Goal: Information Seeking & Learning: Learn about a topic

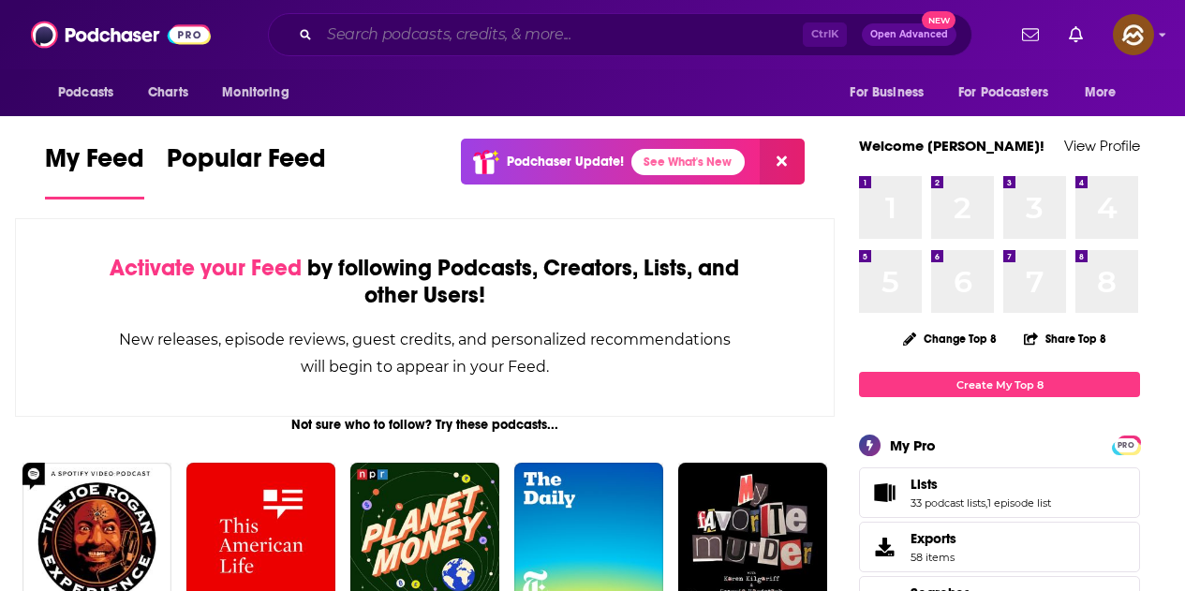
click at [468, 43] on input "Search podcasts, credits, & more..." at bounding box center [560, 35] width 483 height 30
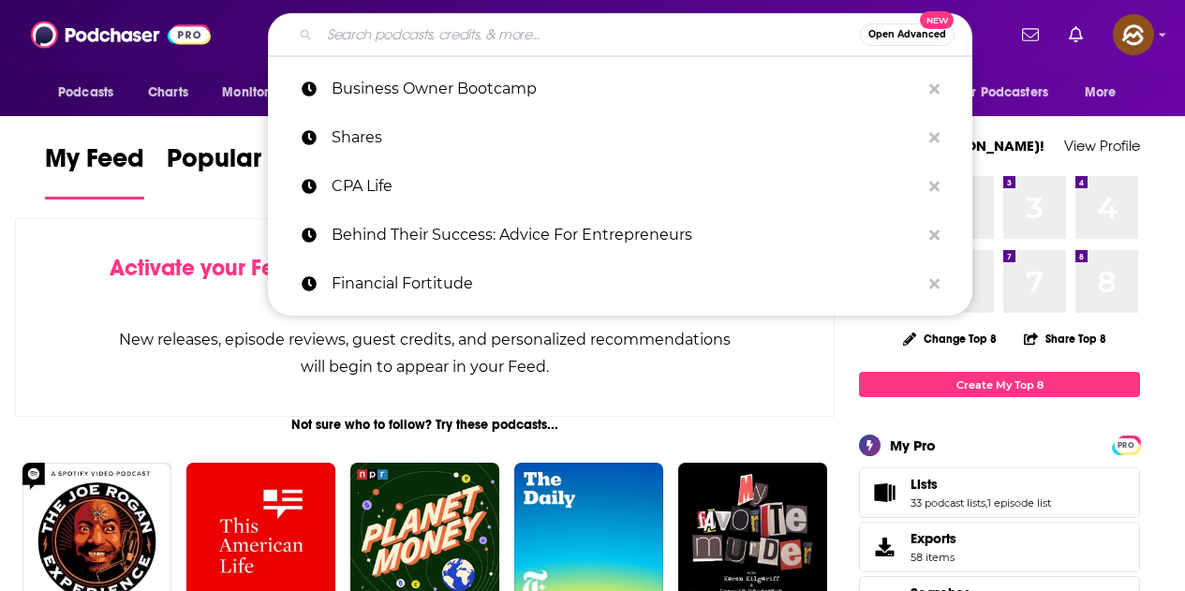
paste input "AICPA Personal Financial Planning (PFP)"
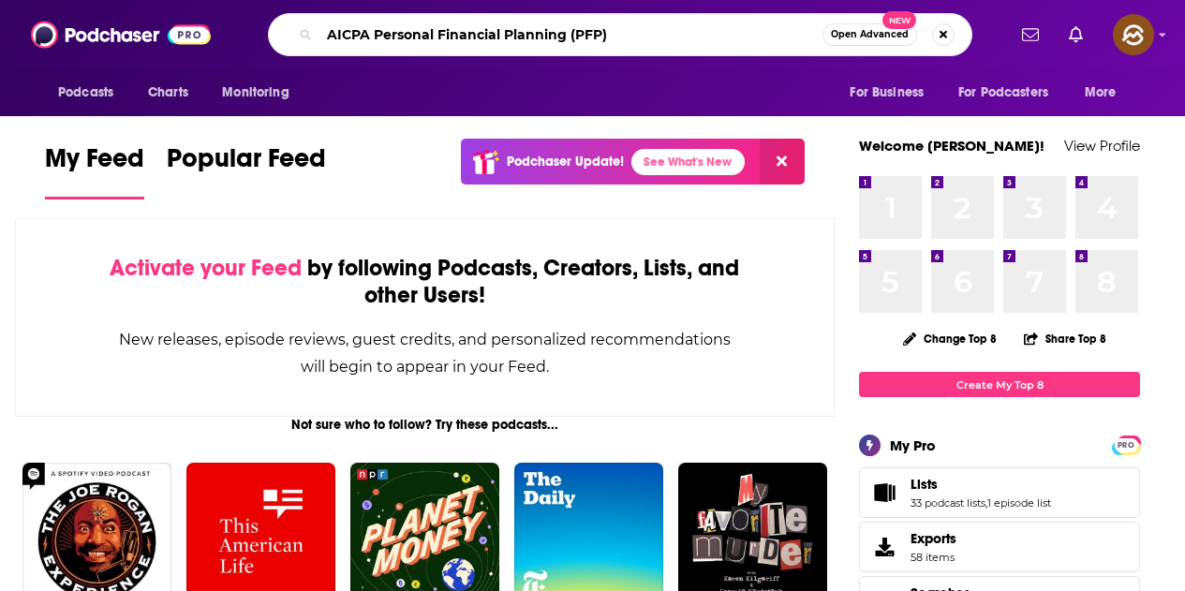
type input "AICPA Personal Financial Planning (PFP)"
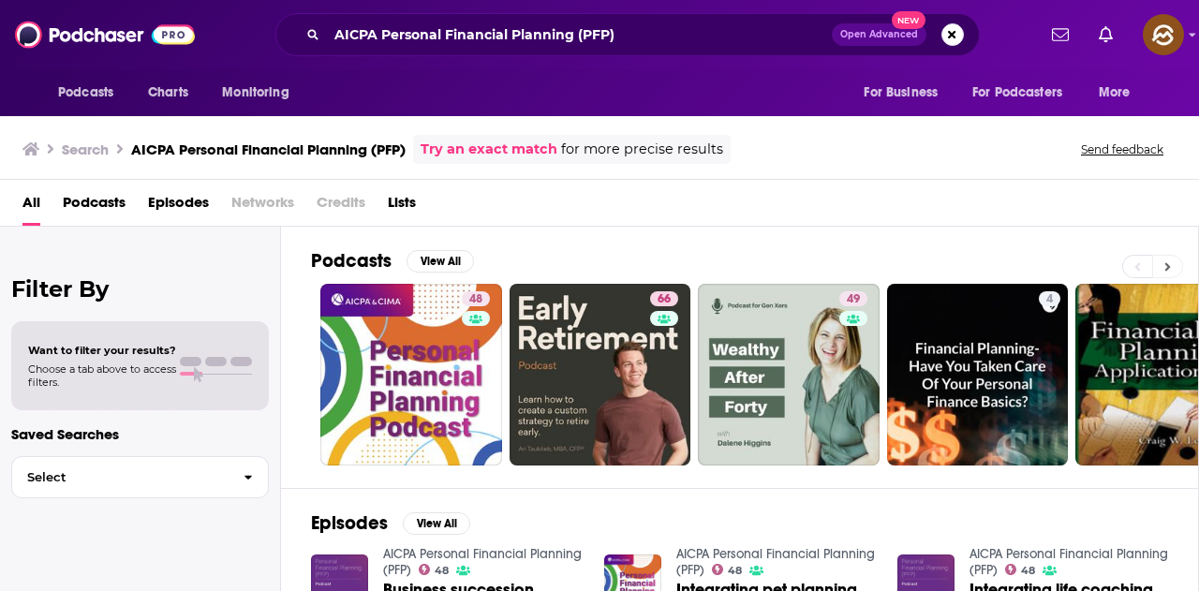
click at [1170, 260] on icon at bounding box center [1168, 266] width 7 height 13
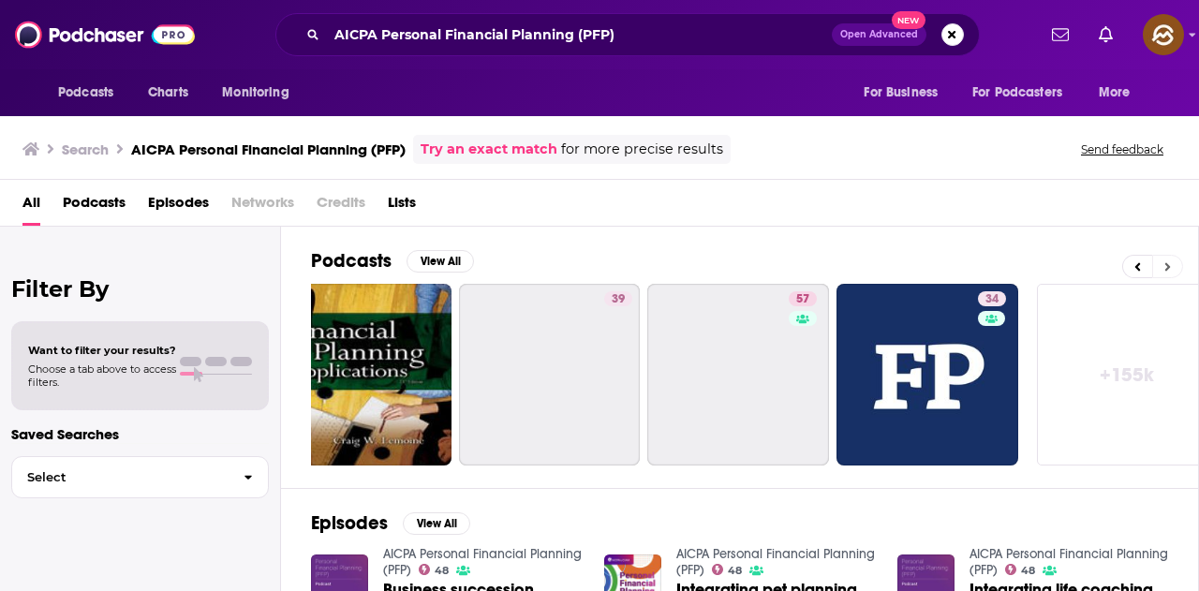
scroll to position [0, 833]
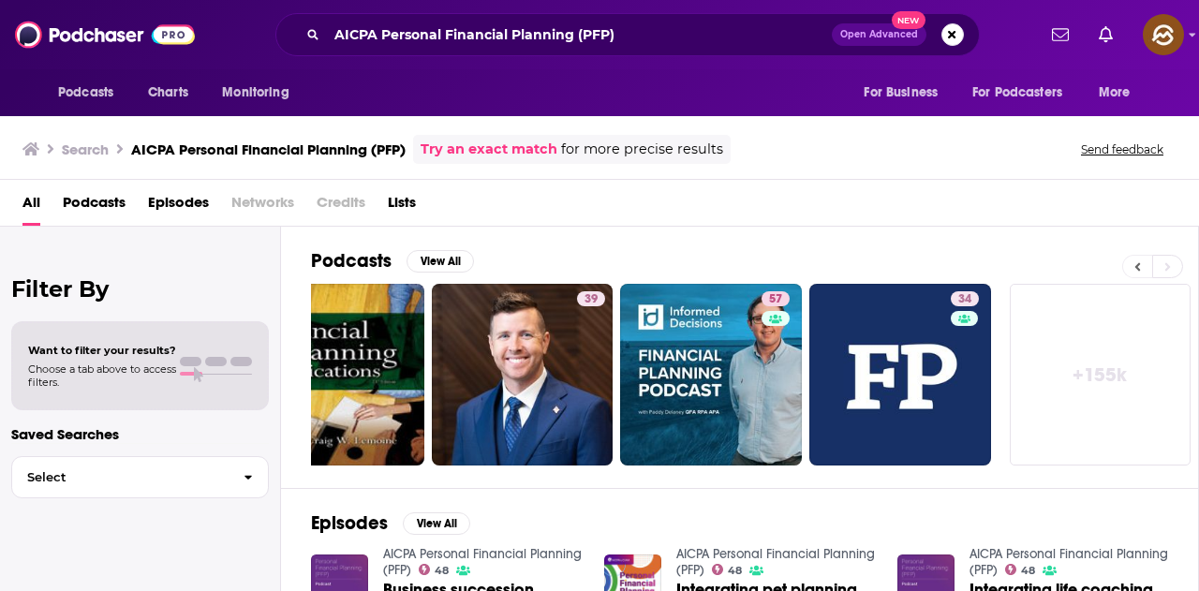
click at [1132, 267] on button at bounding box center [1137, 266] width 30 height 23
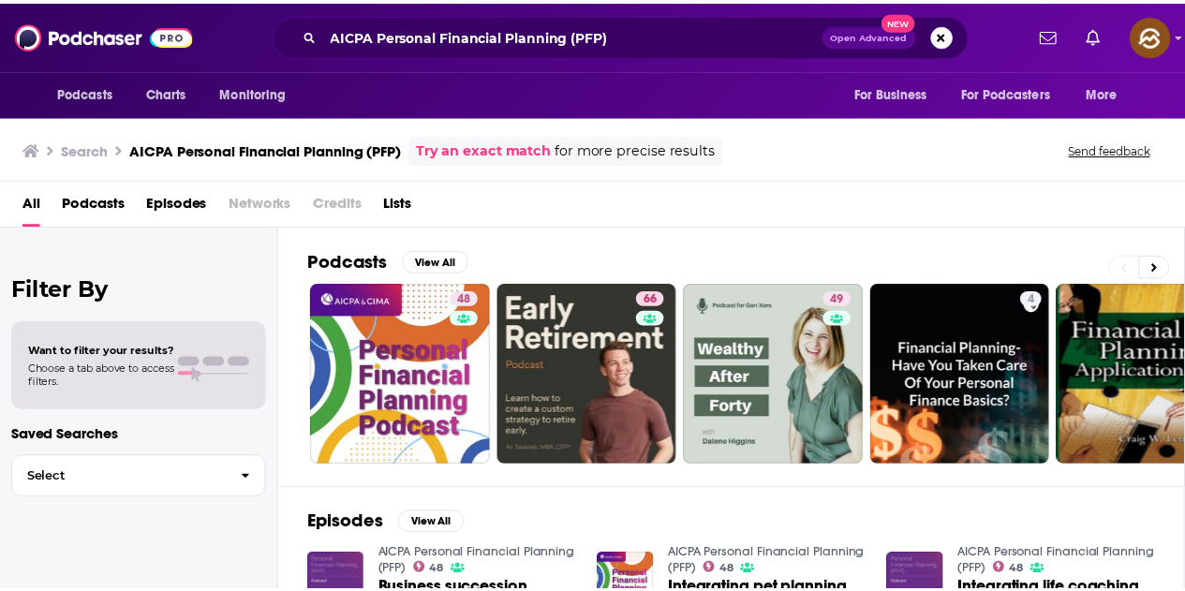
scroll to position [0, 0]
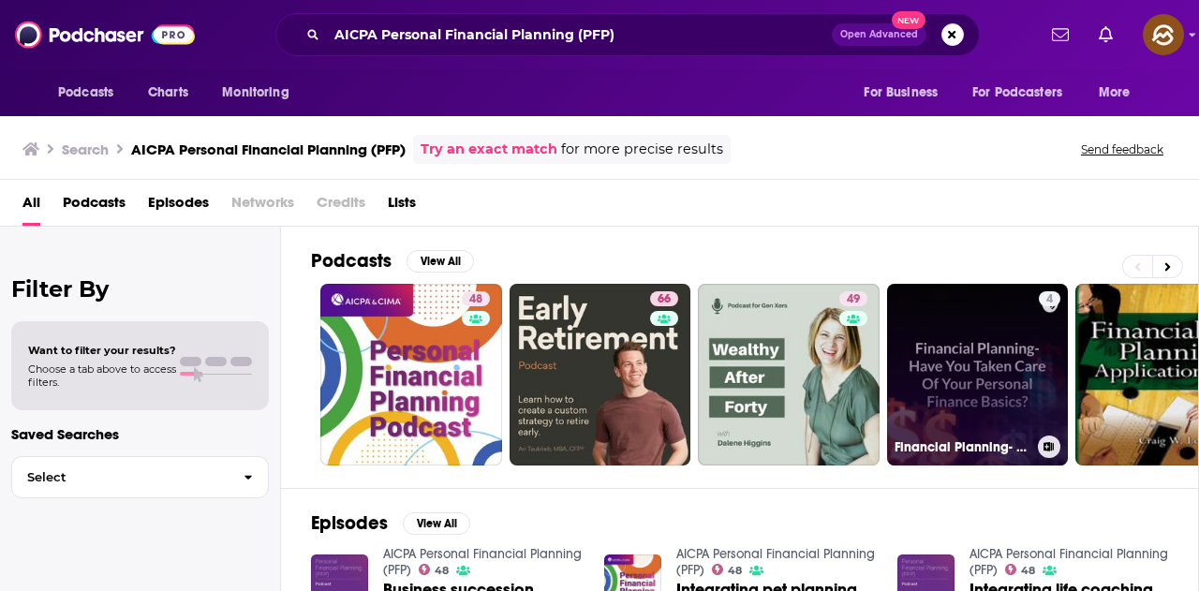
click at [1005, 409] on link "4 Financial Planning- Have You Taken Care Of Your Personal Finance Basics?" at bounding box center [978, 375] width 182 height 182
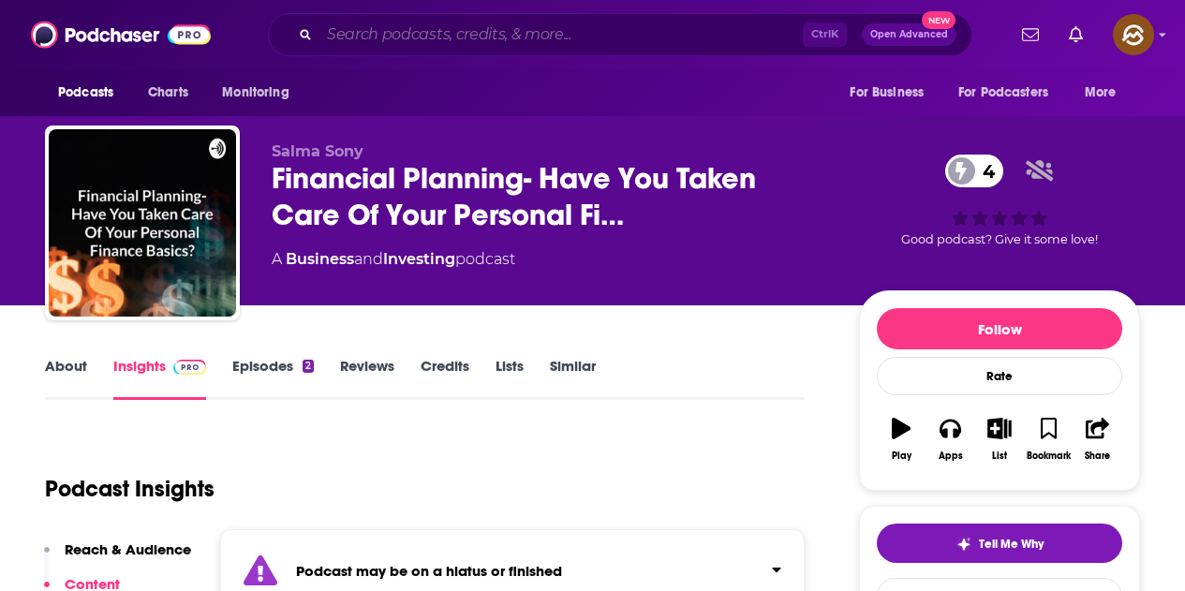
click at [378, 44] on input "Search podcasts, credits, & more..." at bounding box center [560, 35] width 483 height 30
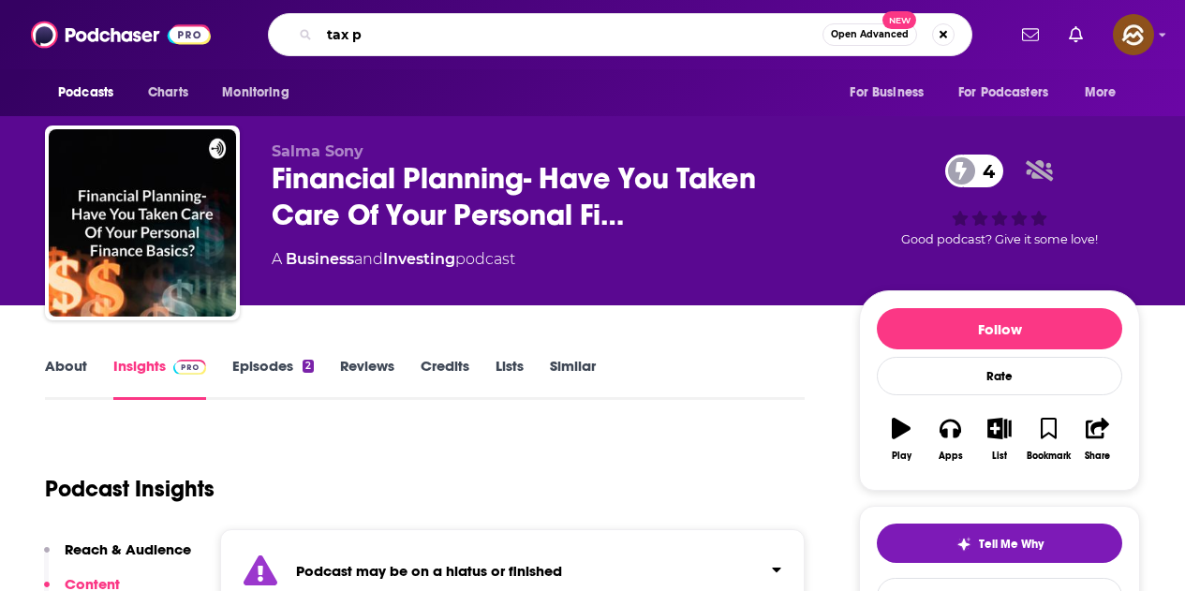
type input "tax"
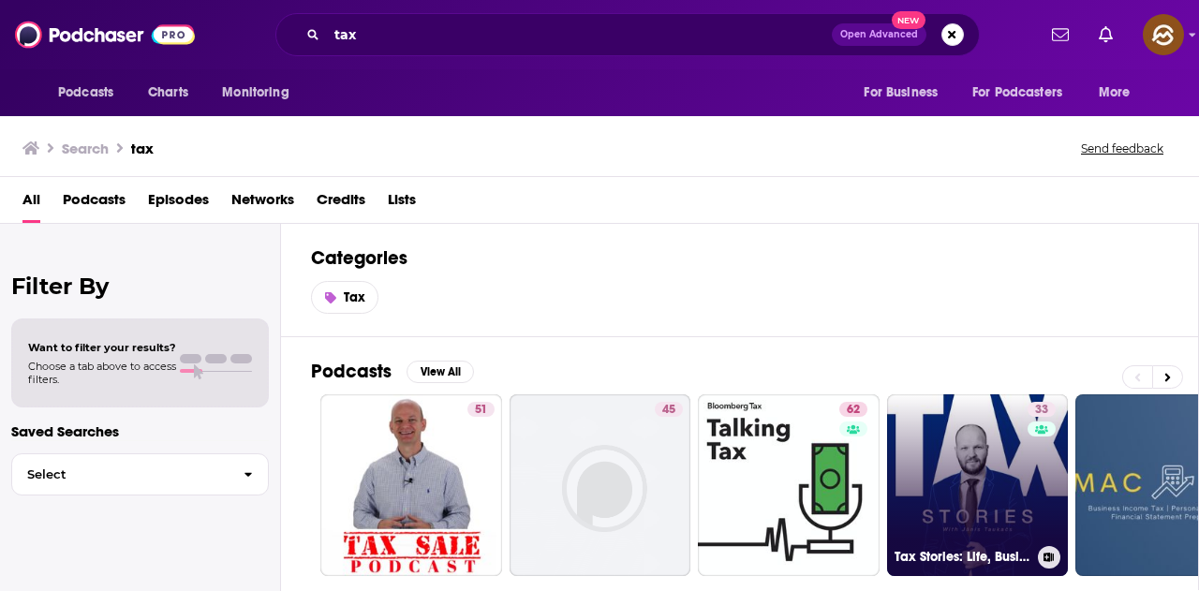
scroll to position [94, 0]
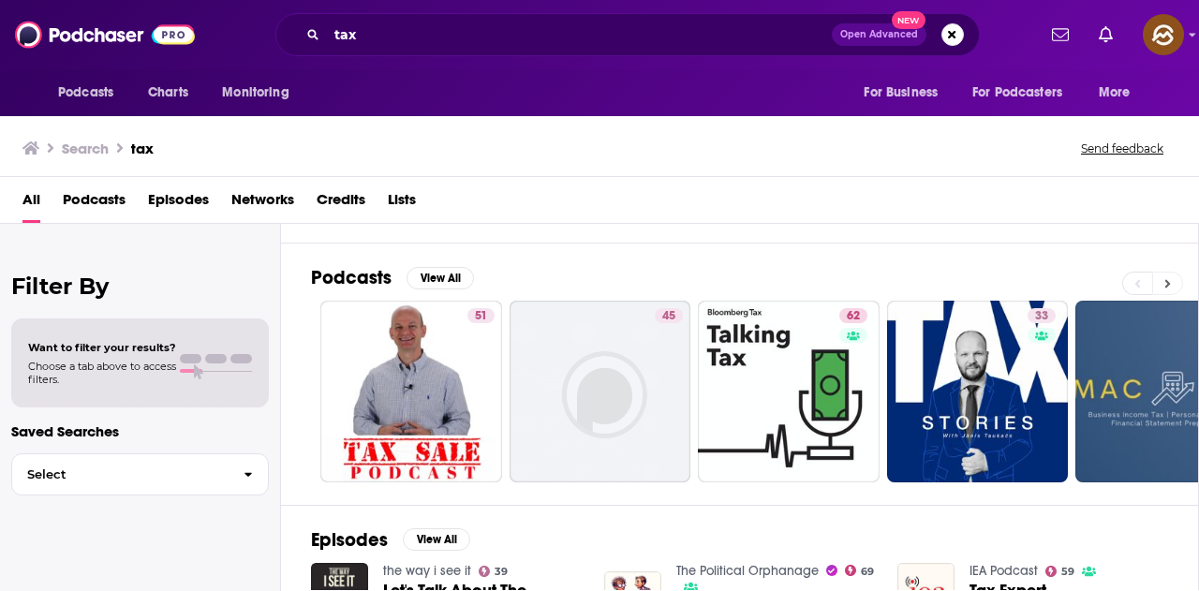
click at [1166, 277] on icon at bounding box center [1168, 283] width 7 height 13
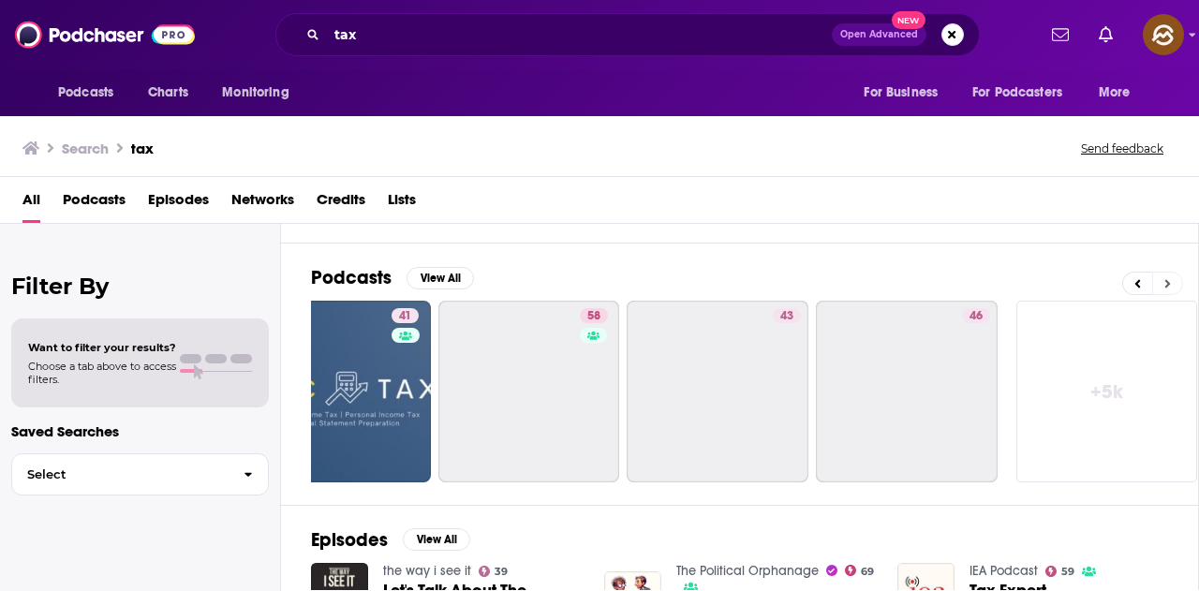
scroll to position [0, 833]
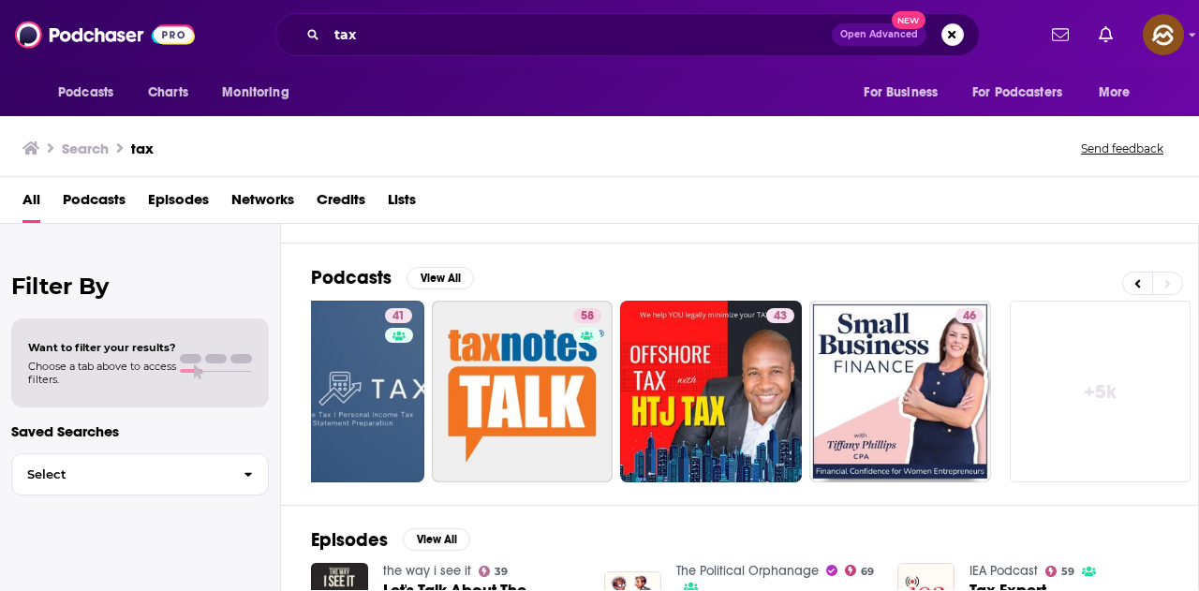
click at [1075, 403] on link "+ 5k" at bounding box center [1101, 392] width 182 height 182
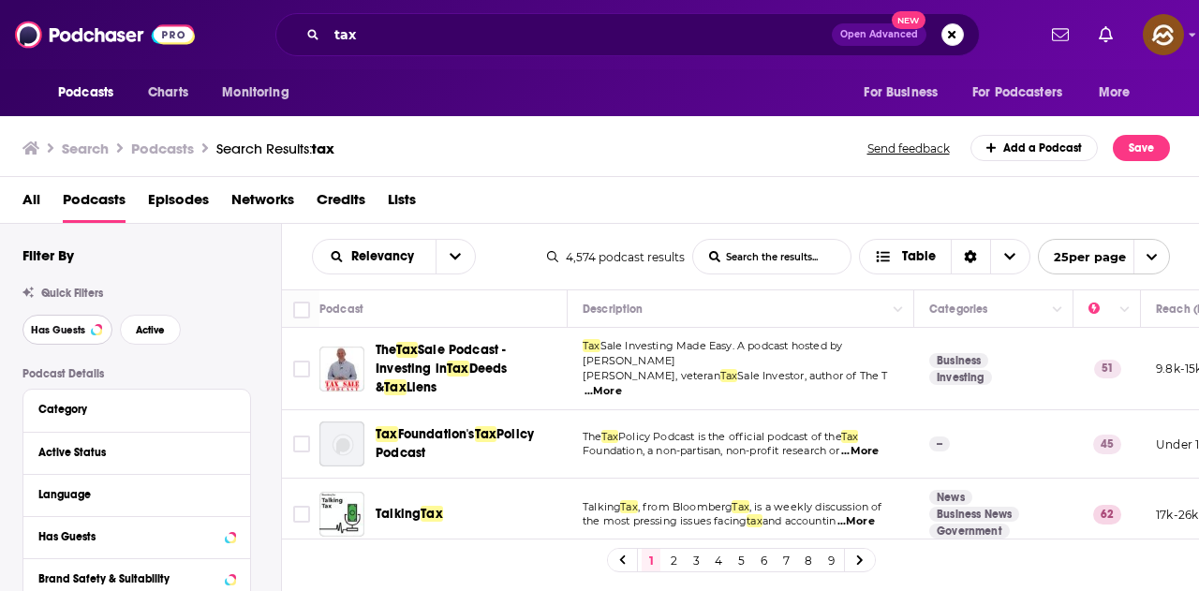
click at [81, 330] on span "Has Guests" at bounding box center [58, 330] width 54 height 10
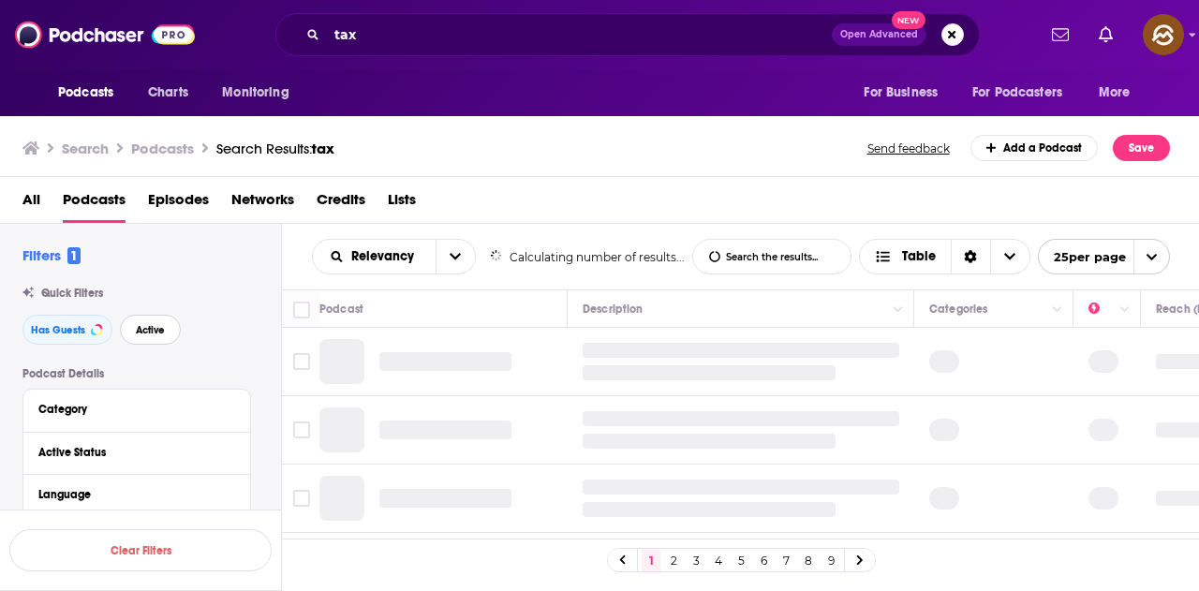
click at [164, 330] on span "Active" at bounding box center [150, 330] width 29 height 10
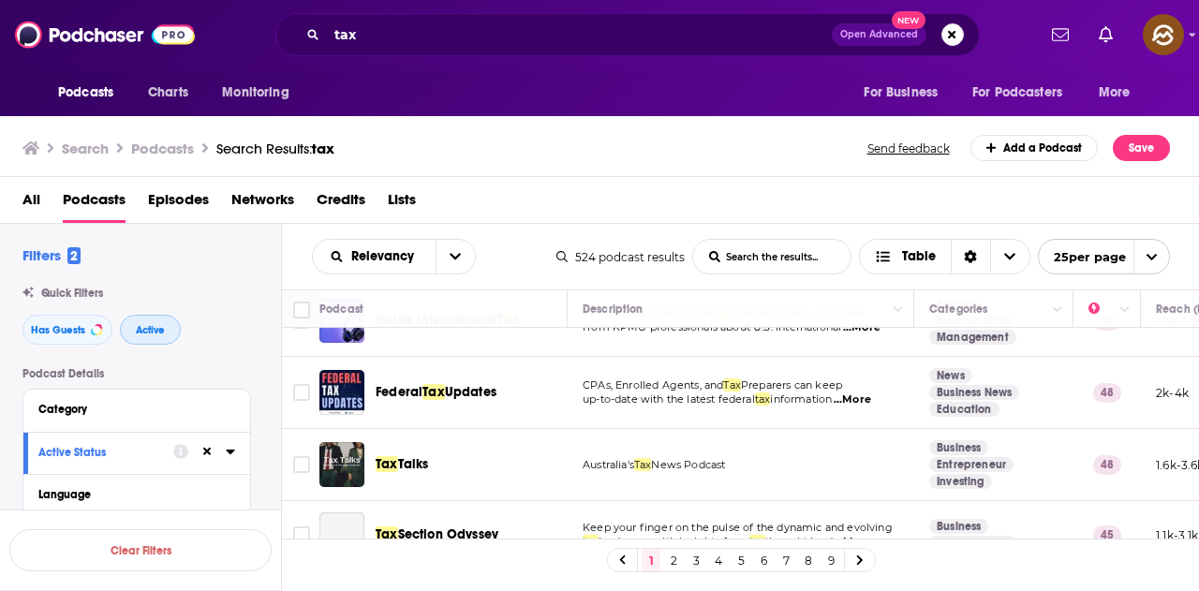
scroll to position [94, 0]
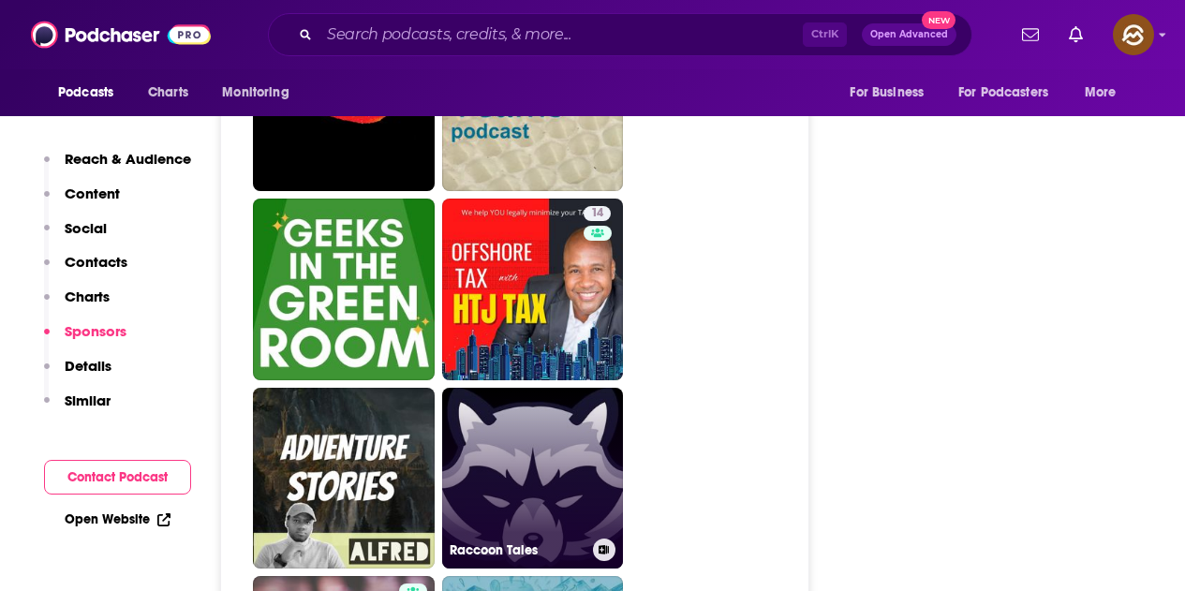
scroll to position [4591, 0]
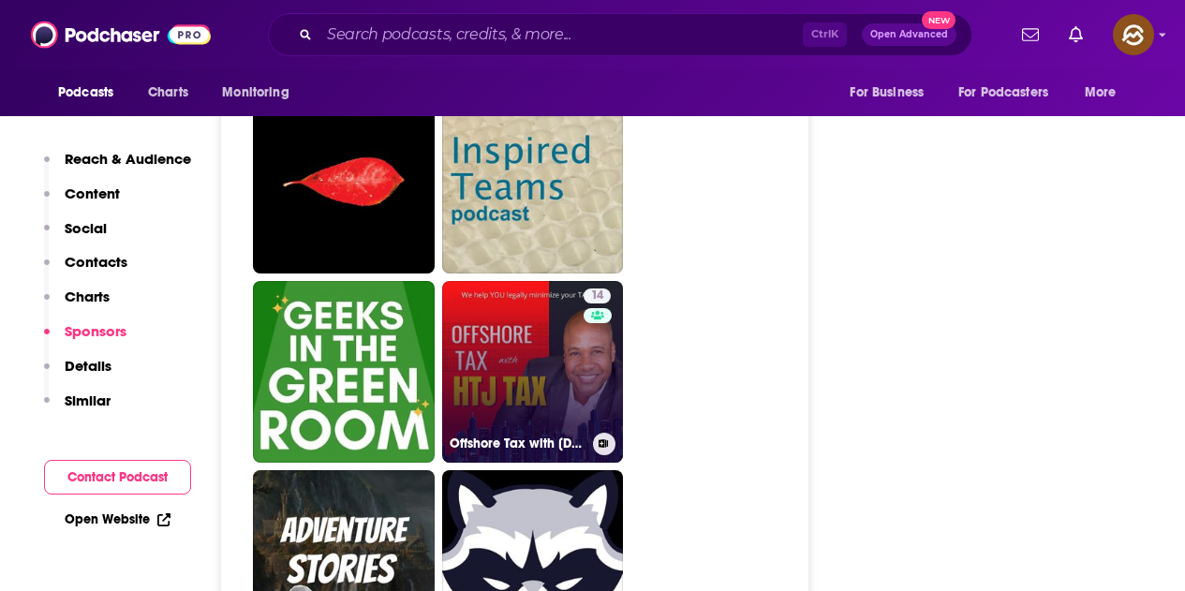
click at [573, 293] on link "14 Offshore Tax with HTJ.tax" at bounding box center [533, 372] width 182 height 182
type input "https://www.podchaser.com/podcasts/offshore-tax-with-htjtax-1282331"
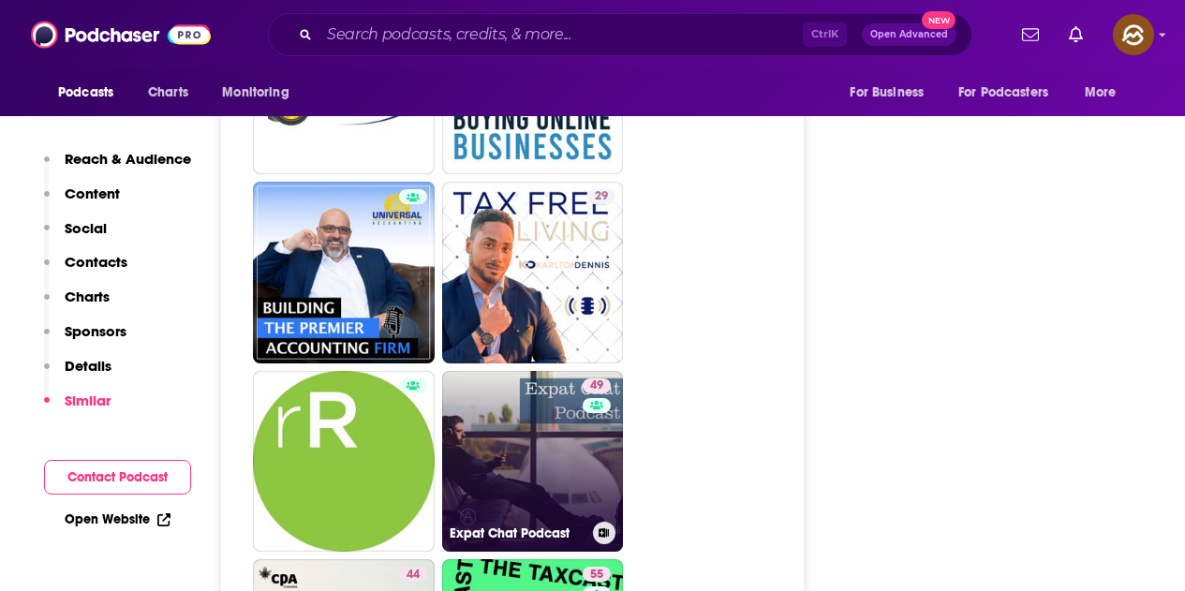
scroll to position [4403, 0]
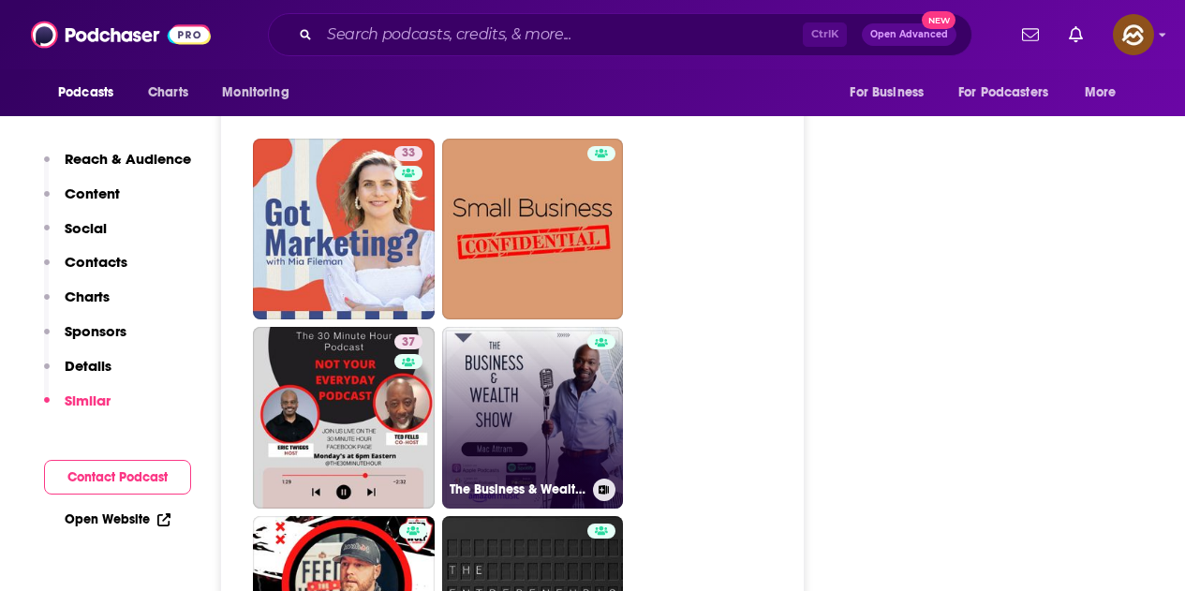
scroll to position [2623, 0]
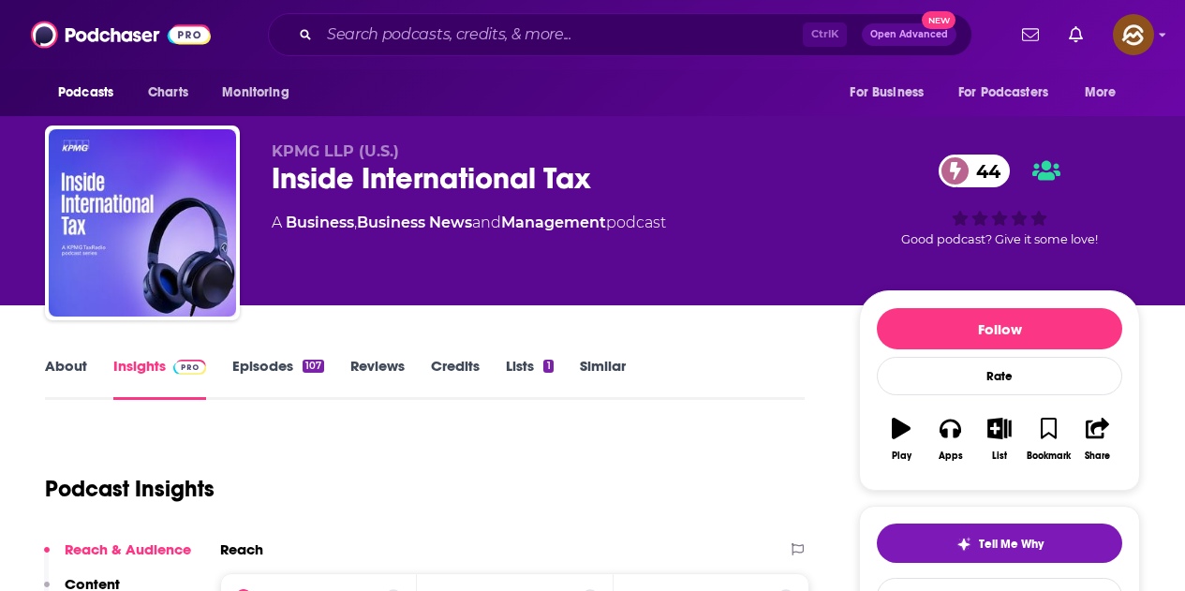
click at [278, 171] on div "Inside International Tax 44" at bounding box center [550, 178] width 557 height 37
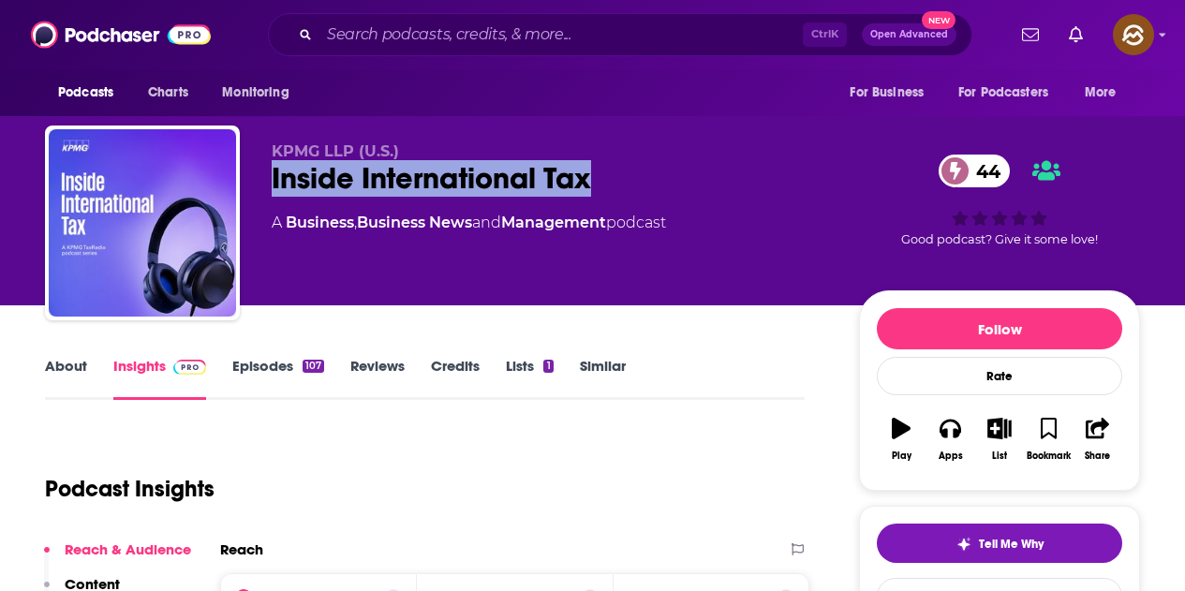
drag, startPoint x: 518, startPoint y: 164, endPoint x: 609, endPoint y: 181, distance: 92.4
click at [609, 181] on div "Inside International Tax 44" at bounding box center [550, 178] width 557 height 37
click at [956, 444] on button "Apps" at bounding box center [950, 439] width 49 height 67
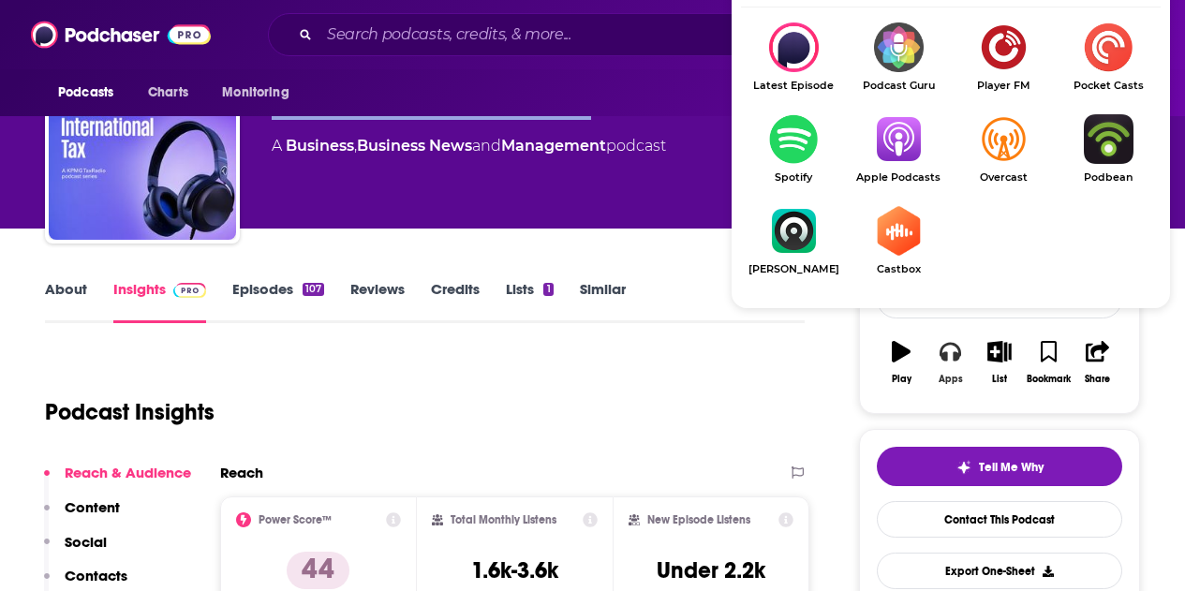
scroll to position [187, 0]
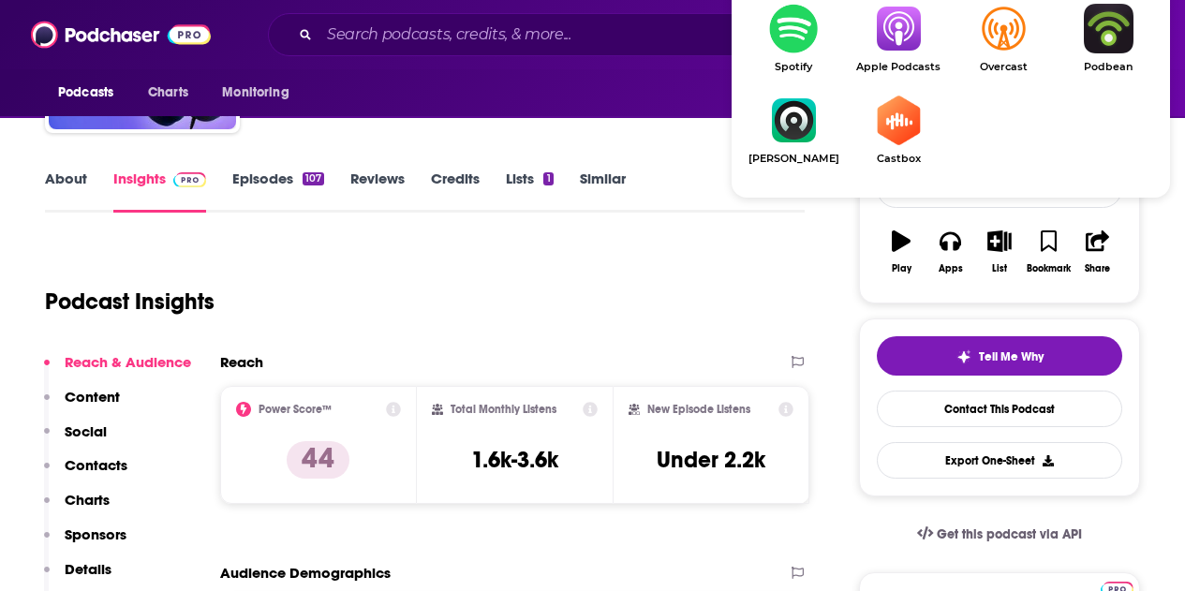
click at [903, 19] on img "Show Listen On dropdown" at bounding box center [898, 29] width 105 height 50
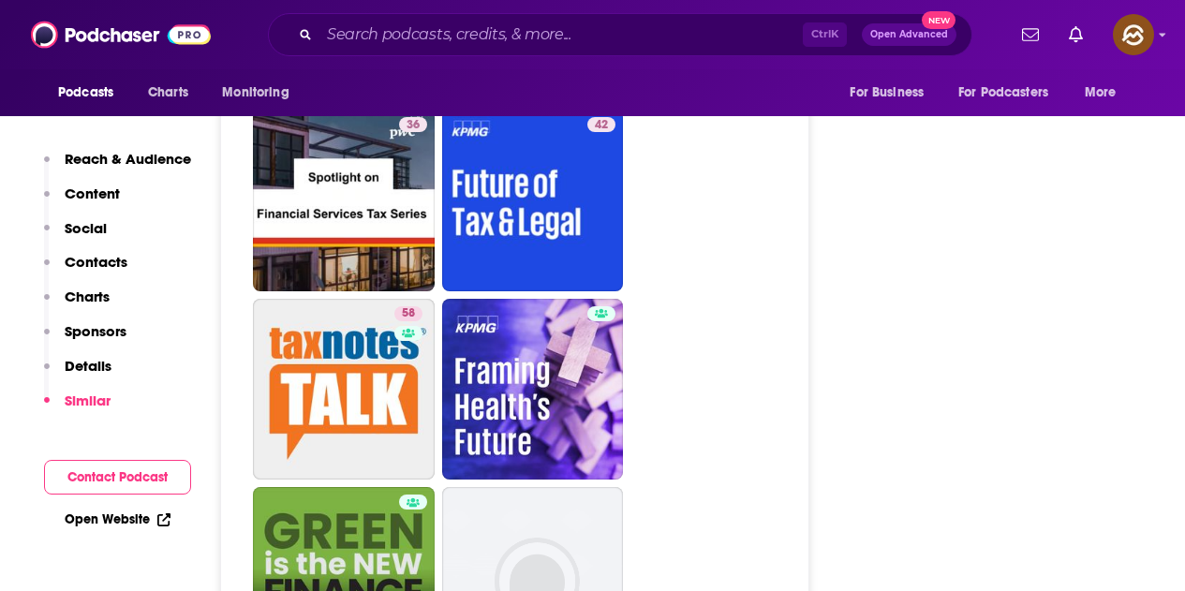
scroll to position [3279, 0]
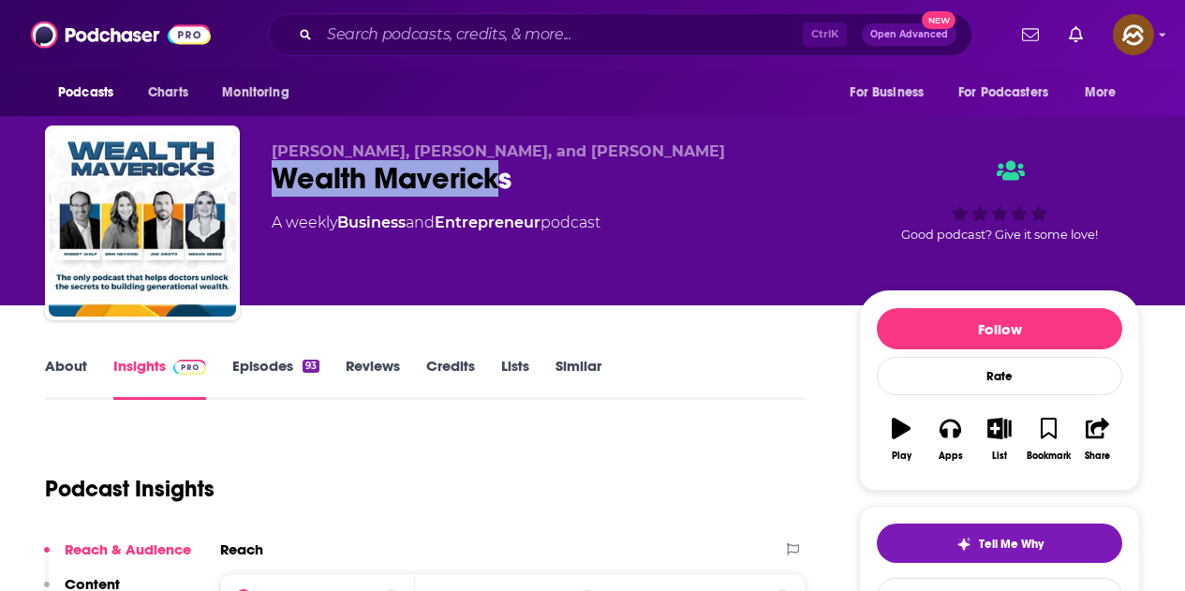
drag, startPoint x: 276, startPoint y: 180, endPoint x: 519, endPoint y: 168, distance: 243.0
click at [519, 168] on div "Wealth Mavericks" at bounding box center [550, 178] width 557 height 37
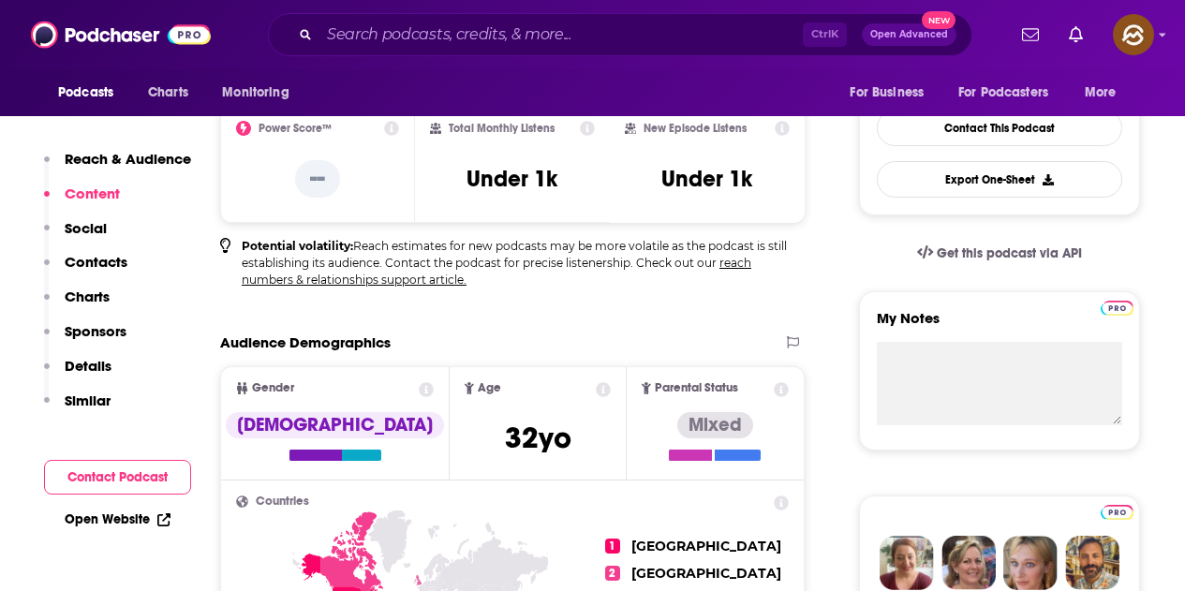
scroll to position [281, 0]
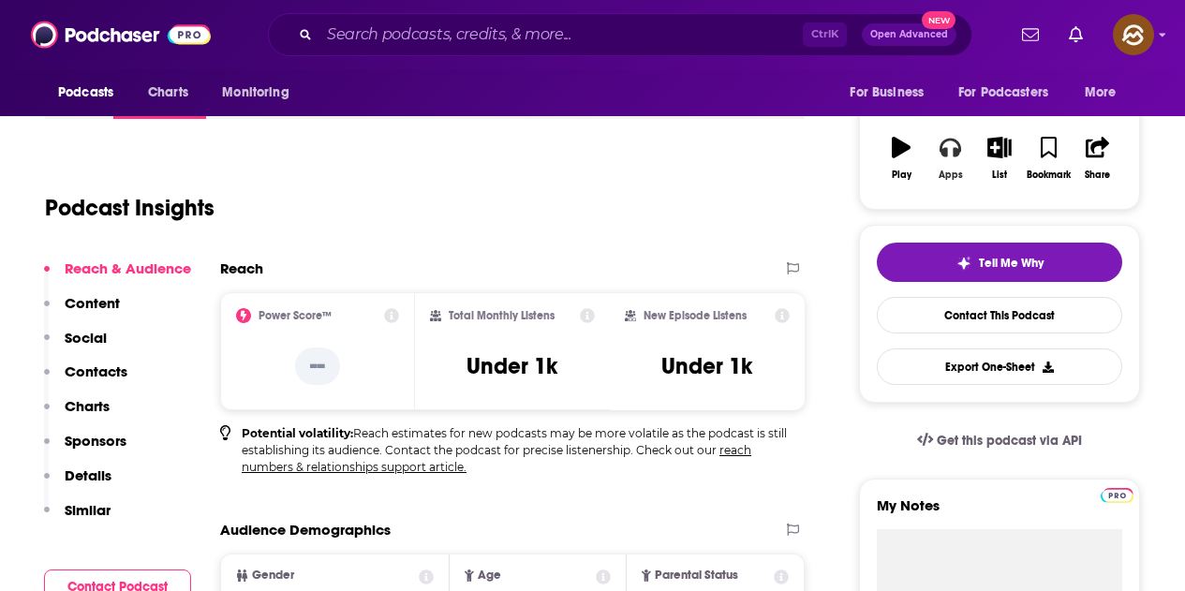
click at [954, 170] on div "Apps" at bounding box center [951, 175] width 24 height 11
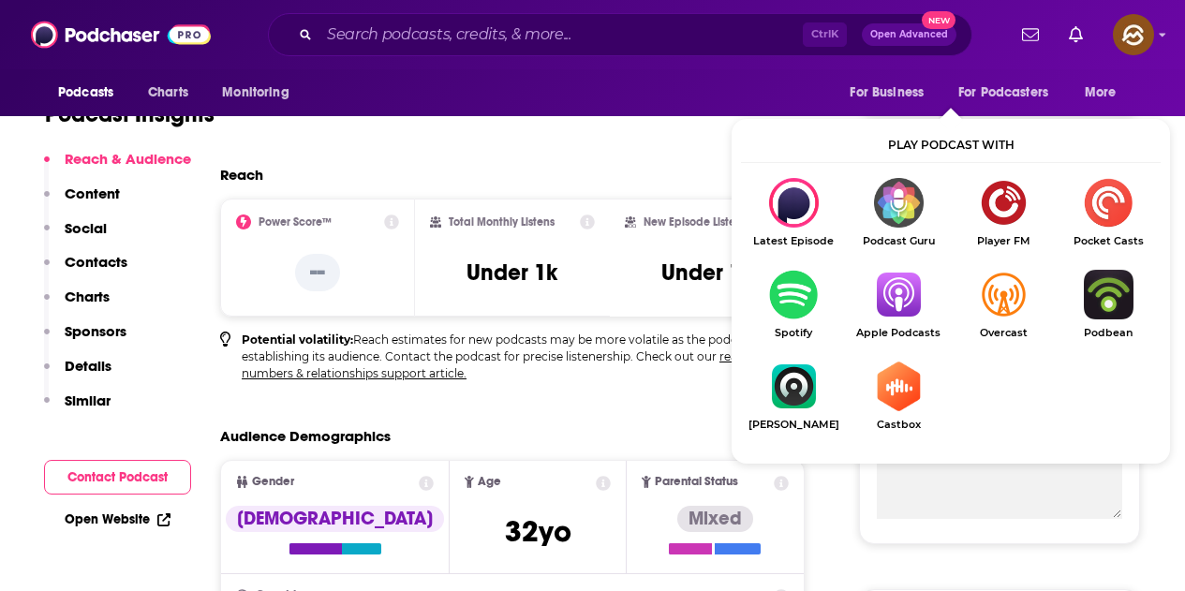
scroll to position [187, 0]
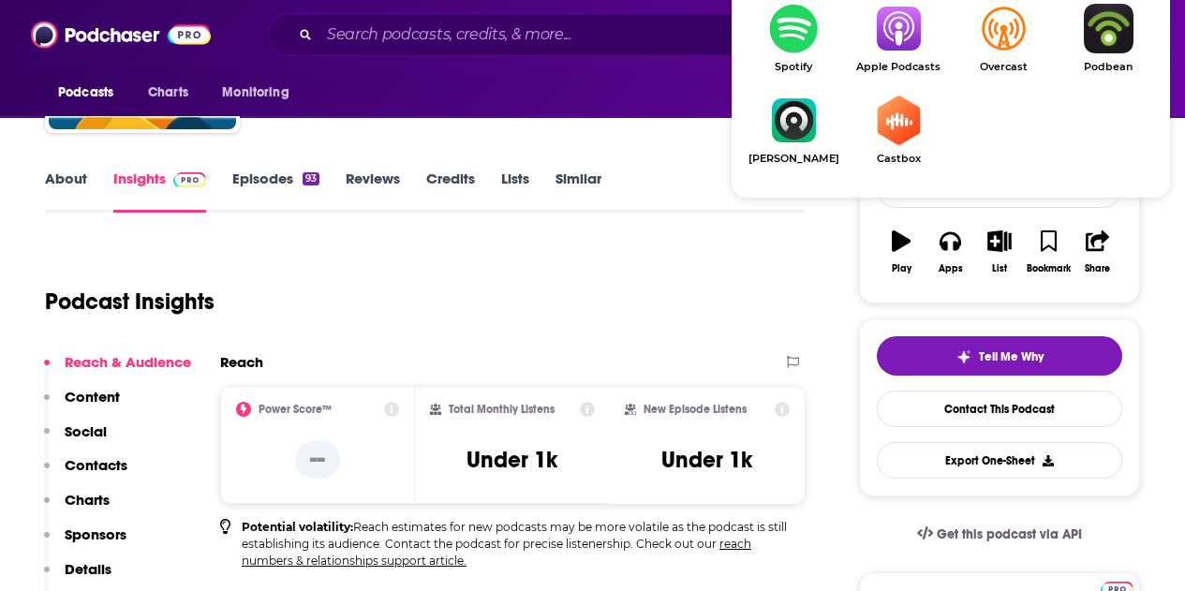
click at [898, 55] on link "Apple Podcasts" at bounding box center [898, 38] width 105 height 69
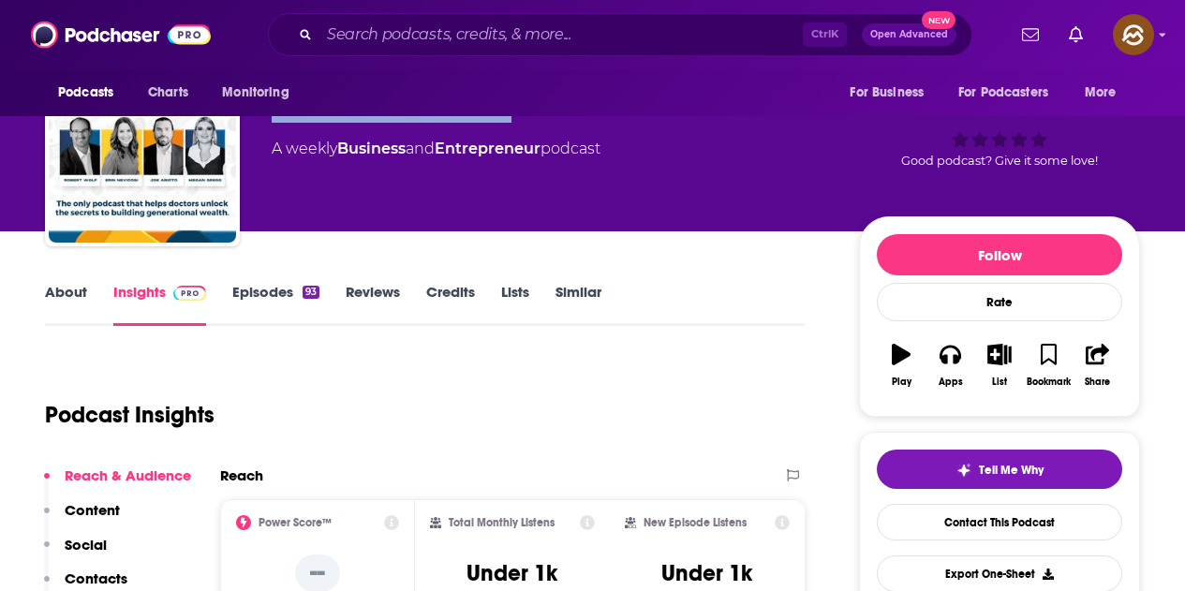
scroll to position [0, 0]
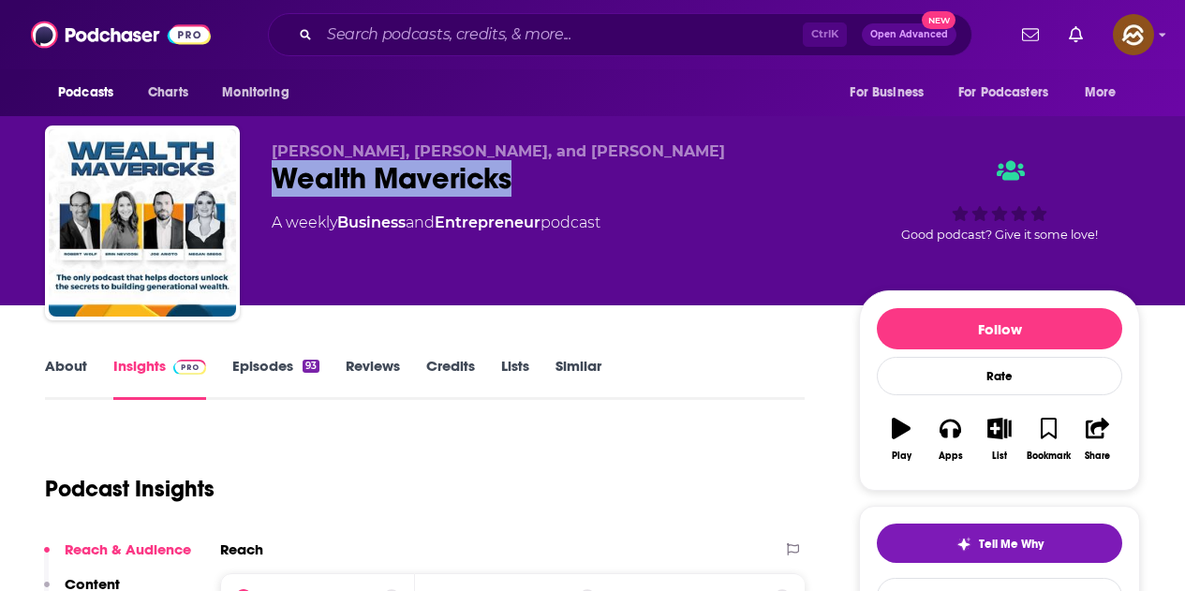
click at [276, 365] on link "Episodes 93" at bounding box center [275, 378] width 87 height 43
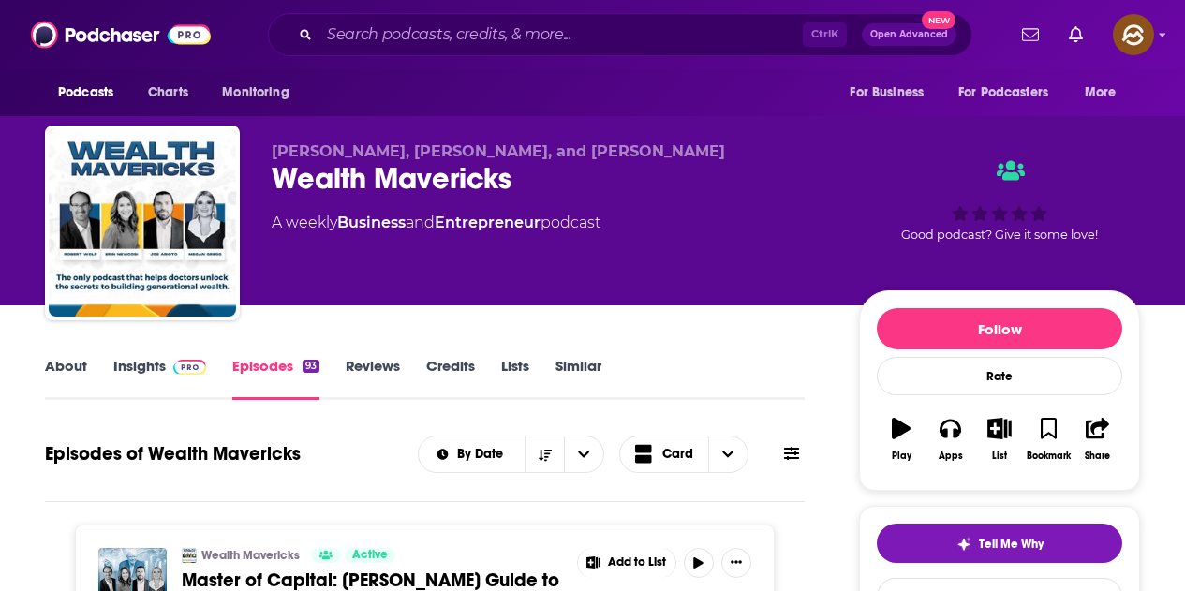
click at [190, 362] on img at bounding box center [189, 367] width 33 height 15
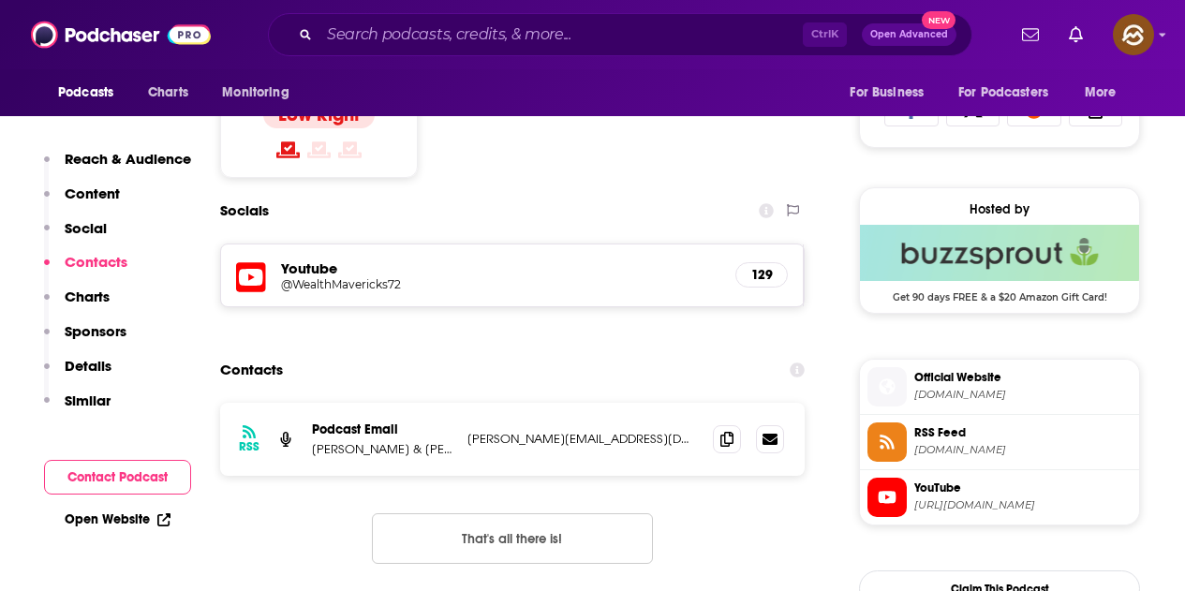
scroll to position [1218, 0]
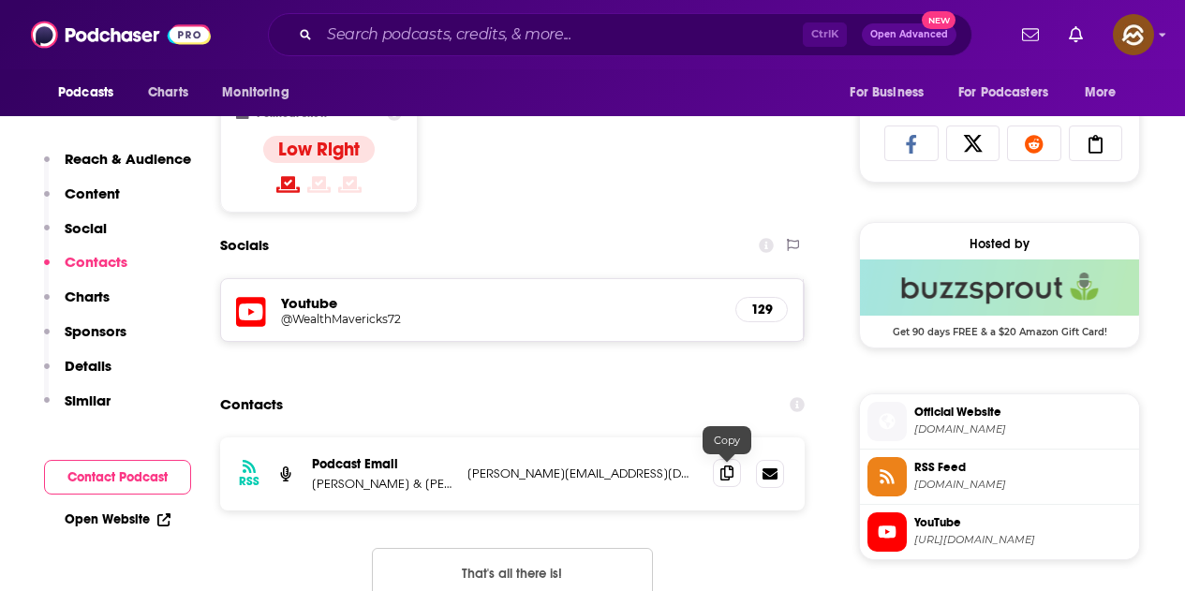
click at [724, 470] on icon at bounding box center [726, 473] width 13 height 15
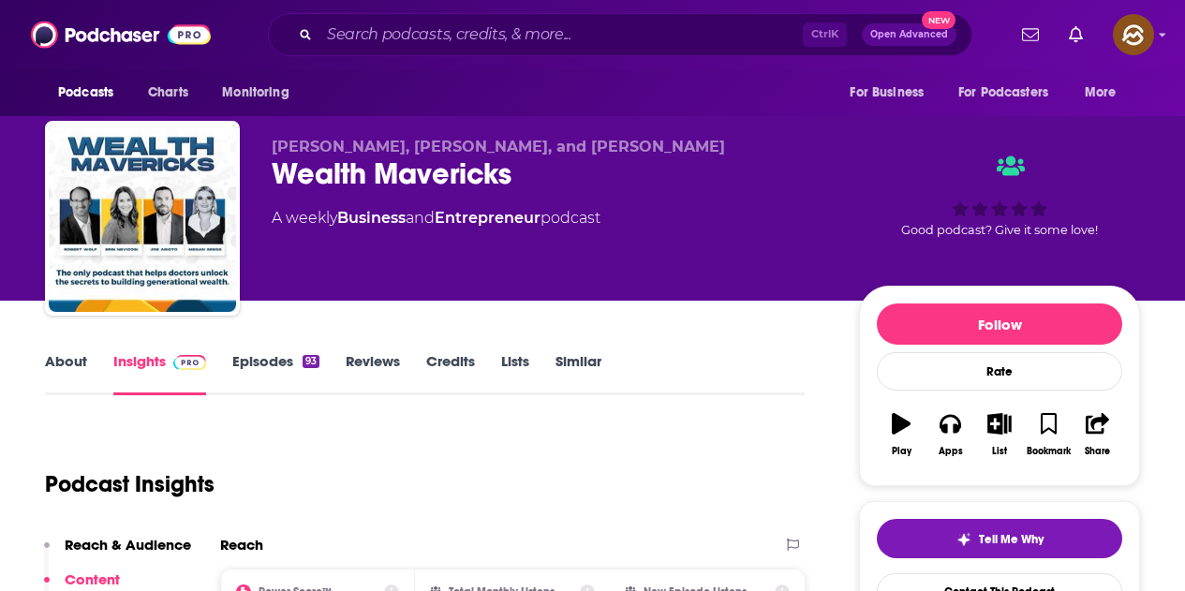
scroll to position [0, 0]
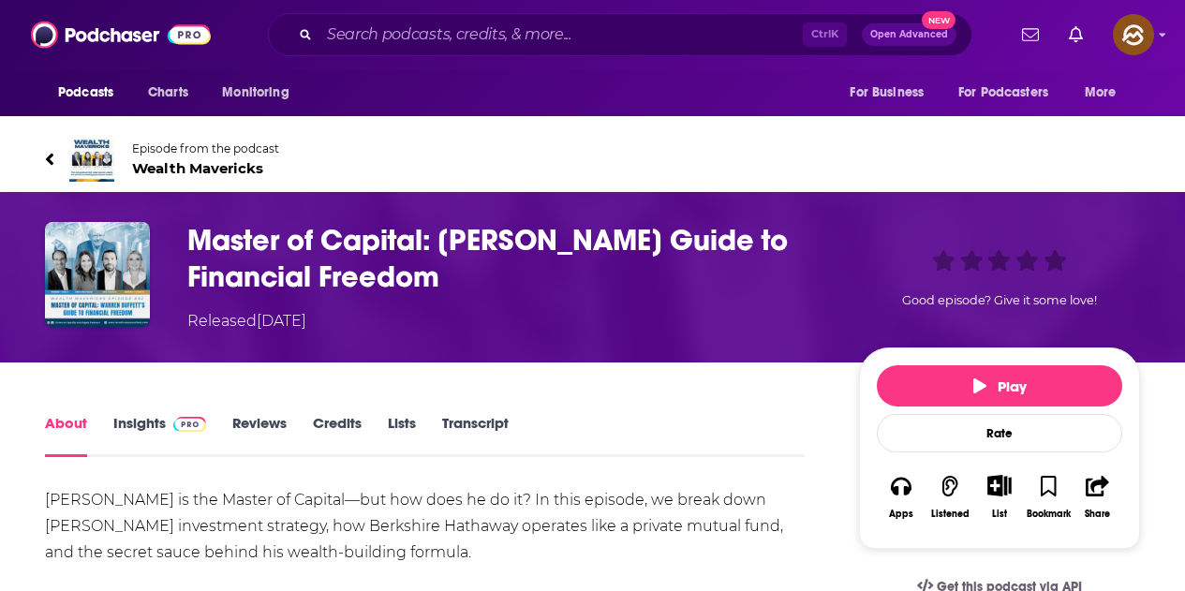
scroll to position [281, 0]
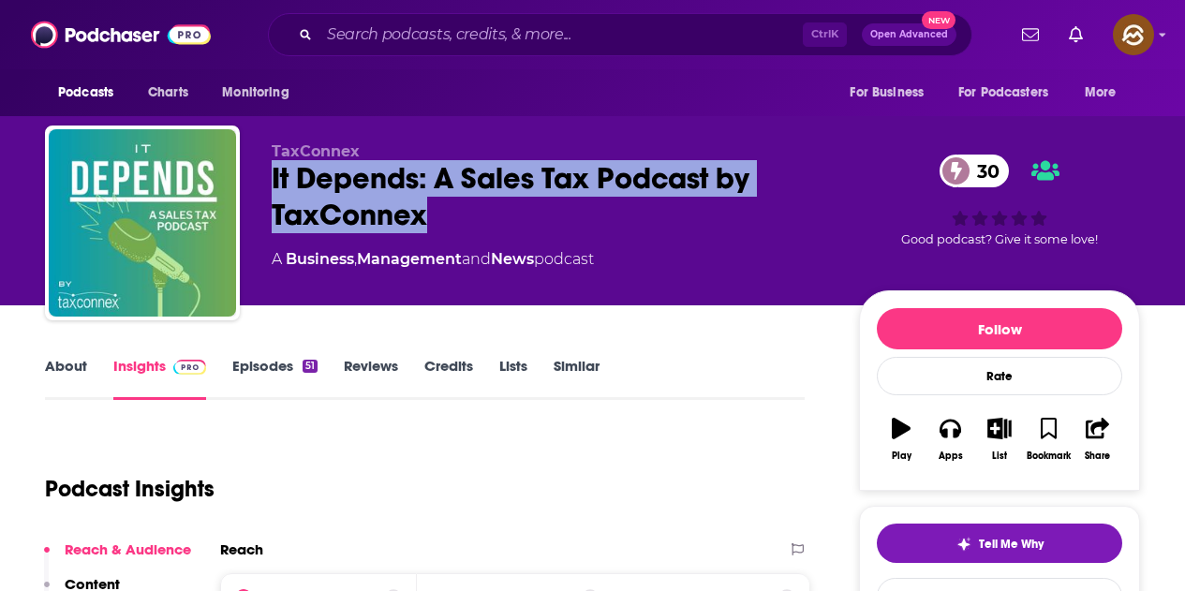
drag, startPoint x: 264, startPoint y: 172, endPoint x: 475, endPoint y: 224, distance: 217.0
click at [484, 223] on div "TaxConnex It Depends: A Sales Tax Podcast by TaxConnex 30 A Business , Manageme…" at bounding box center [592, 227] width 1095 height 202
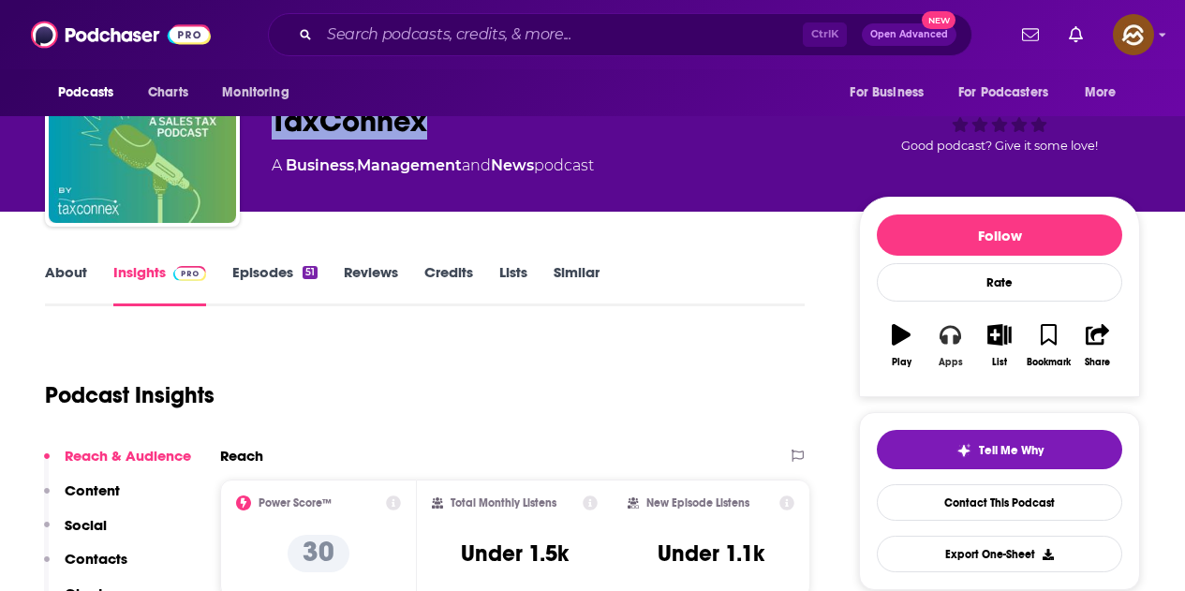
click at [964, 344] on button "Apps" at bounding box center [950, 345] width 49 height 67
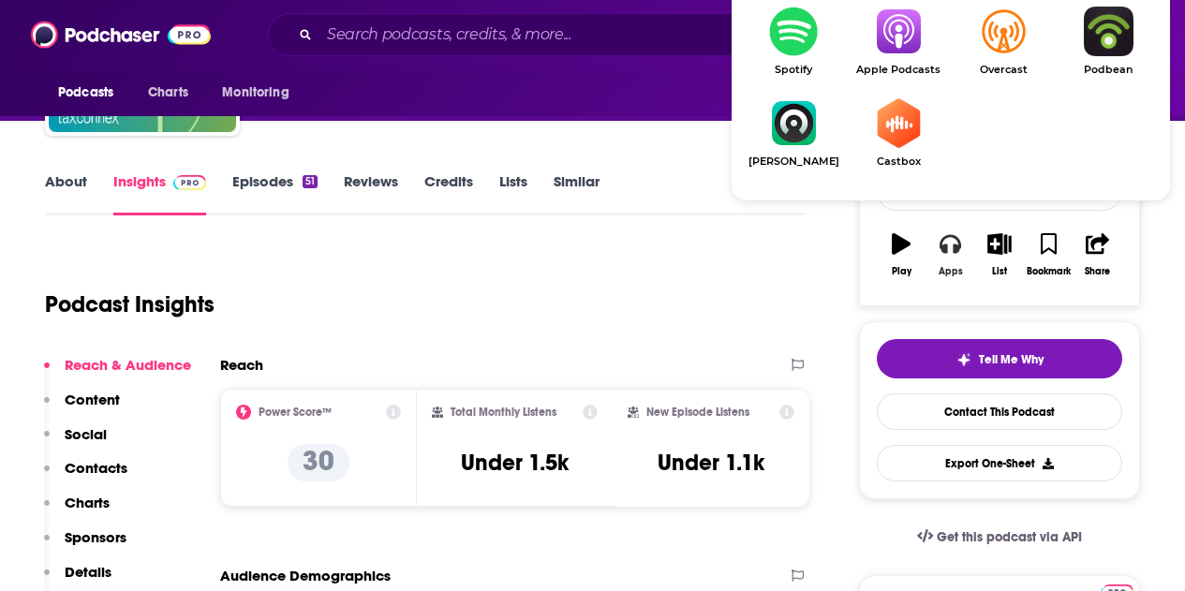
scroll to position [187, 0]
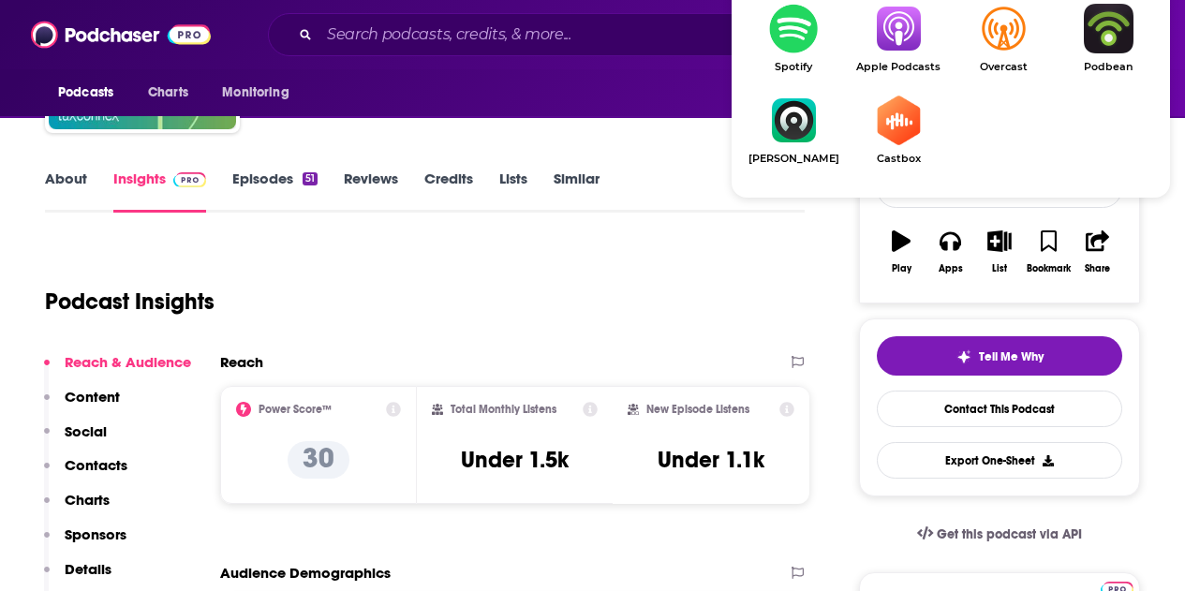
click at [883, 23] on img "Show Listen On dropdown" at bounding box center [898, 29] width 105 height 50
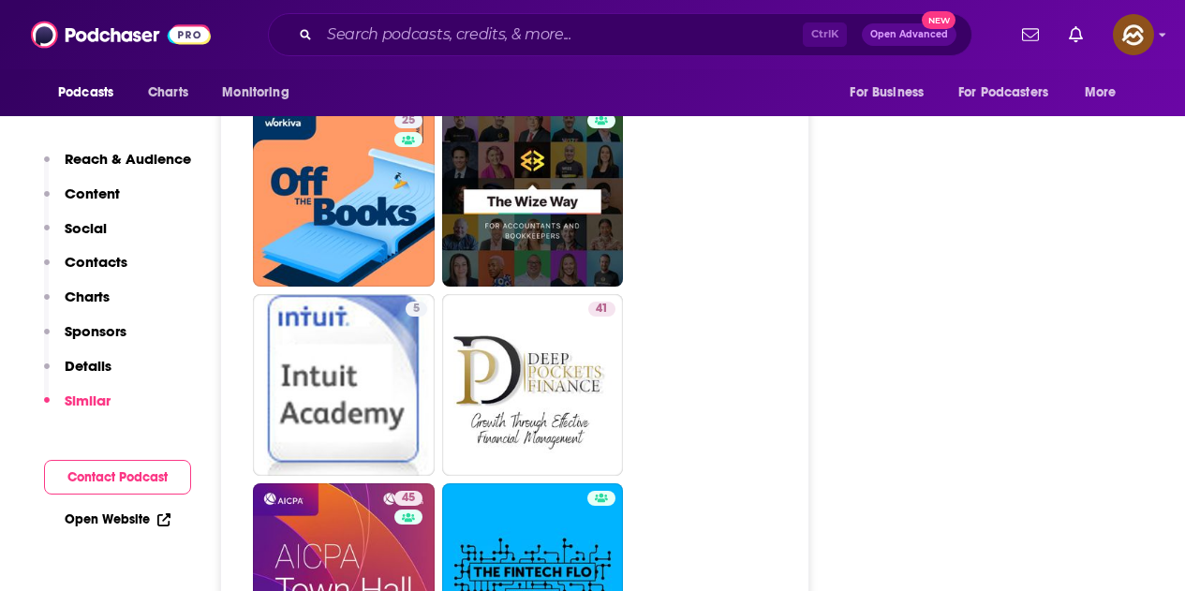
scroll to position [3748, 0]
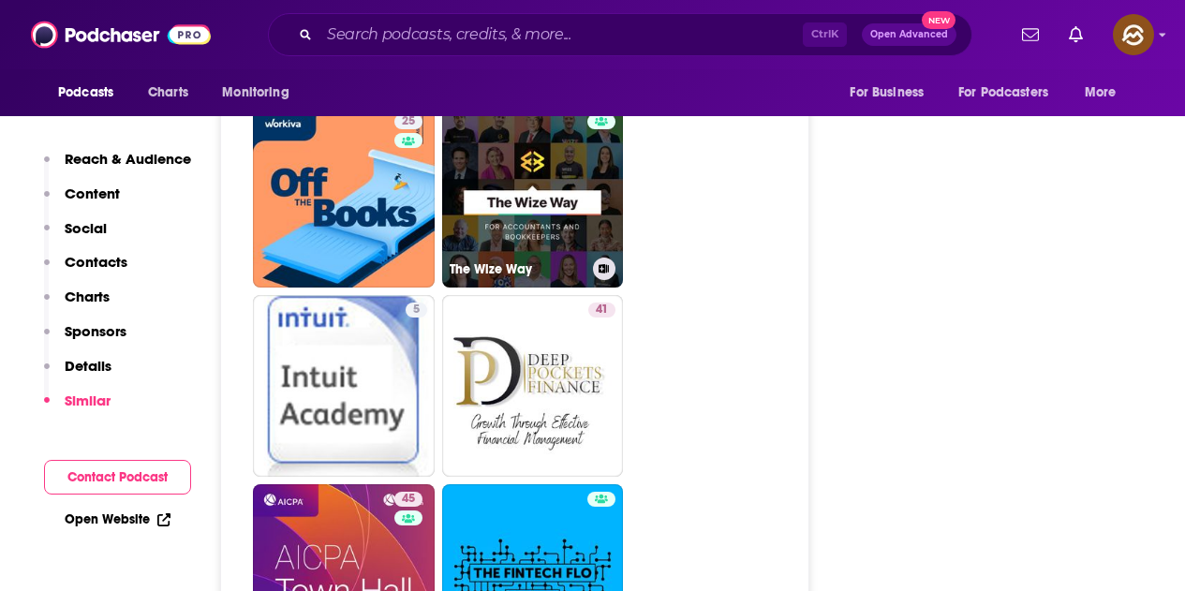
drag, startPoint x: 526, startPoint y: 218, endPoint x: 869, endPoint y: 311, distance: 356.1
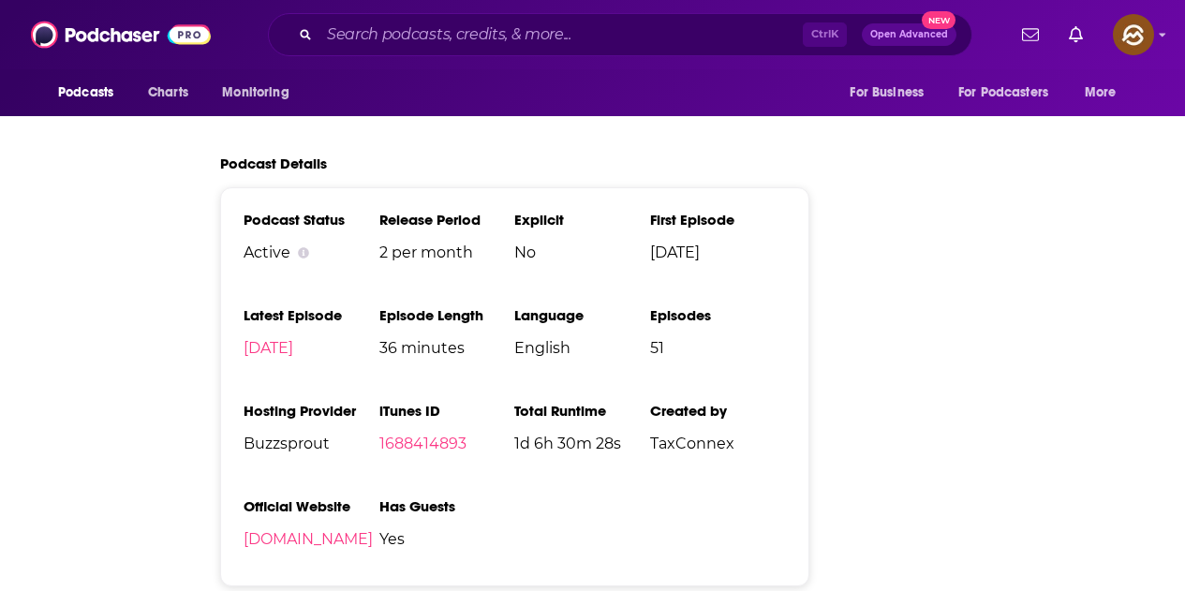
scroll to position [0, 0]
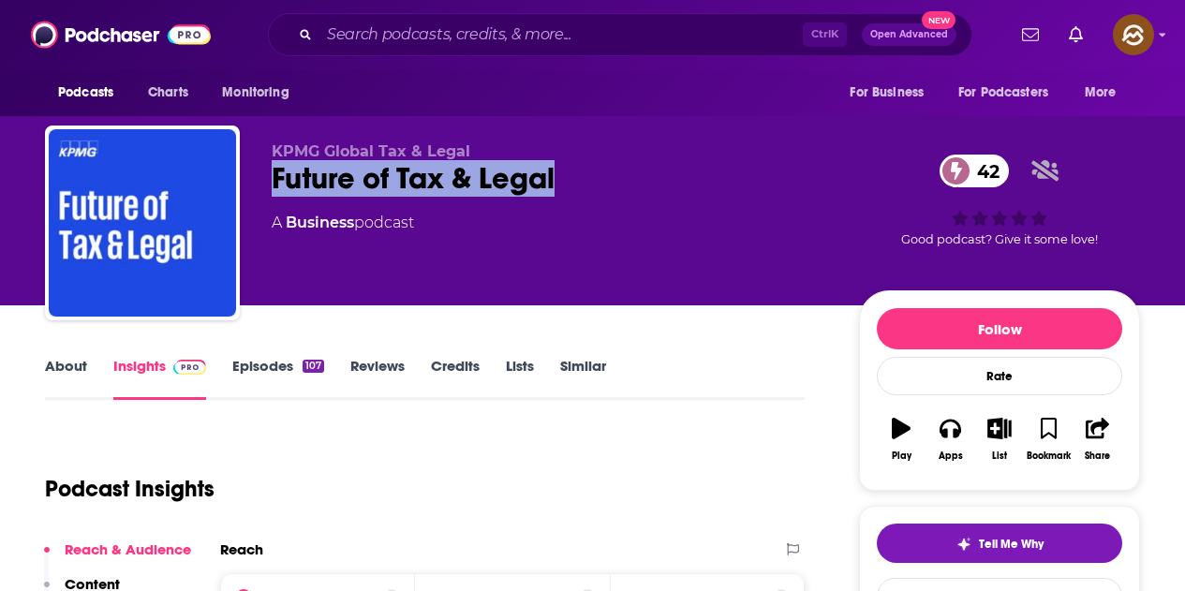
drag, startPoint x: 281, startPoint y: 179, endPoint x: 574, endPoint y: 194, distance: 293.6
click at [574, 194] on div "Future of Tax & Legal 42" at bounding box center [550, 178] width 557 height 37
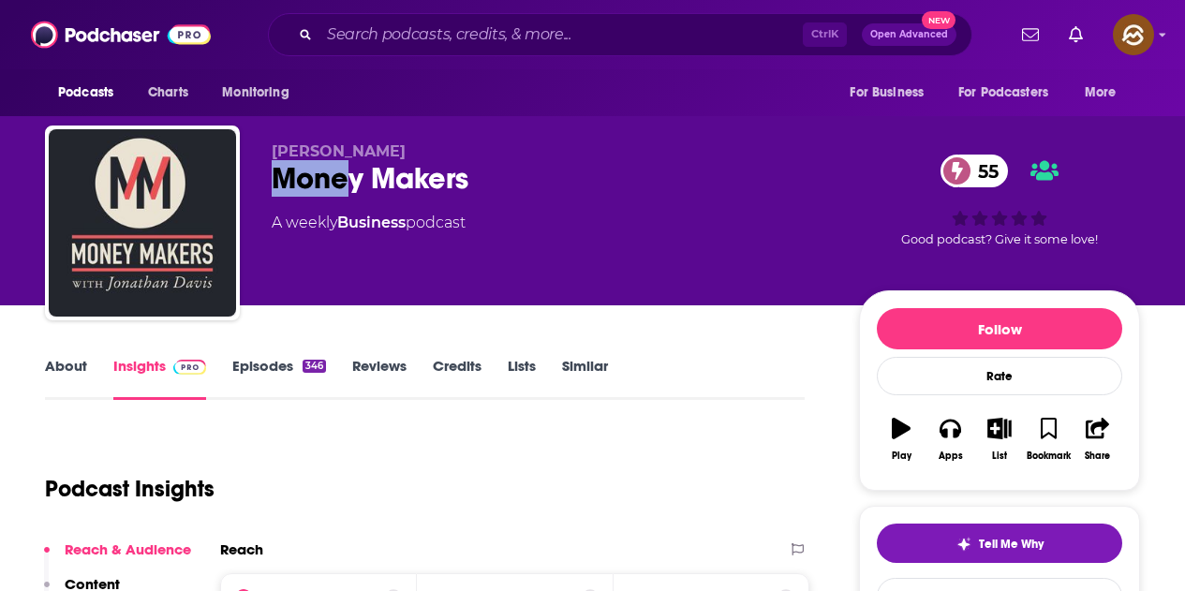
drag, startPoint x: 347, startPoint y: 171, endPoint x: 527, endPoint y: 168, distance: 180.8
click at [535, 168] on div "Money Makers 55" at bounding box center [550, 178] width 557 height 37
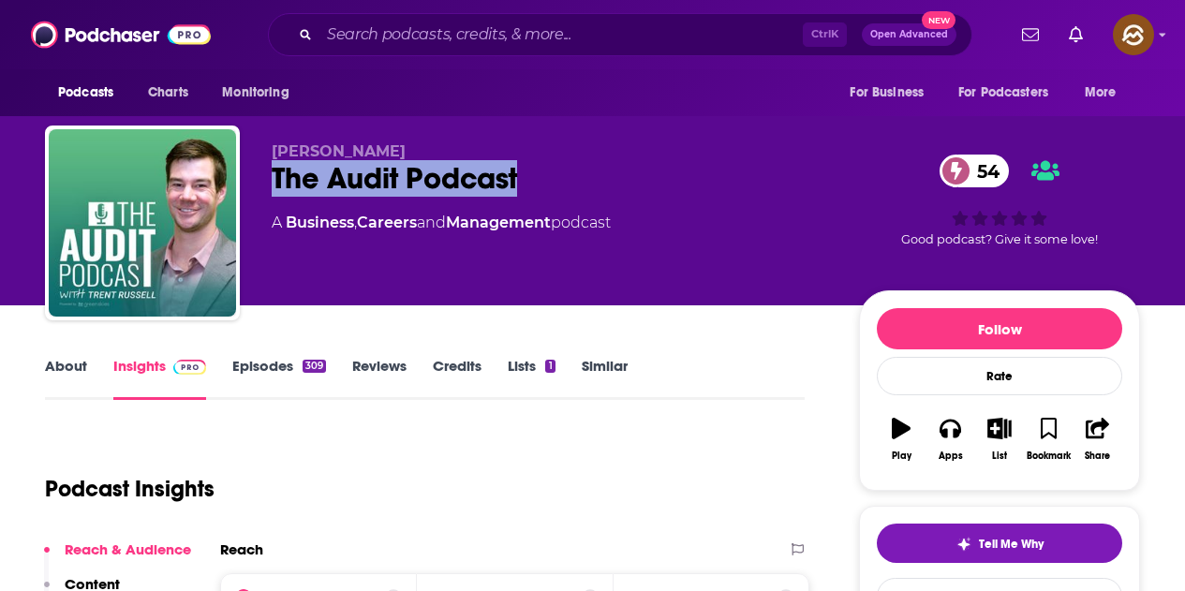
drag, startPoint x: 271, startPoint y: 181, endPoint x: 527, endPoint y: 178, distance: 255.8
click at [527, 178] on div "Trent Russell The Audit Podcast 54 A Business , Careers and Management podcast …" at bounding box center [592, 227] width 1095 height 202
click at [938, 440] on button "Apps" at bounding box center [950, 439] width 49 height 67
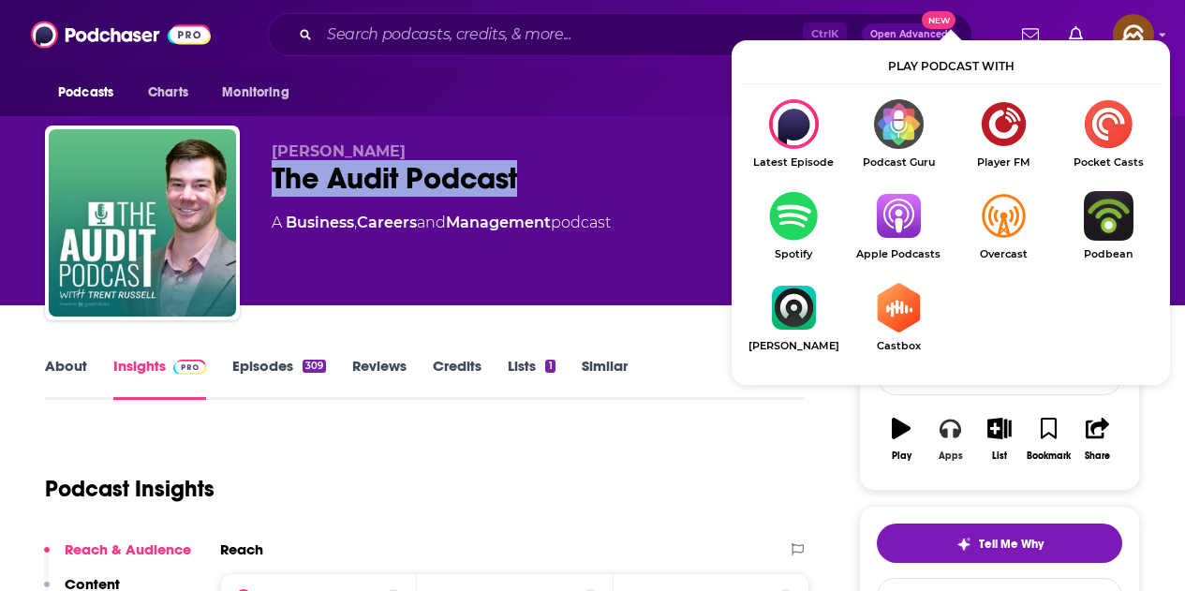
scroll to position [94, 0]
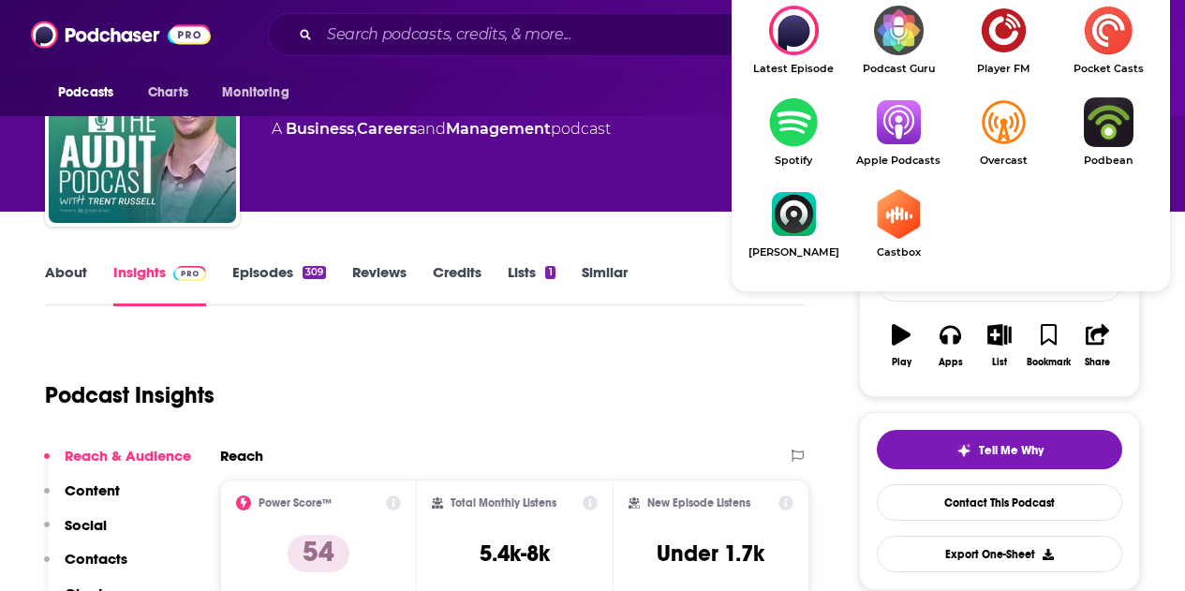
click at [887, 135] on img "Show Listen On dropdown" at bounding box center [898, 122] width 105 height 50
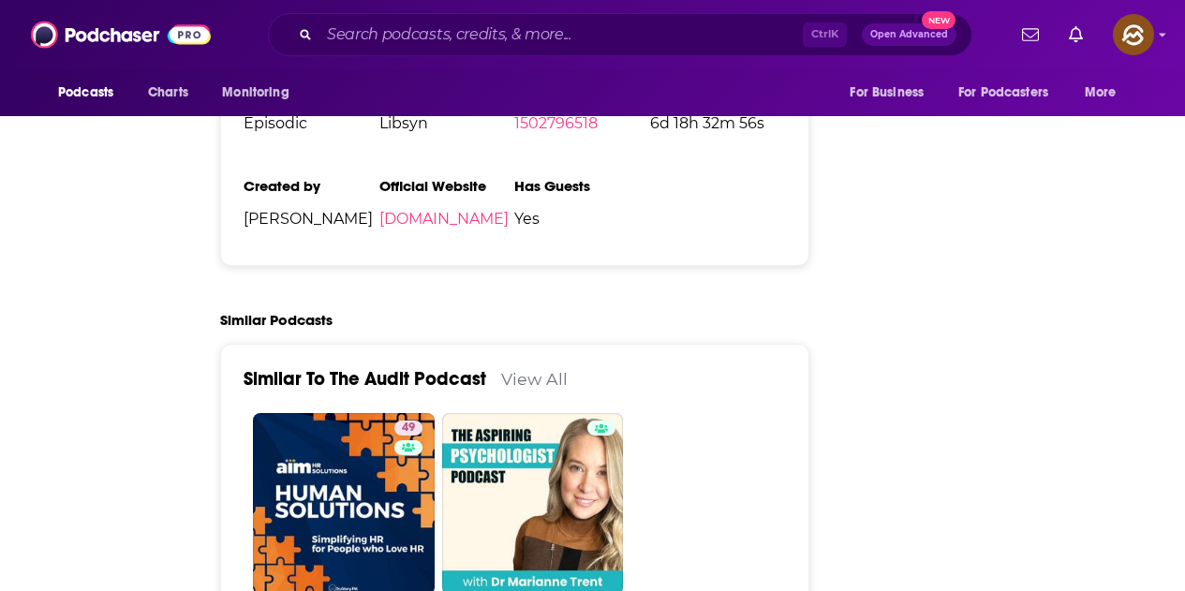
scroll to position [0, 0]
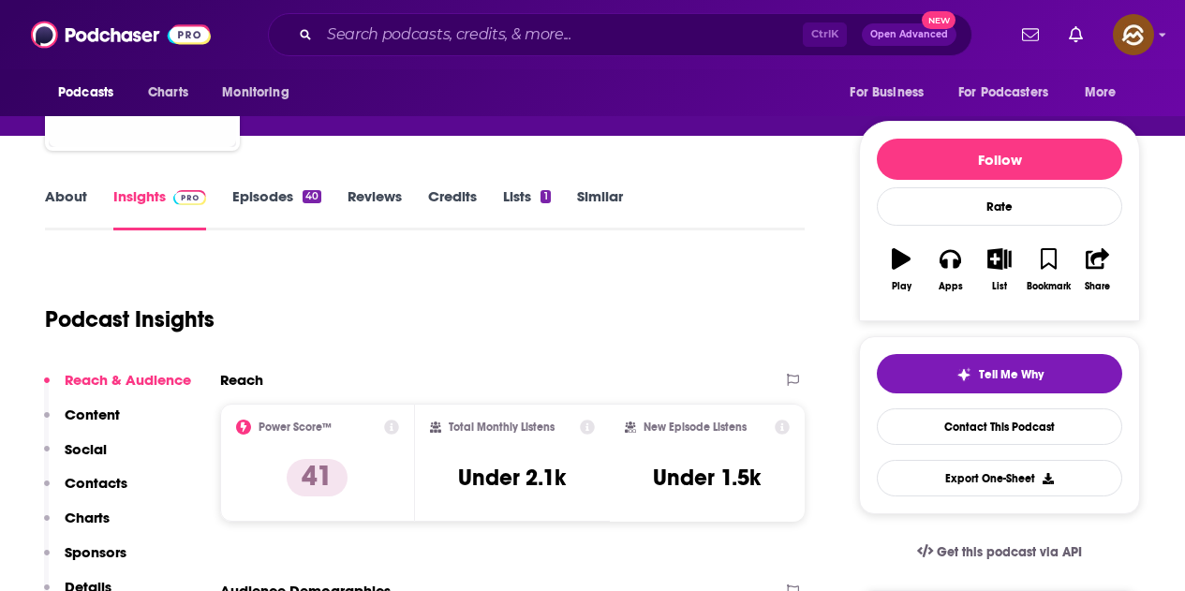
scroll to position [187, 0]
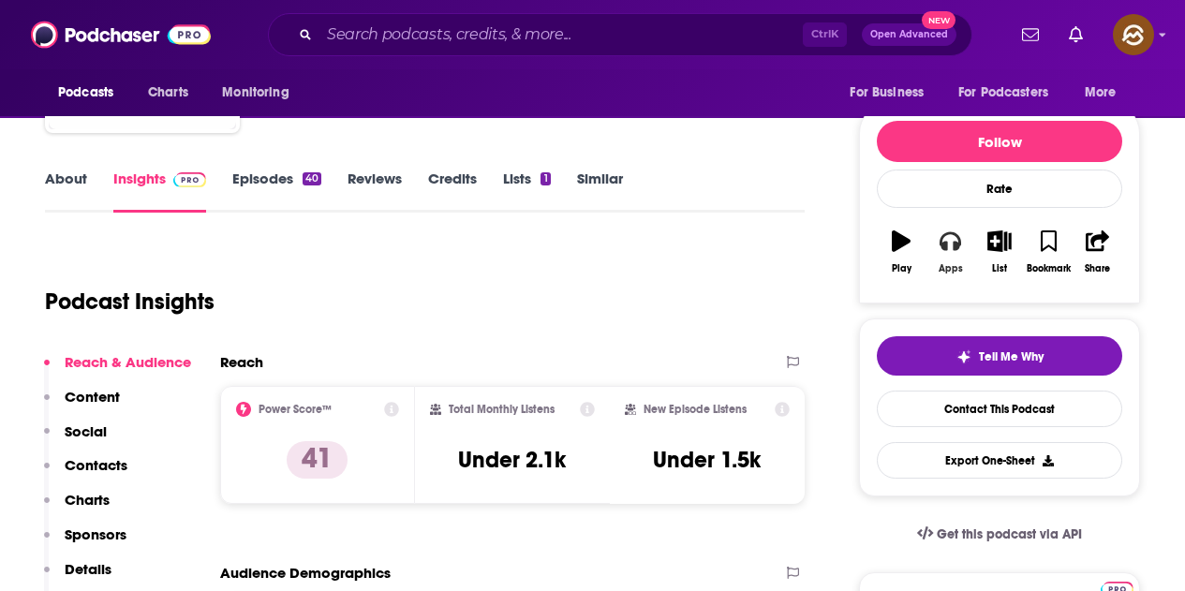
click at [954, 252] on button "Apps" at bounding box center [950, 251] width 49 height 67
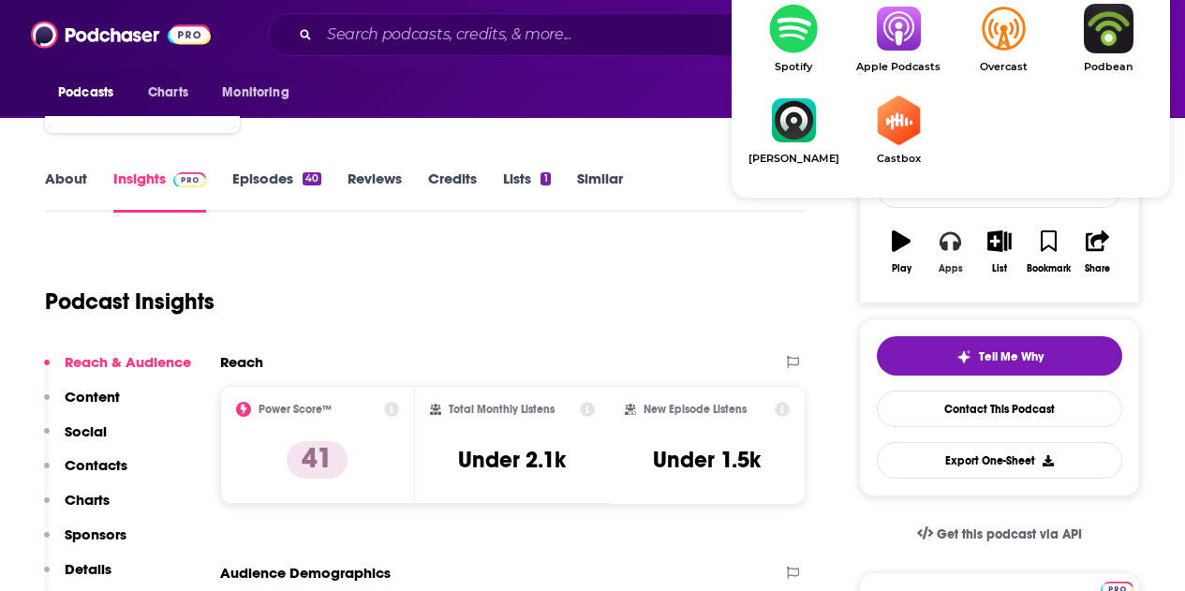
scroll to position [375, 0]
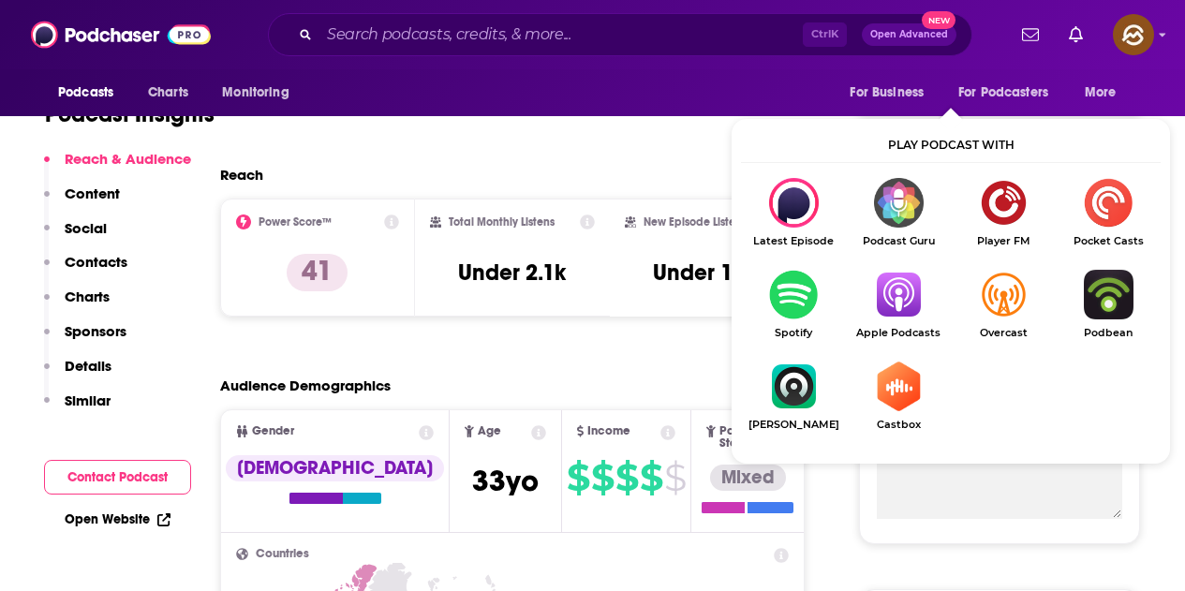
click at [927, 290] on img "Show Listen On dropdown" at bounding box center [898, 295] width 105 height 50
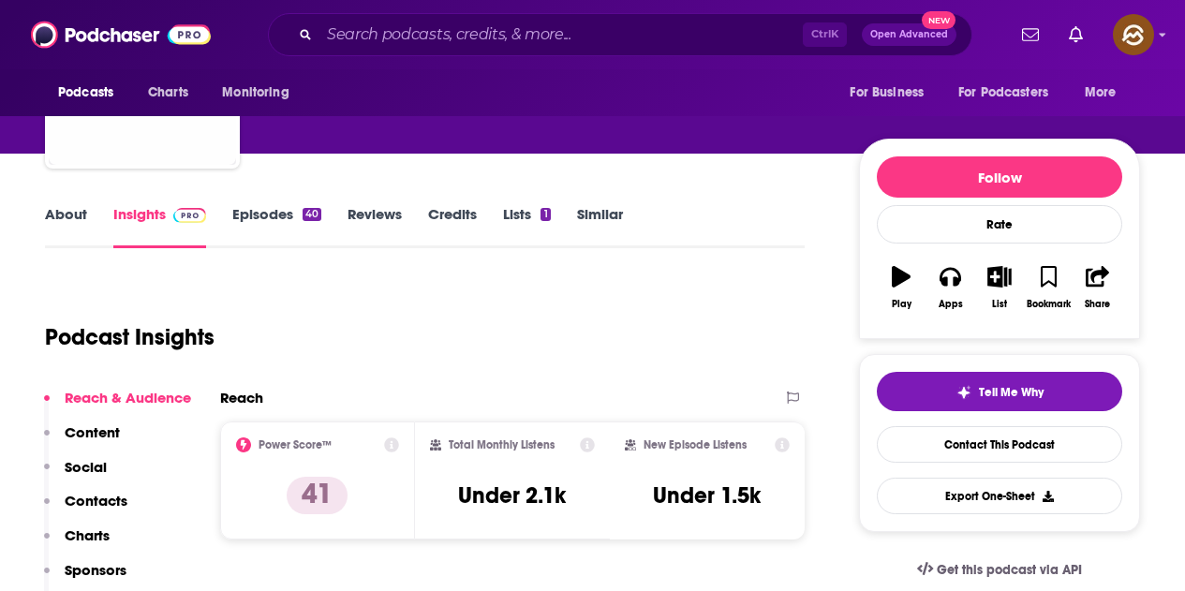
scroll to position [0, 0]
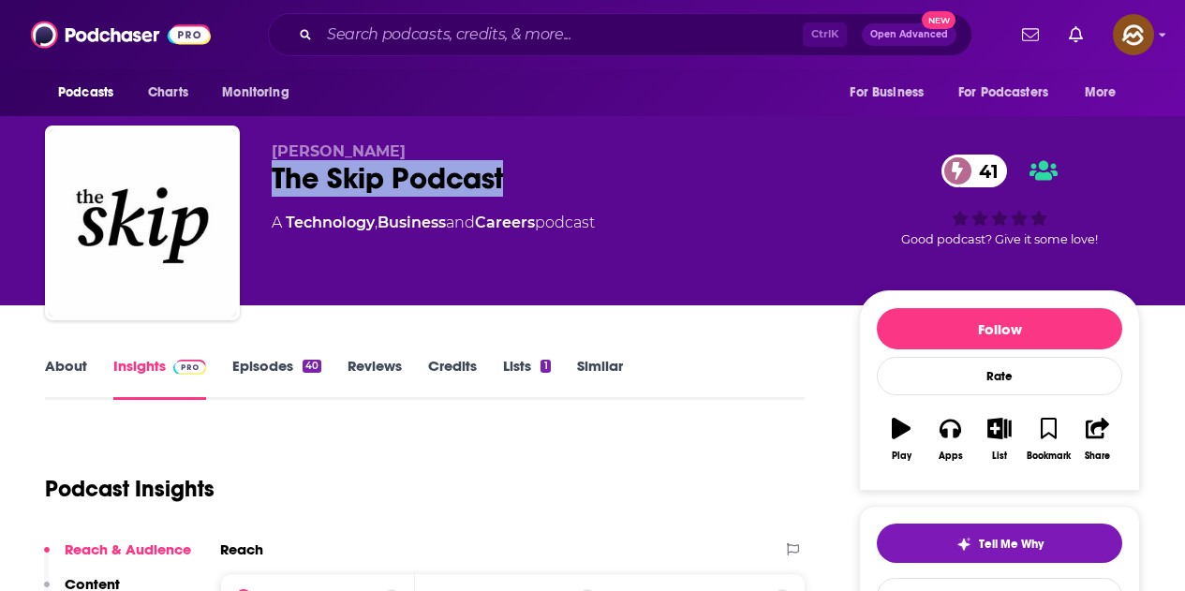
drag, startPoint x: 267, startPoint y: 147, endPoint x: 408, endPoint y: 140, distance: 140.7
click at [408, 140] on div "Nikhyl Singhal The Skip Podcast 41 A Technology , Business and Careers podcast …" at bounding box center [592, 227] width 1095 height 202
click at [340, 158] on span "[PERSON_NAME]" at bounding box center [339, 151] width 134 height 18
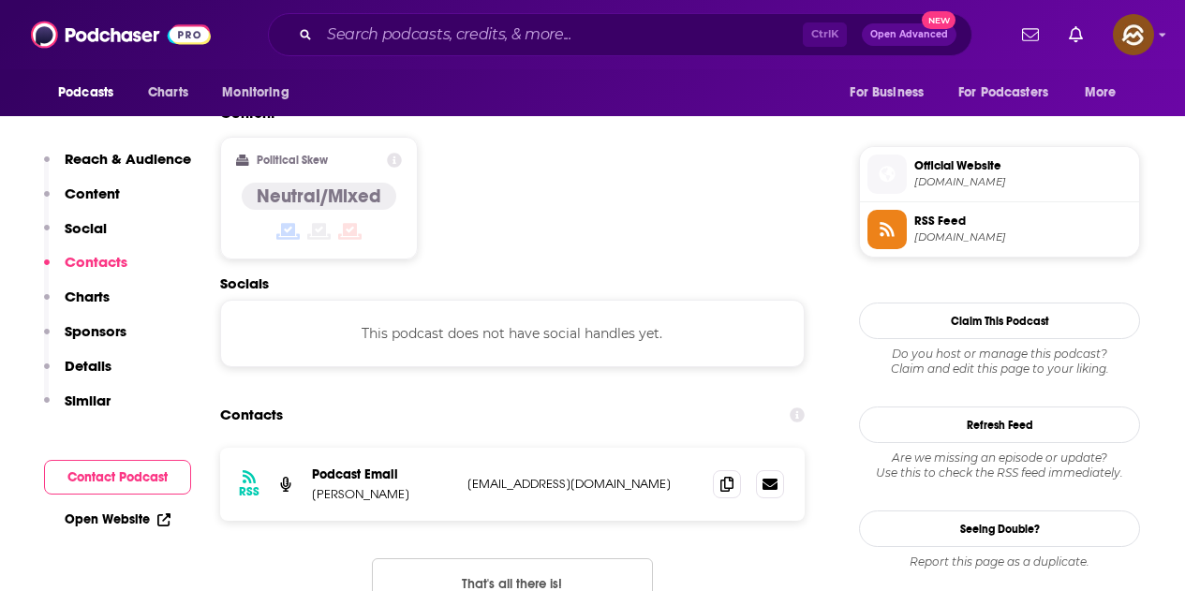
scroll to position [1593, 0]
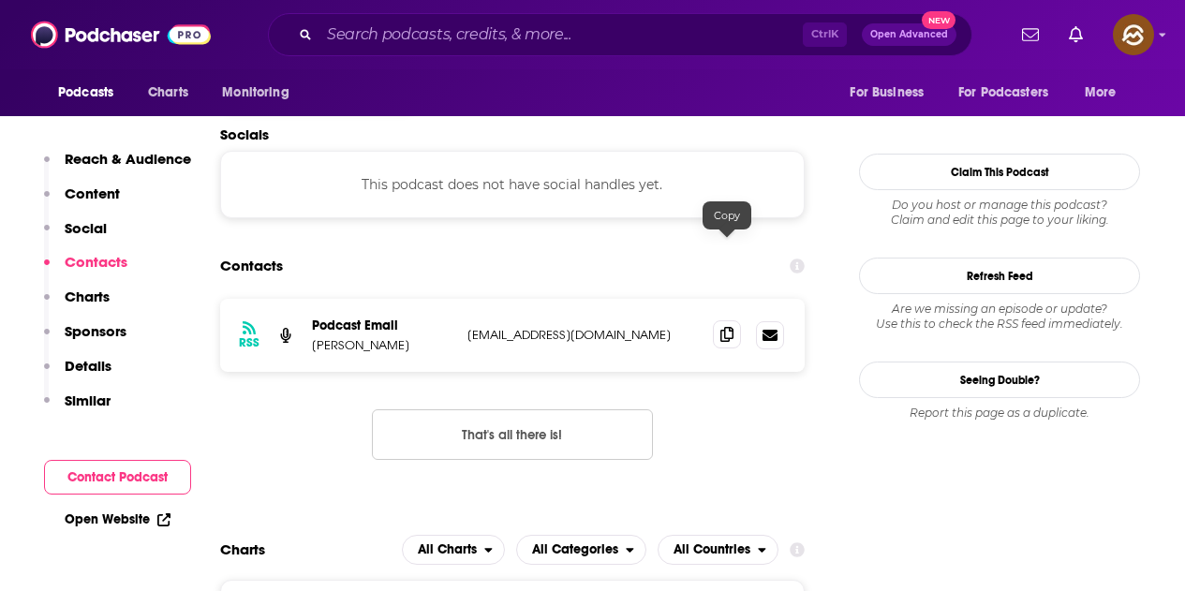
click at [724, 327] on icon at bounding box center [726, 334] width 13 height 15
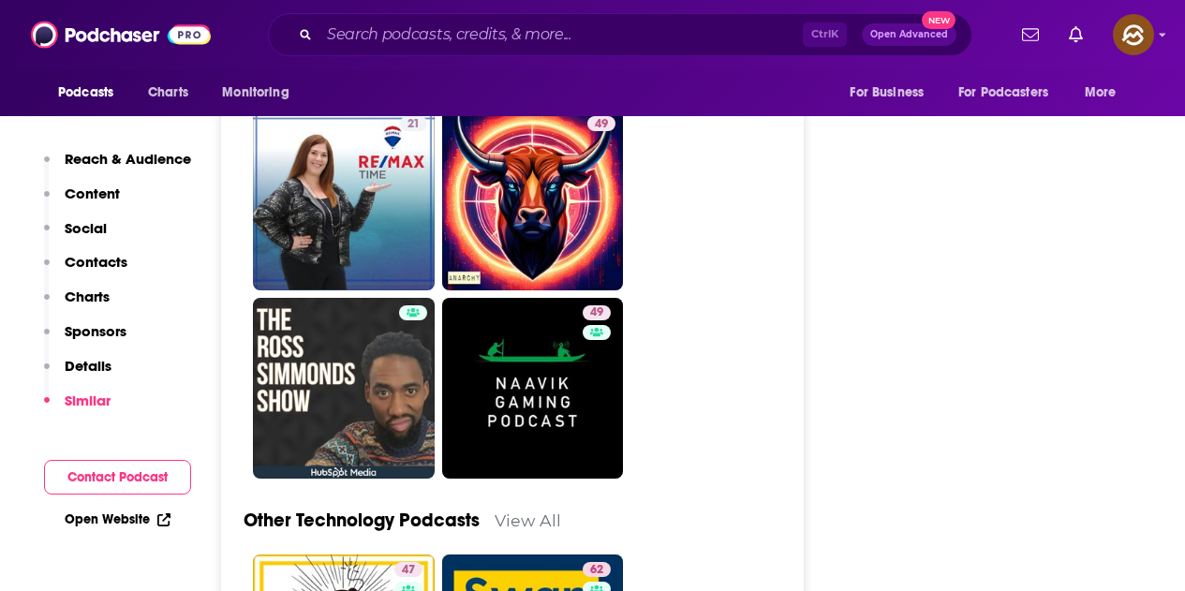
scroll to position [4872, 0]
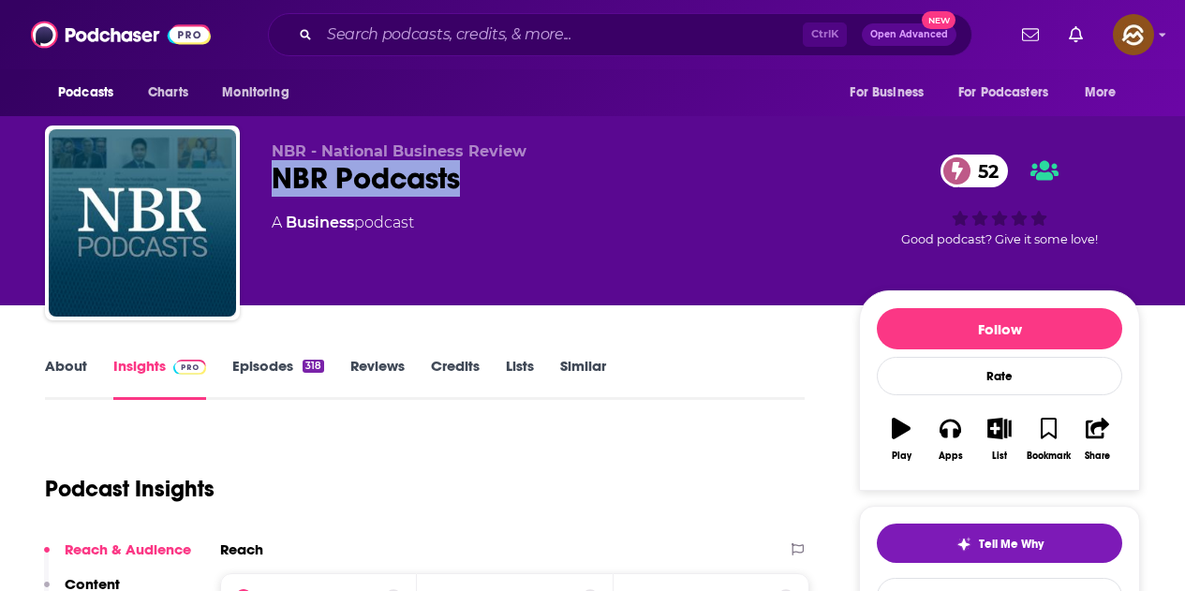
drag, startPoint x: 277, startPoint y: 181, endPoint x: 479, endPoint y: 177, distance: 201.5
click at [479, 177] on div "NBR Podcasts 52" at bounding box center [550, 178] width 557 height 37
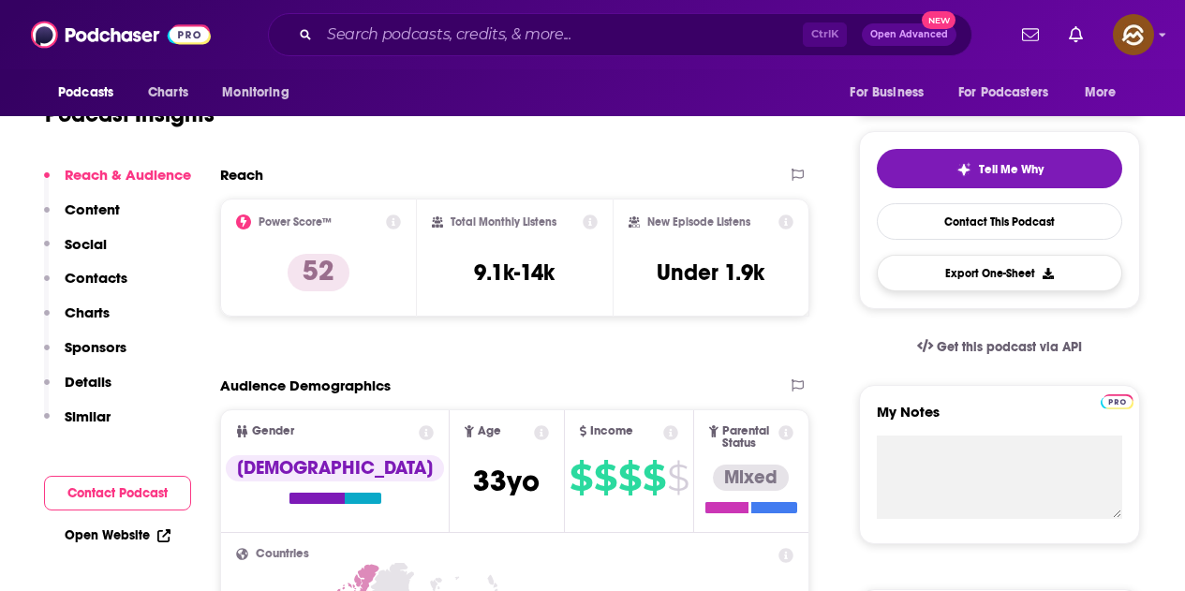
scroll to position [187, 0]
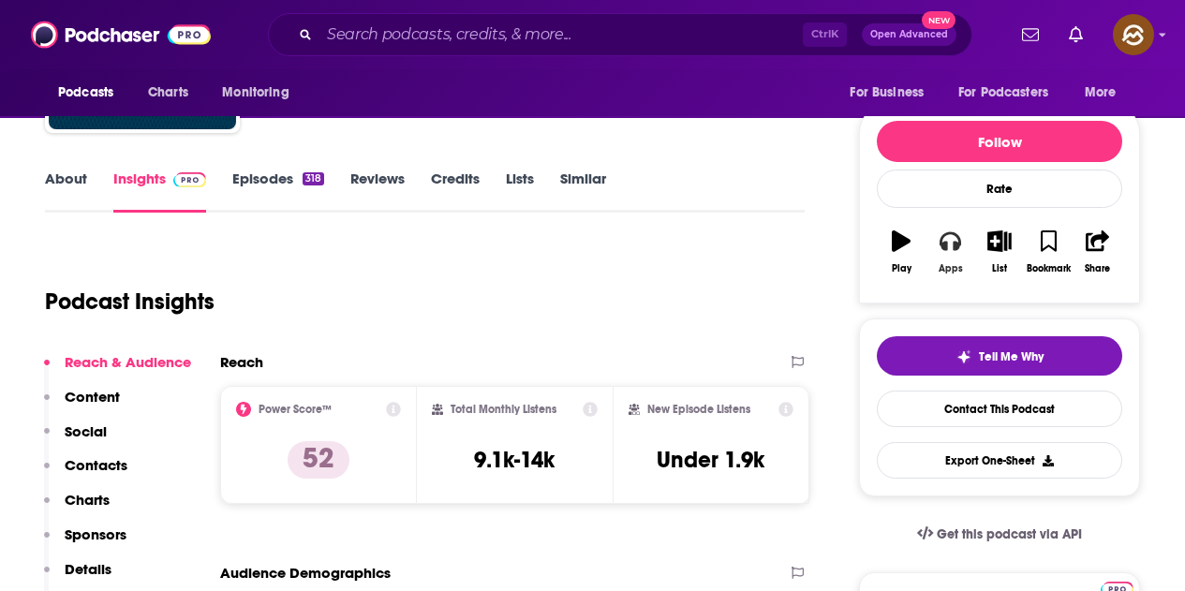
click at [963, 256] on button "Apps" at bounding box center [950, 251] width 49 height 67
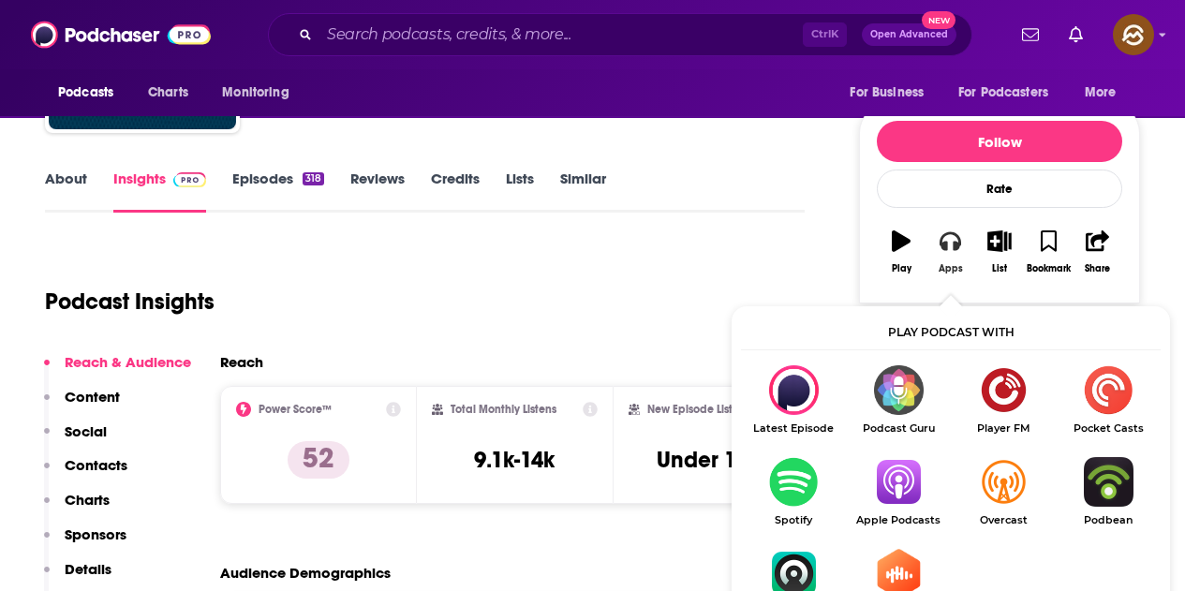
scroll to position [281, 0]
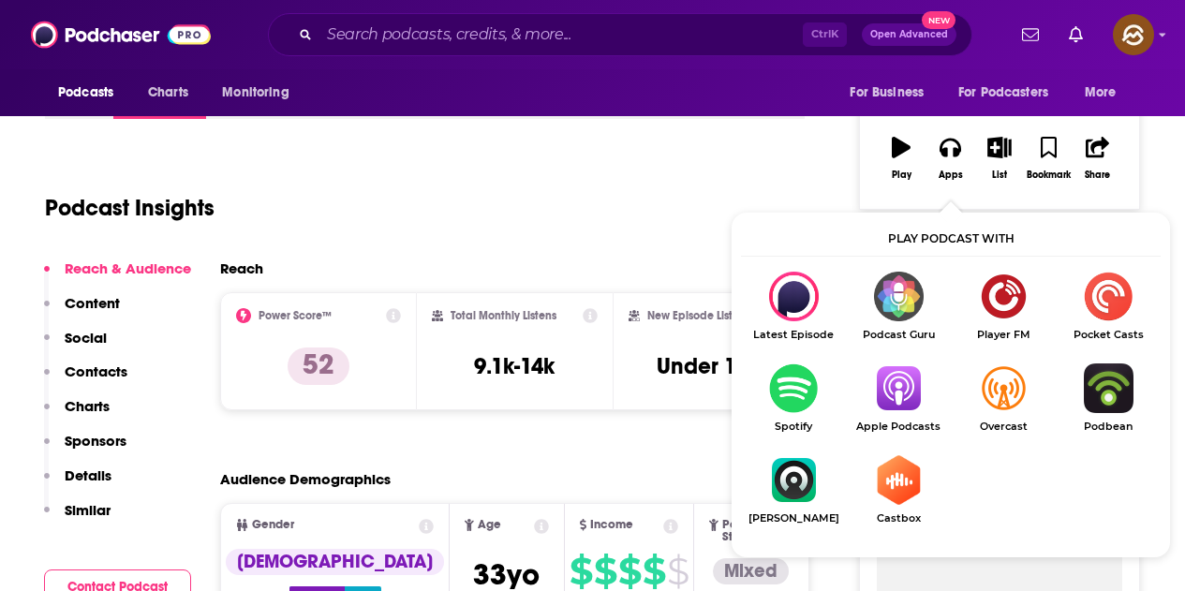
click at [906, 393] on img "Show Listen On dropdown" at bounding box center [898, 389] width 105 height 50
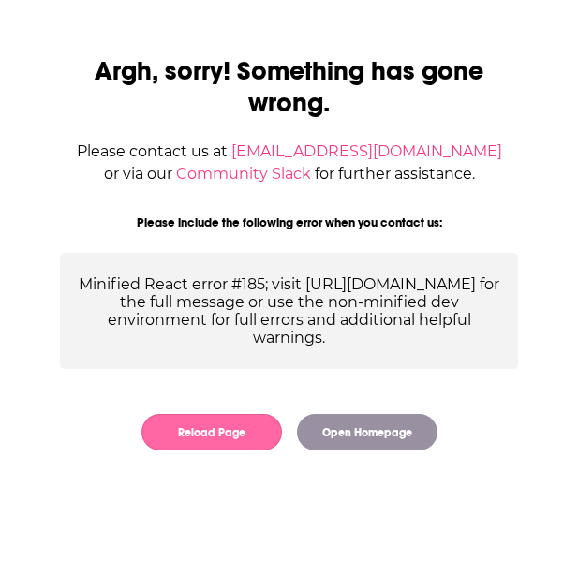
click at [239, 451] on button "Reload Page" at bounding box center [211, 432] width 141 height 37
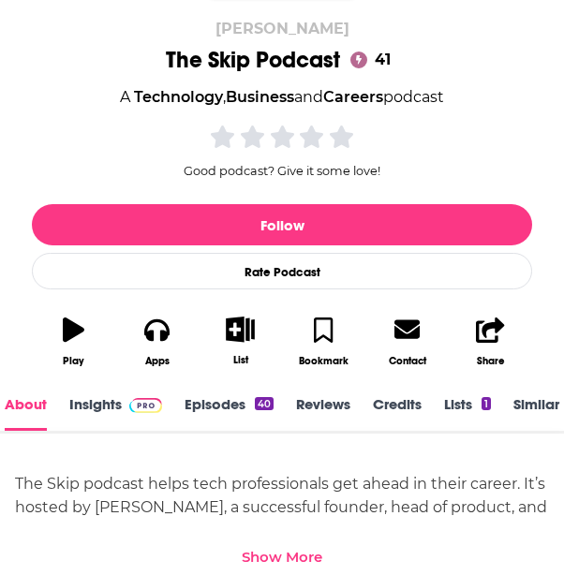
scroll to position [3, 0]
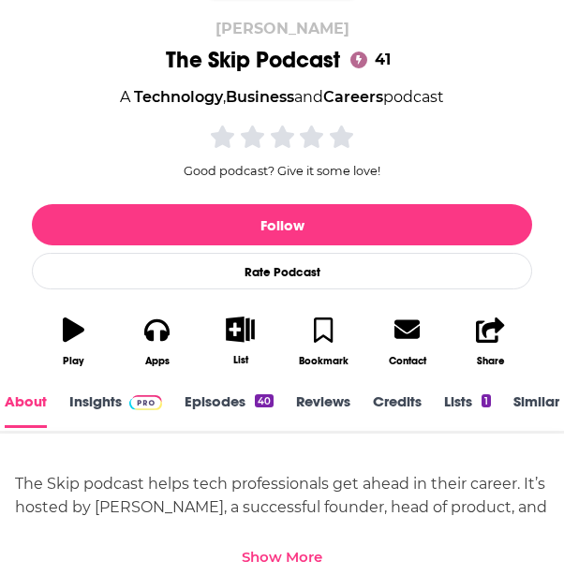
click at [216, 406] on link "Episodes 40" at bounding box center [229, 411] width 89 height 36
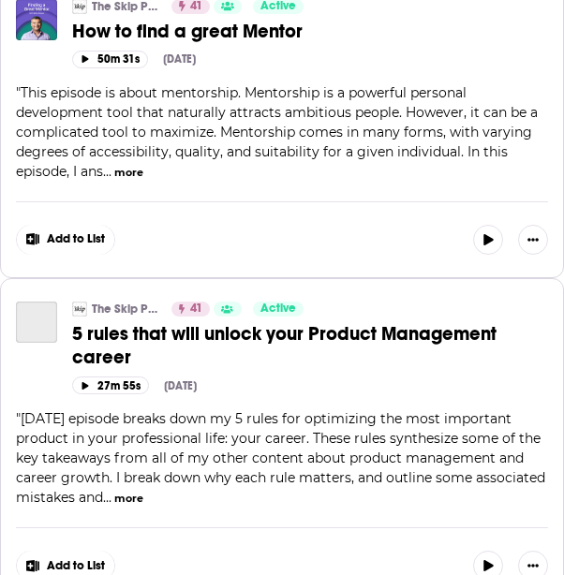
scroll to position [7683, 0]
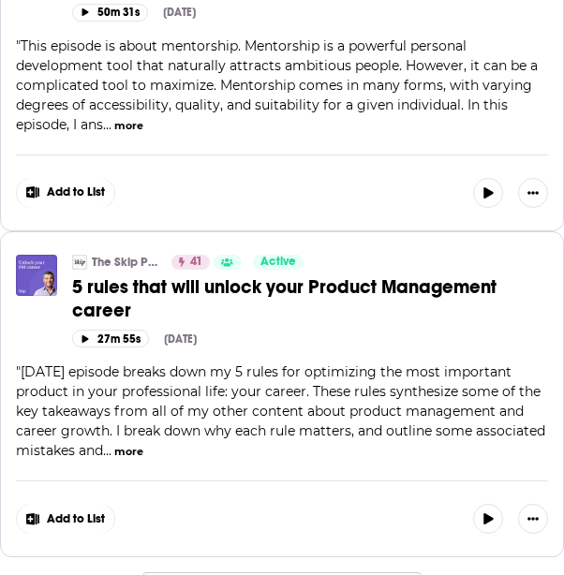
click at [215, 275] on span "5 rules that will unlock your Product Management career" at bounding box center [284, 298] width 424 height 47
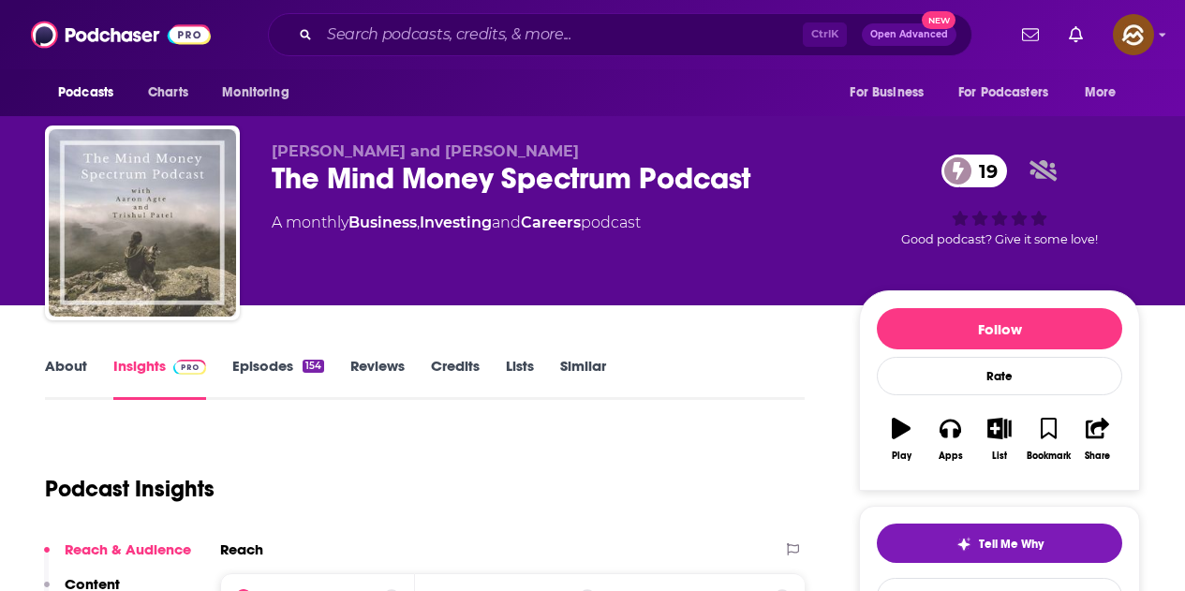
click at [281, 186] on div "The Mind Money Spectrum Podcast 19" at bounding box center [550, 178] width 557 height 37
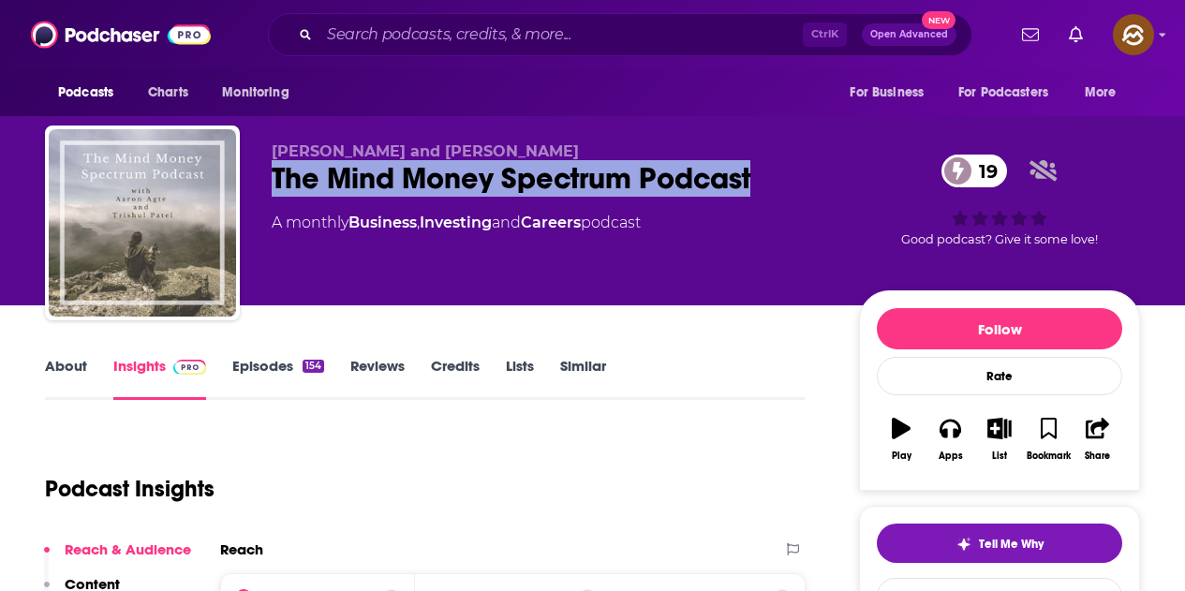
drag, startPoint x: 262, startPoint y: 182, endPoint x: 760, endPoint y: 182, distance: 497.5
click at [760, 182] on div "Aaron Agte and Trishul Patel The Mind Money Spectrum Podcast 19 A monthly Busin…" at bounding box center [592, 227] width 1095 height 202
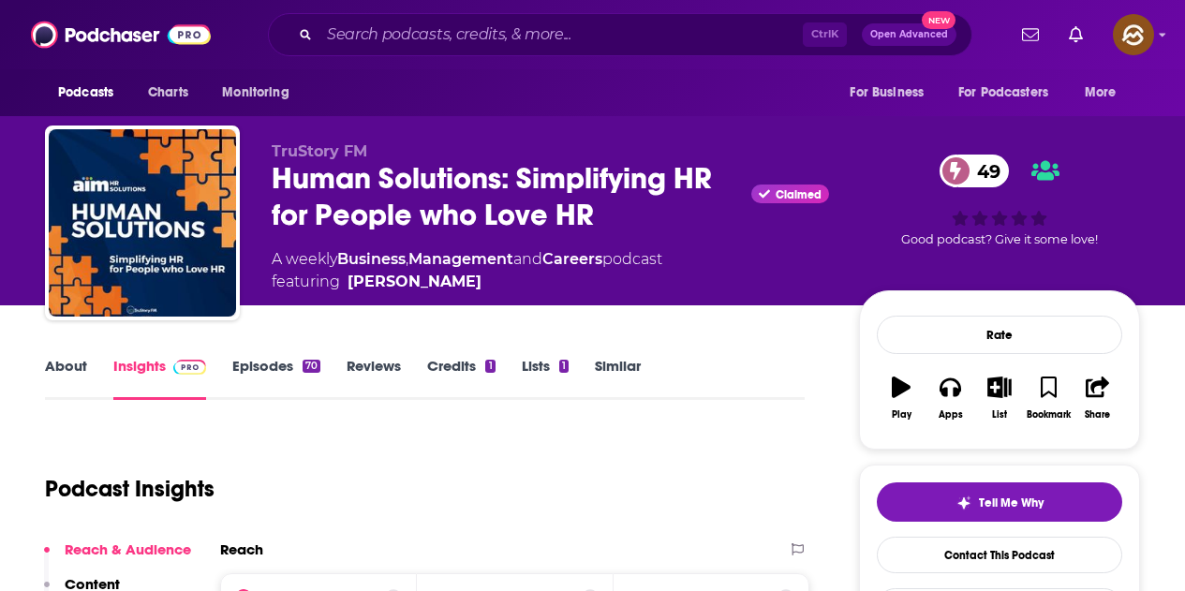
click at [765, 273] on div "A weekly Business , Management and Careers podcast featuring [PERSON_NAME]" at bounding box center [550, 270] width 557 height 45
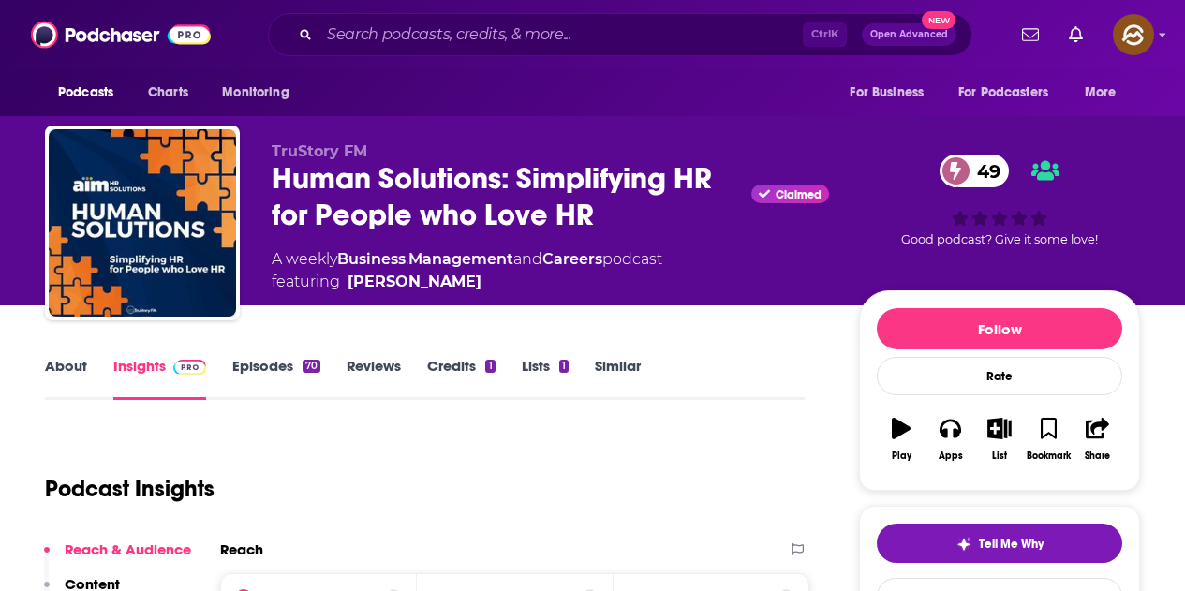
scroll to position [189, 0]
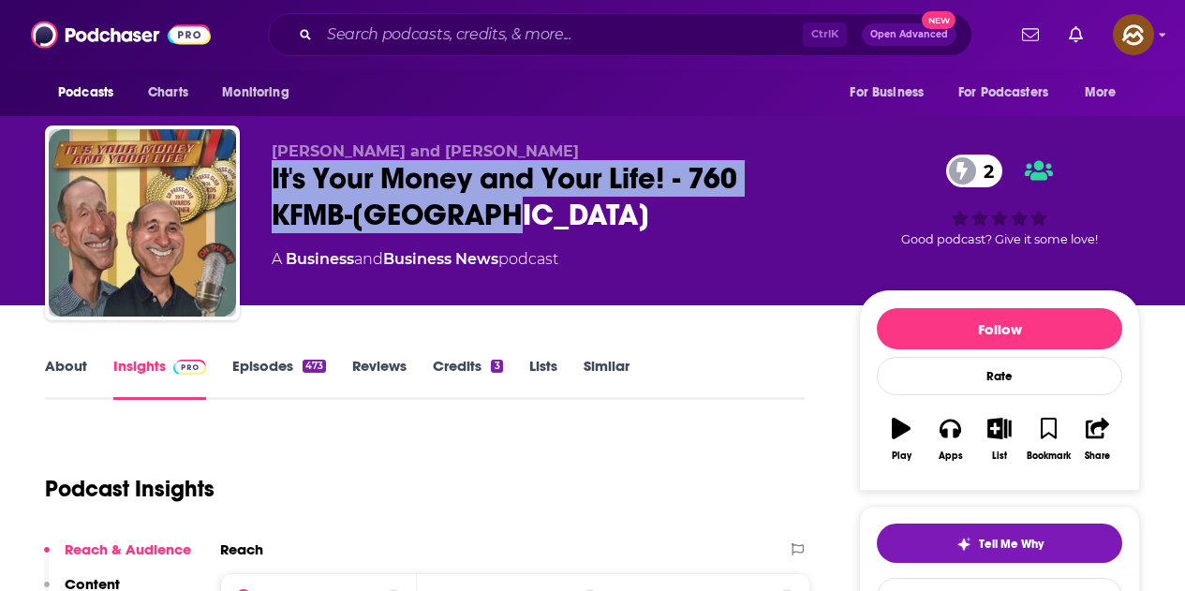
drag, startPoint x: 267, startPoint y: 175, endPoint x: 584, endPoint y: 213, distance: 318.9
click at [584, 213] on div "Richard Muscio and Joe Vecchio It's Your Money and Your Life! - 760 KFMB-San Di…" at bounding box center [592, 227] width 1095 height 202
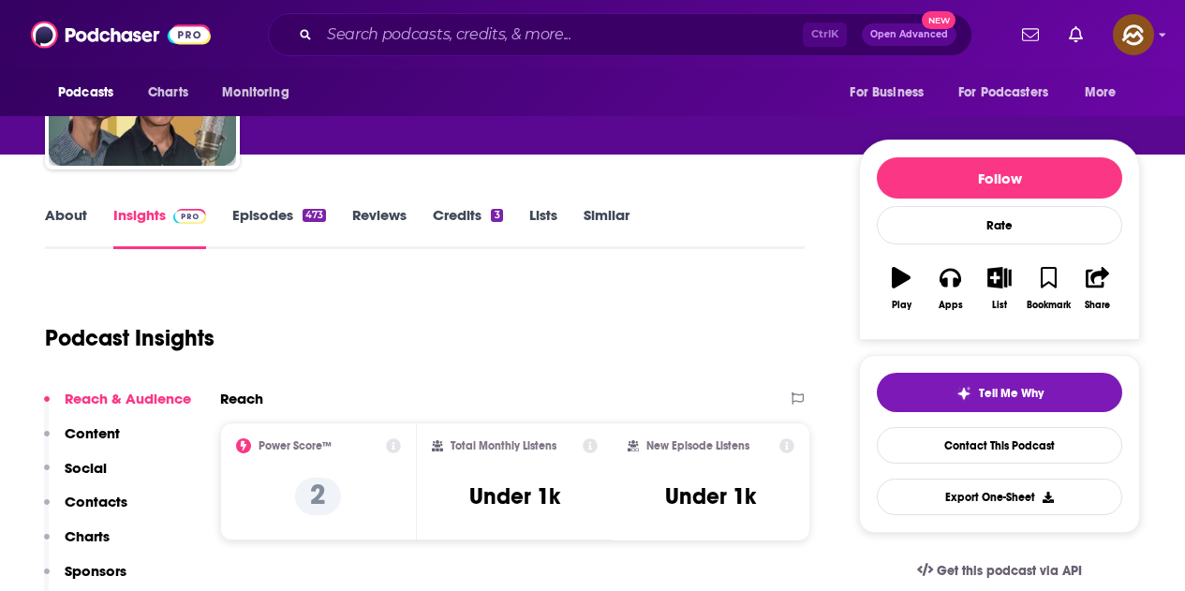
scroll to position [187, 0]
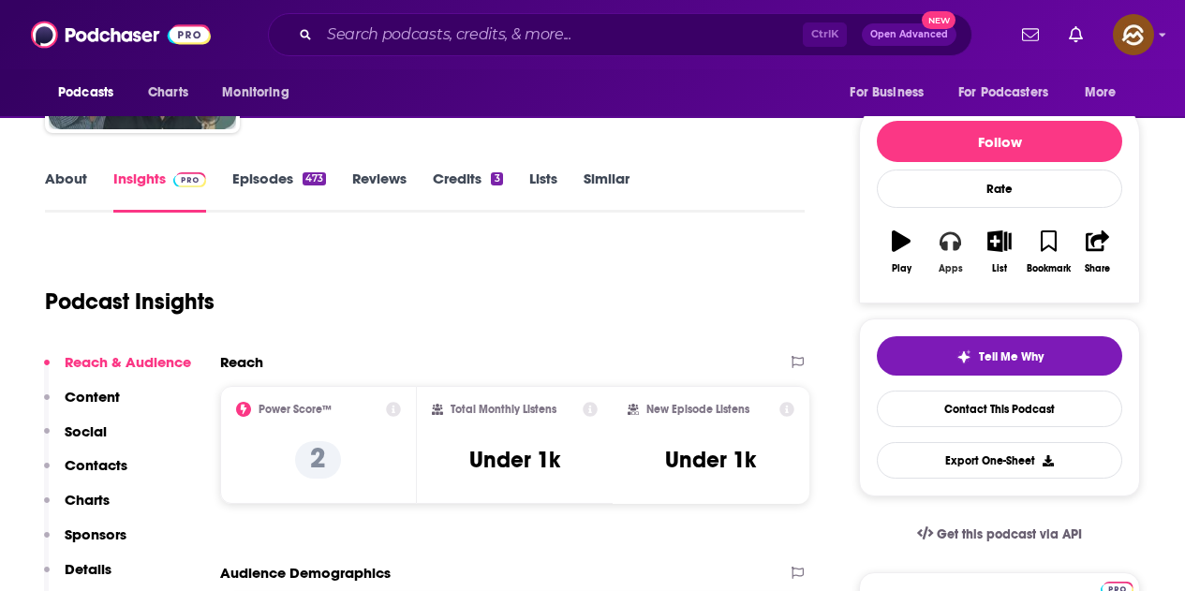
click at [953, 260] on button "Apps" at bounding box center [950, 251] width 49 height 67
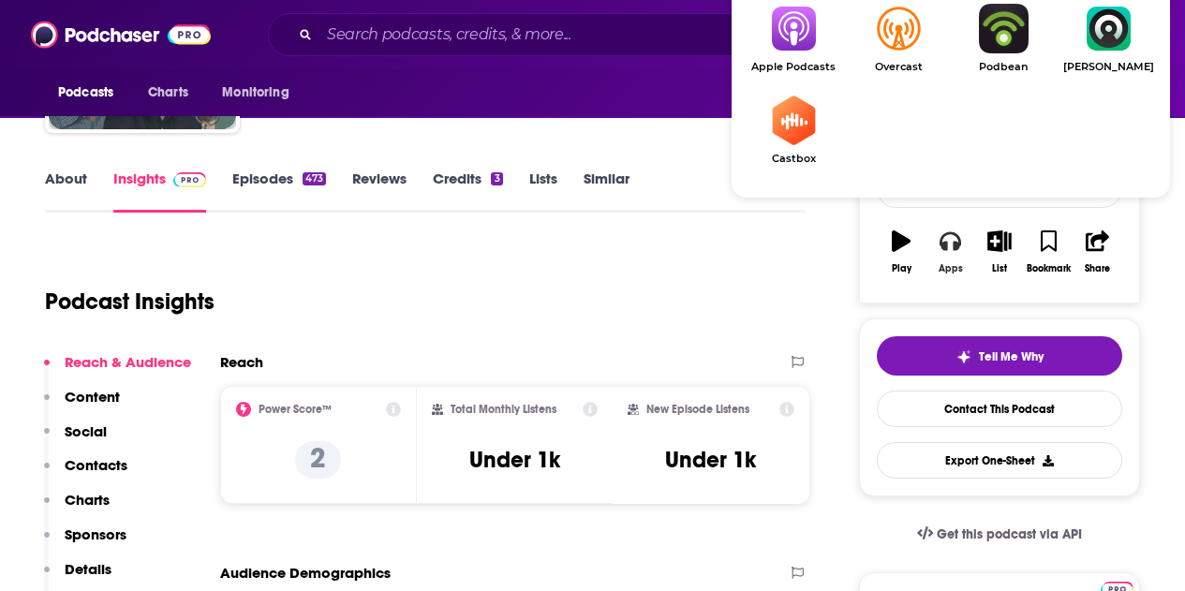
scroll to position [281, 0]
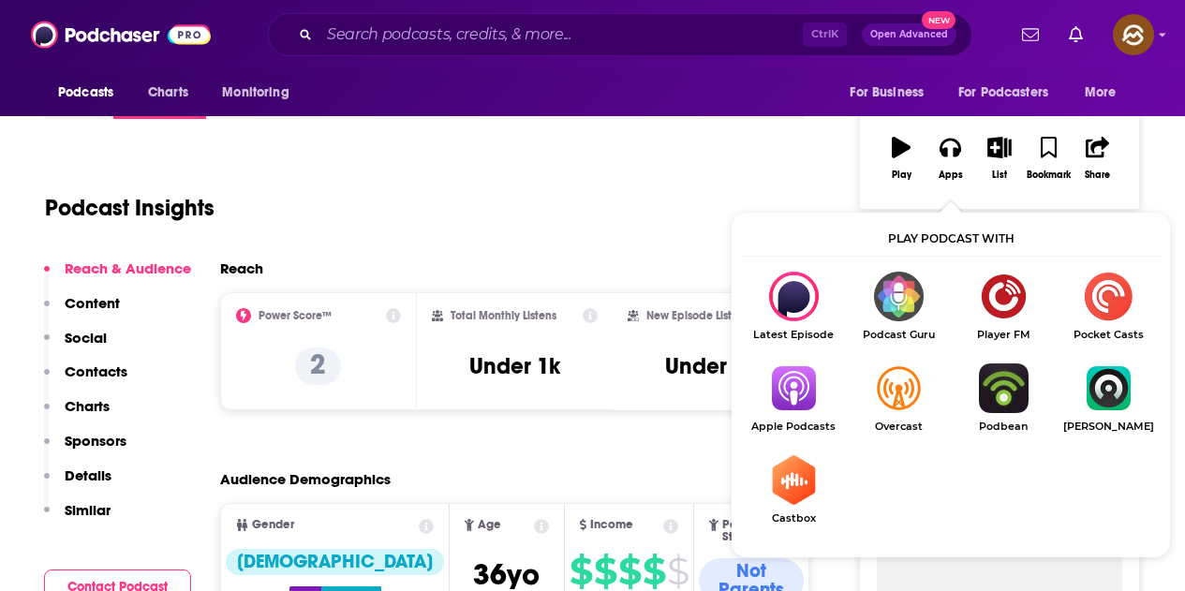
click at [805, 392] on img "Show Listen On dropdown" at bounding box center [793, 389] width 105 height 50
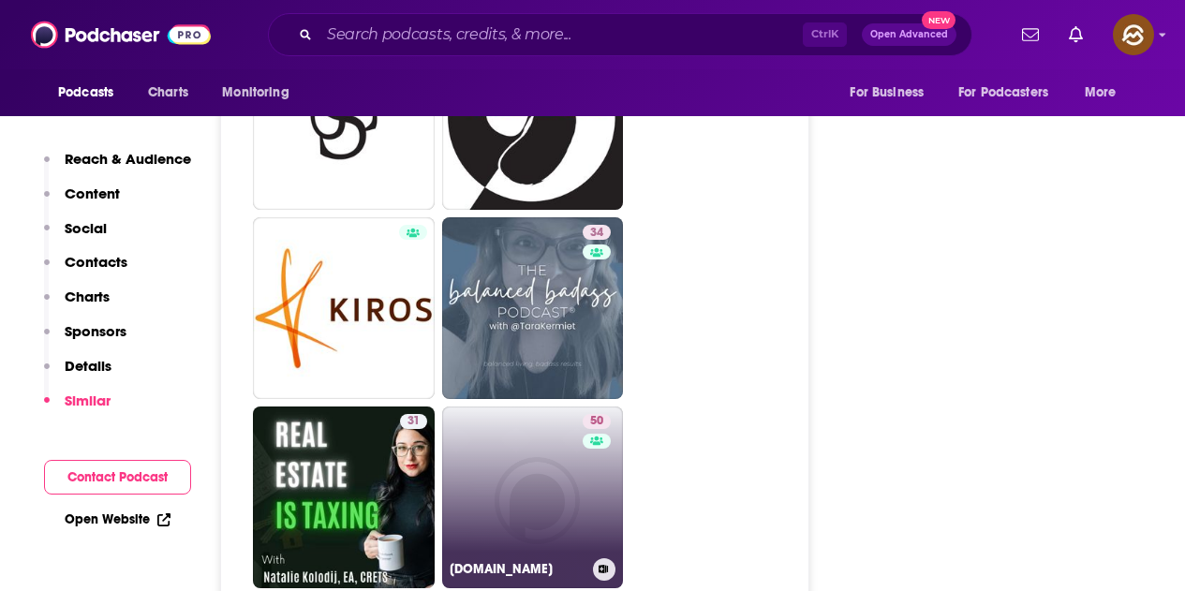
scroll to position [4403, 0]
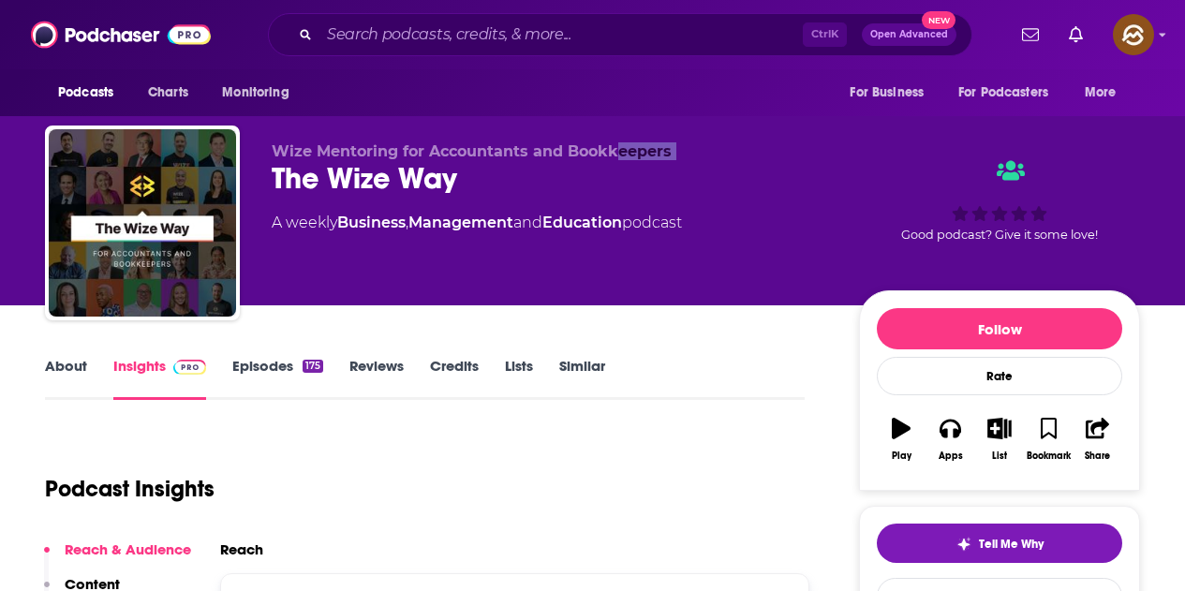
drag, startPoint x: 272, startPoint y: 182, endPoint x: 620, endPoint y: 152, distance: 349.8
click at [620, 152] on div "Wize Mentoring for Accountants and Bookkeepers The Wize Way A weekly Business ,…" at bounding box center [550, 217] width 557 height 150
click at [478, 198] on div "Wize Mentoring for Accountants and Bookkeepers The Wize Way A weekly Business ,…" at bounding box center [550, 217] width 557 height 150
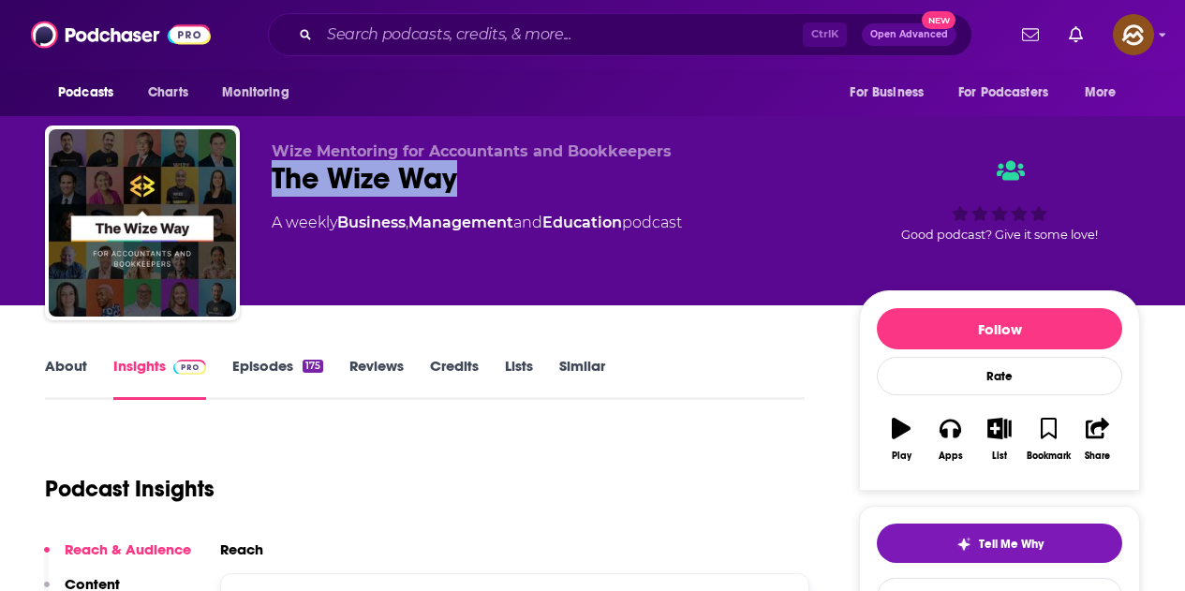
drag, startPoint x: 267, startPoint y: 186, endPoint x: 503, endPoint y: 178, distance: 236.2
click at [503, 178] on div "Wize Mentoring for Accountants and Bookkeepers The Wize Way A weekly Business ,…" at bounding box center [592, 227] width 1095 height 202
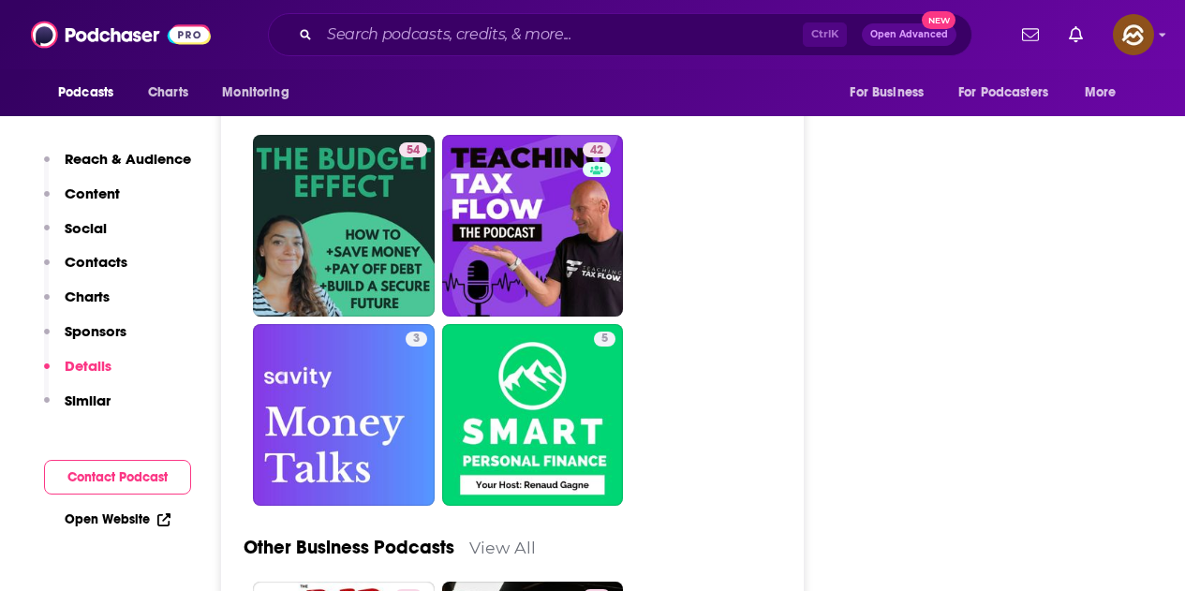
scroll to position [4966, 0]
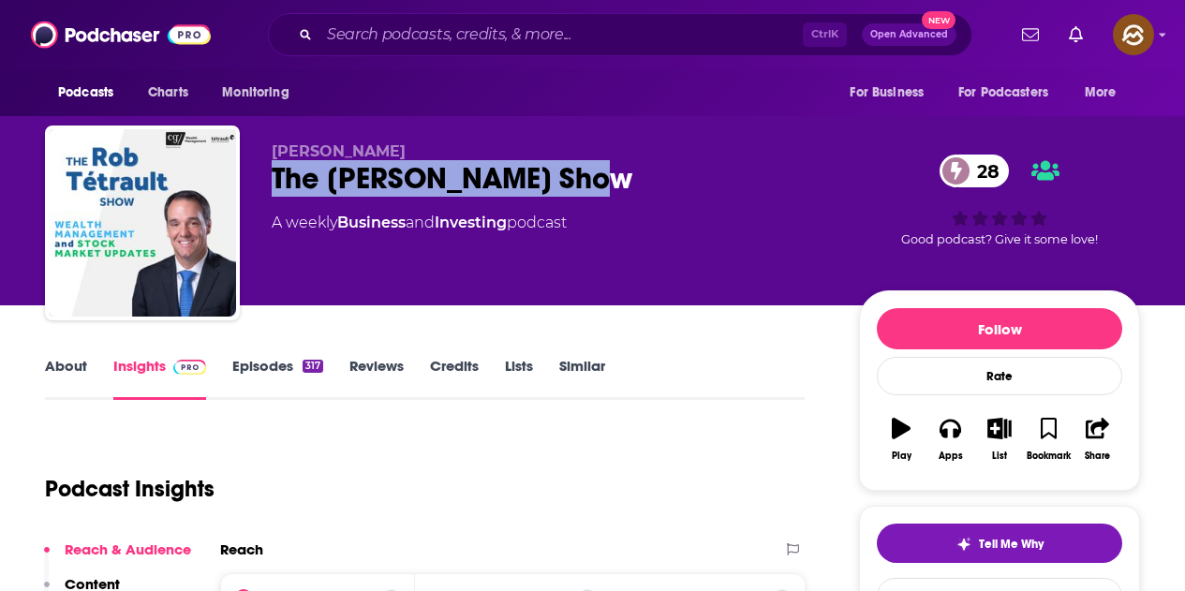
drag, startPoint x: 268, startPoint y: 171, endPoint x: 574, endPoint y: 172, distance: 306.4
click at [574, 172] on div "Rob Tetrault The Rob Tetrault Show 28 A weekly Business and Investing podcast 2…" at bounding box center [592, 227] width 1095 height 202
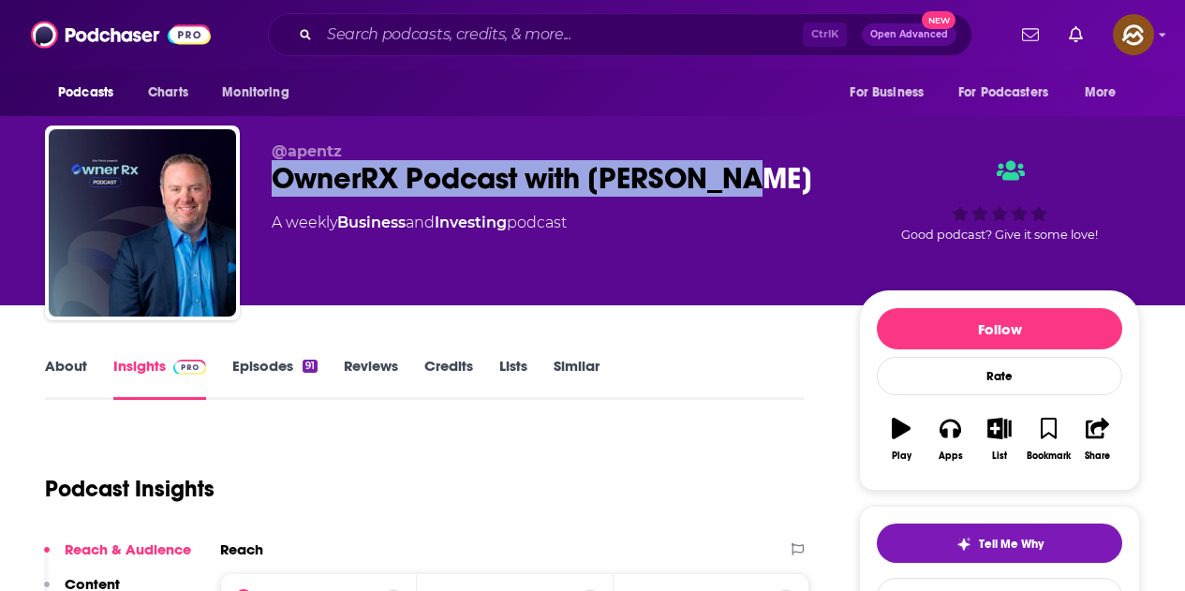
drag, startPoint x: 275, startPoint y: 177, endPoint x: 754, endPoint y: 195, distance: 480.0
click at [754, 195] on div "OwnerRX Podcast with [PERSON_NAME]" at bounding box center [550, 178] width 557 height 37
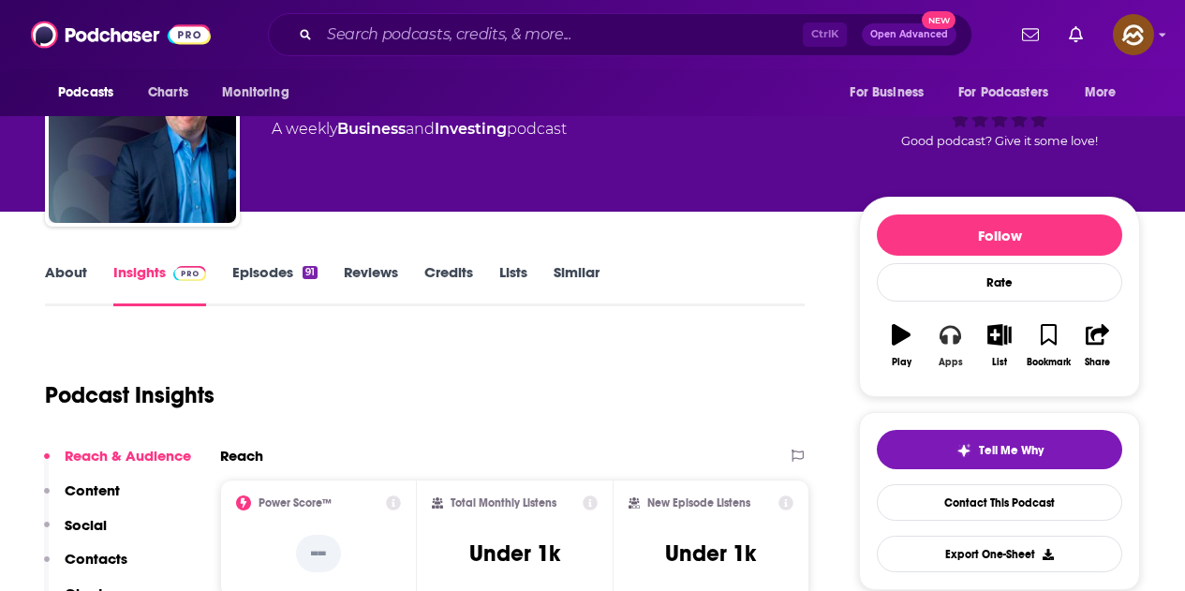
click at [955, 344] on icon "button" at bounding box center [950, 335] width 21 height 19
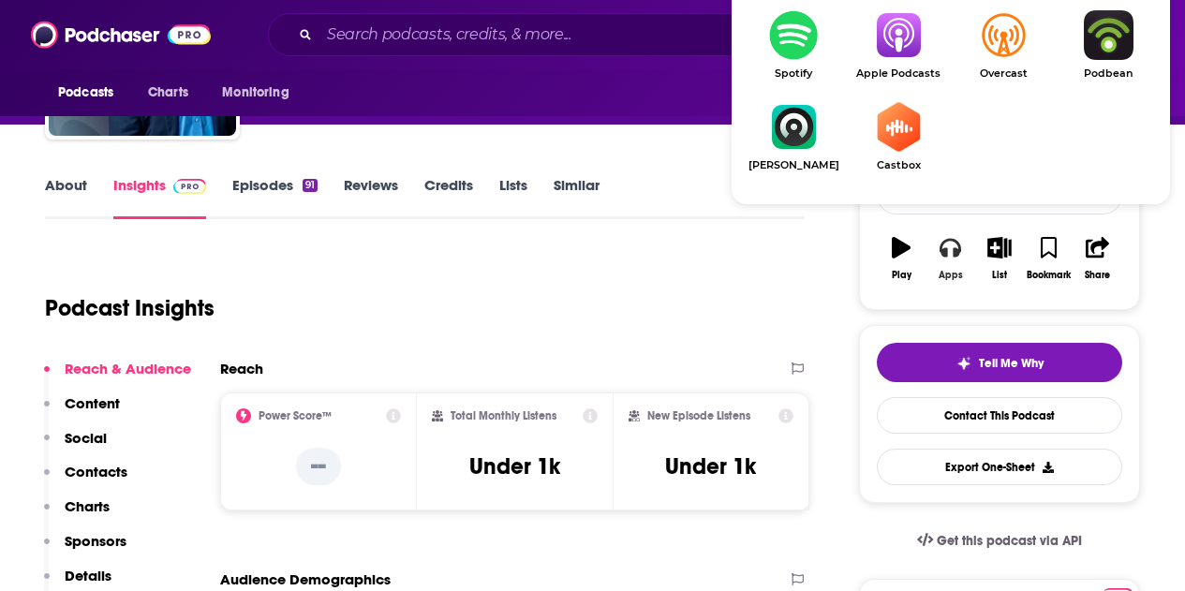
scroll to position [187, 0]
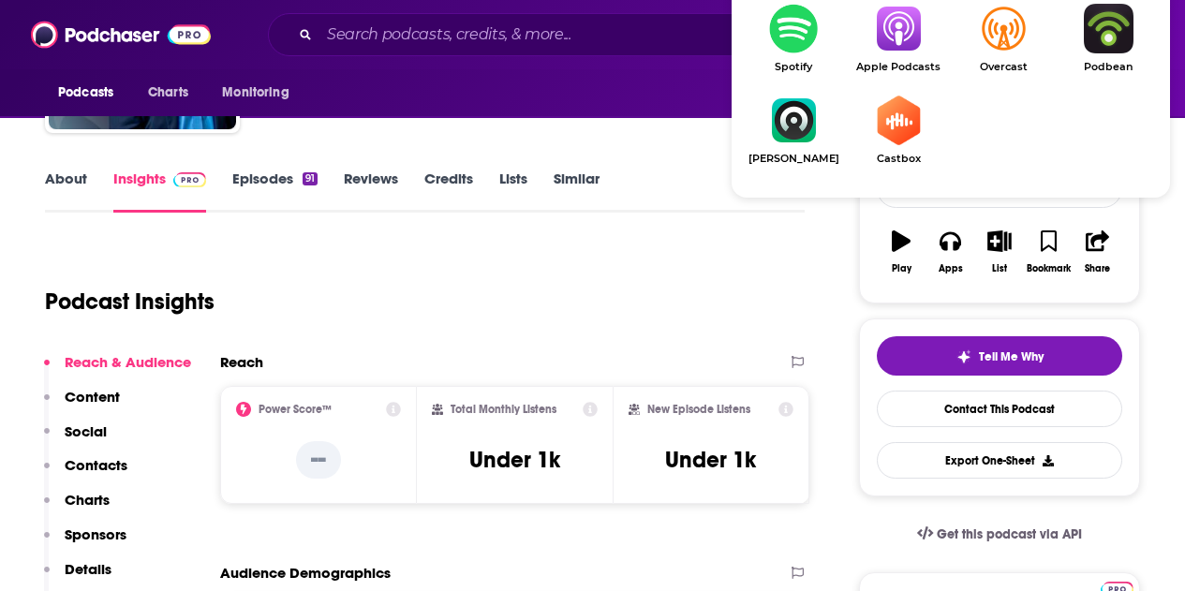
click at [899, 67] on span "Apple Podcasts" at bounding box center [898, 67] width 105 height 12
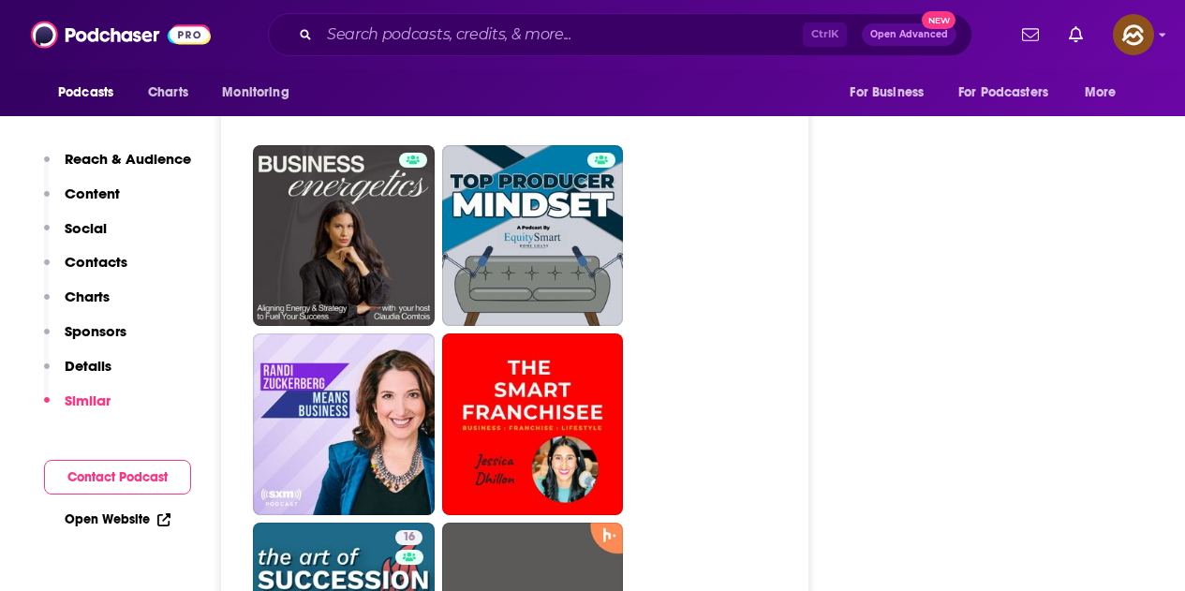
scroll to position [4497, 0]
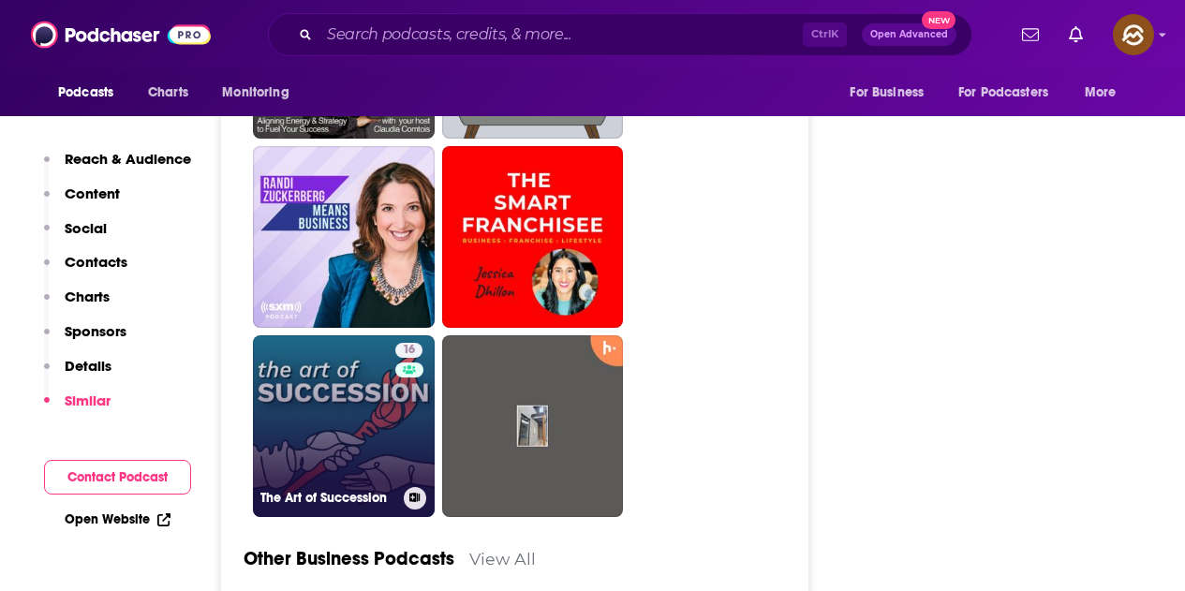
click at [370, 445] on link "16 The Art of Succession" at bounding box center [344, 426] width 182 height 182
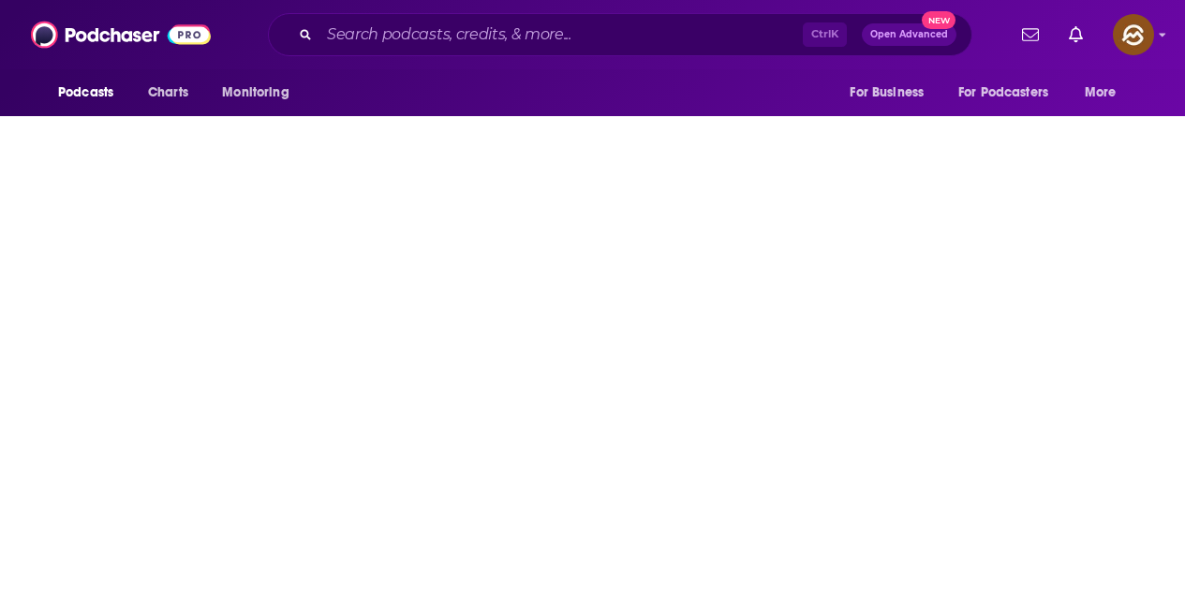
type input "https://www.podchaser.com/podcasts/the-art-of-succession-5775947"
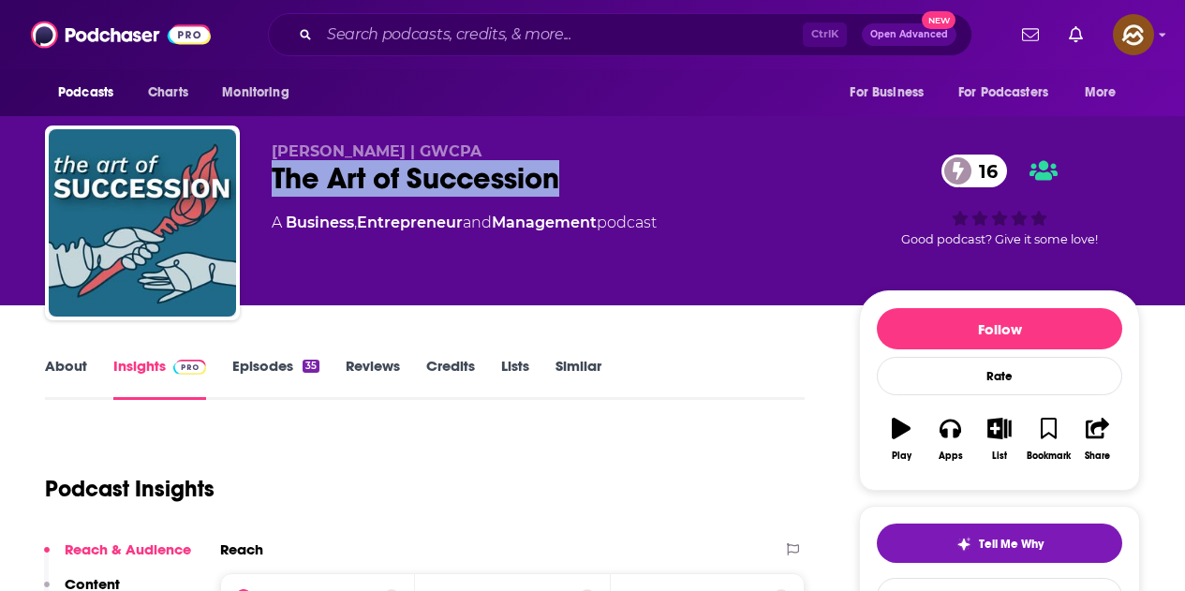
drag, startPoint x: 525, startPoint y: 202, endPoint x: 560, endPoint y: 195, distance: 36.4
click at [560, 195] on div "The Art of Succession 16" at bounding box center [550, 178] width 557 height 37
click at [965, 438] on button "Apps" at bounding box center [950, 439] width 49 height 67
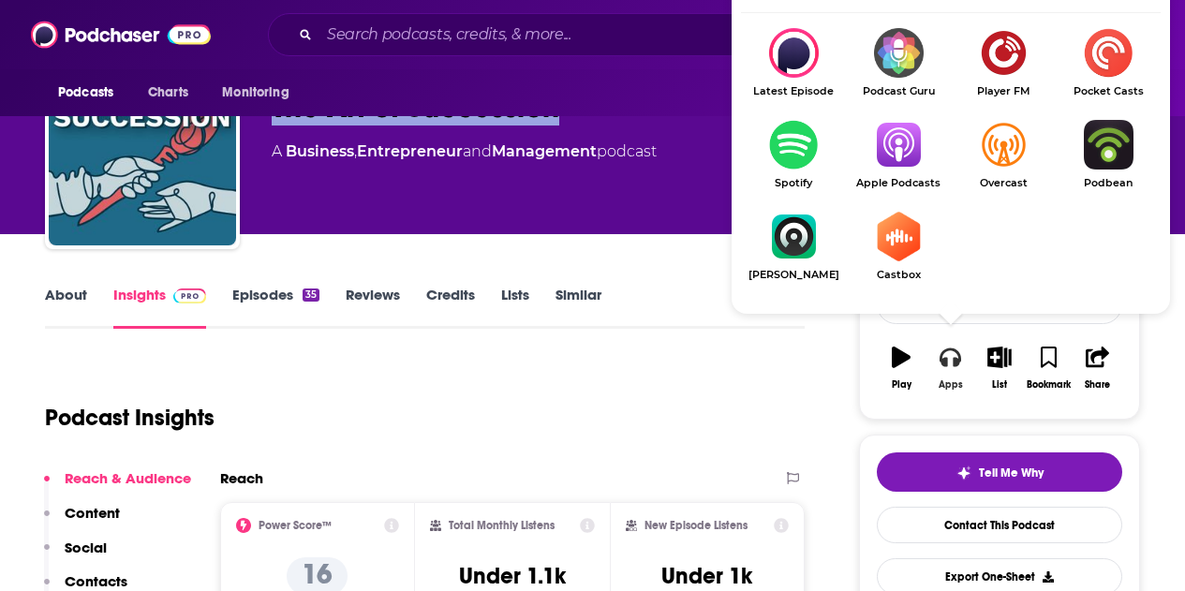
scroll to position [94, 0]
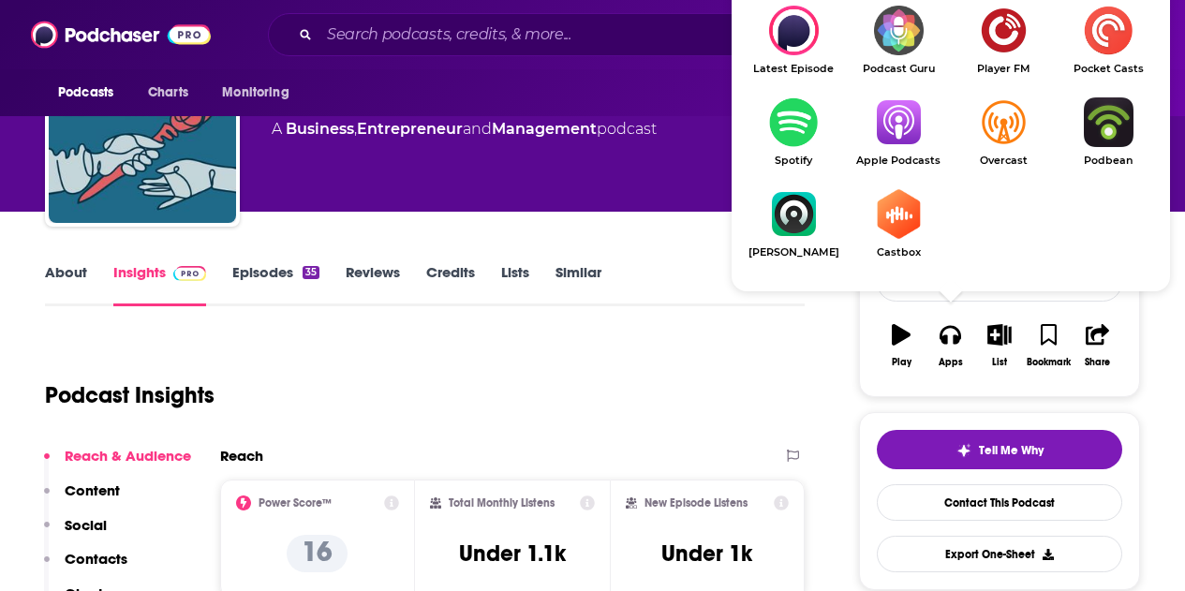
click at [907, 153] on link "Apple Podcasts" at bounding box center [898, 131] width 105 height 69
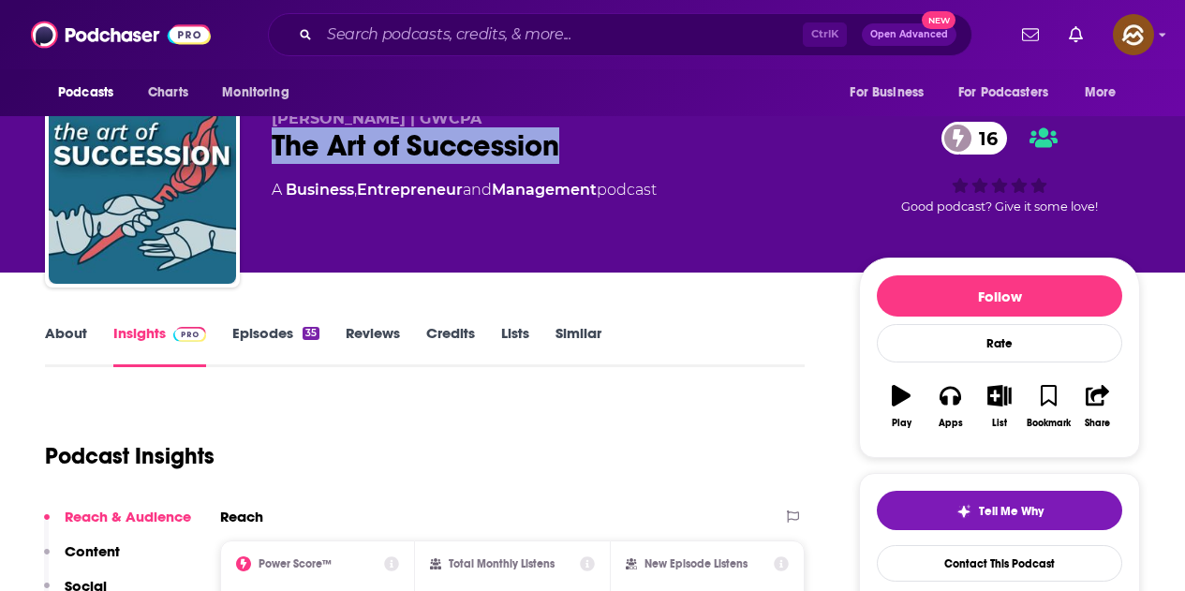
scroll to position [0, 0]
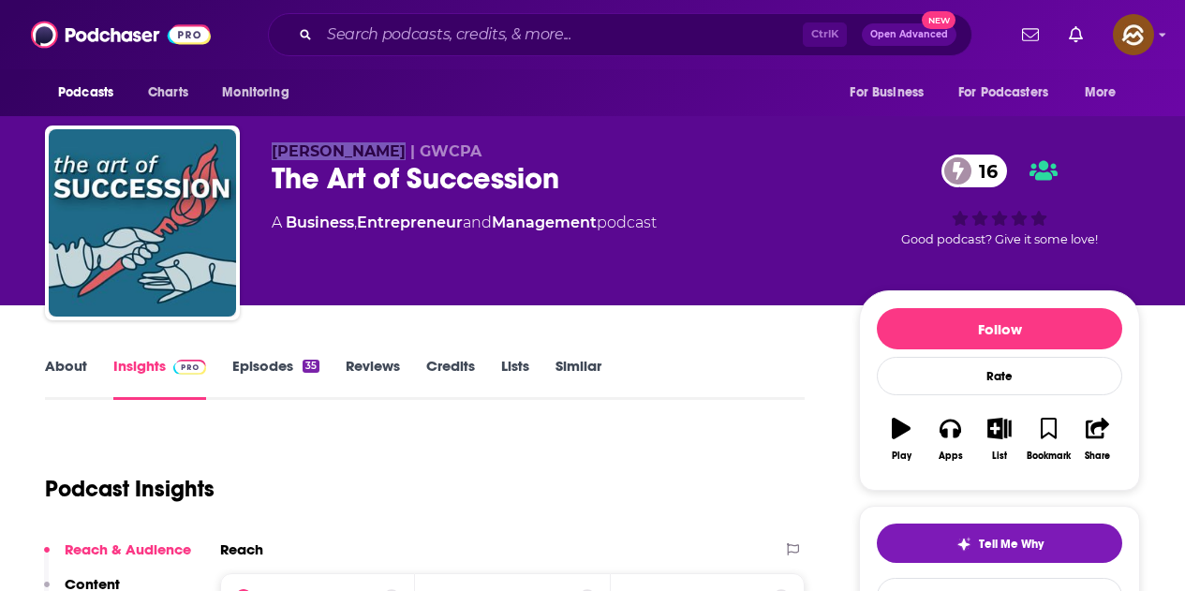
drag, startPoint x: 273, startPoint y: 145, endPoint x: 382, endPoint y: 145, distance: 109.6
click at [382, 145] on span "Barrett Young | GWCPA" at bounding box center [377, 151] width 210 height 18
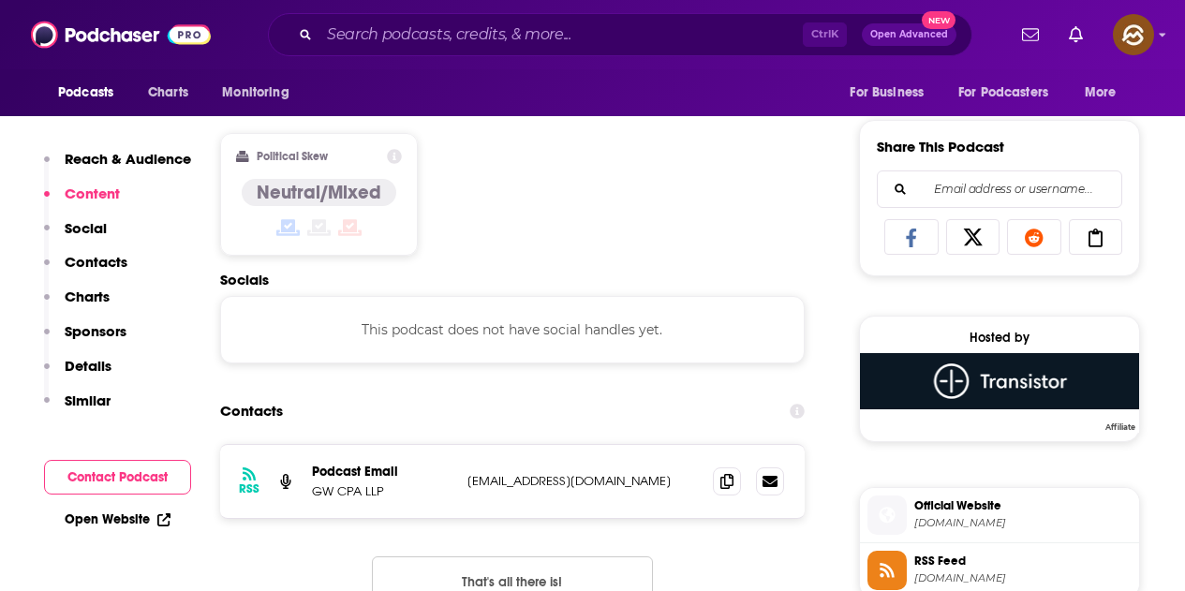
scroll to position [1218, 0]
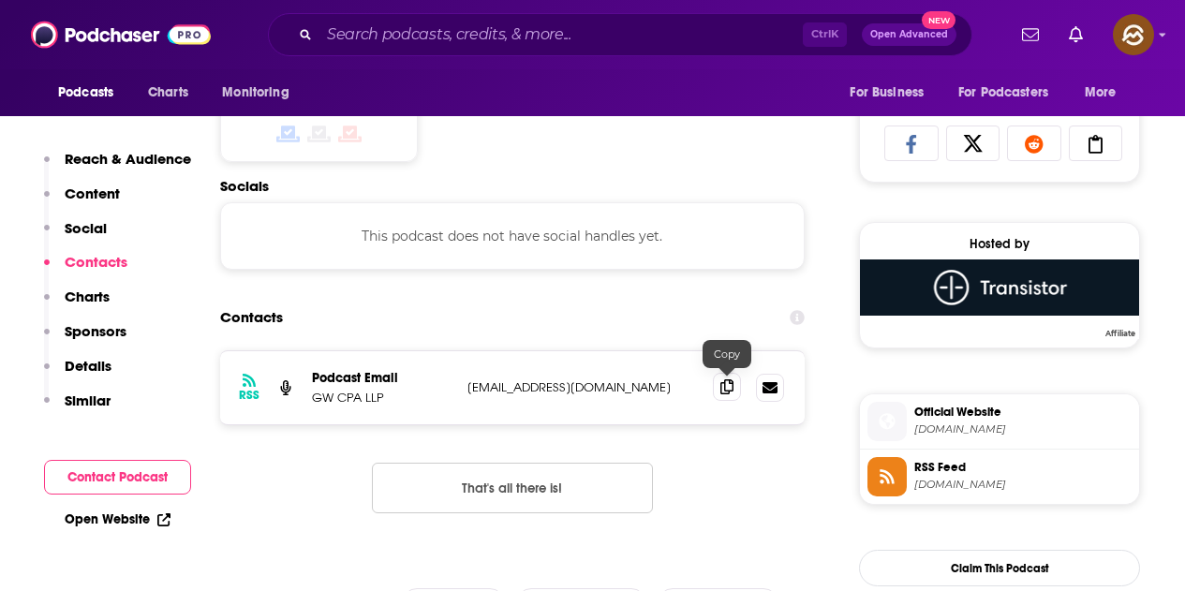
click at [725, 383] on icon at bounding box center [726, 386] width 13 height 15
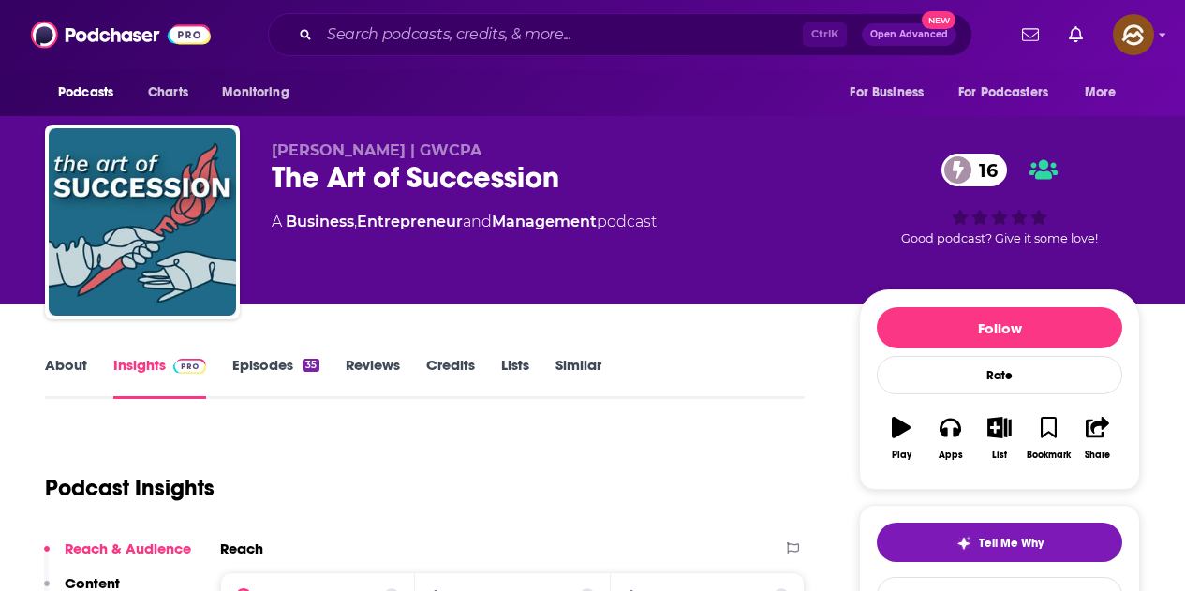
scroll to position [0, 0]
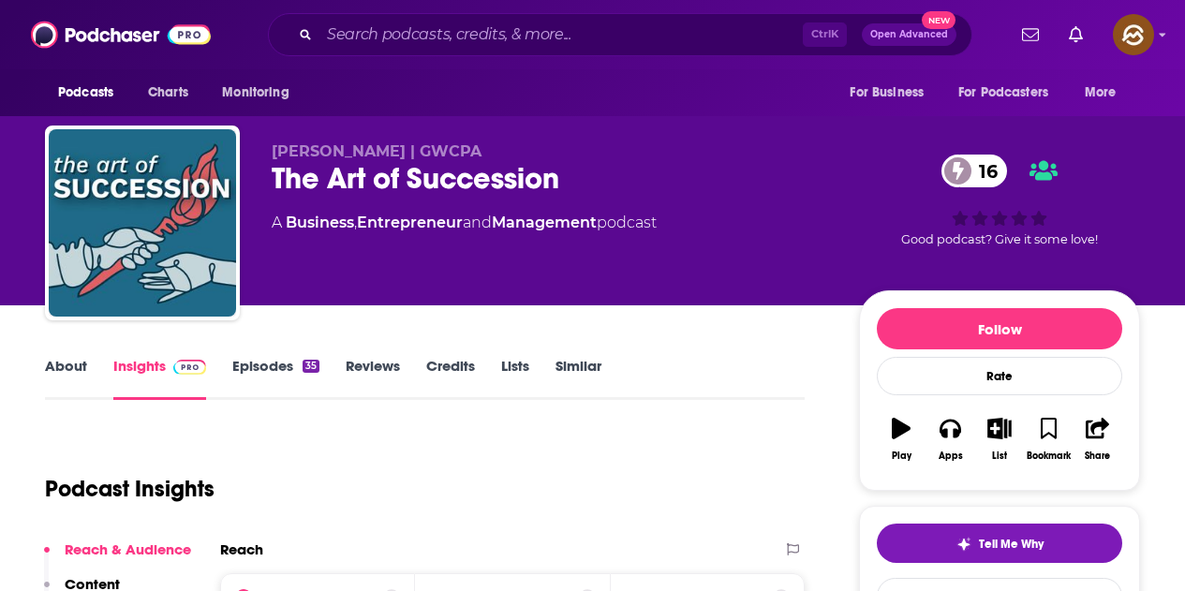
click at [281, 360] on link "Episodes 35" at bounding box center [275, 378] width 87 height 43
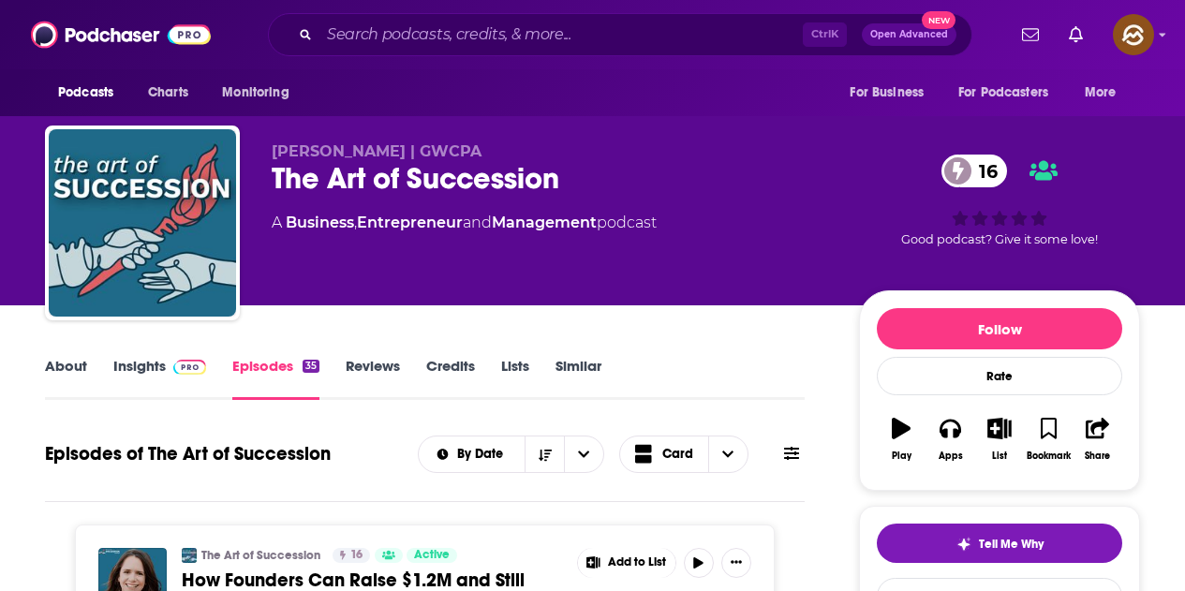
click at [795, 455] on icon at bounding box center [791, 453] width 15 height 13
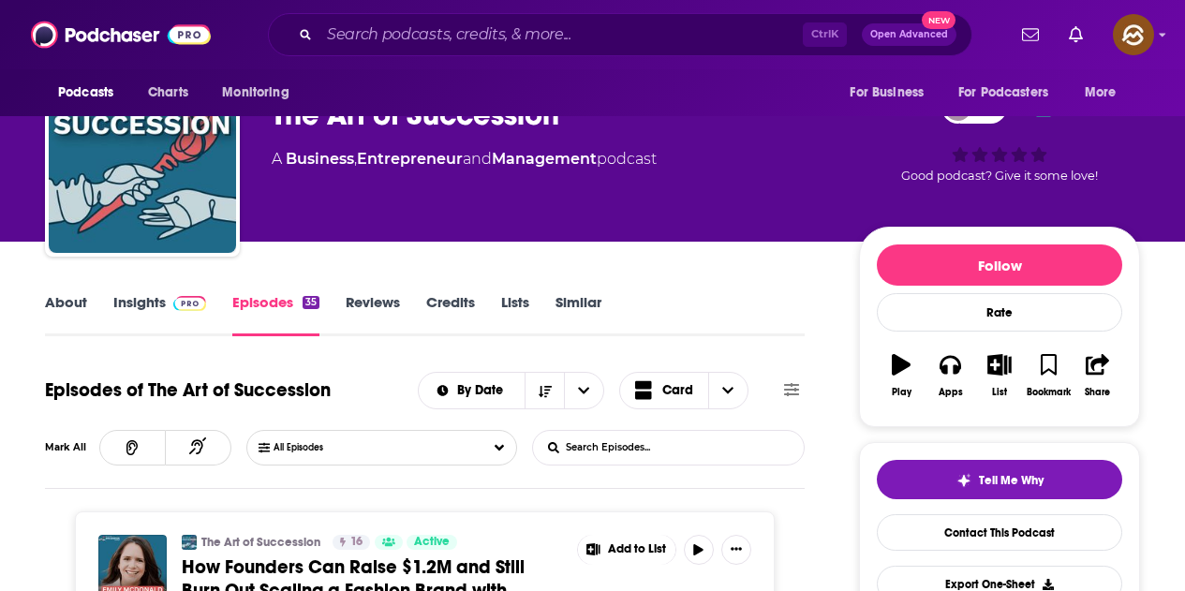
scroll to position [94, 0]
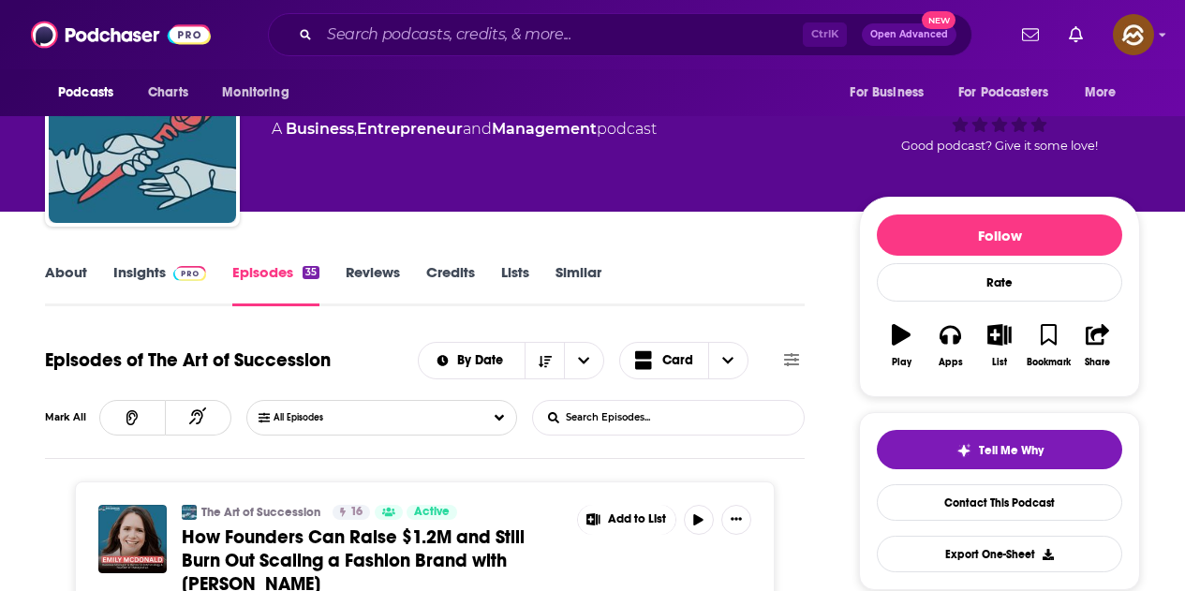
click at [654, 423] on input "List Search Input" at bounding box center [631, 418] width 196 height 34
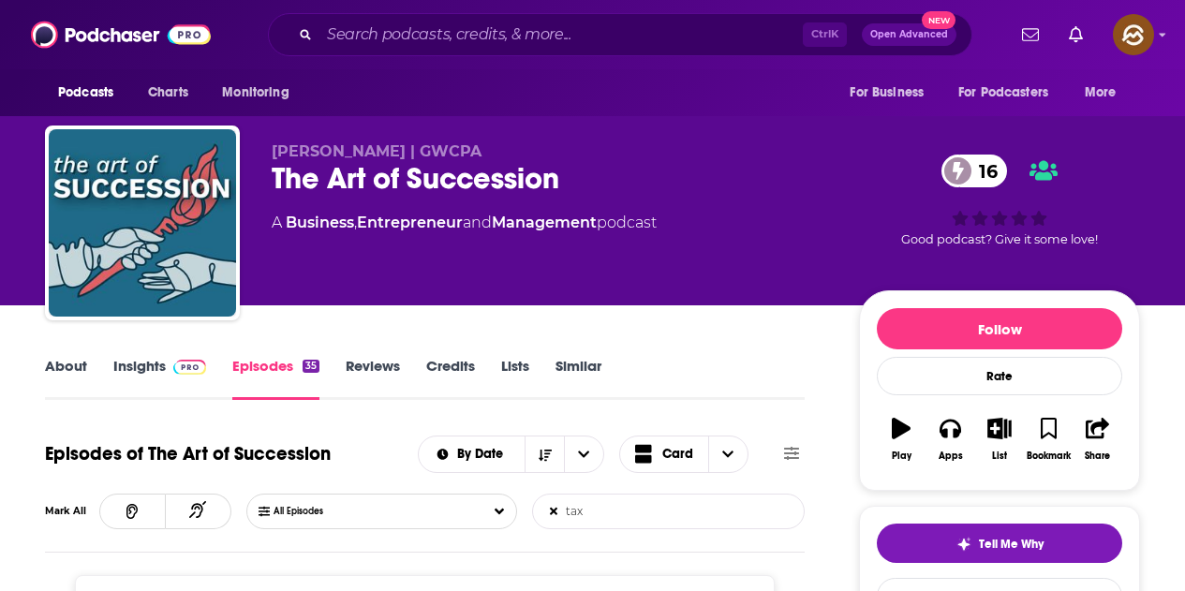
scroll to position [187, 0]
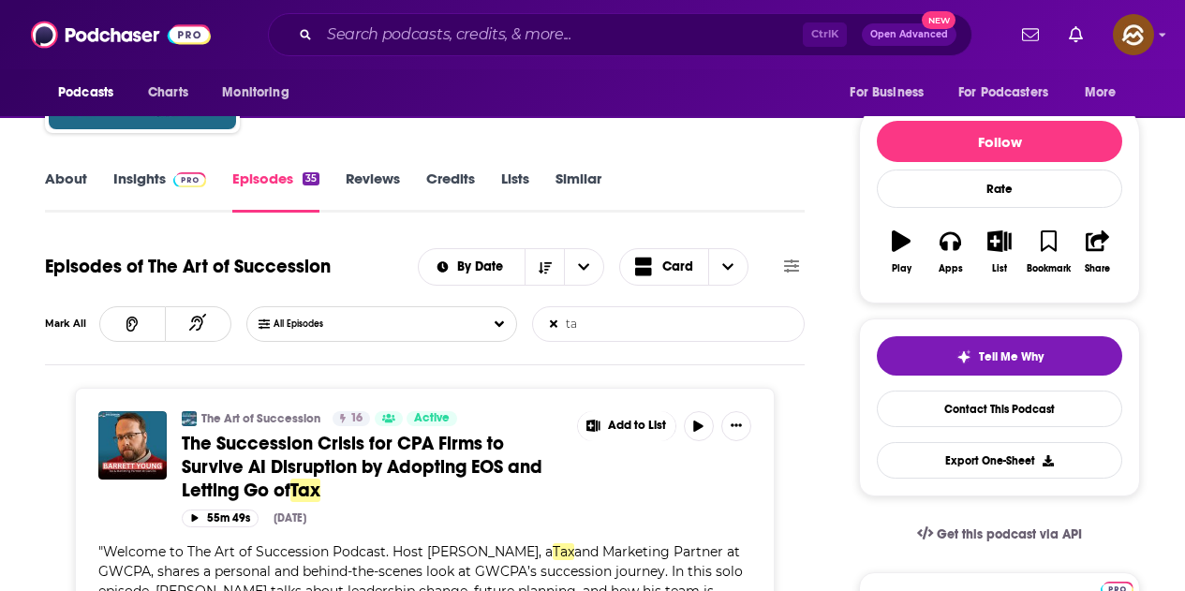
type input "t"
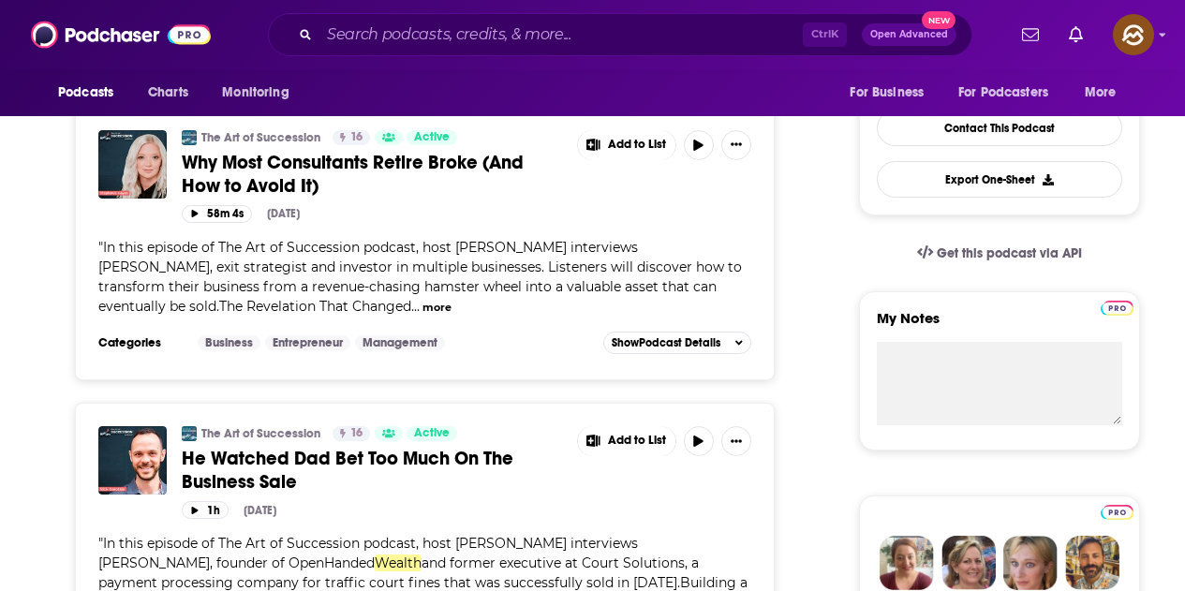
scroll to position [375, 0]
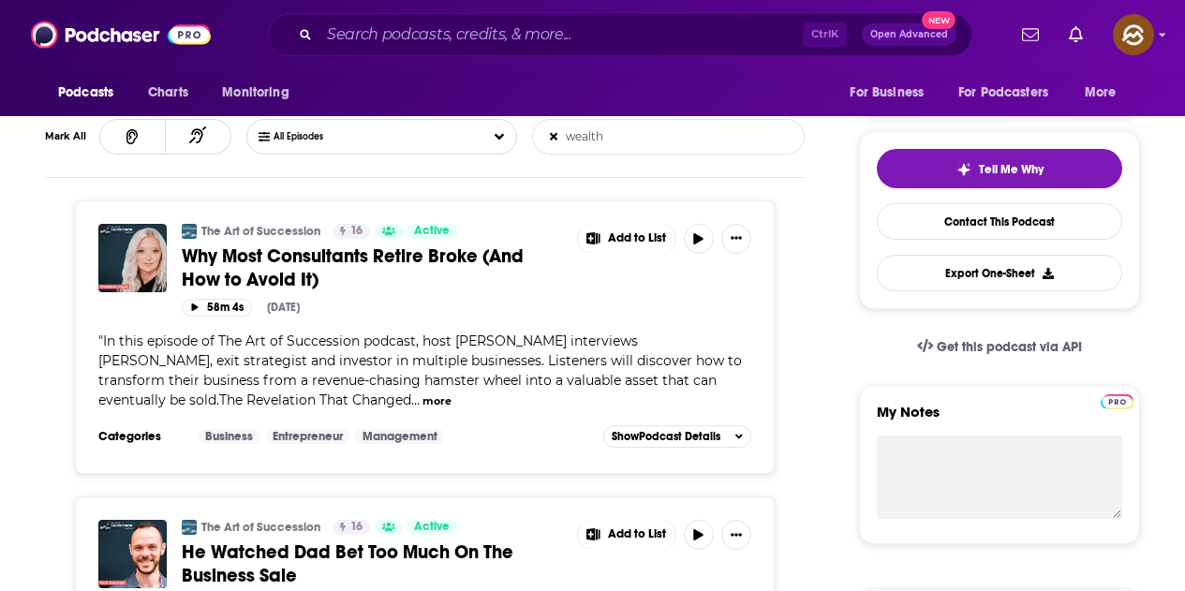
click at [423, 401] on button "more" at bounding box center [437, 401] width 29 height 16
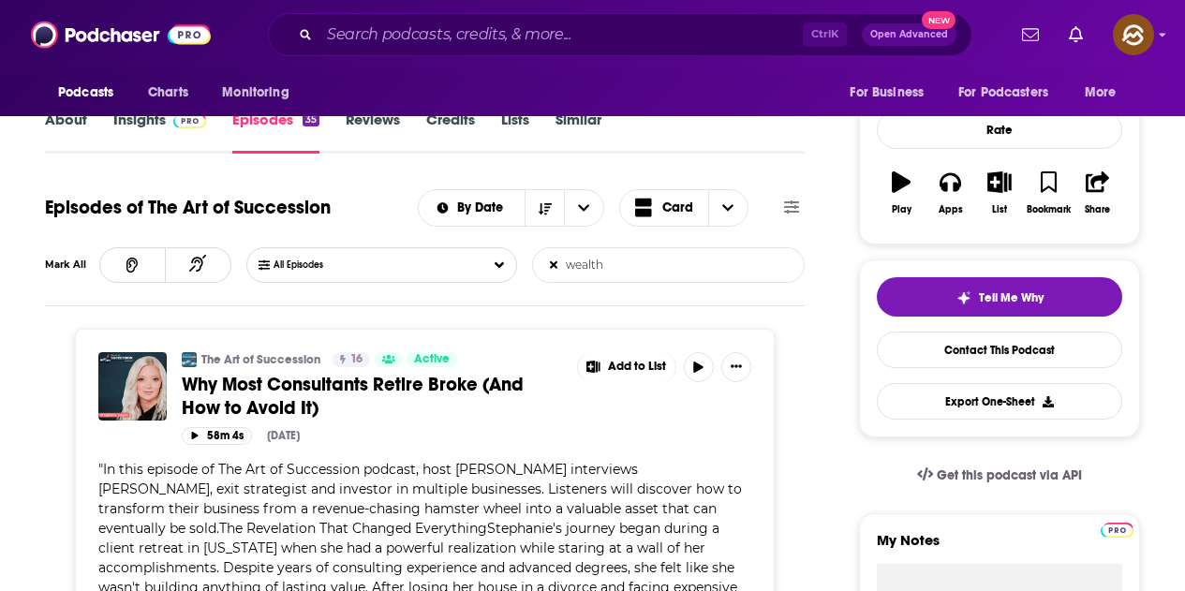
scroll to position [281, 0]
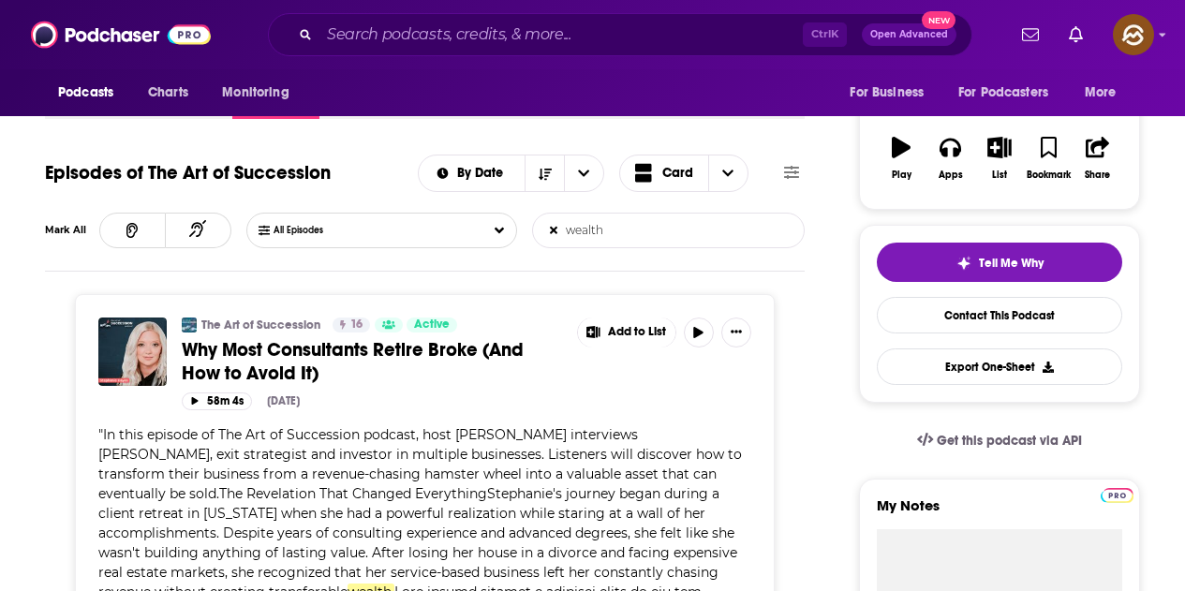
click at [665, 242] on input "wealth" at bounding box center [631, 231] width 196 height 34
type input "w"
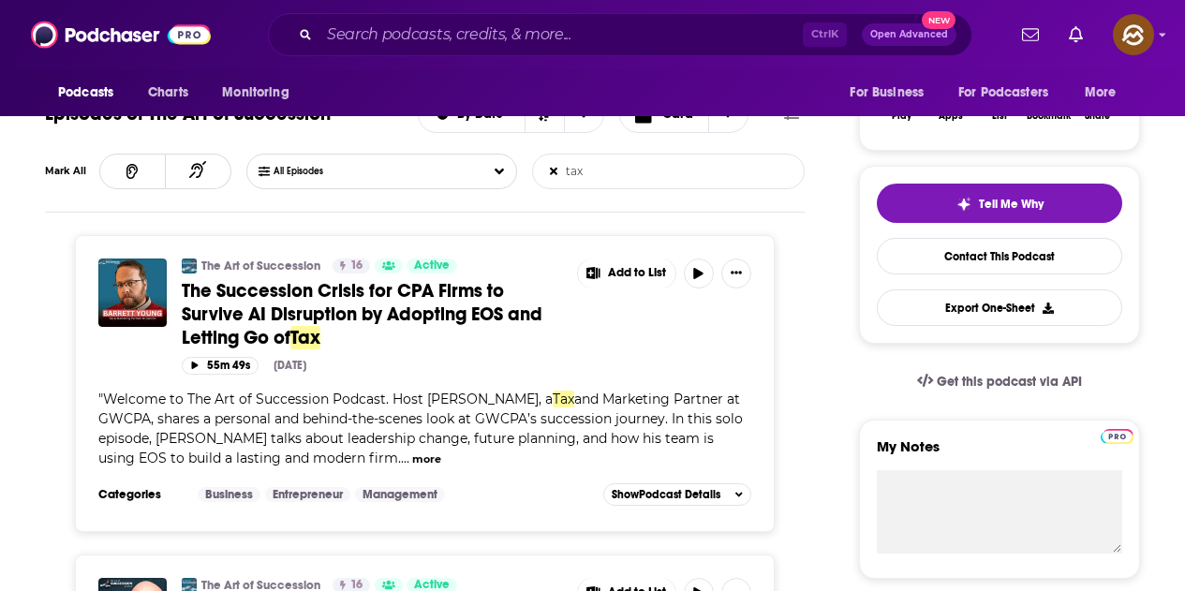
scroll to position [375, 0]
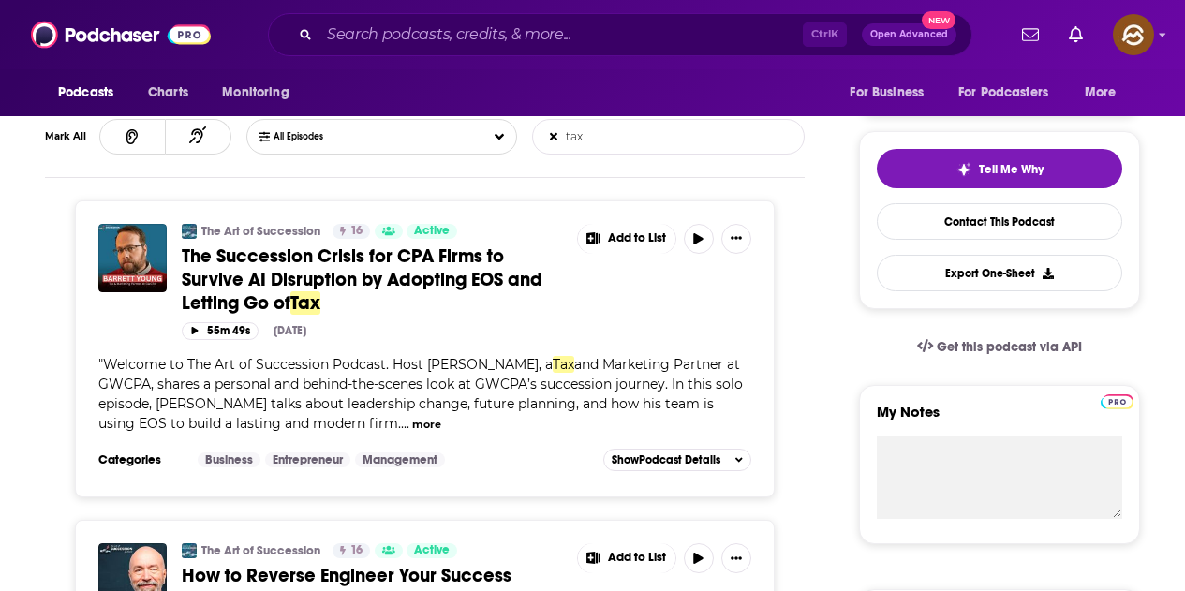
type input "tax"
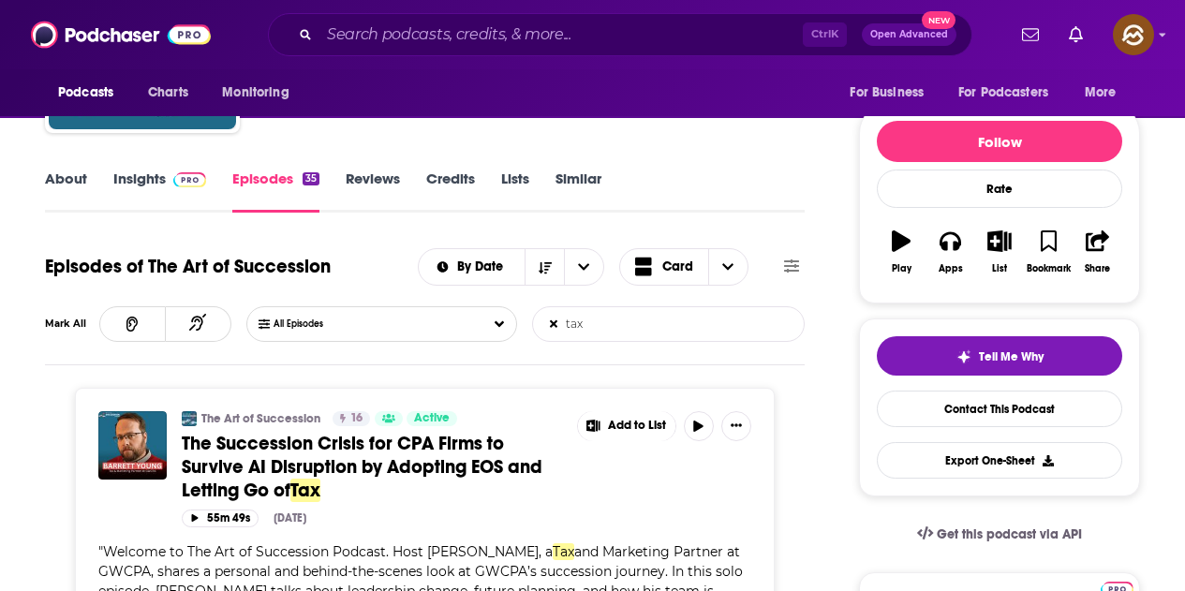
scroll to position [0, 0]
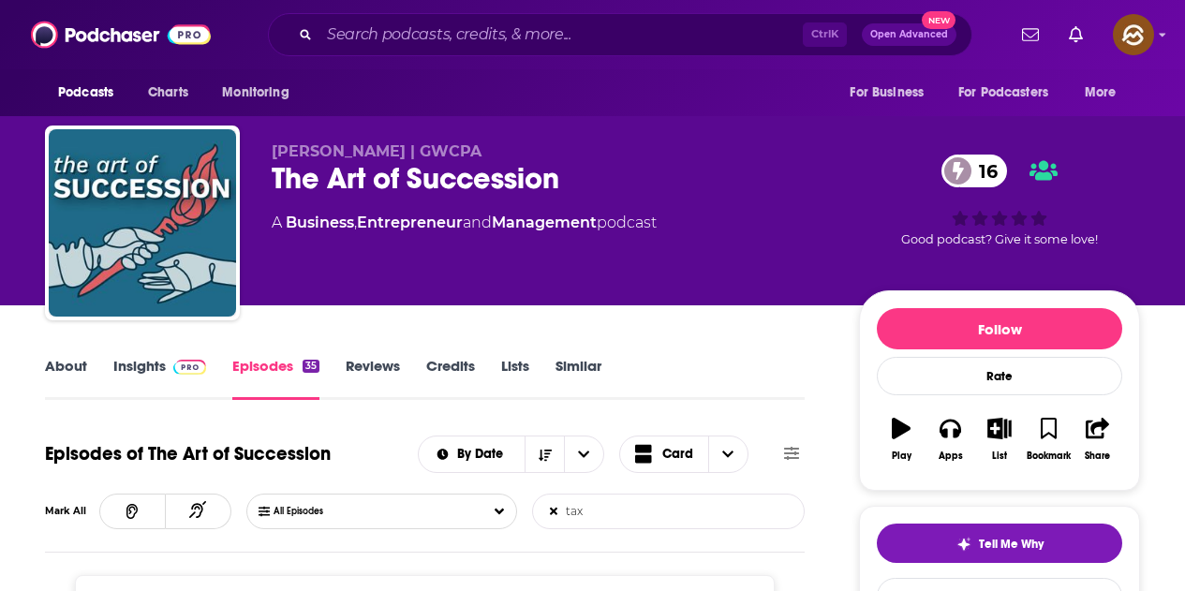
drag, startPoint x: 164, startPoint y: 376, endPoint x: 573, endPoint y: 0, distance: 555.7
click at [164, 376] on link "Insights" at bounding box center [159, 378] width 93 height 43
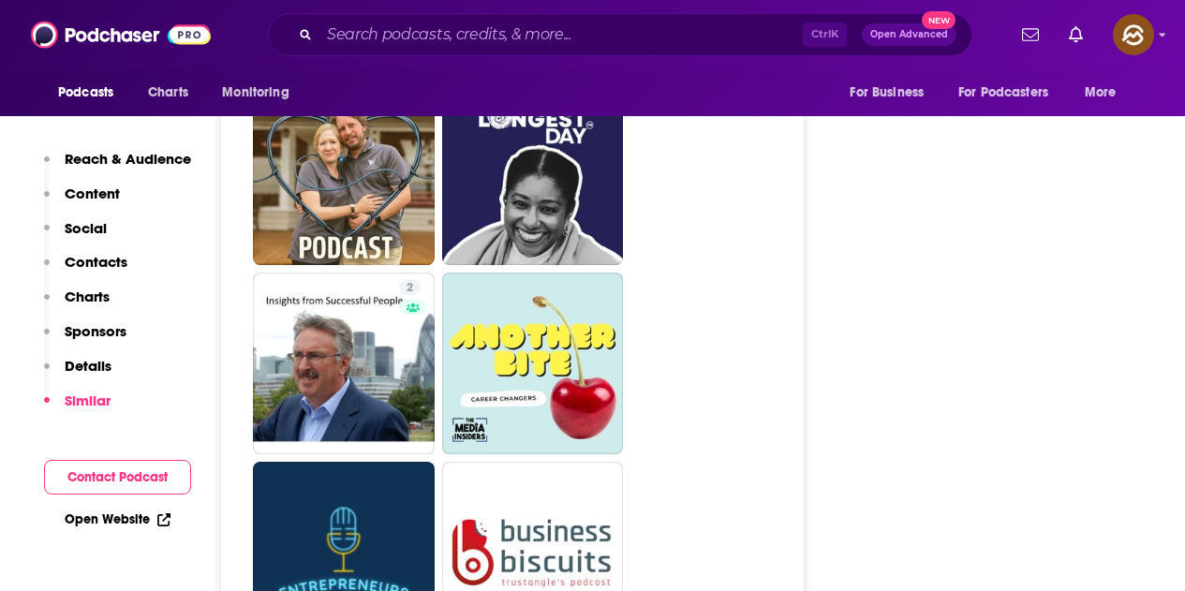
scroll to position [4591, 0]
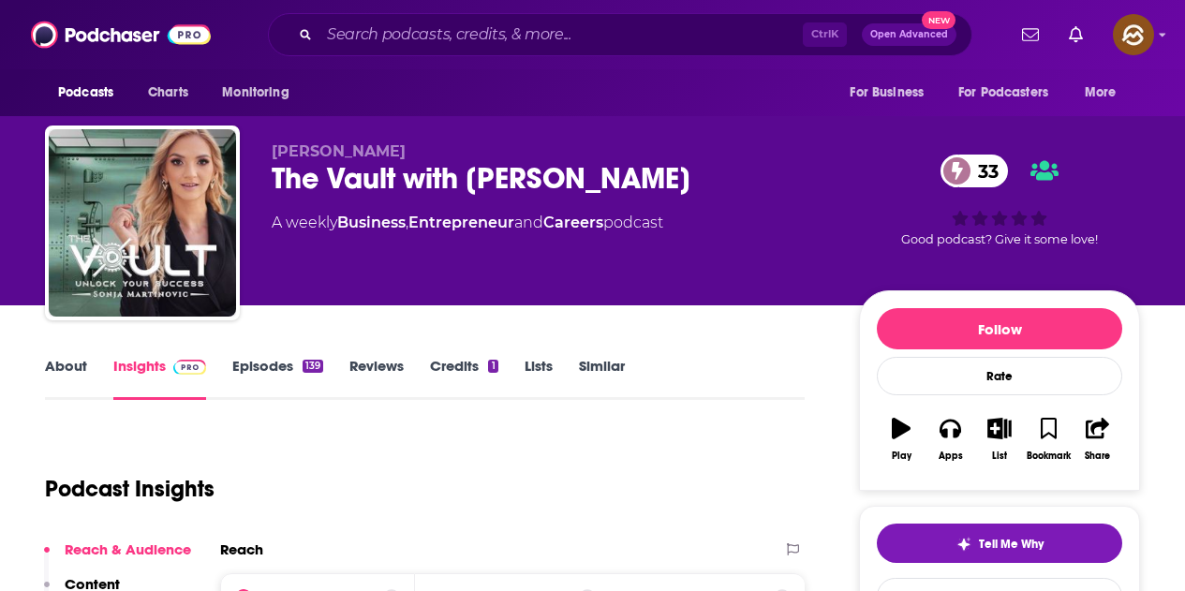
drag, startPoint x: 272, startPoint y: 188, endPoint x: 732, endPoint y: 186, distance: 460.0
click at [732, 186] on div "The Vault with [PERSON_NAME] 33" at bounding box center [550, 178] width 557 height 37
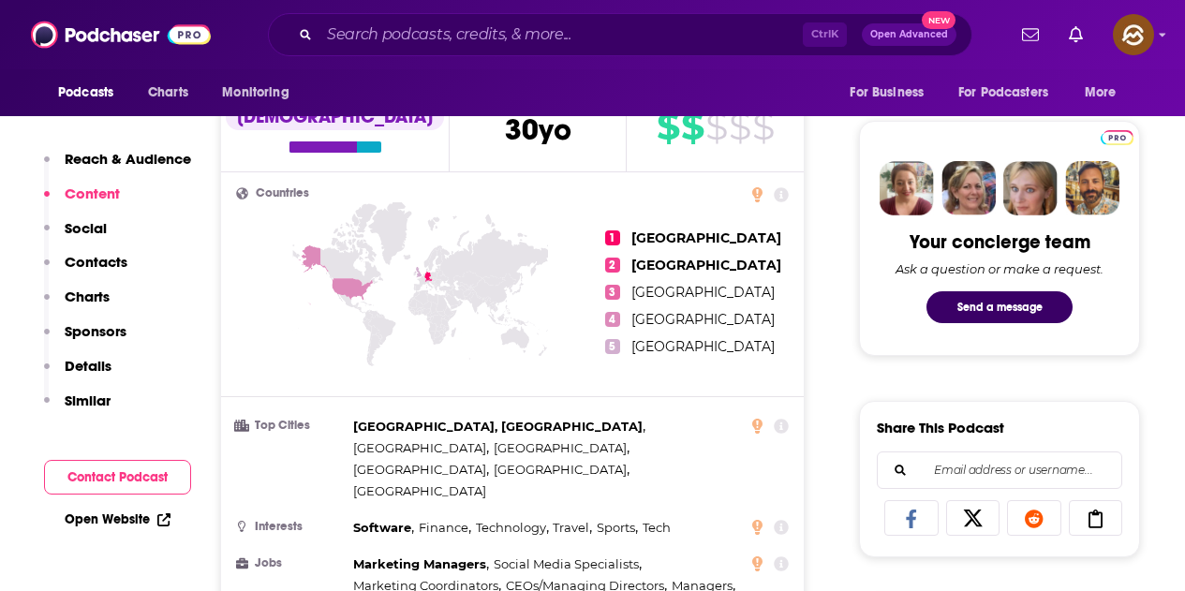
scroll to position [468, 0]
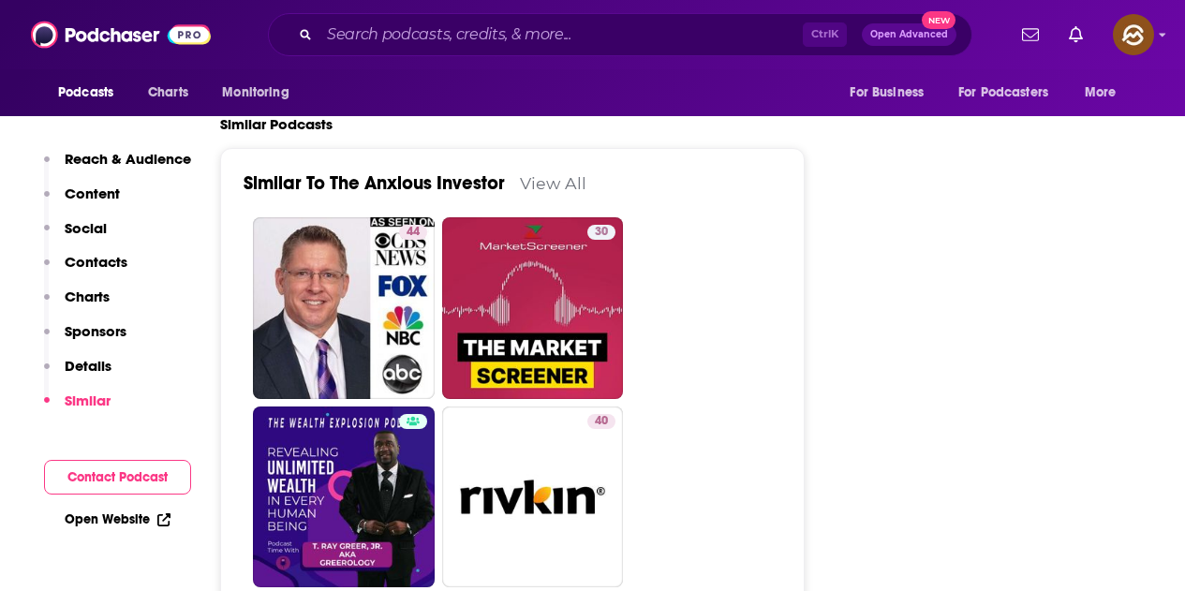
scroll to position [2530, 0]
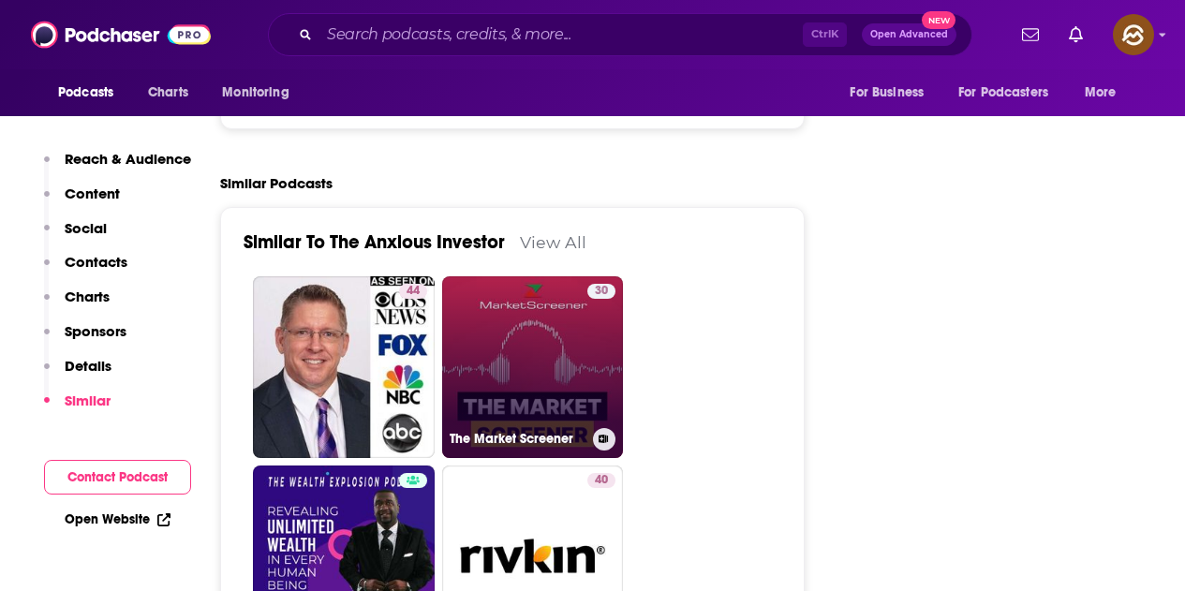
click at [592, 356] on div "30" at bounding box center [601, 356] width 28 height 144
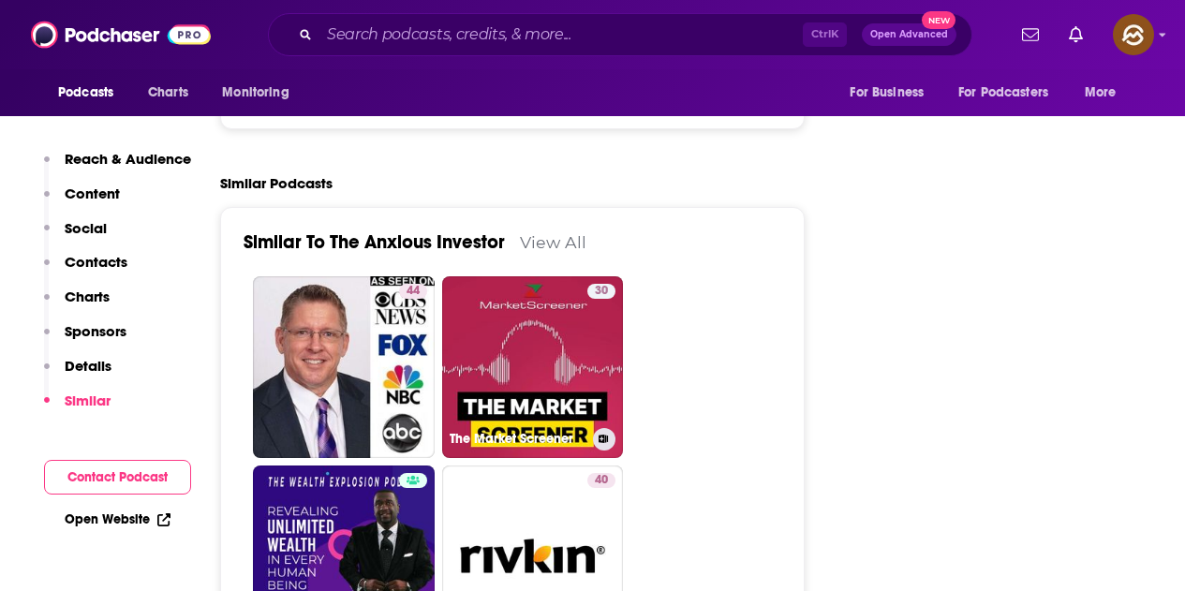
type input "https://www.podchaser.com/podcasts/the-market-screener-4779047"
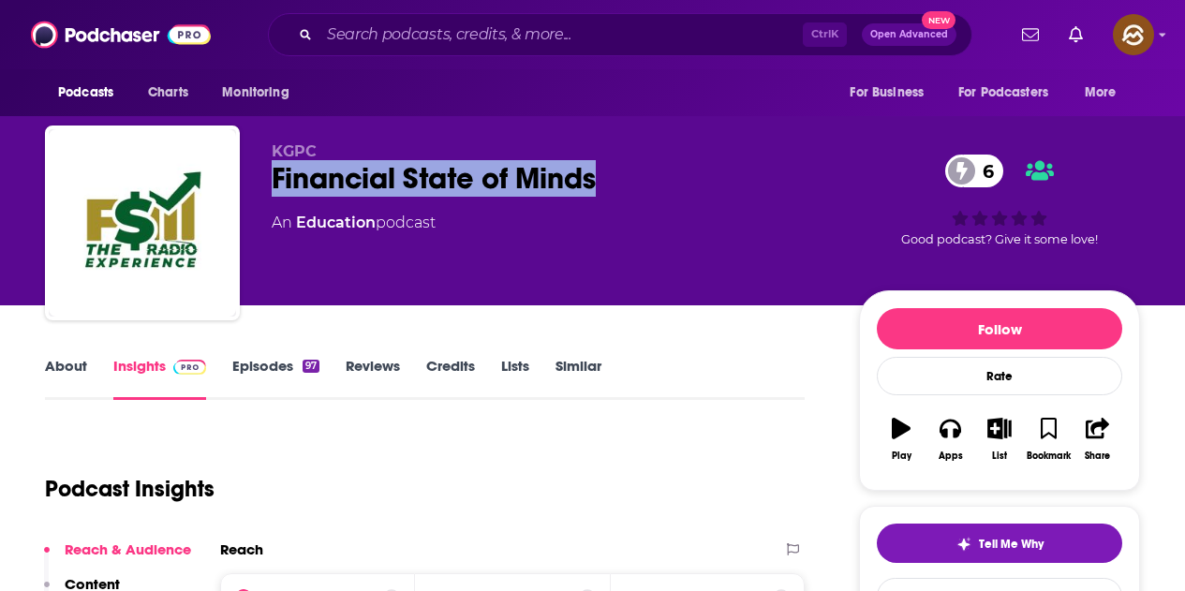
drag, startPoint x: 272, startPoint y: 173, endPoint x: 595, endPoint y: 181, distance: 323.3
click at [595, 181] on div "Financial State of Minds 6" at bounding box center [550, 178] width 557 height 37
click at [962, 444] on button "Apps" at bounding box center [950, 439] width 49 height 67
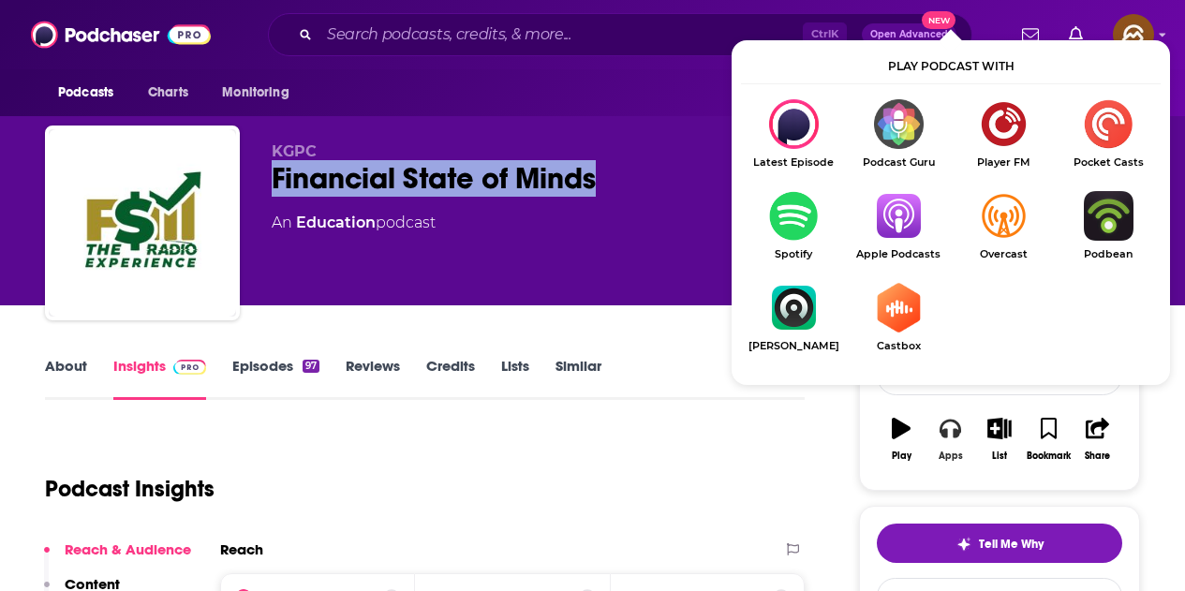
scroll to position [187, 0]
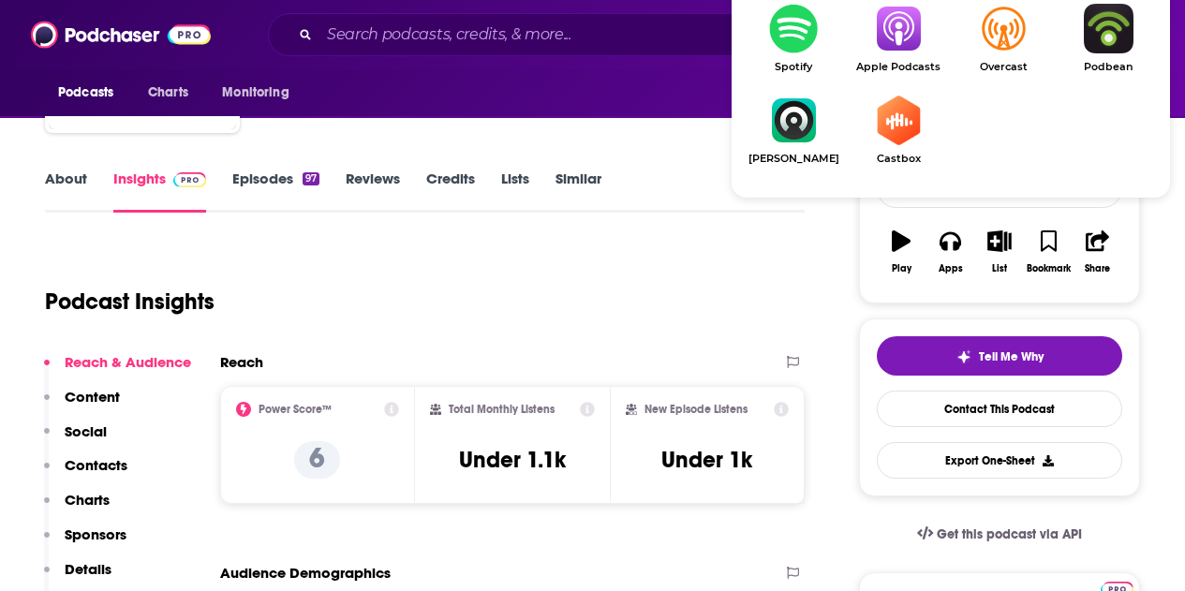
click at [908, 46] on img "Show Listen On dropdown" at bounding box center [898, 29] width 105 height 50
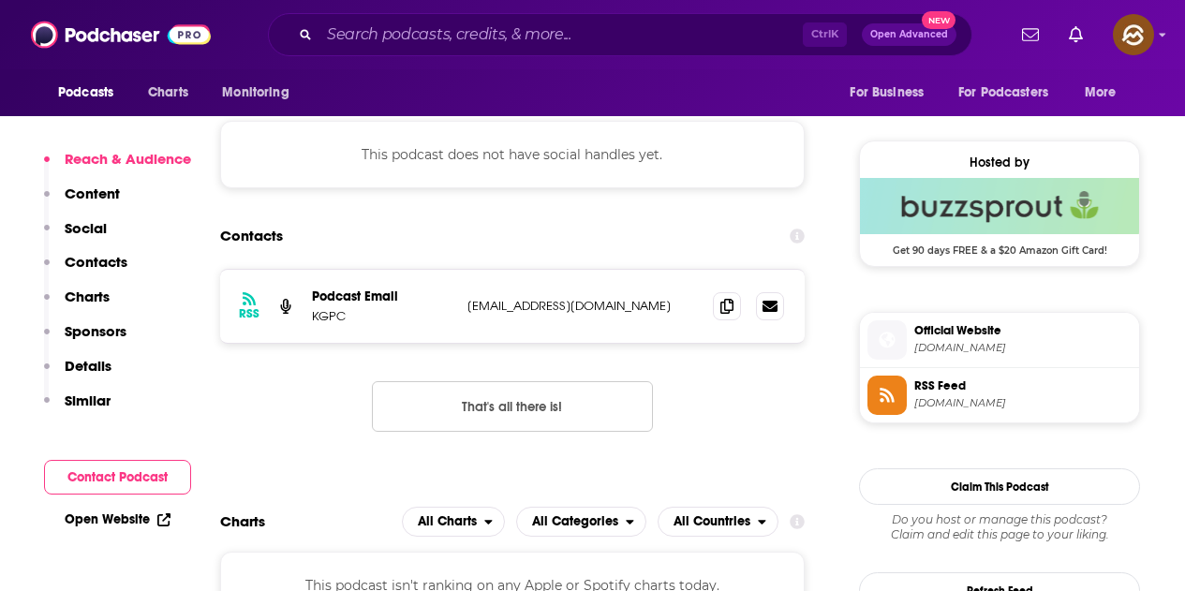
scroll to position [1405, 0]
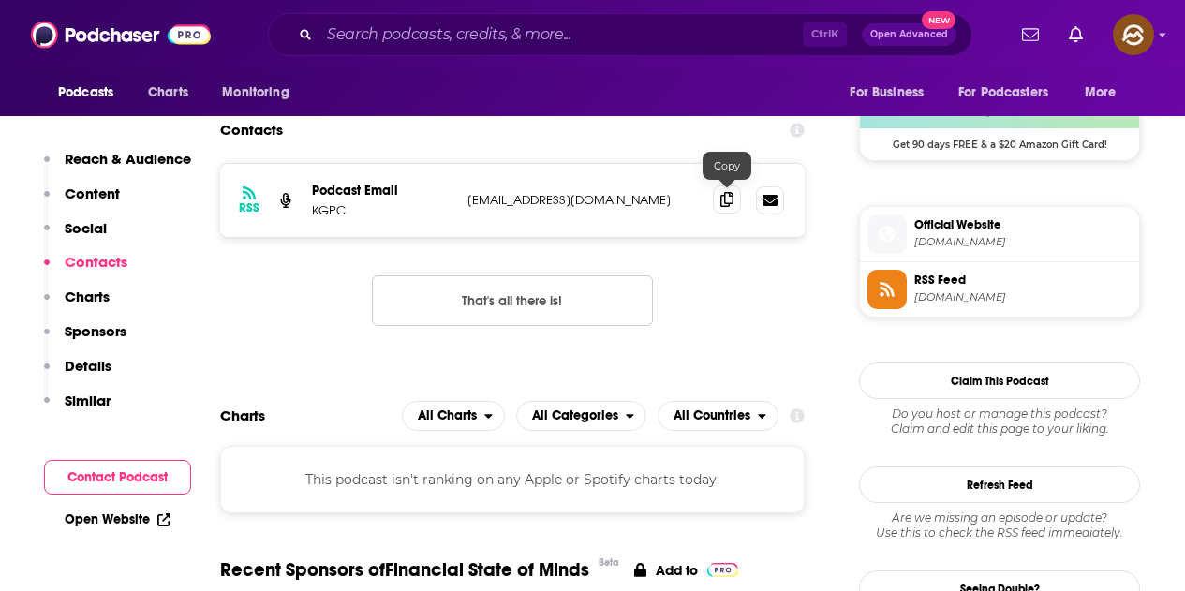
click at [732, 190] on span at bounding box center [727, 200] width 28 height 28
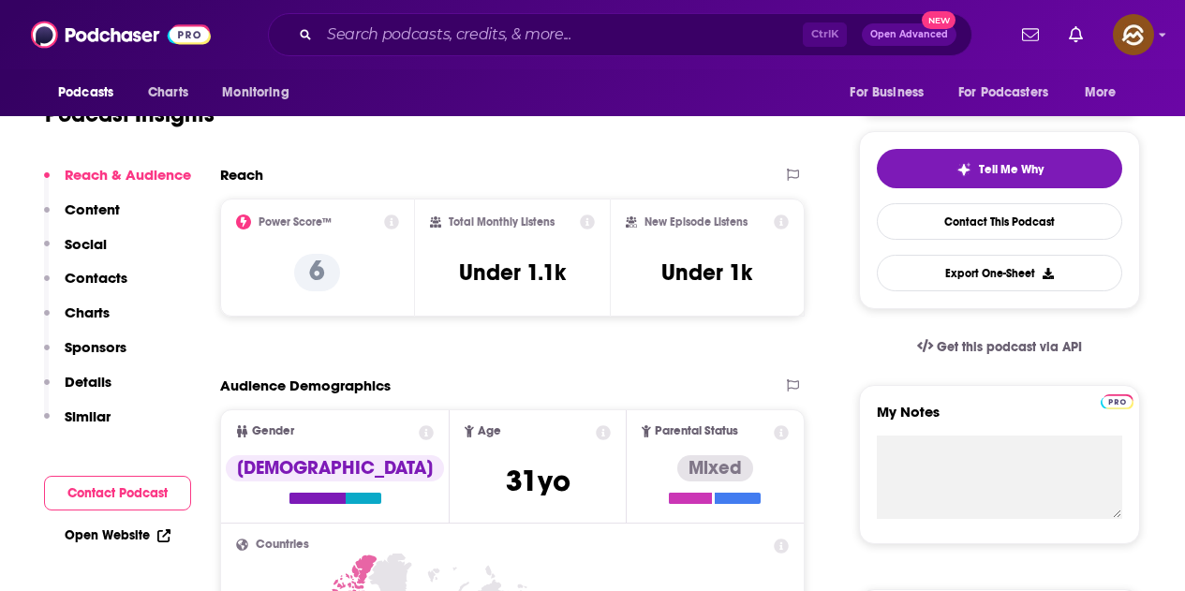
scroll to position [0, 0]
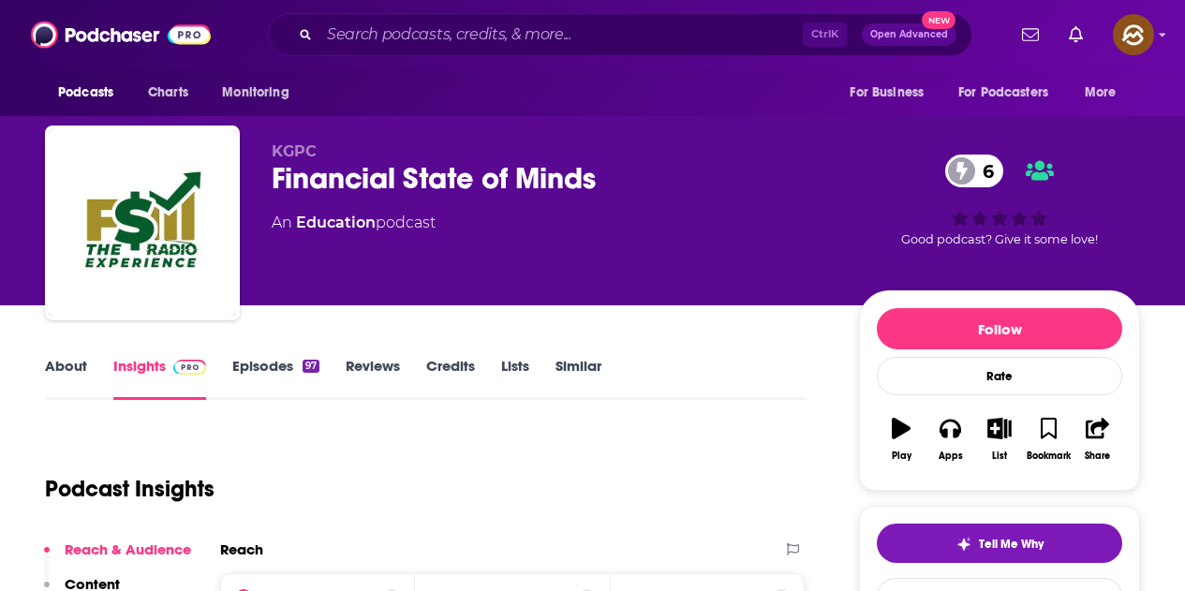
click at [290, 357] on link "Episodes 97" at bounding box center [275, 378] width 87 height 43
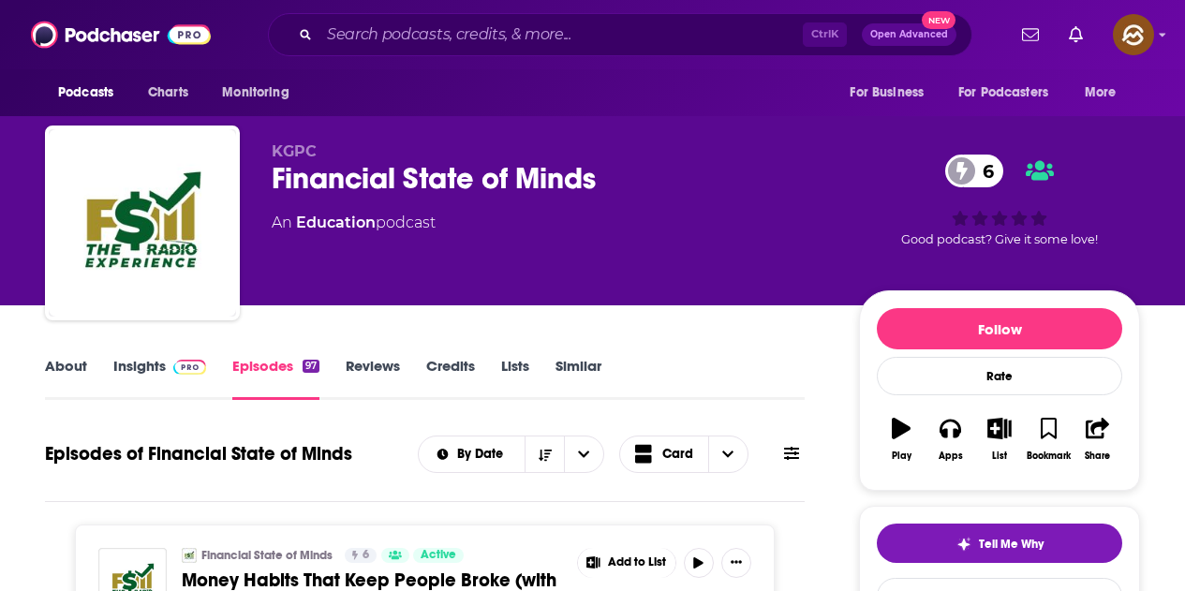
click at [176, 366] on img at bounding box center [189, 367] width 33 height 15
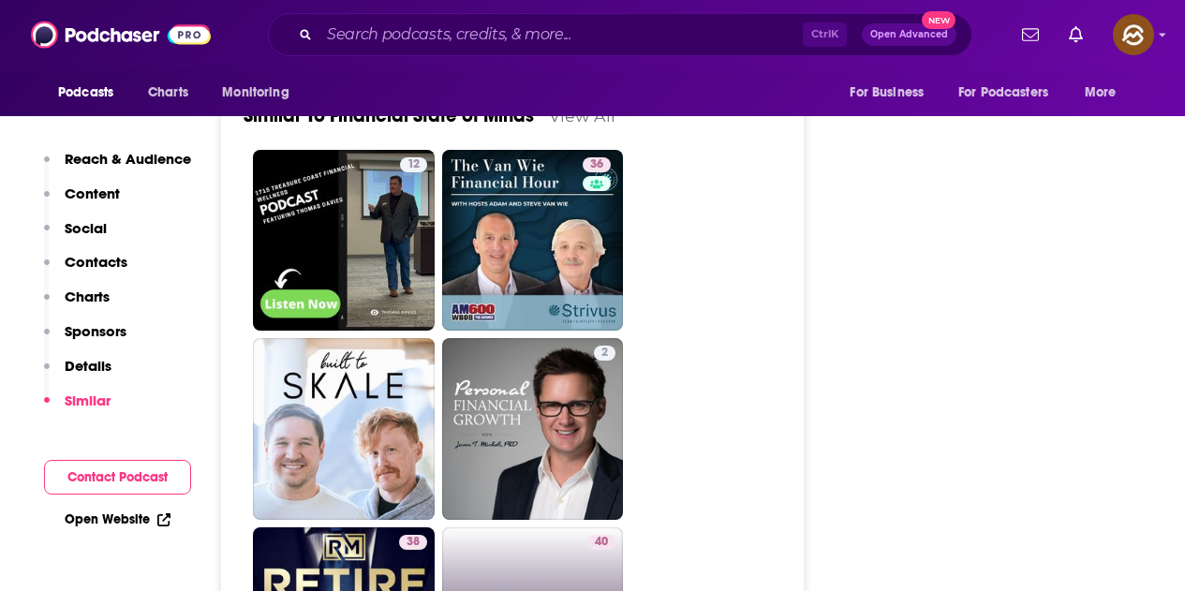
scroll to position [2530, 0]
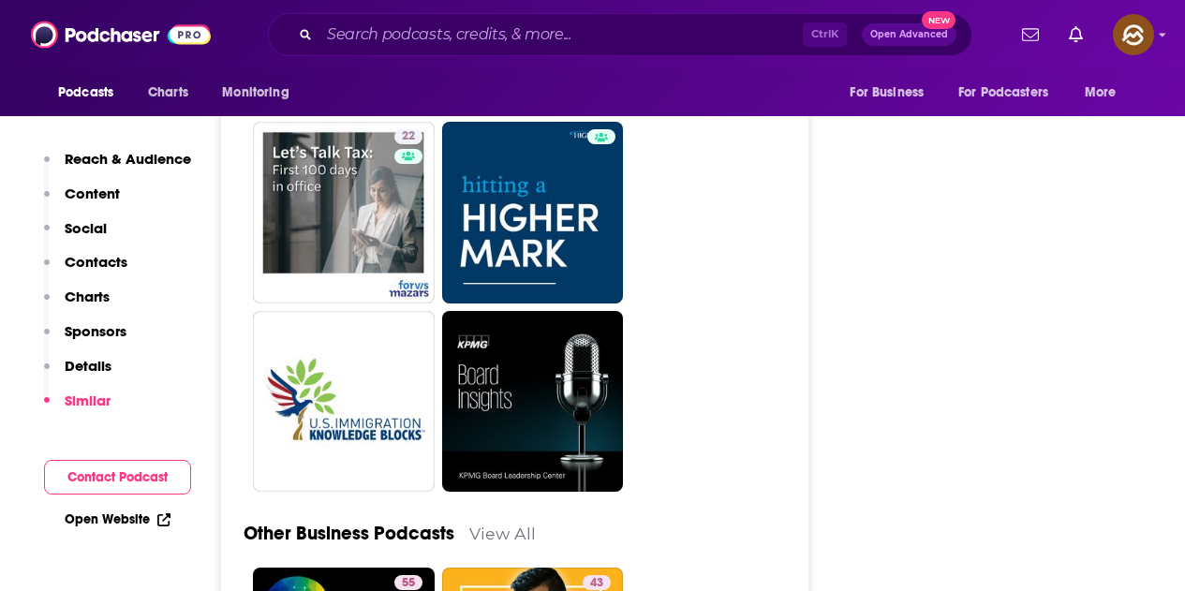
scroll to position [4591, 0]
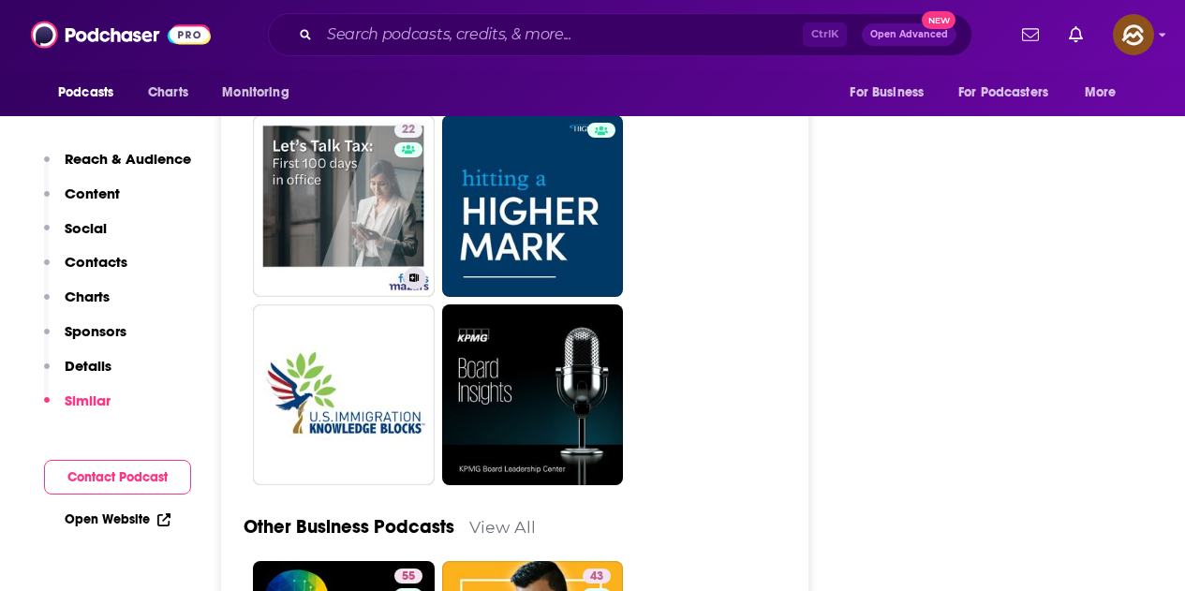
drag, startPoint x: 368, startPoint y: 217, endPoint x: 711, endPoint y: 225, distance: 343.0
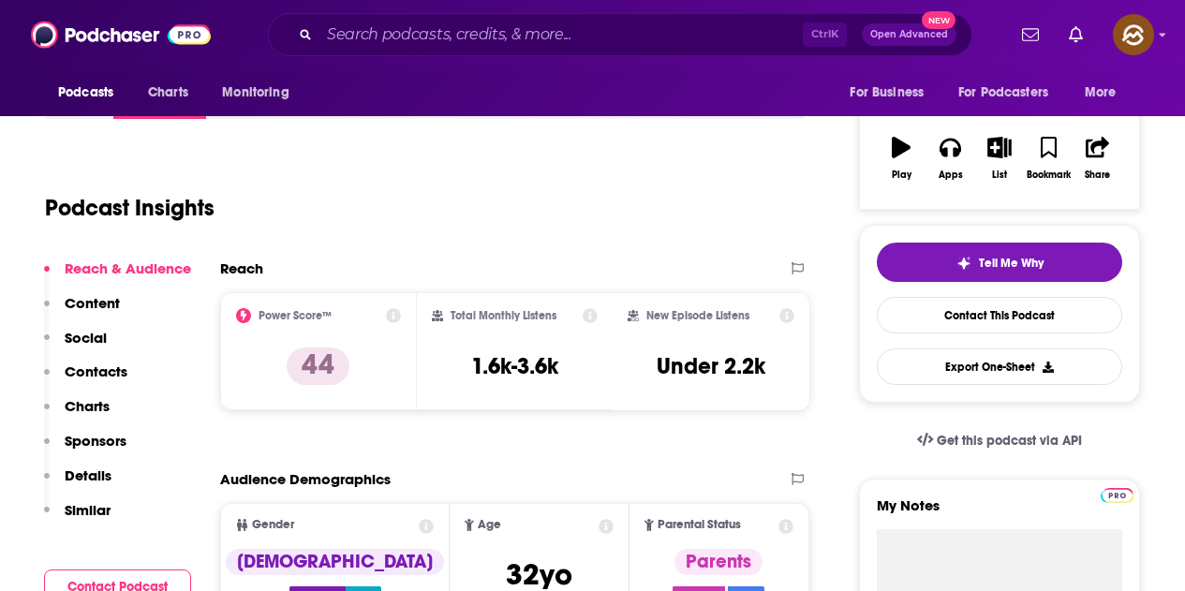
scroll to position [0, 0]
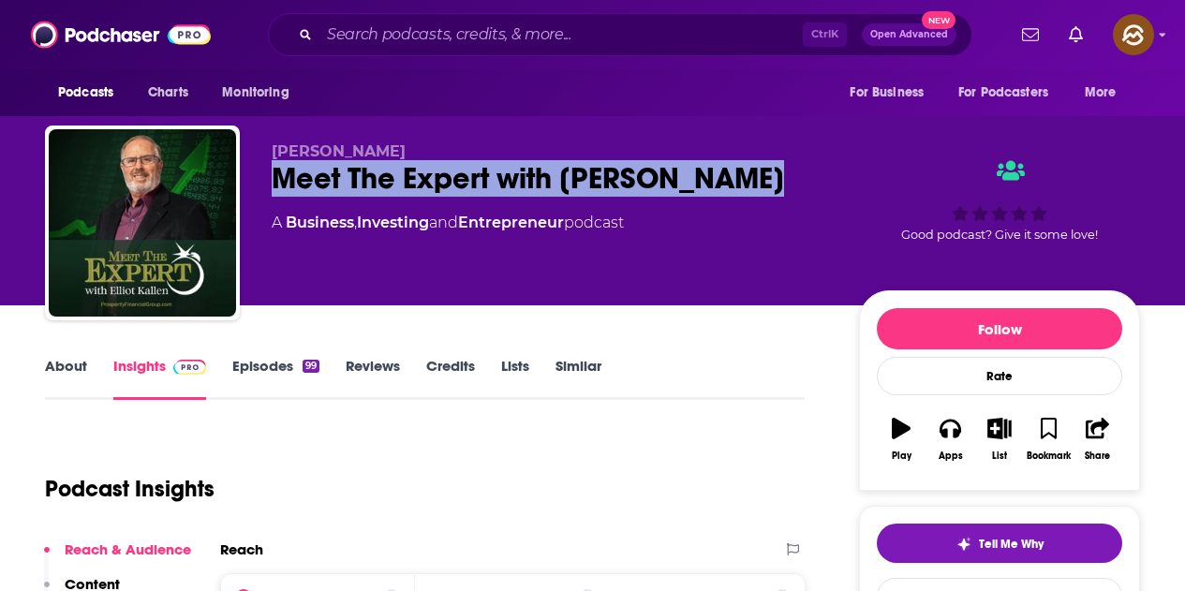
drag, startPoint x: 747, startPoint y: 186, endPoint x: 729, endPoint y: 187, distance: 17.8
click at [729, 187] on div "[PERSON_NAME] Meet The Expert with [PERSON_NAME] A Business , Investing and Ent…" at bounding box center [592, 227] width 1095 height 202
click at [942, 428] on icon "button" at bounding box center [950, 429] width 21 height 19
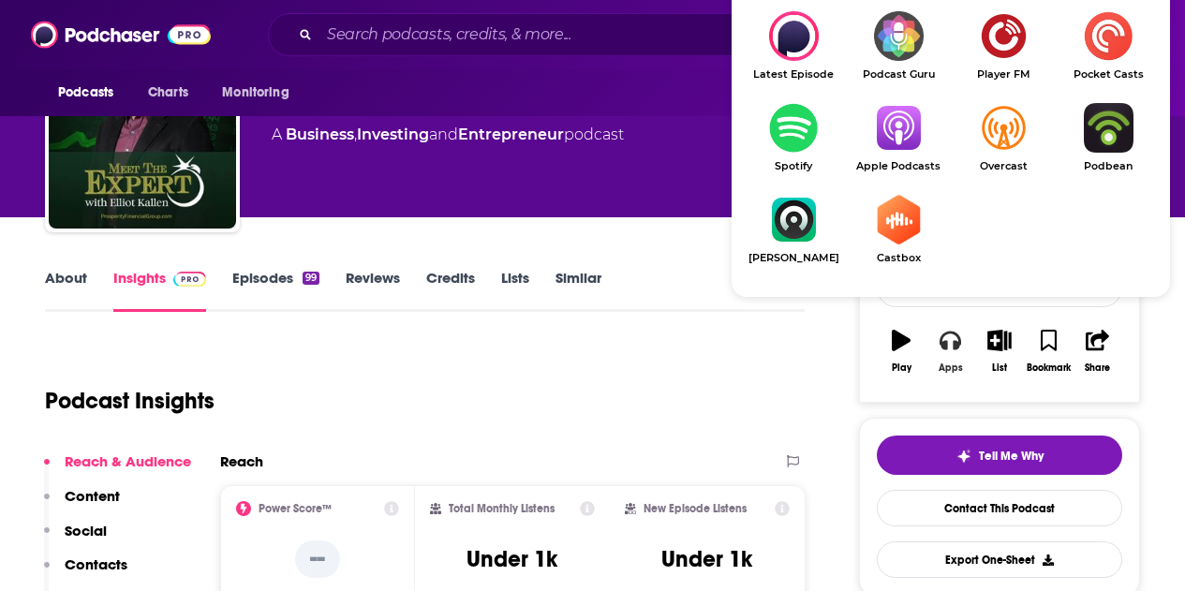
scroll to position [94, 0]
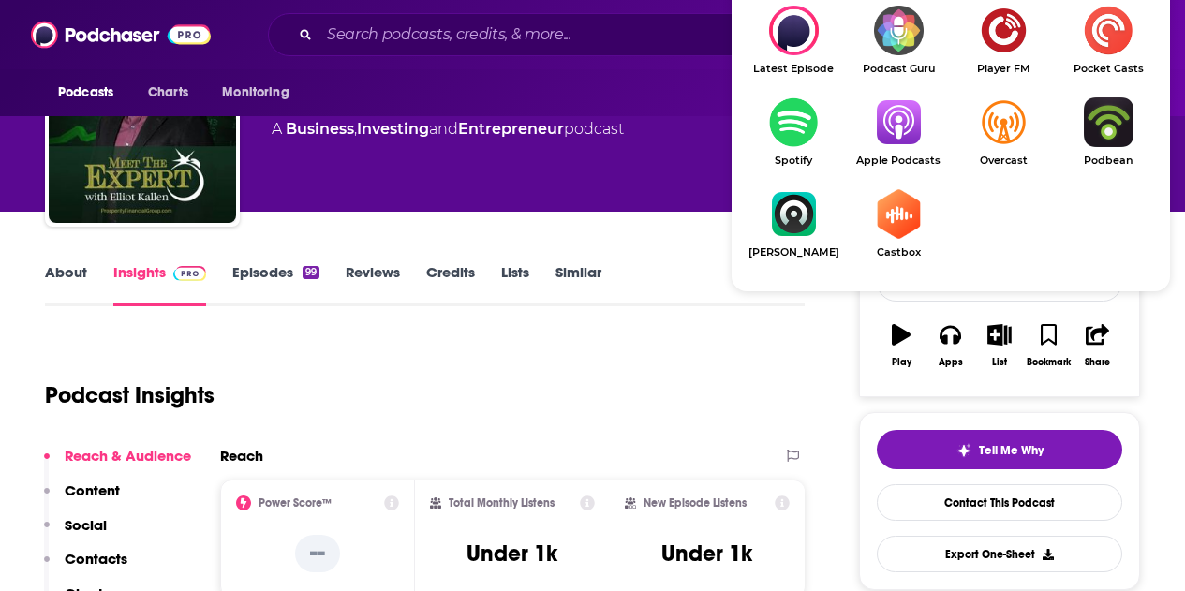
click at [910, 119] on img "Show Listen On dropdown" at bounding box center [898, 122] width 105 height 50
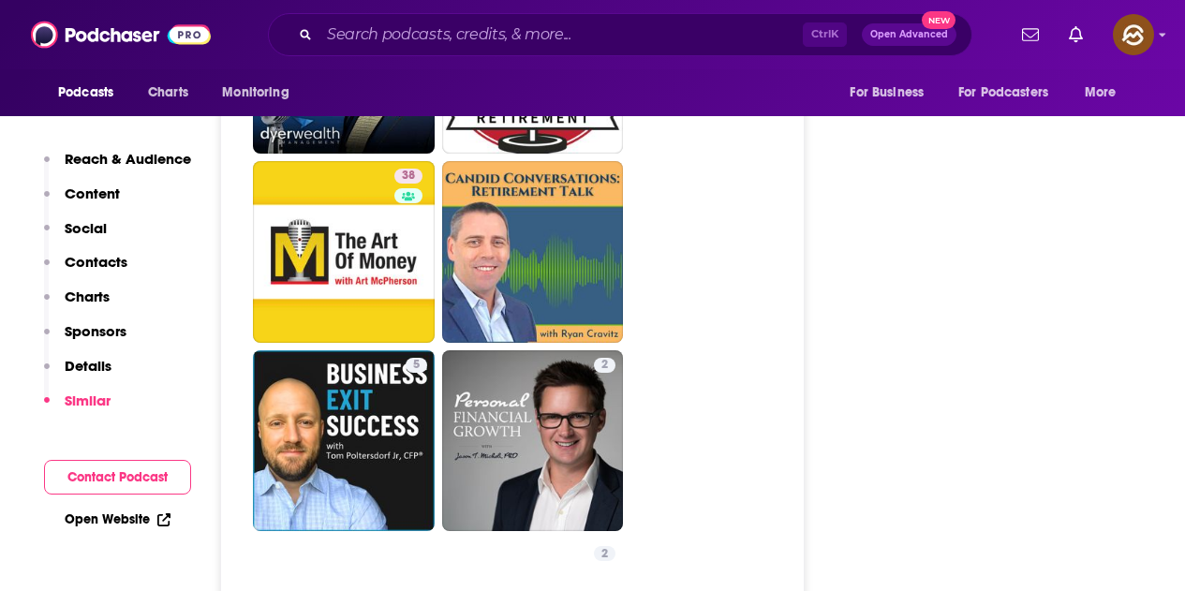
scroll to position [2717, 0]
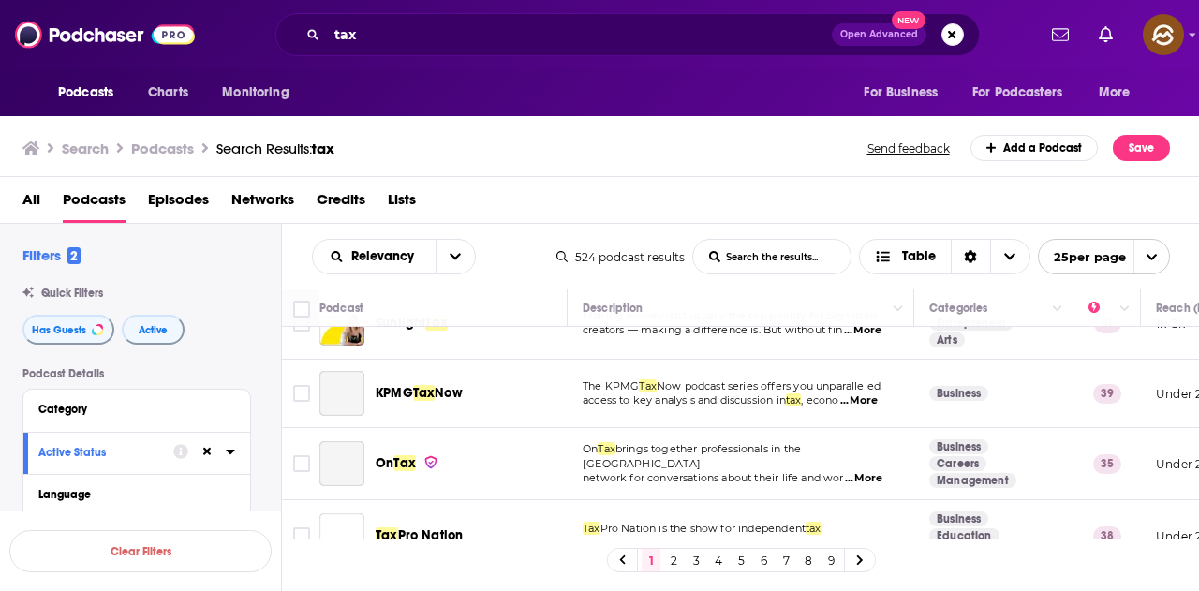
scroll to position [656, 0]
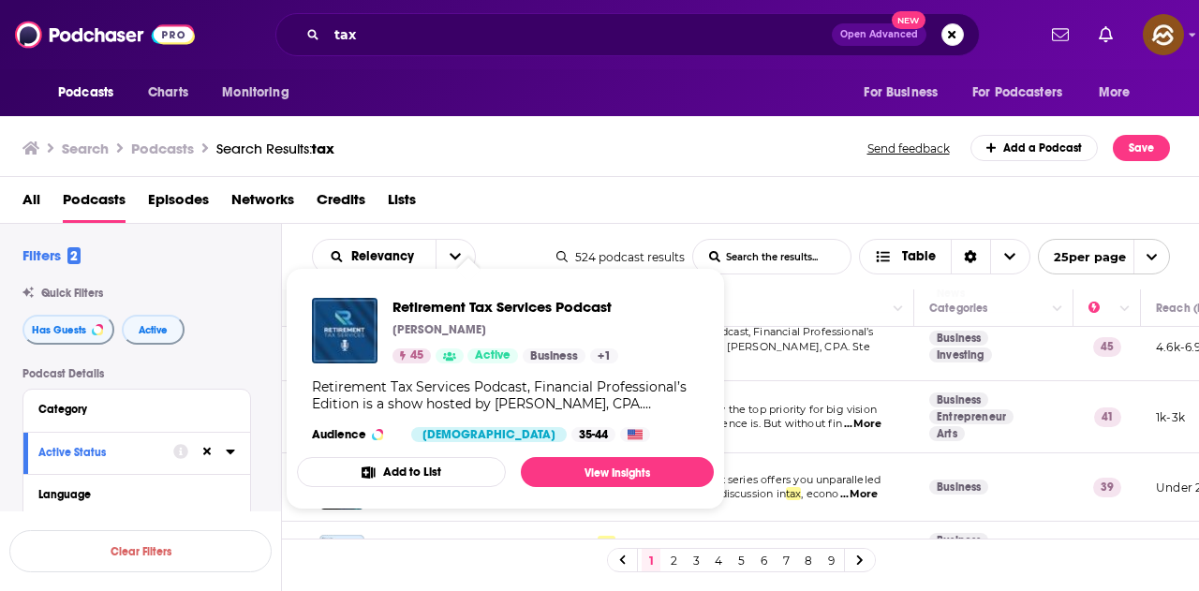
click at [571, 78] on div "Podcasts Charts Monitoring For Business For Podcasters More" at bounding box center [599, 92] width 1199 height 47
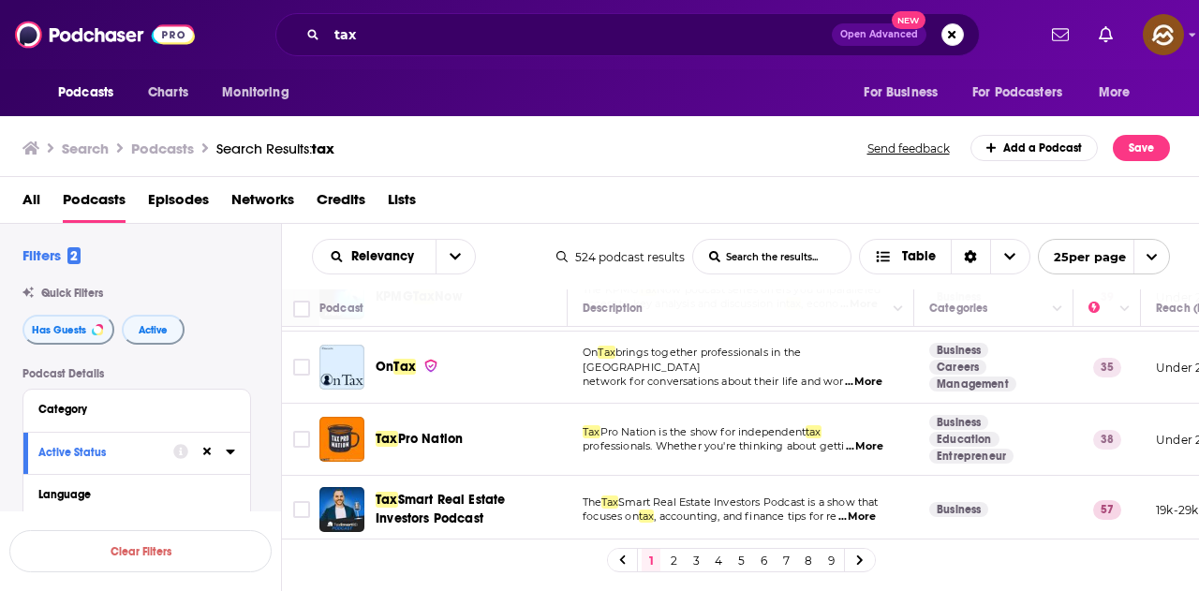
scroll to position [843, 0]
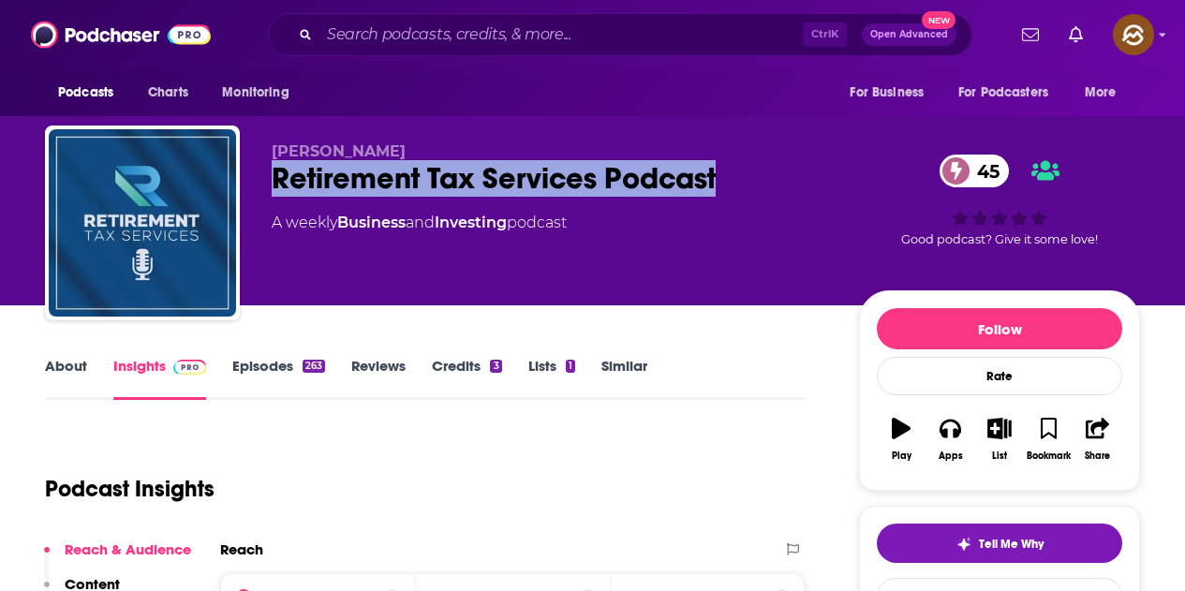
drag, startPoint x: 274, startPoint y: 171, endPoint x: 720, endPoint y: 178, distance: 447.0
click at [720, 178] on div "Retirement Tax Services Podcast 45" at bounding box center [550, 178] width 557 height 37
click at [960, 445] on button "Apps" at bounding box center [950, 439] width 49 height 67
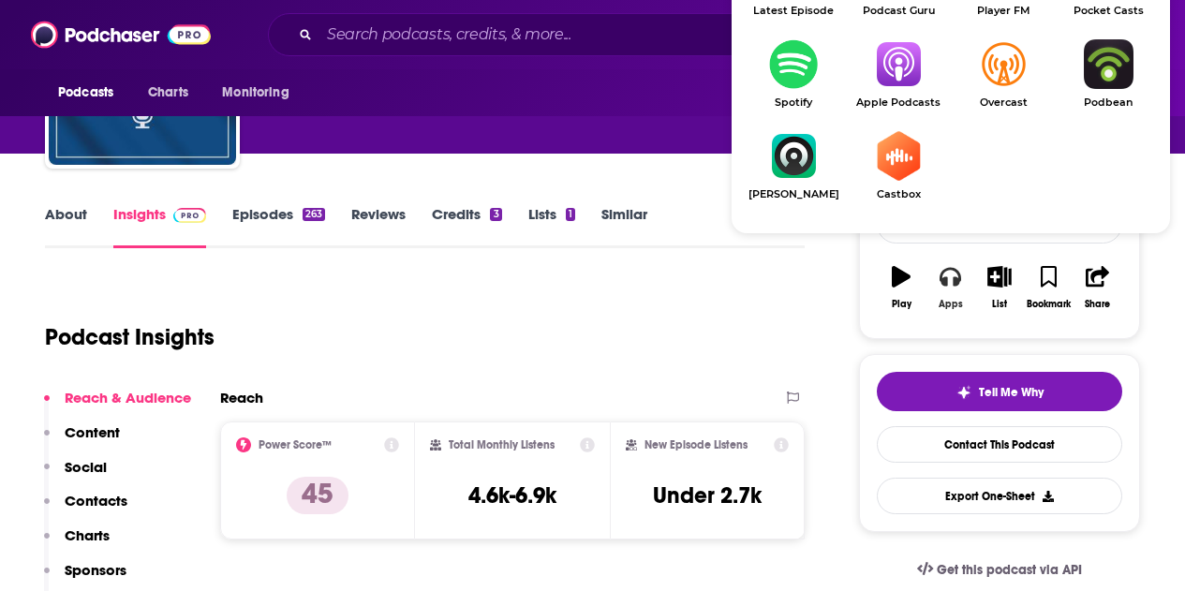
scroll to position [187, 0]
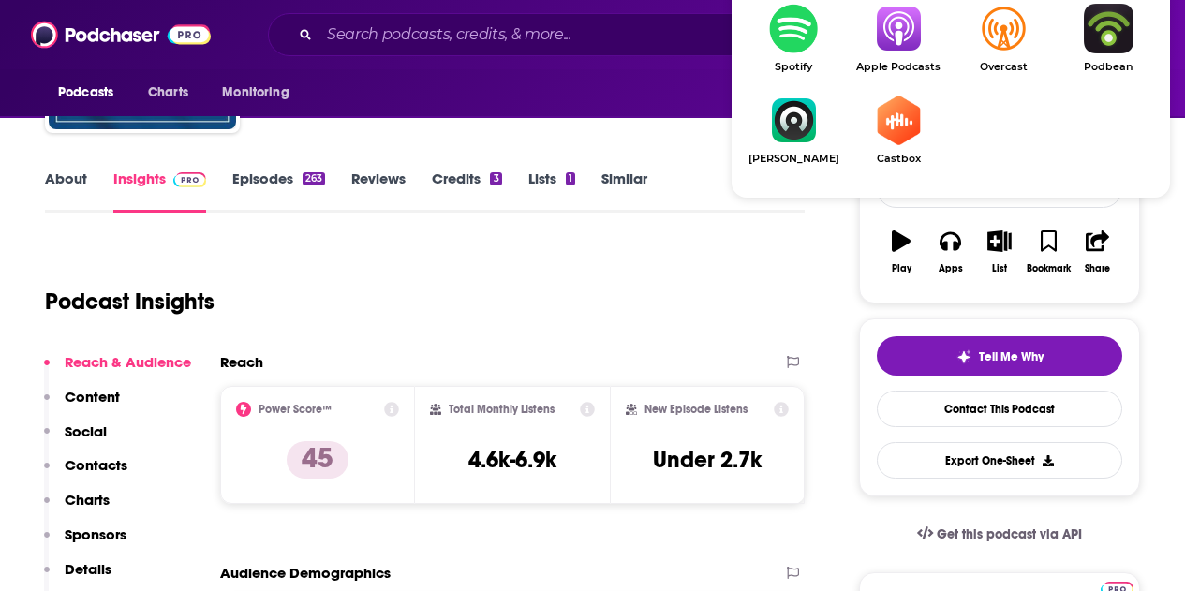
click at [900, 52] on img "Show Listen On dropdown" at bounding box center [898, 29] width 105 height 50
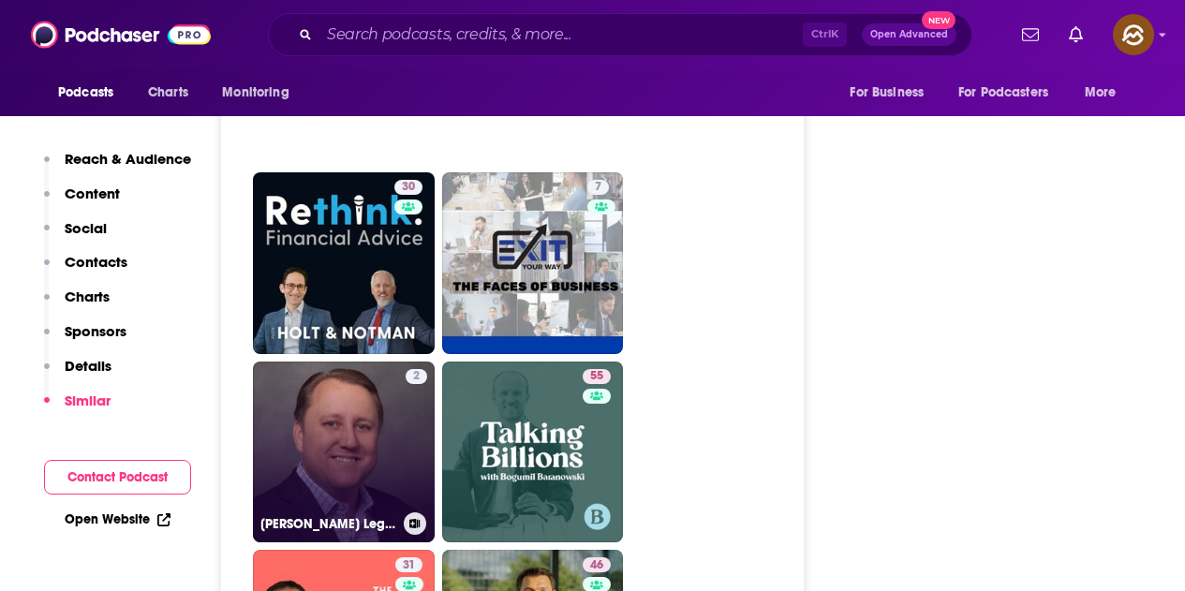
scroll to position [4310, 0]
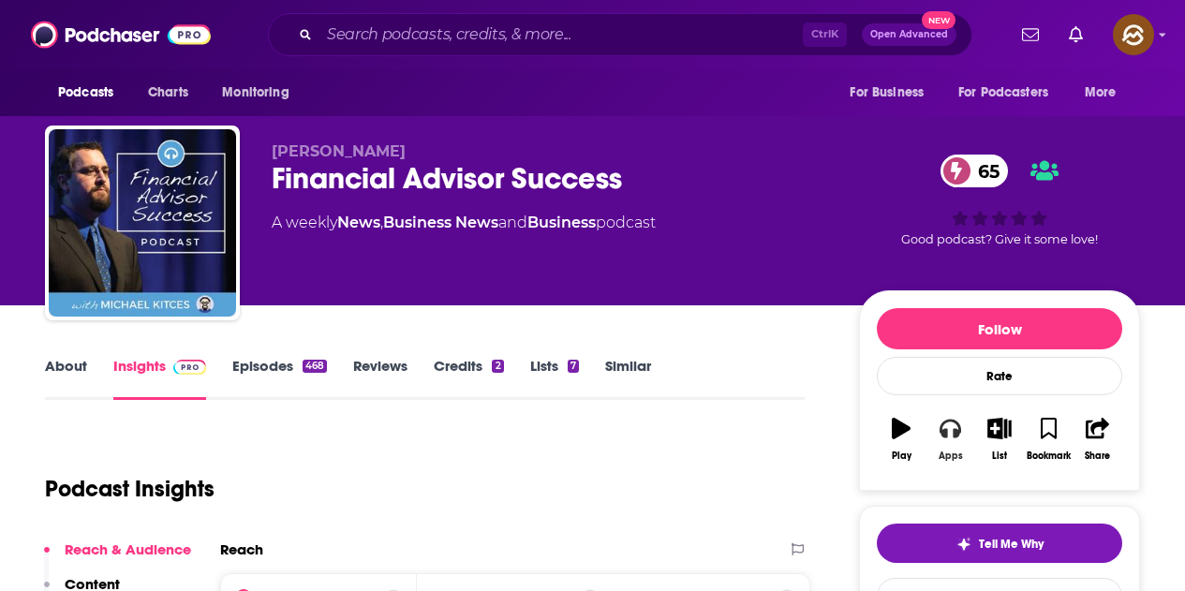
click at [947, 438] on icon "button" at bounding box center [950, 428] width 21 height 21
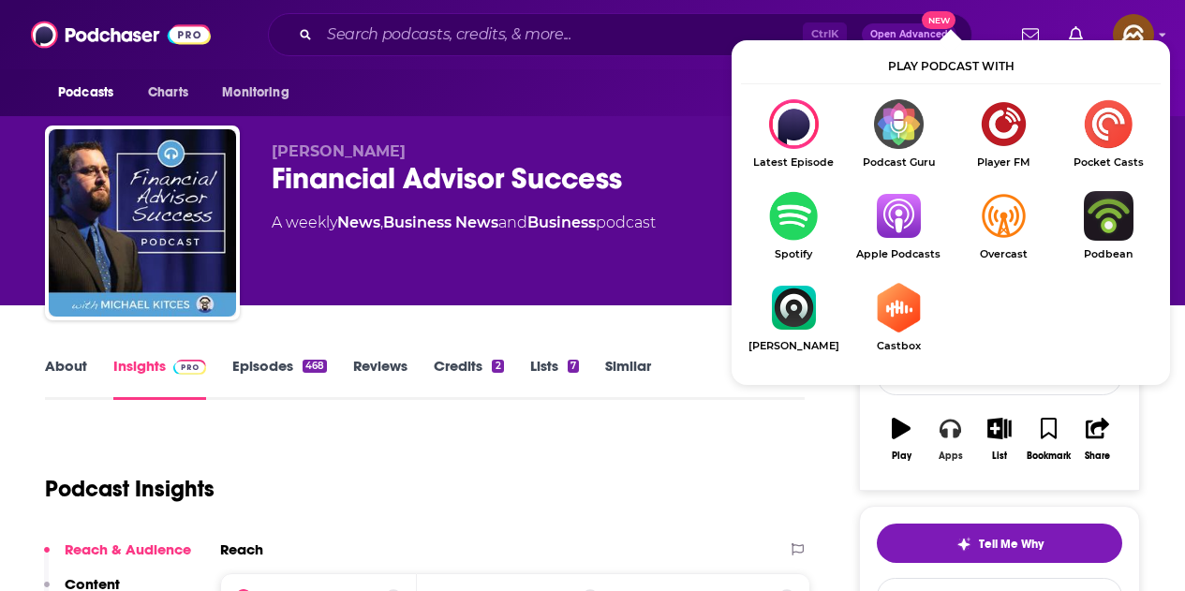
scroll to position [94, 0]
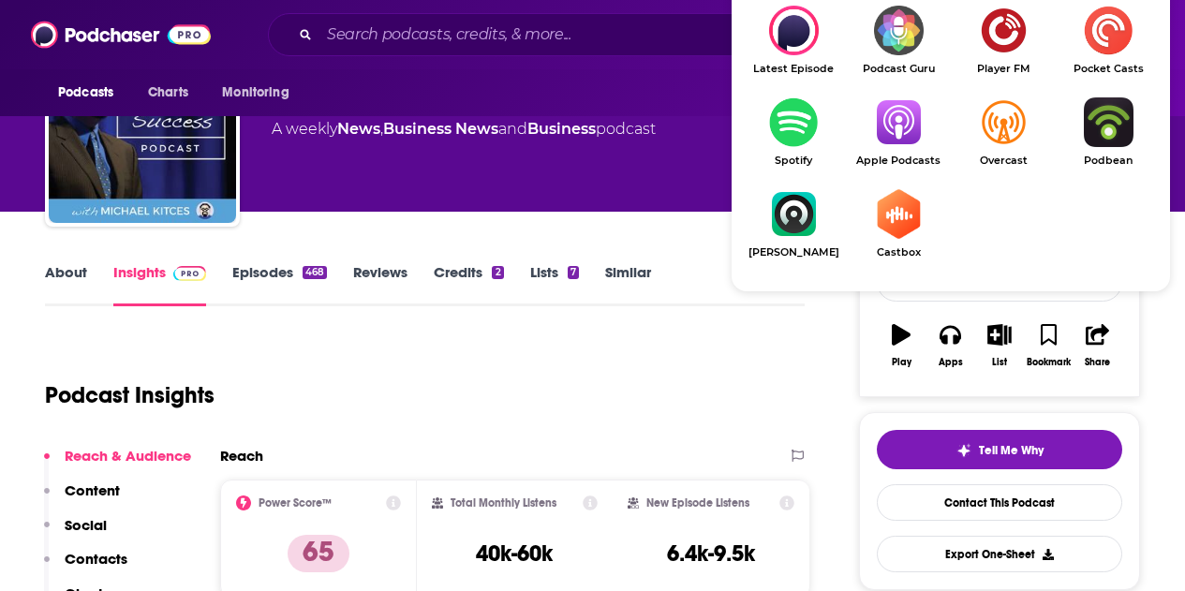
click at [899, 88] on ul "Latest Episode Podcast Guru Player FM Pocket Casts Spotify Apple Podcasts Overc…" at bounding box center [951, 144] width 420 height 276
click at [895, 126] on img "Show Listen On dropdown" at bounding box center [898, 122] width 105 height 50
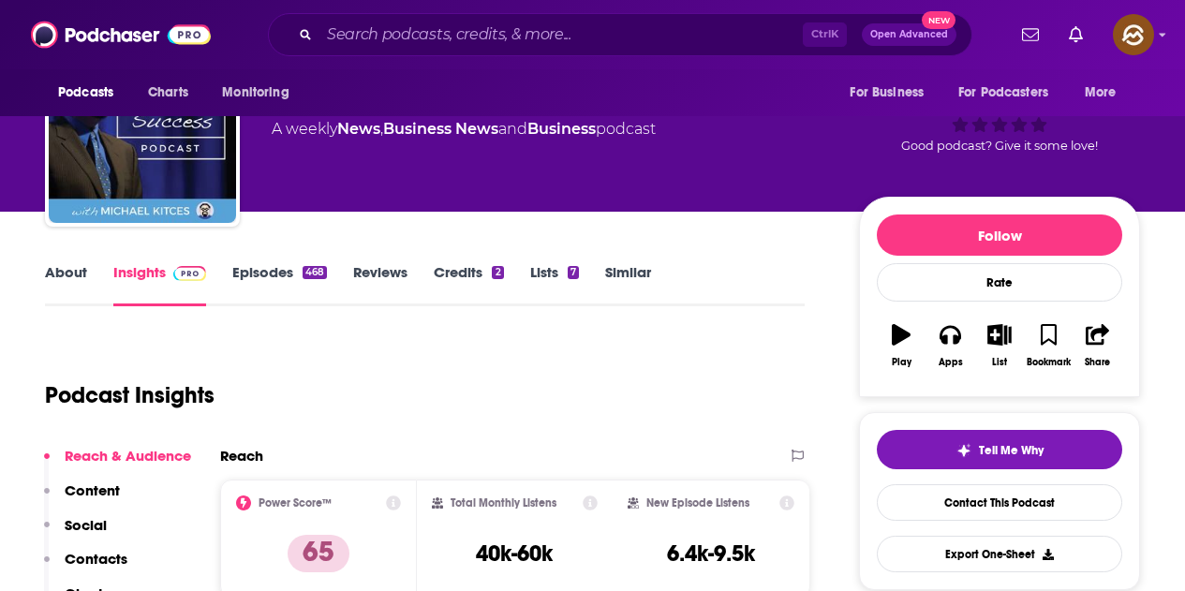
scroll to position [0, 0]
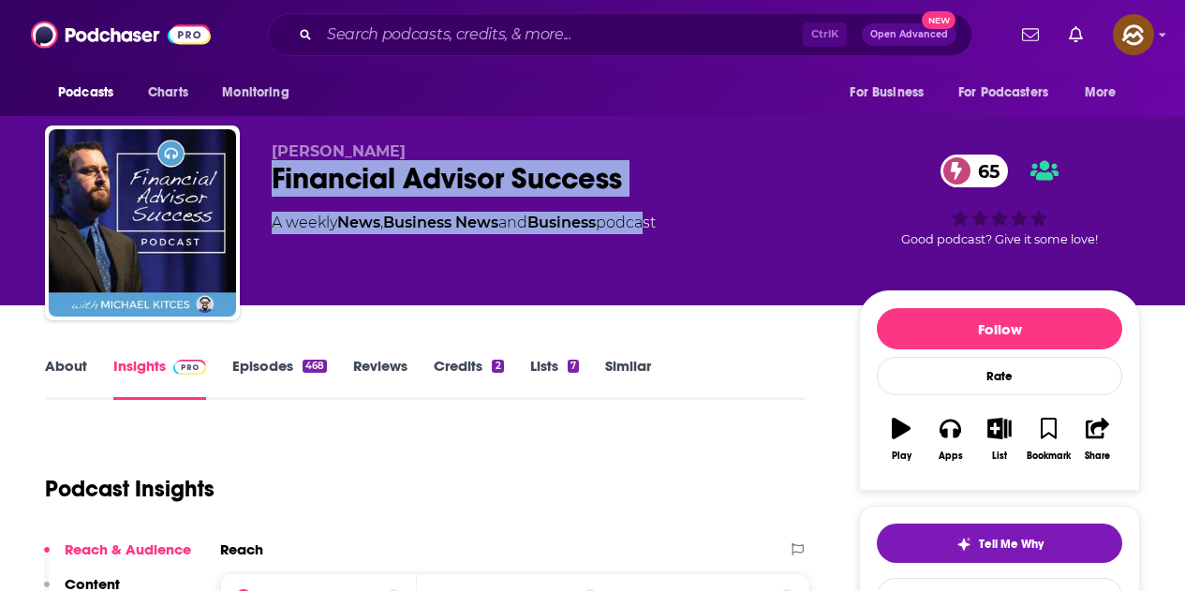
drag, startPoint x: 274, startPoint y: 178, endPoint x: 652, endPoint y: 210, distance: 379.8
click at [652, 210] on div "Michael Kitces Financial Advisor Success 65 A weekly News , Business News and B…" at bounding box center [550, 217] width 557 height 150
click at [652, 176] on div "Financial Advisor Success 65" at bounding box center [550, 178] width 557 height 37
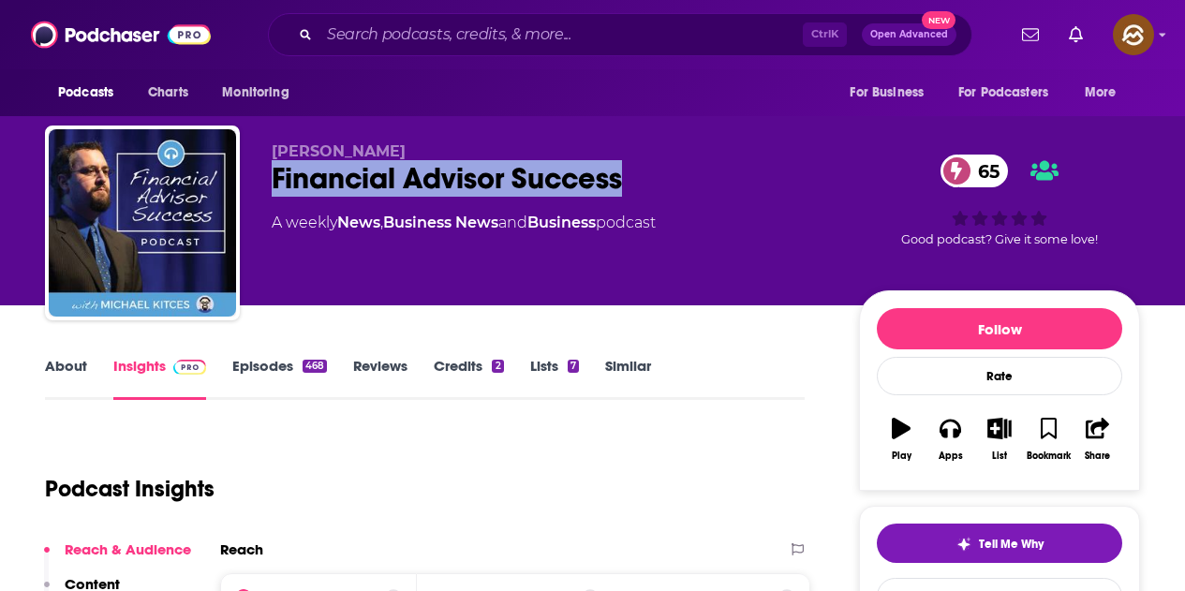
drag, startPoint x: 272, startPoint y: 173, endPoint x: 659, endPoint y: 172, distance: 386.9
click at [659, 172] on div "Financial Advisor Success 65" at bounding box center [550, 178] width 557 height 37
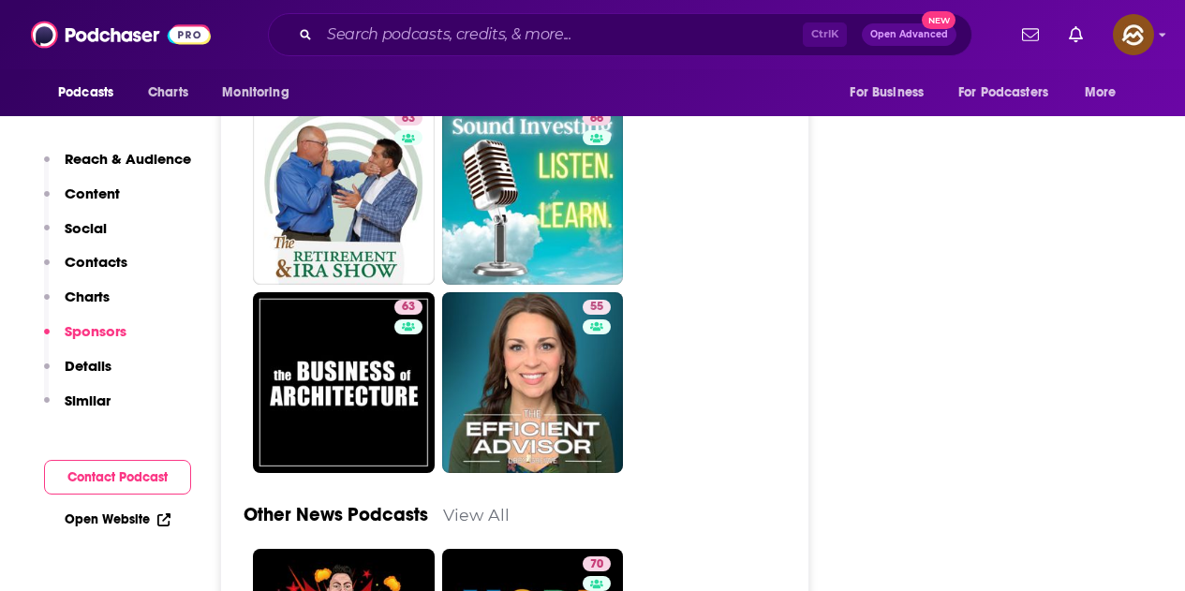
scroll to position [5902, 0]
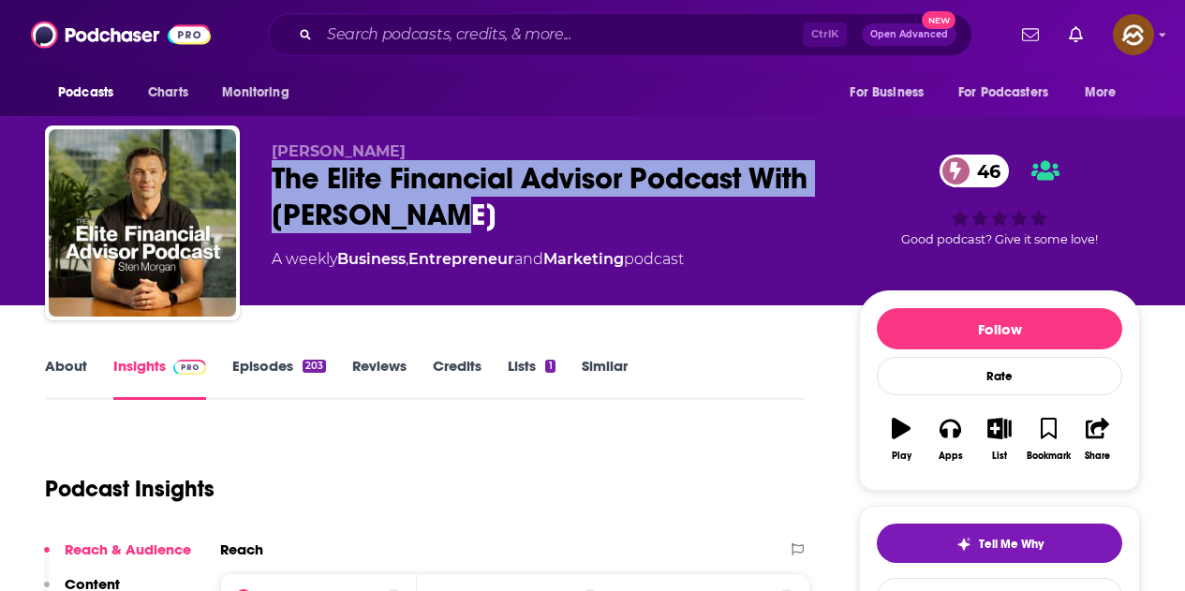
drag, startPoint x: 274, startPoint y: 175, endPoint x: 456, endPoint y: 215, distance: 187.1
click at [456, 215] on div "The Elite Financial Advisor Podcast With [PERSON_NAME] 46" at bounding box center [550, 196] width 557 height 73
click at [958, 427] on icon "button" at bounding box center [950, 428] width 21 height 21
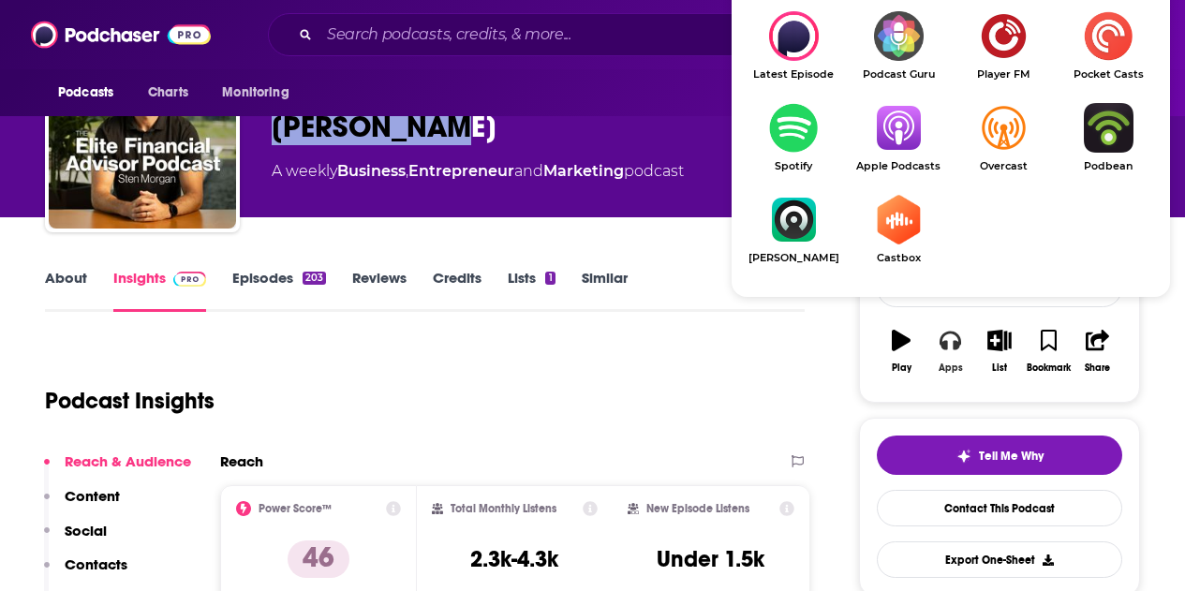
scroll to position [94, 0]
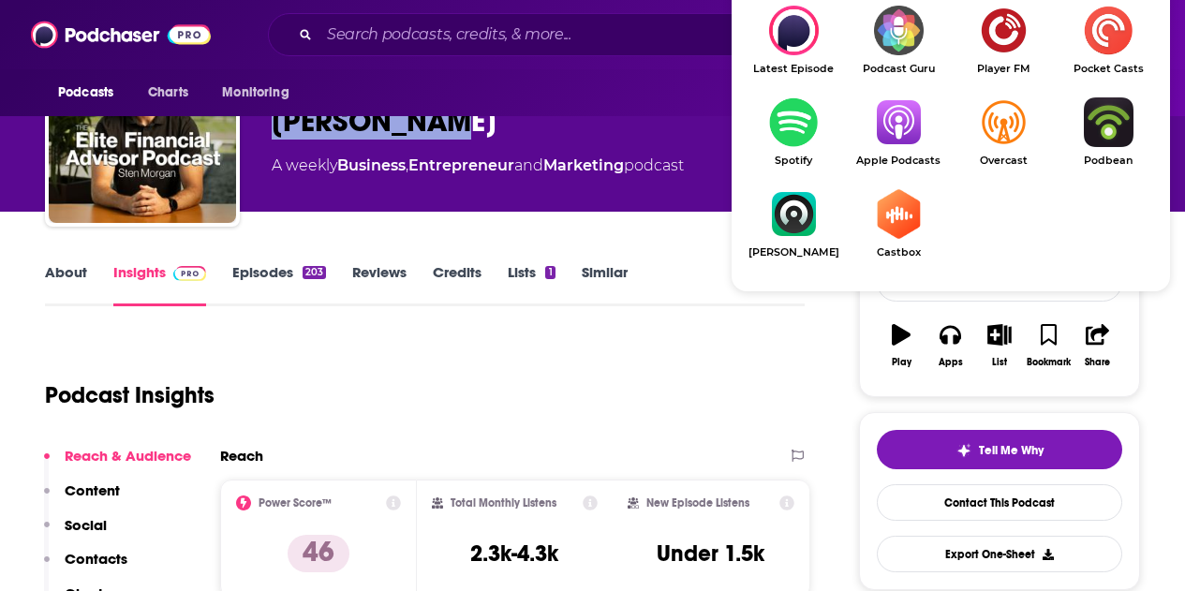
click at [891, 124] on img "Show Listen On dropdown" at bounding box center [898, 122] width 105 height 50
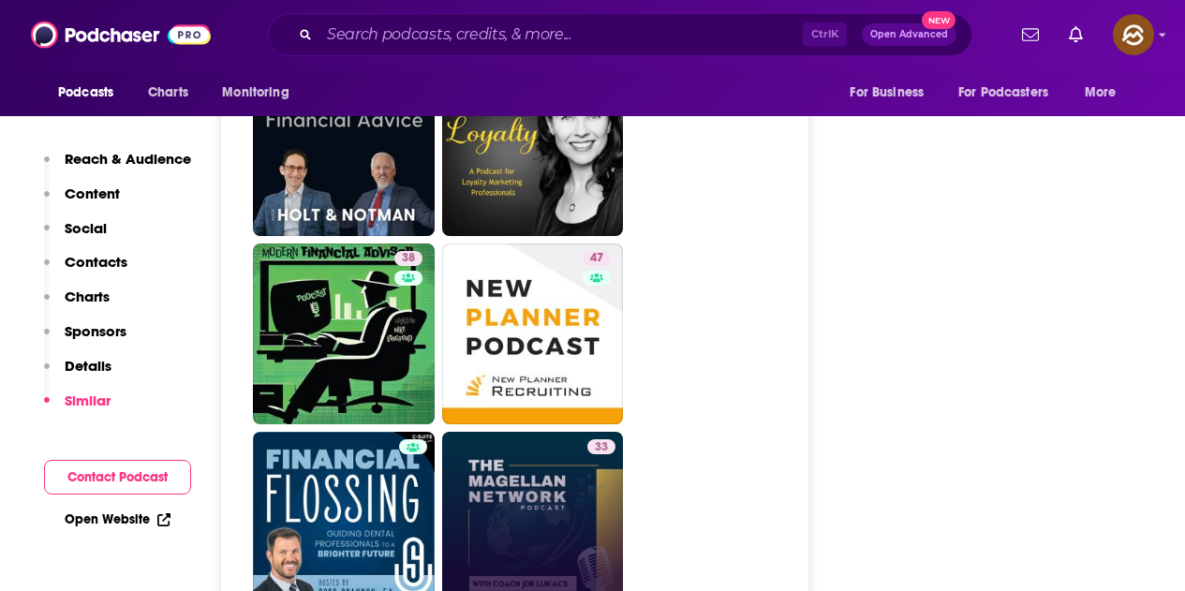
scroll to position [4966, 0]
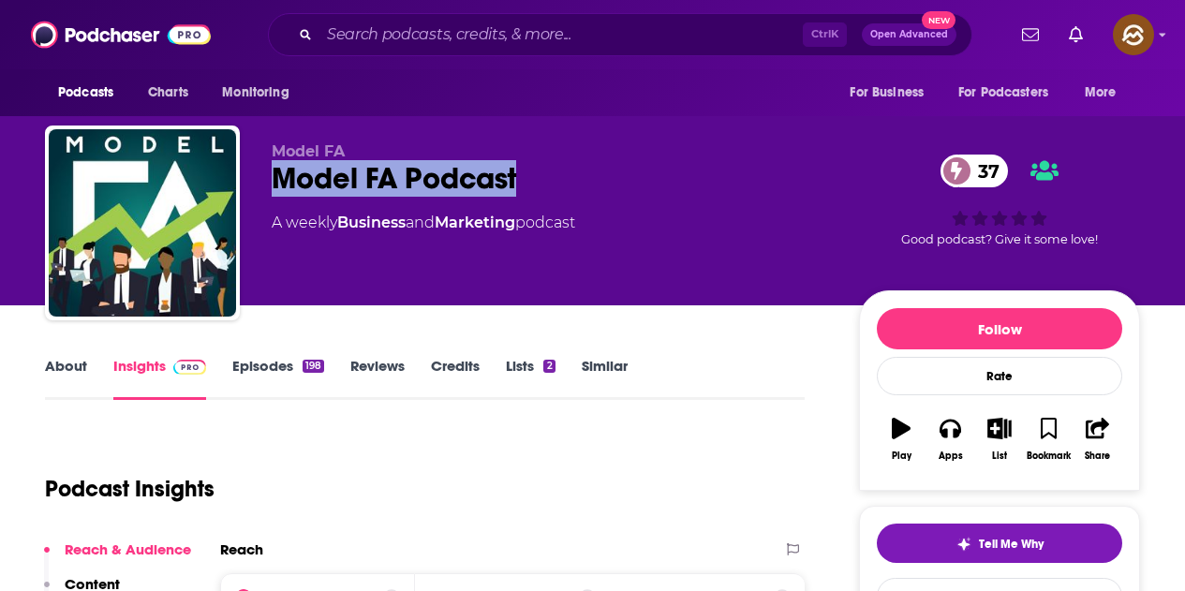
drag, startPoint x: 263, startPoint y: 181, endPoint x: 561, endPoint y: 180, distance: 297.9
click at [561, 180] on div "Model FA Model FA Podcast 37 A weekly Business and Marketing podcast 37 Good po…" at bounding box center [592, 227] width 1095 height 202
click at [934, 436] on button "Apps" at bounding box center [950, 439] width 49 height 67
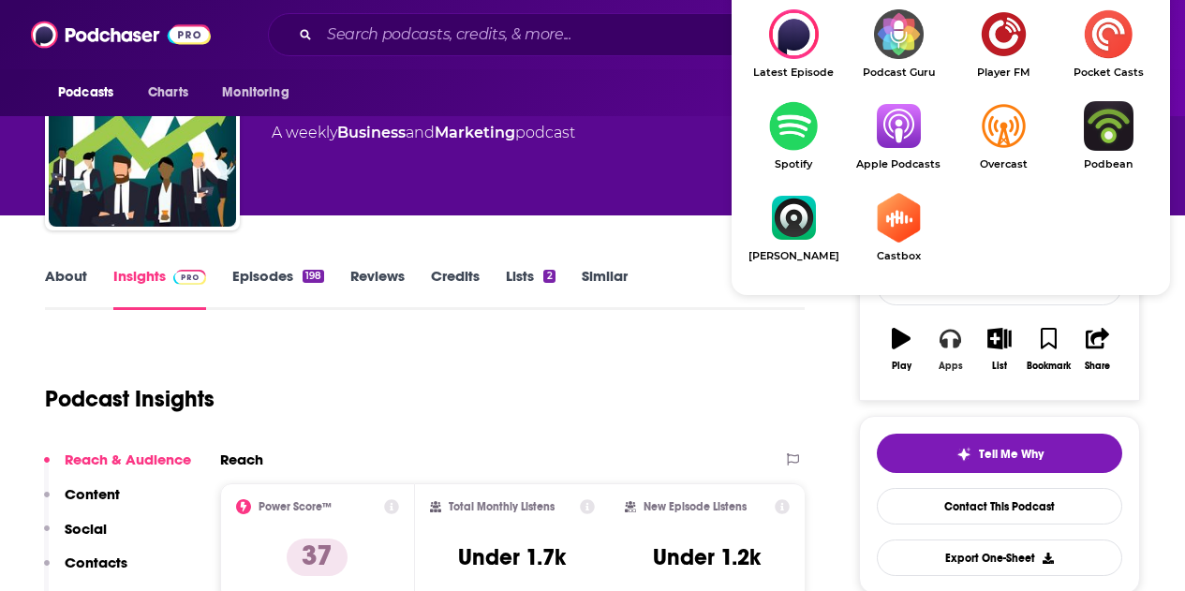
scroll to position [94, 0]
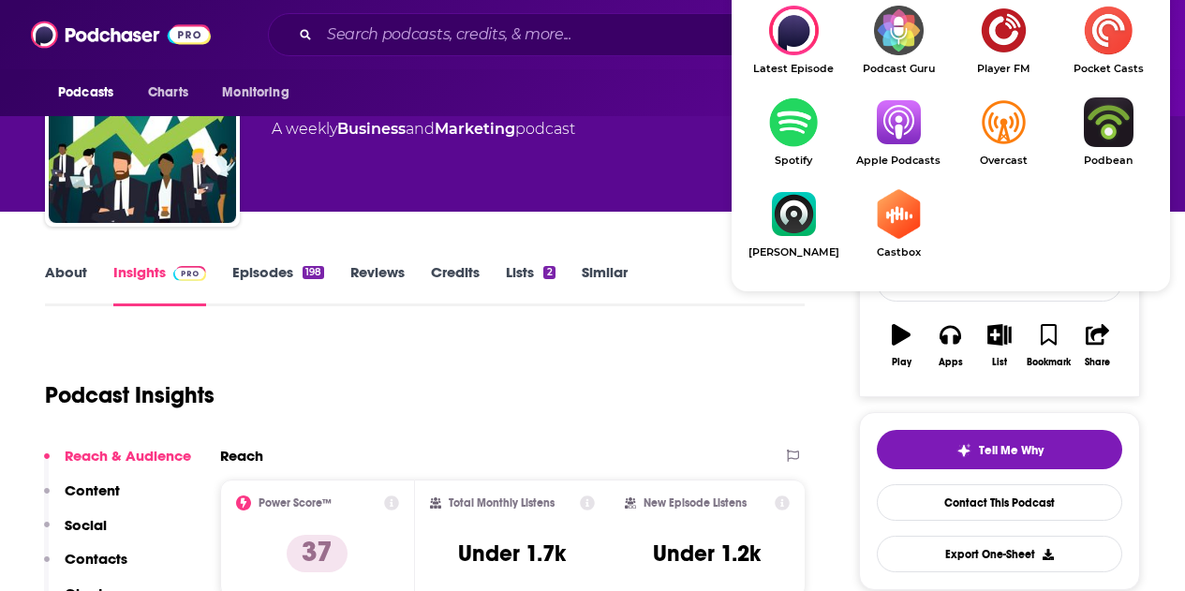
click at [905, 139] on img "Show Listen On dropdown" at bounding box center [898, 122] width 105 height 50
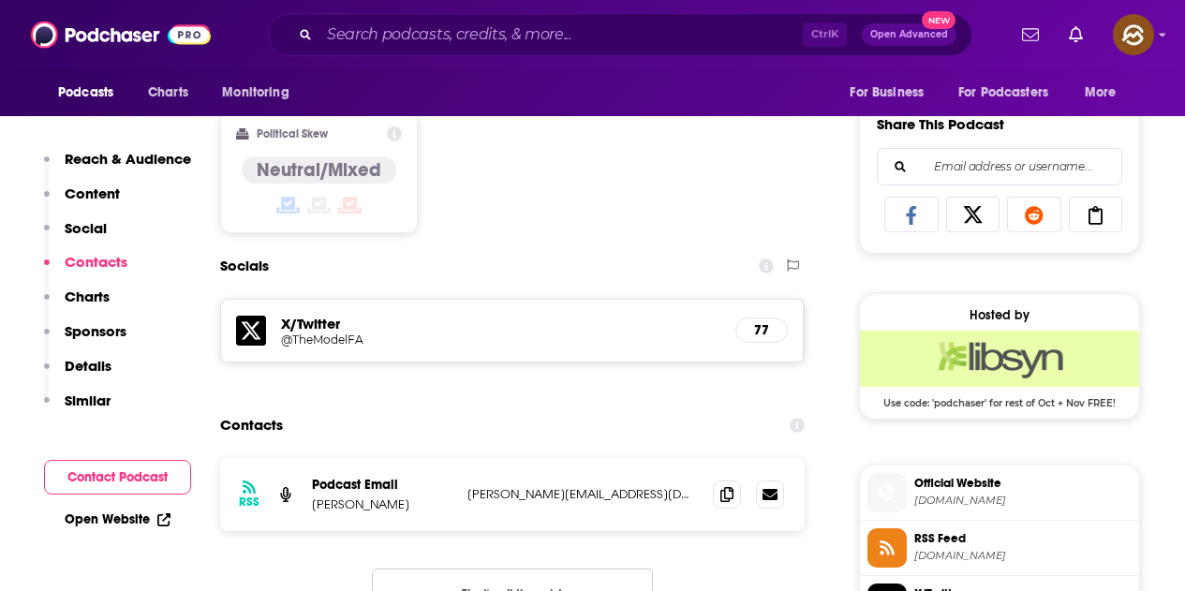
scroll to position [1312, 0]
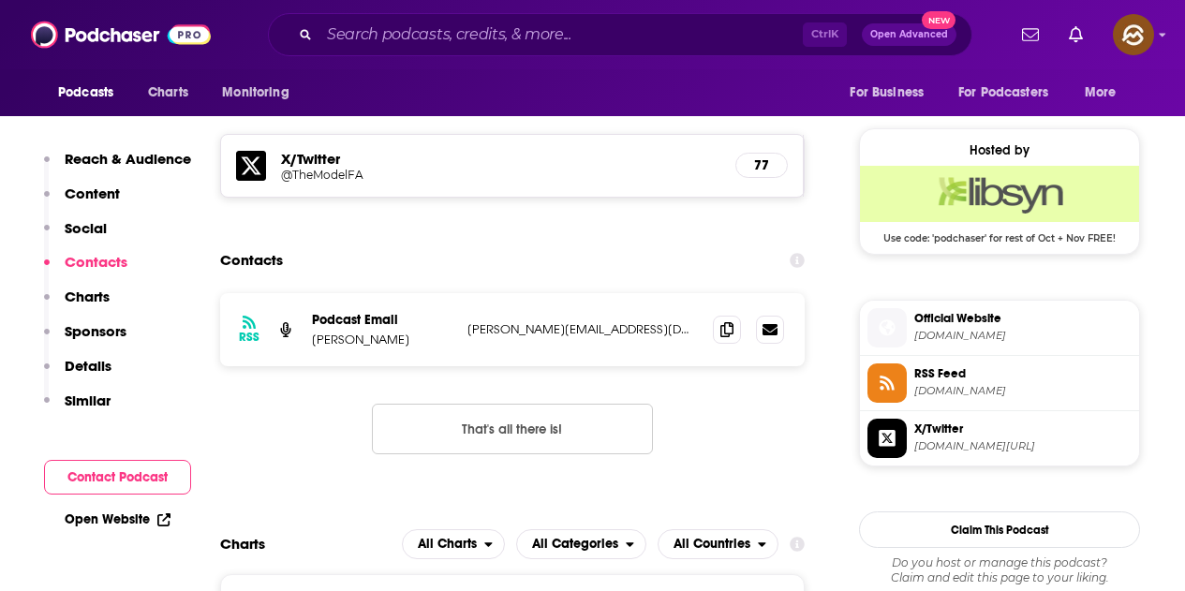
click at [708, 336] on div "RSS Podcast Email David DeCelle David@modelfa.com David@modelfa.com" at bounding box center [512, 329] width 585 height 73
click at [723, 330] on icon at bounding box center [726, 328] width 13 height 15
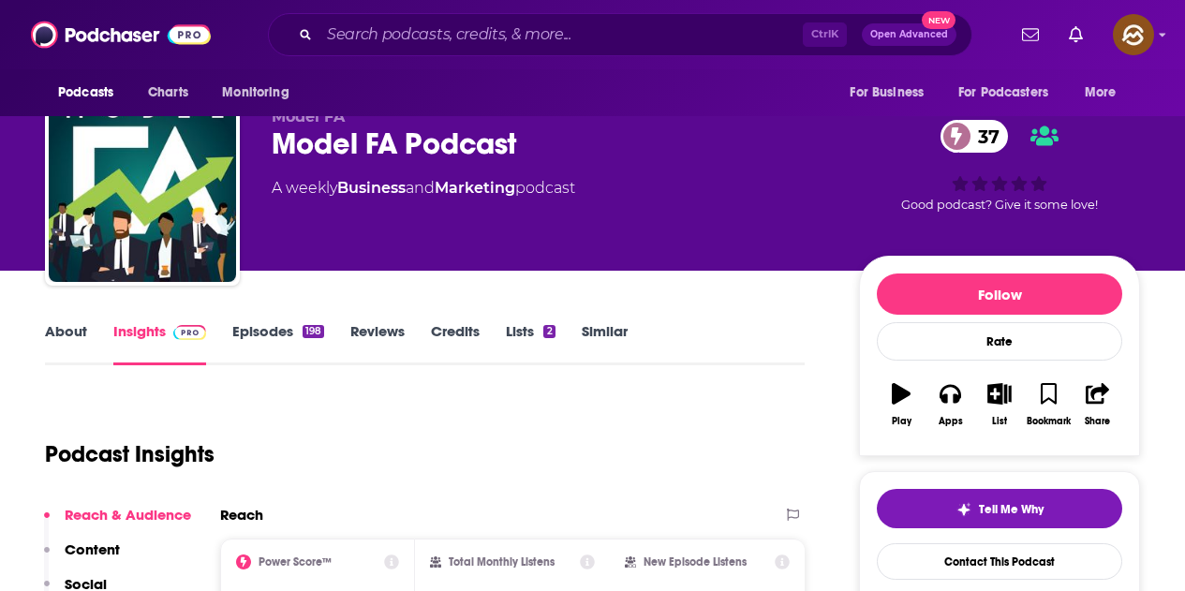
scroll to position [0, 0]
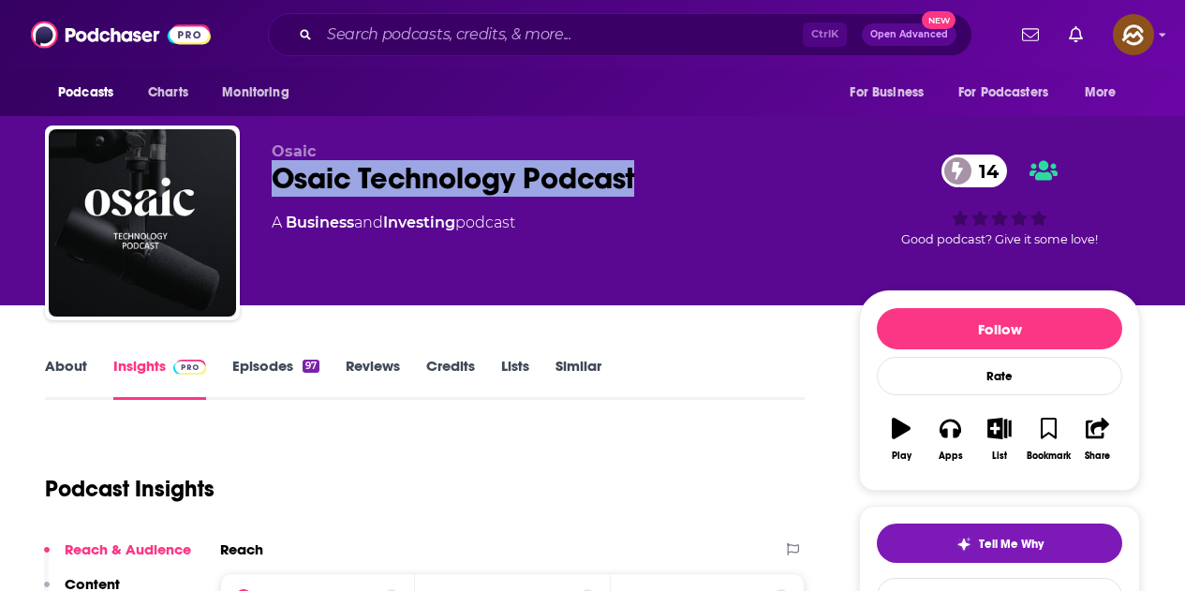
drag, startPoint x: 607, startPoint y: 176, endPoint x: 653, endPoint y: 178, distance: 45.9
click at [653, 178] on div "Osaic Technology Podcast 14" at bounding box center [550, 178] width 557 height 37
click at [962, 434] on button "Apps" at bounding box center [950, 439] width 49 height 67
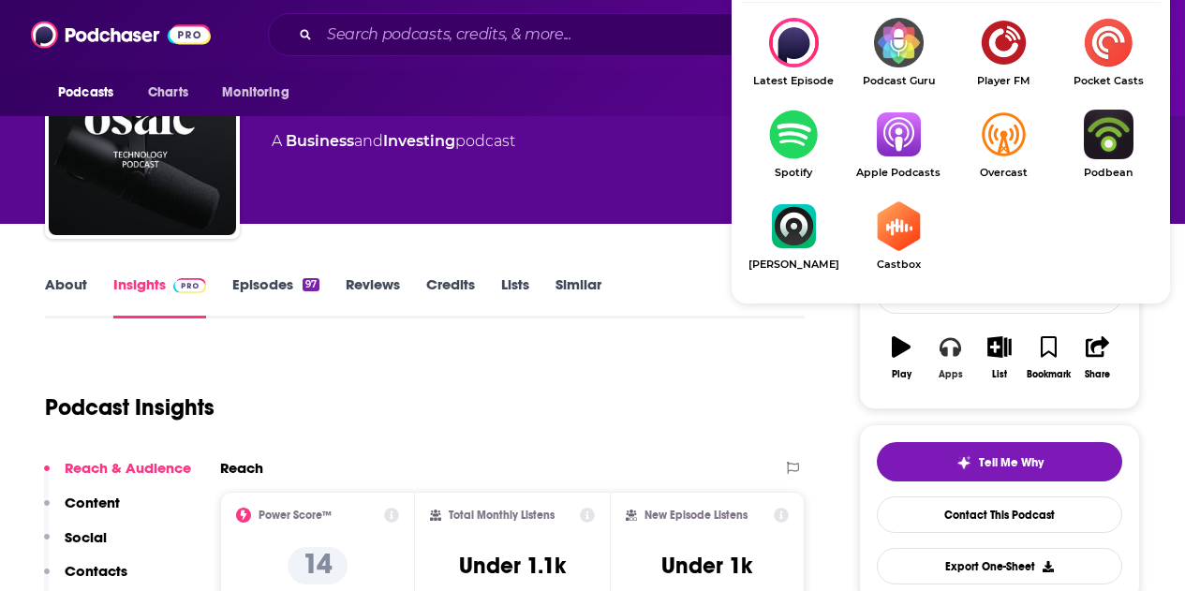
scroll to position [94, 0]
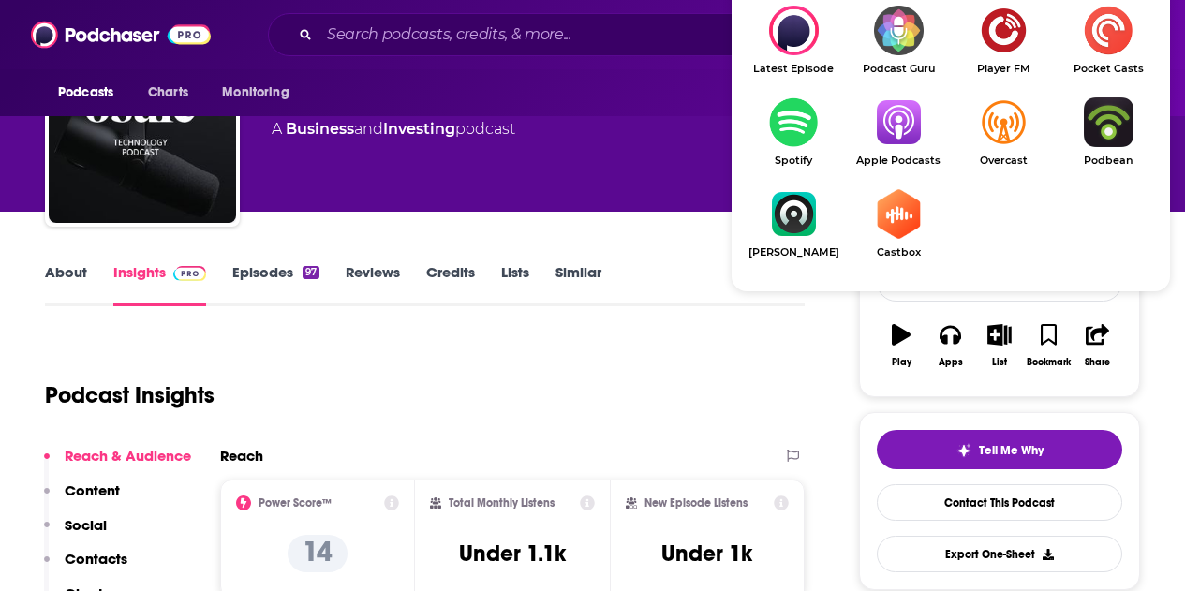
click at [886, 121] on img "Show Listen On dropdown" at bounding box center [898, 122] width 105 height 50
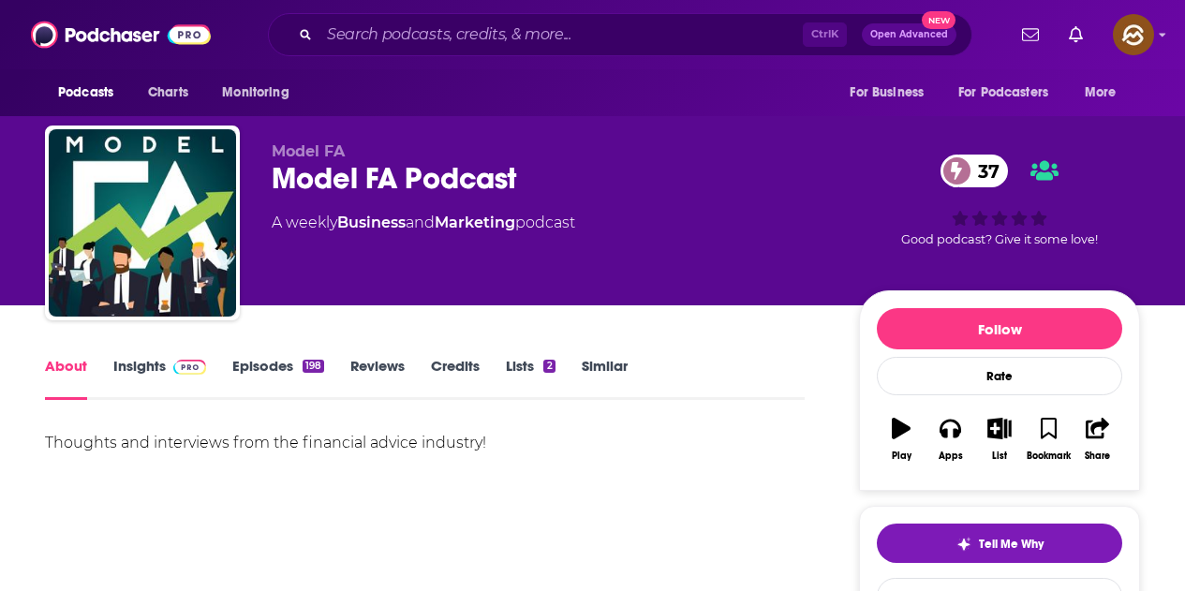
scroll to position [94, 0]
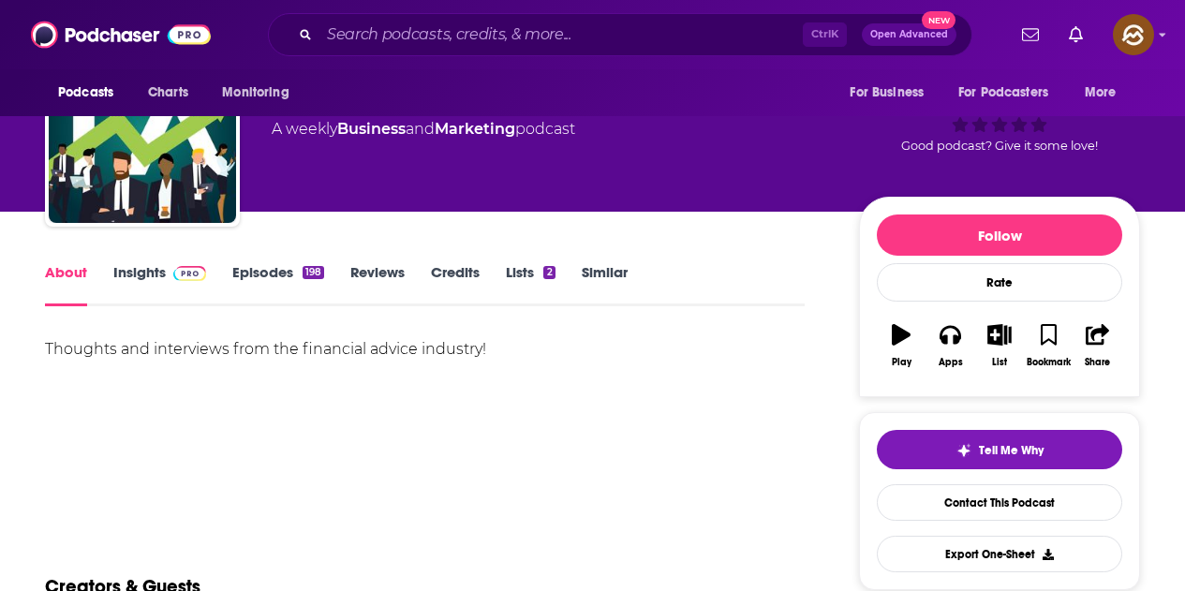
click at [276, 275] on link "Episodes 198" at bounding box center [278, 284] width 92 height 43
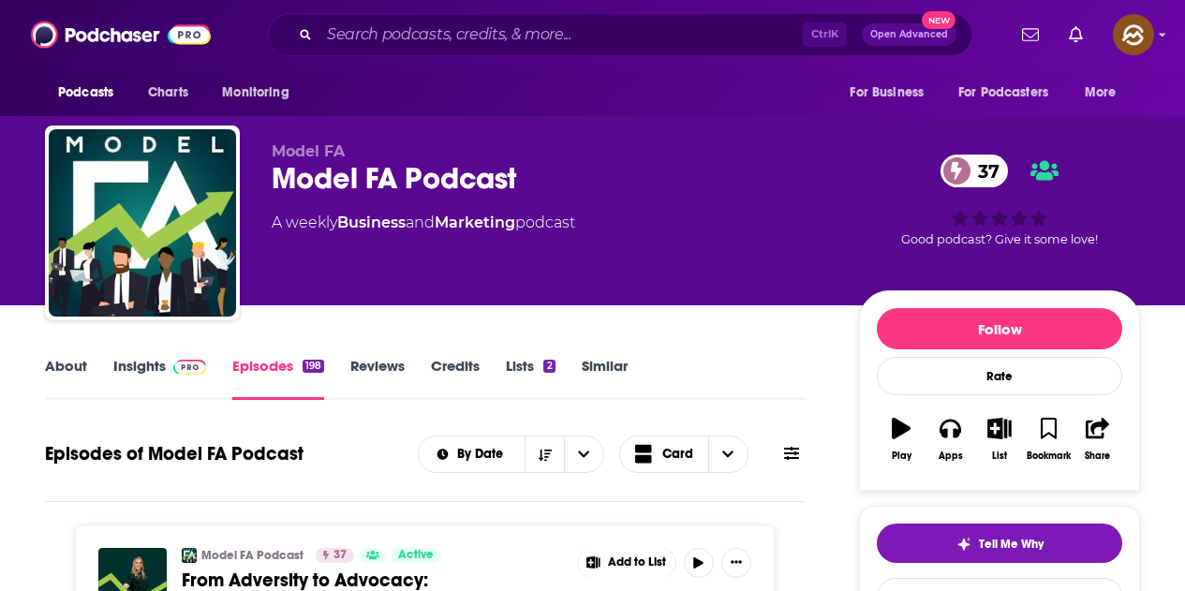
click at [151, 361] on link "Insights" at bounding box center [159, 378] width 93 height 43
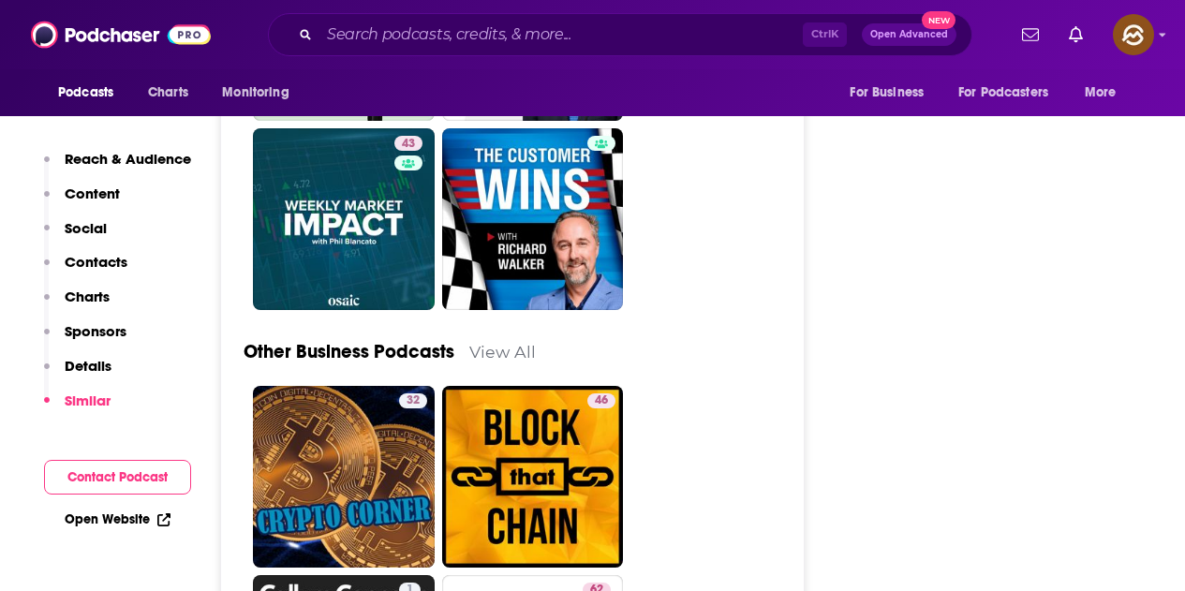
scroll to position [4403, 0]
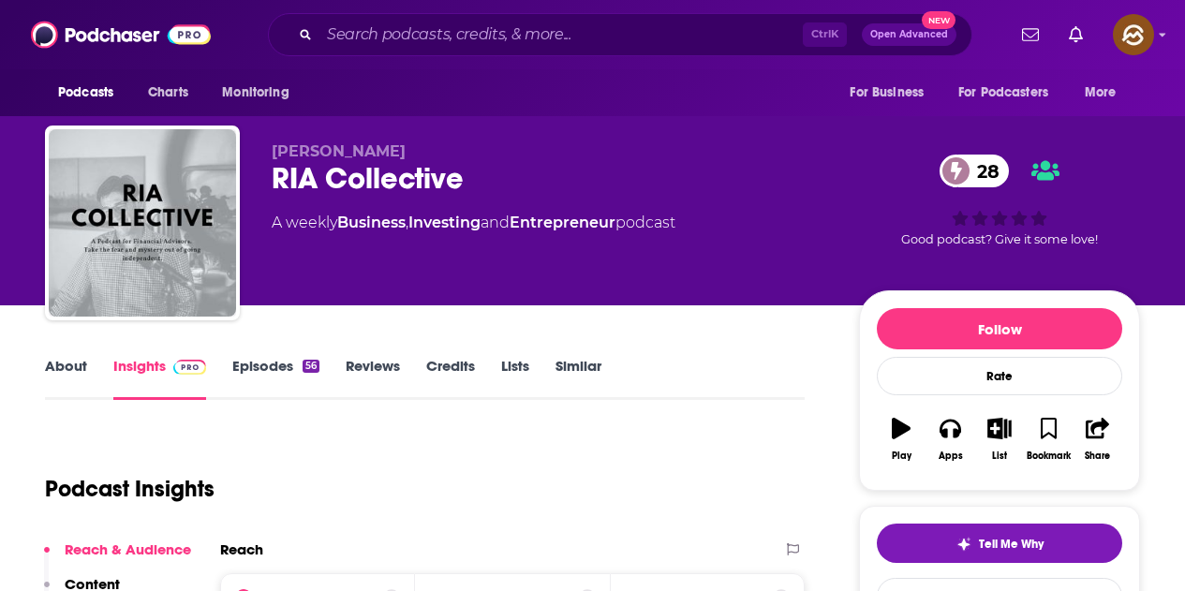
drag, startPoint x: 444, startPoint y: 172, endPoint x: 472, endPoint y: 186, distance: 31.4
click at [472, 186] on div "[PERSON_NAME] RIA Collective 28 A weekly Business , Investing and Entrepreneur …" at bounding box center [592, 227] width 1095 height 202
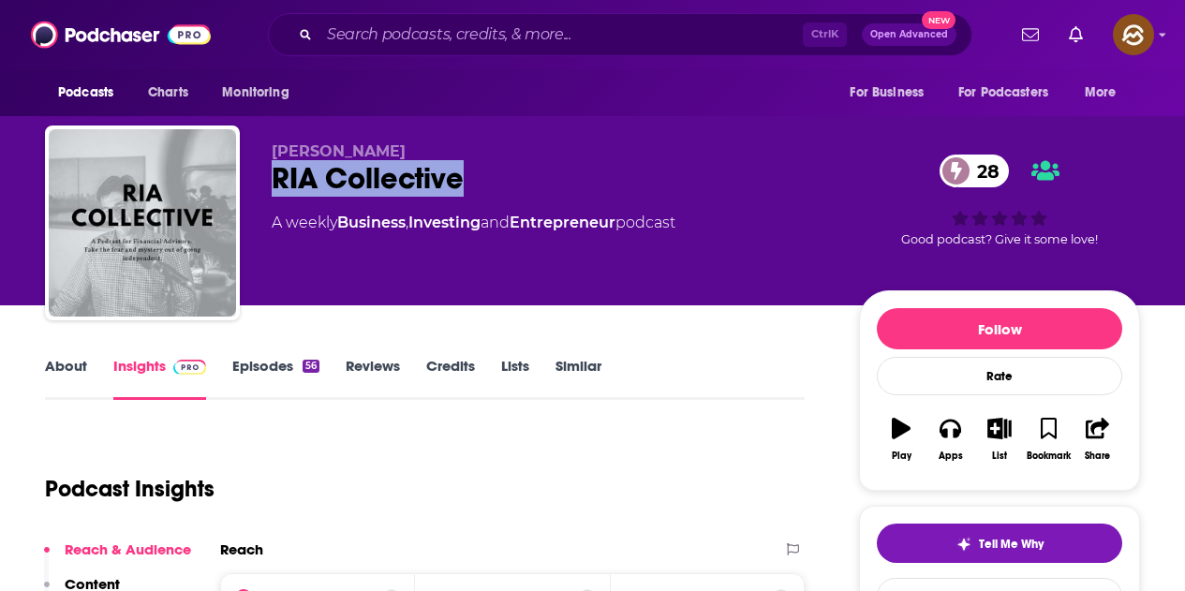
drag, startPoint x: 274, startPoint y: 176, endPoint x: 464, endPoint y: 183, distance: 190.3
click at [464, 183] on div "RIA Collective 28" at bounding box center [550, 178] width 557 height 37
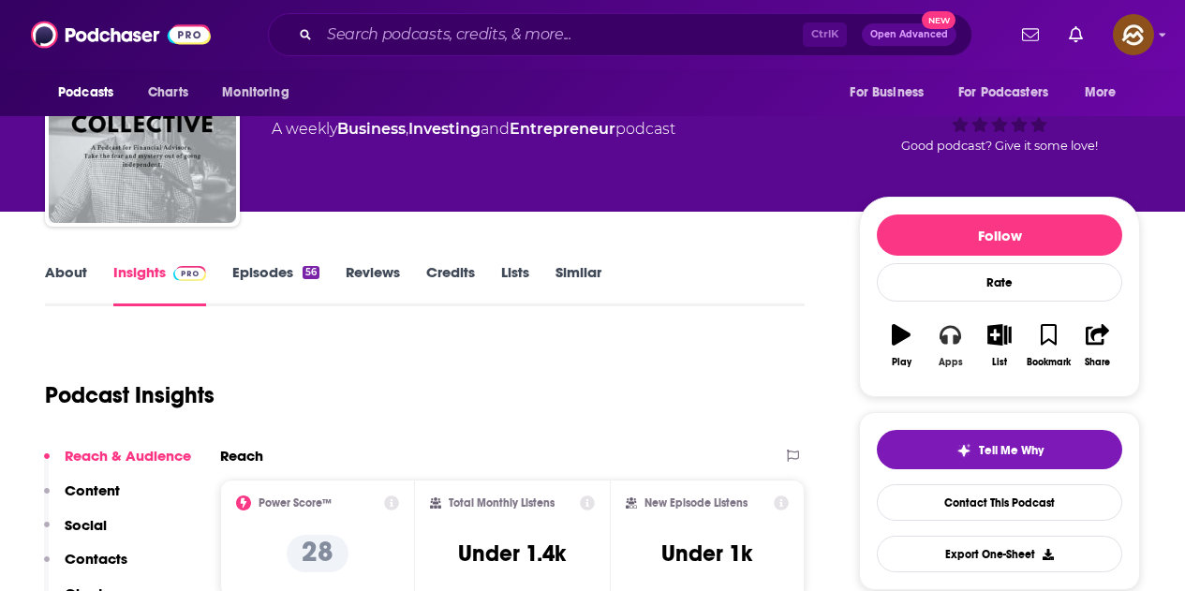
click at [947, 340] on icon "button" at bounding box center [950, 335] width 21 height 19
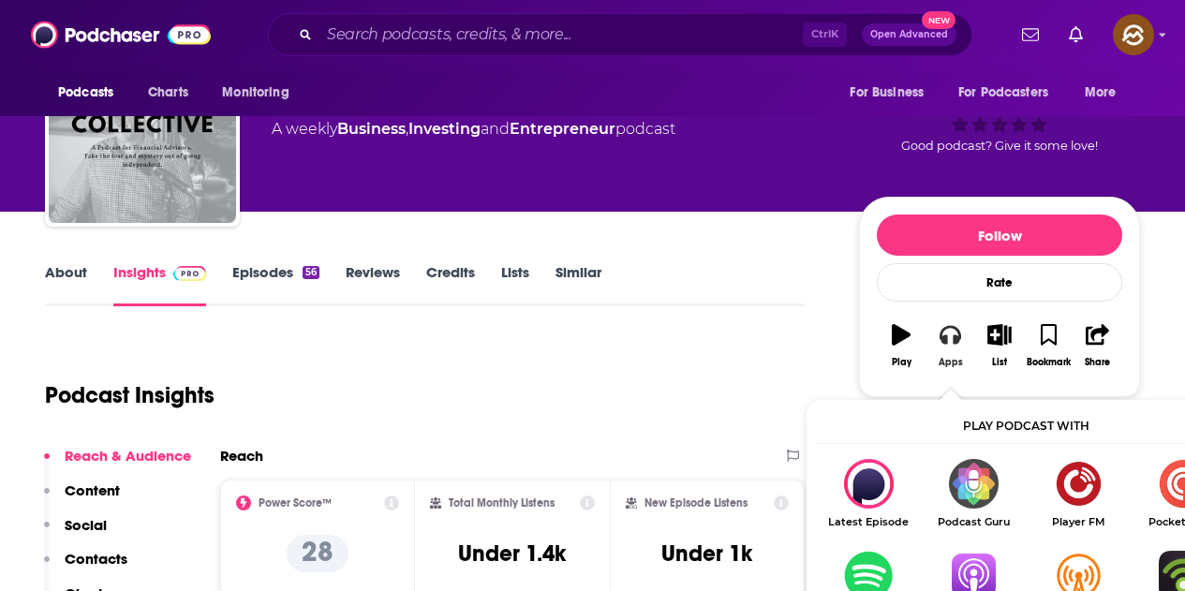
scroll to position [187, 0]
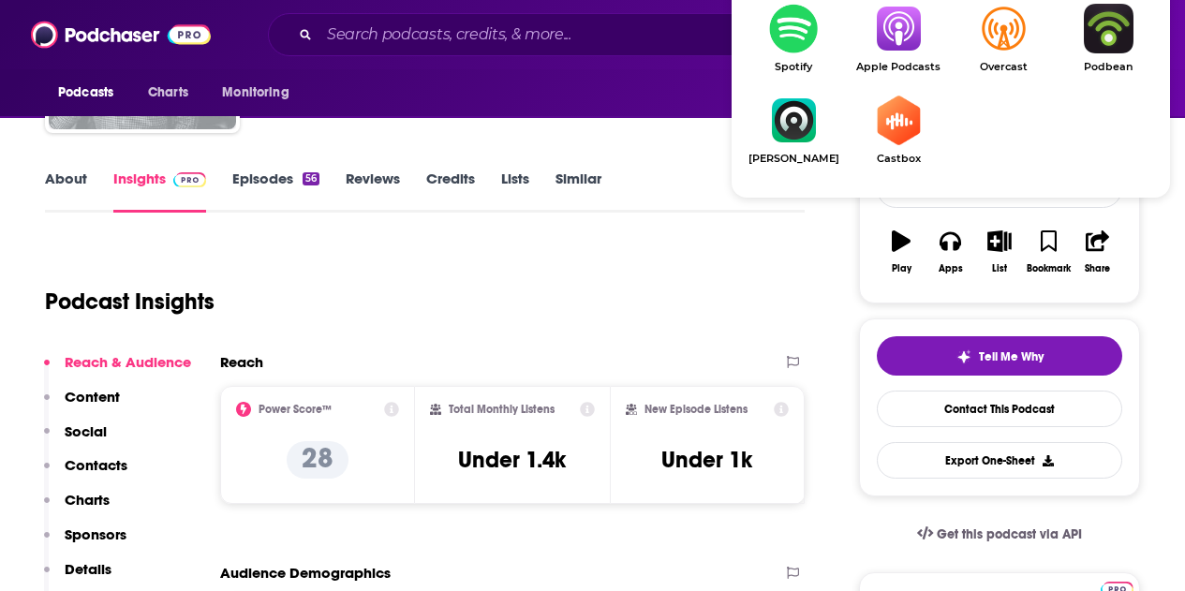
click at [895, 52] on img "Show Listen On dropdown" at bounding box center [898, 29] width 105 height 50
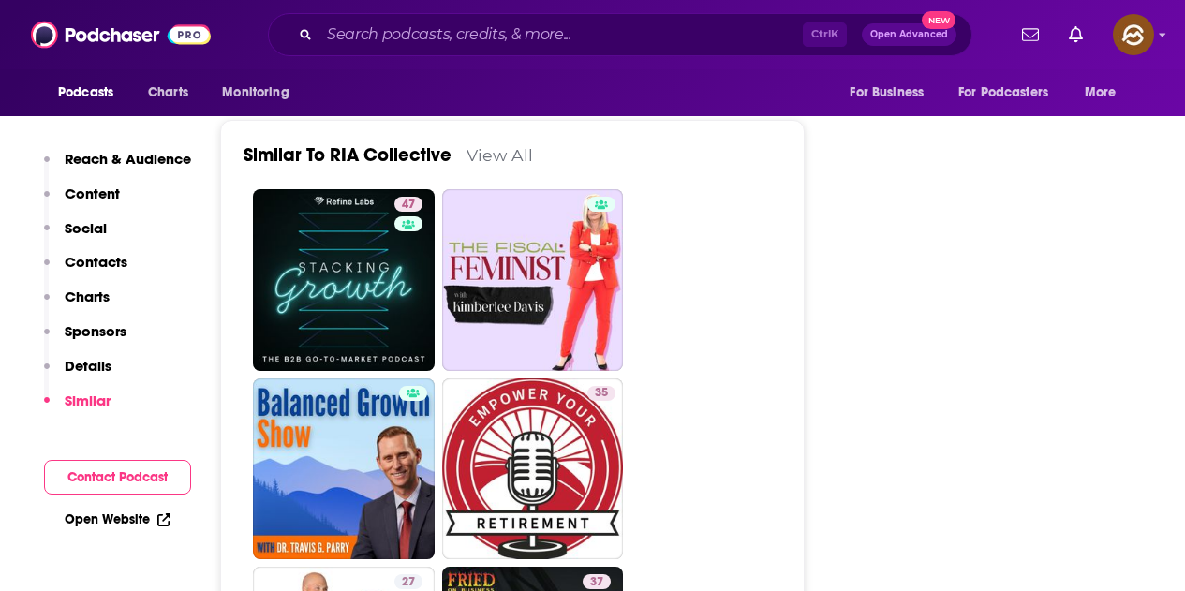
scroll to position [2811, 0]
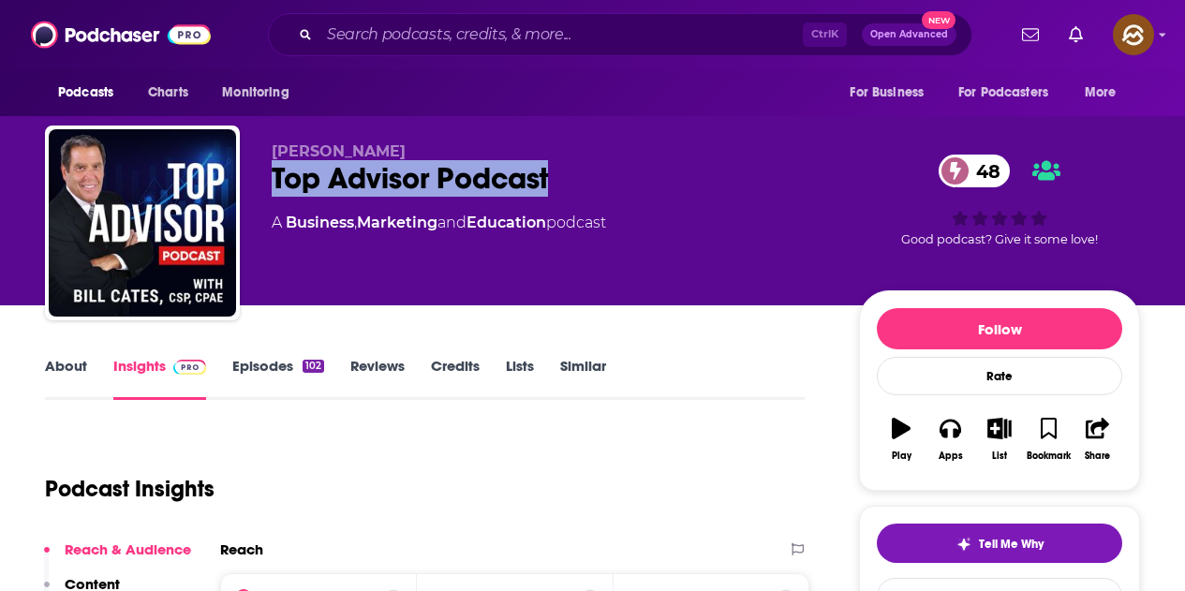
drag, startPoint x: 272, startPoint y: 183, endPoint x: 562, endPoint y: 186, distance: 290.5
click at [562, 186] on div "Top Advisor Podcast 48" at bounding box center [550, 178] width 557 height 37
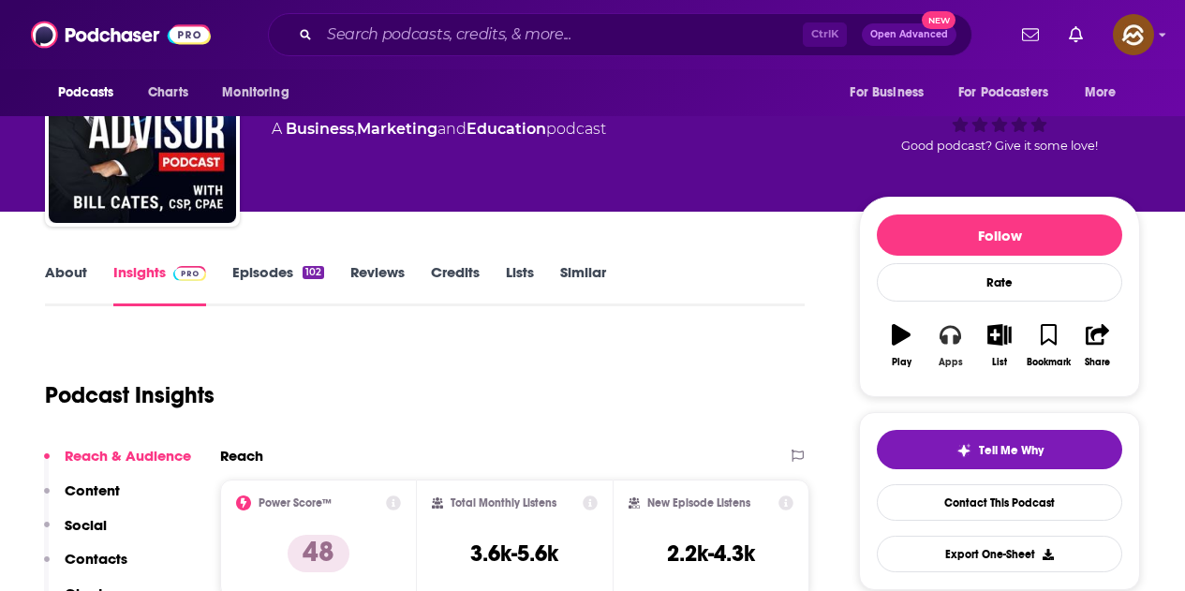
click at [946, 352] on button "Apps" at bounding box center [950, 345] width 49 height 67
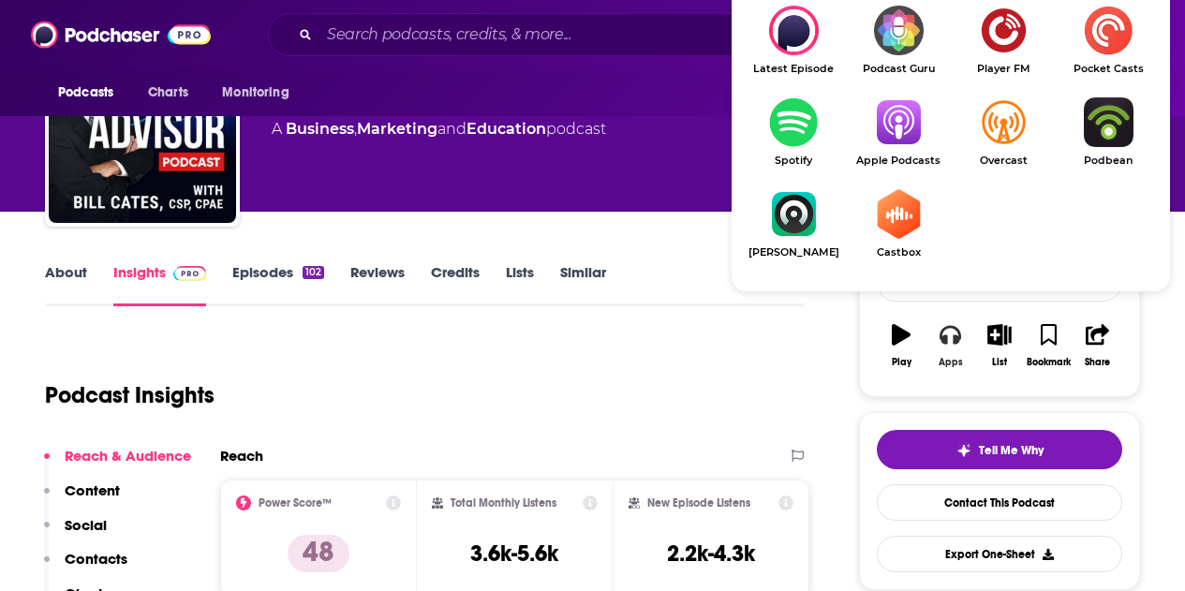
scroll to position [187, 0]
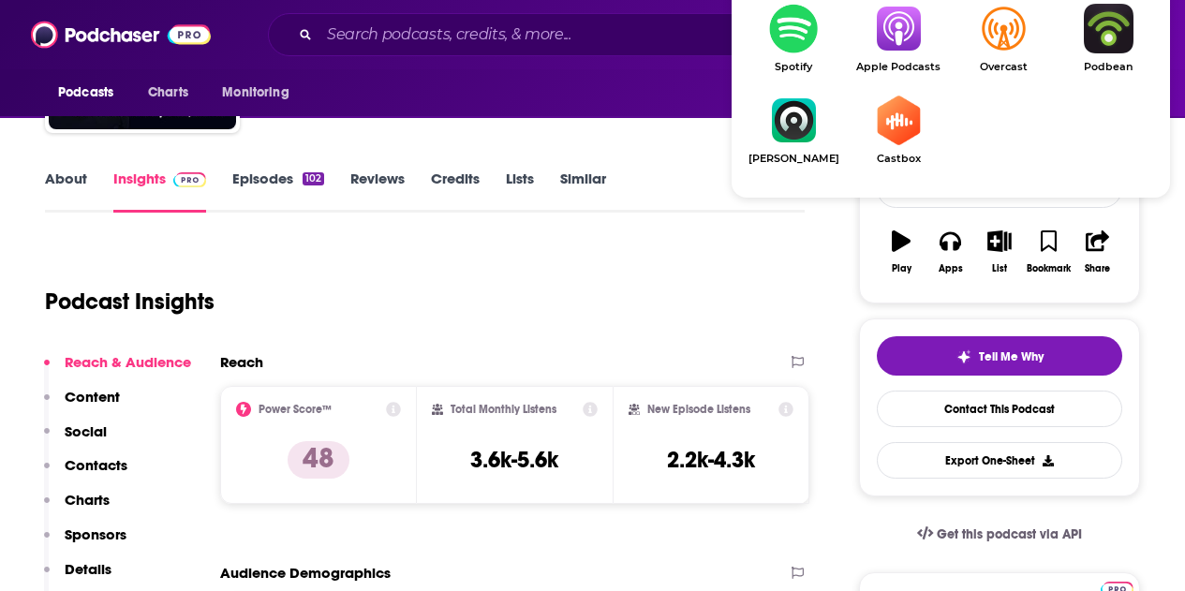
click at [900, 31] on img "Show Listen On dropdown" at bounding box center [898, 29] width 105 height 50
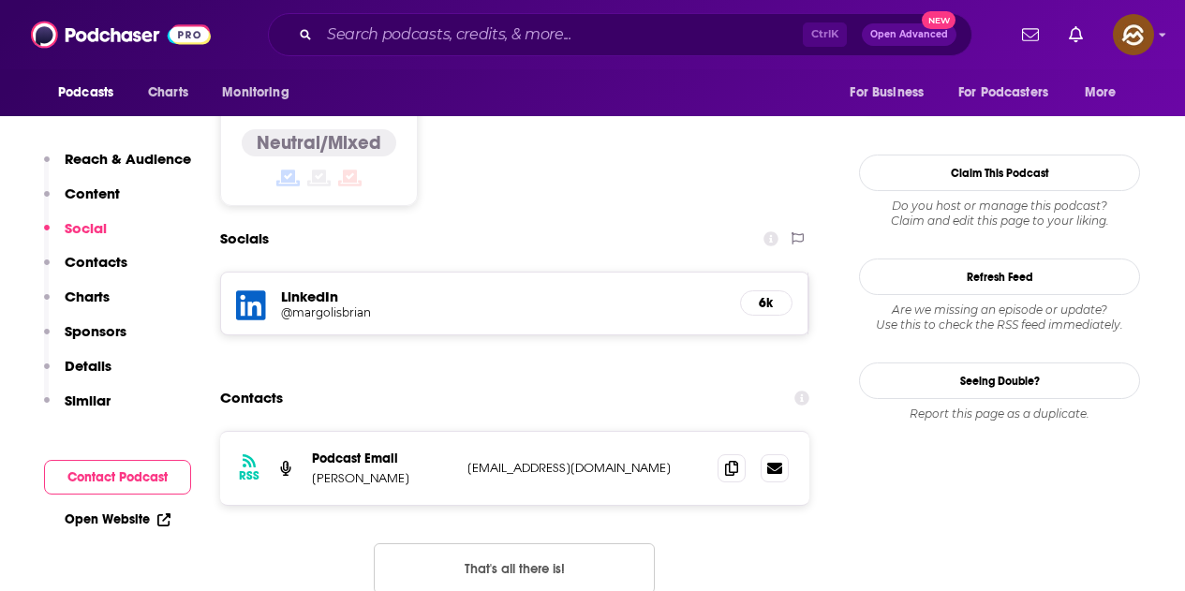
scroll to position [1499, 0]
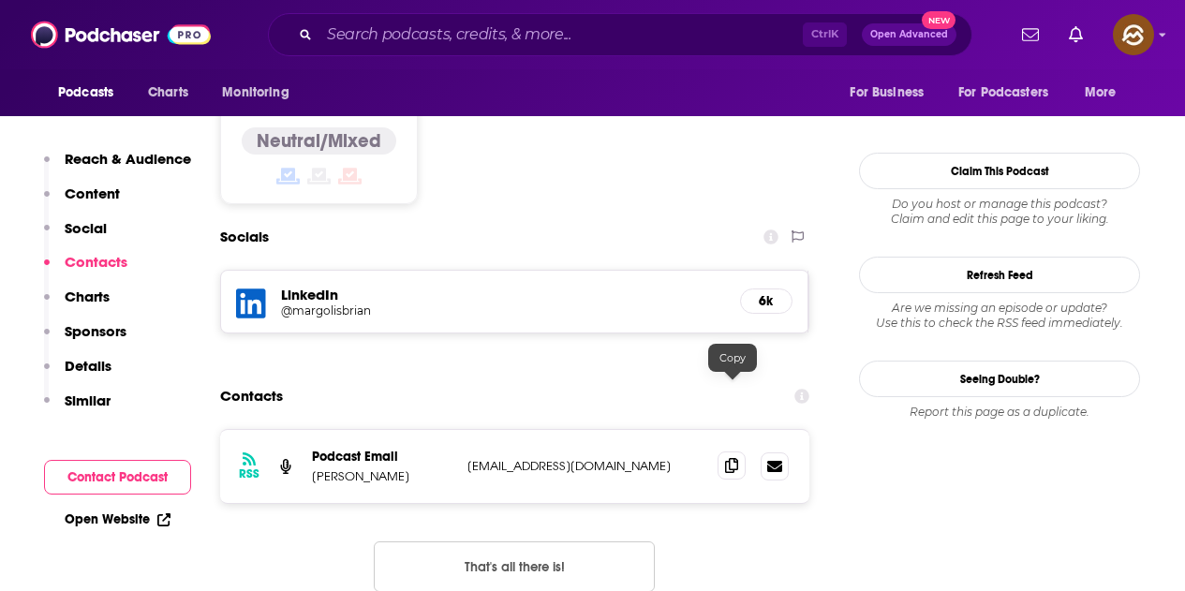
click at [735, 458] on icon at bounding box center [731, 465] width 13 height 15
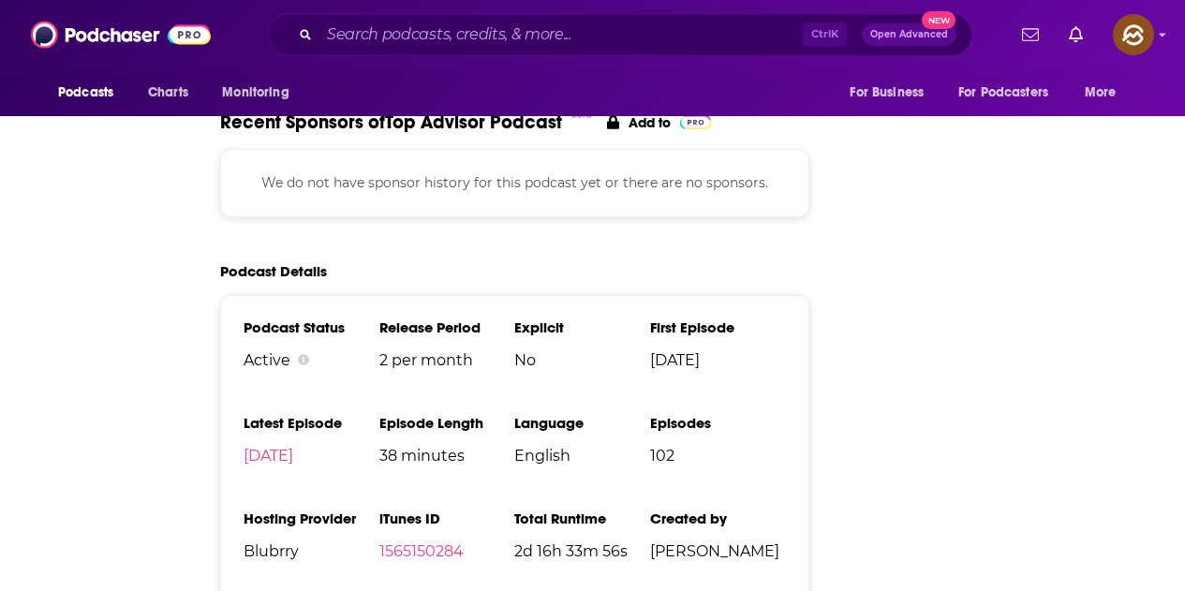
scroll to position [0, 0]
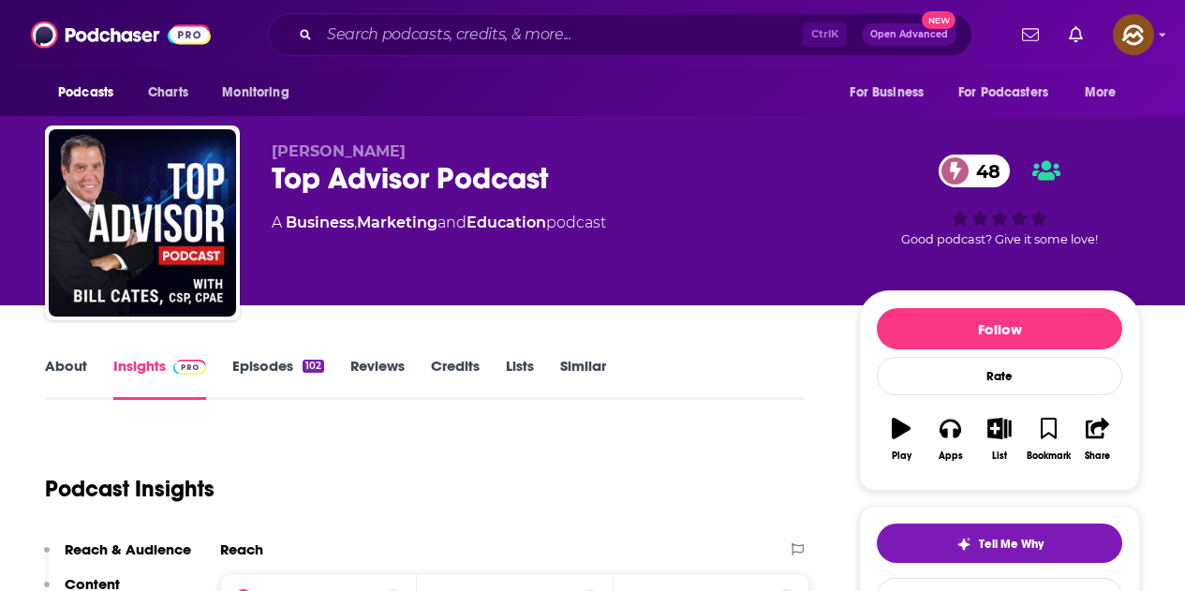
click at [282, 363] on link "Episodes 102" at bounding box center [278, 378] width 92 height 43
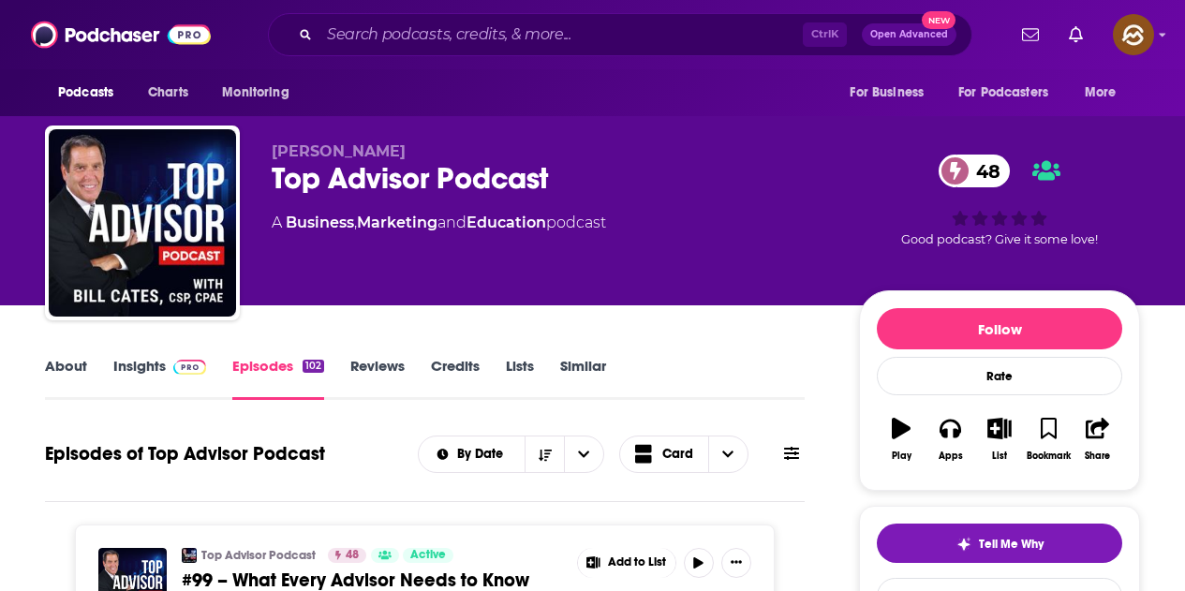
click at [173, 366] on img at bounding box center [189, 367] width 33 height 15
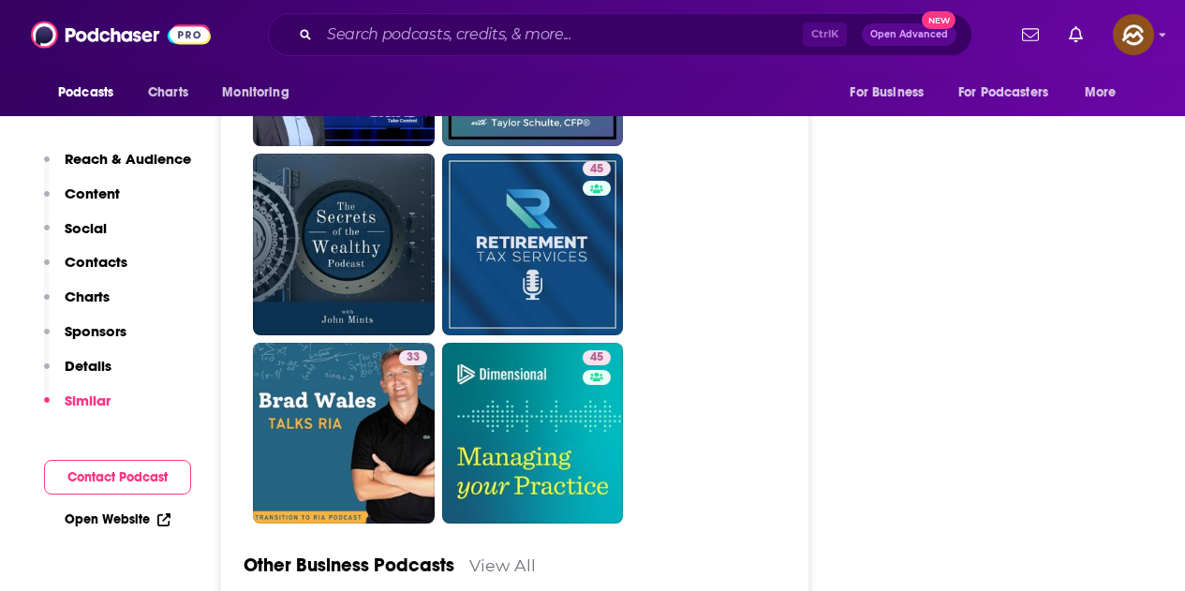
scroll to position [4872, 0]
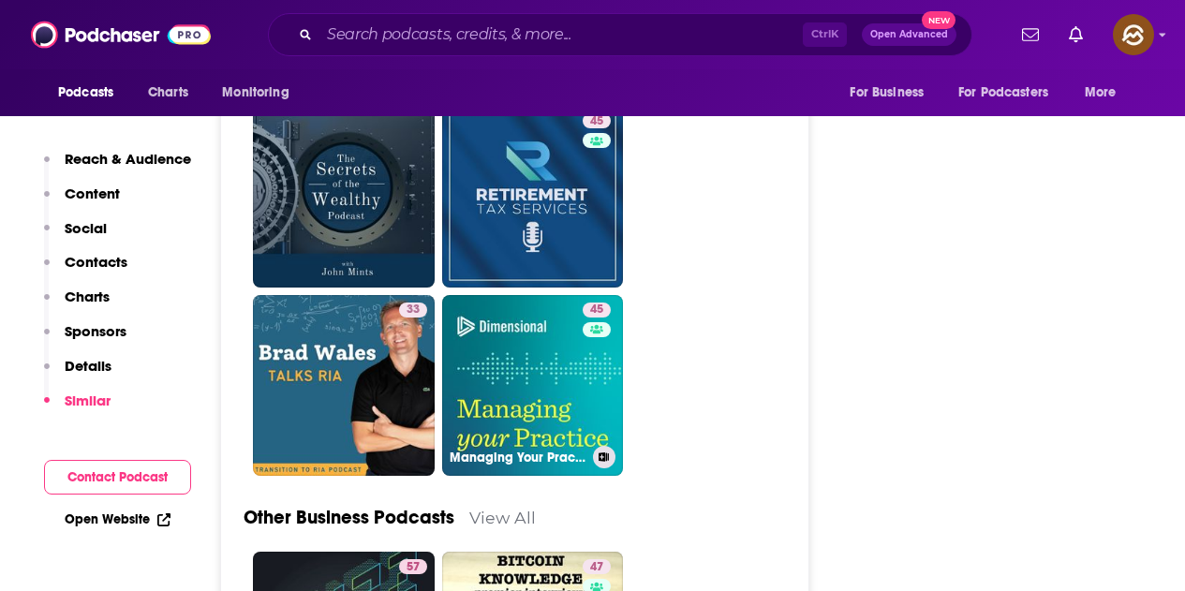
click at [555, 304] on link "45 Managing Your Practice" at bounding box center [533, 386] width 182 height 182
type input "https://www.podchaser.com/podcasts/managing-your-practice-1723036"
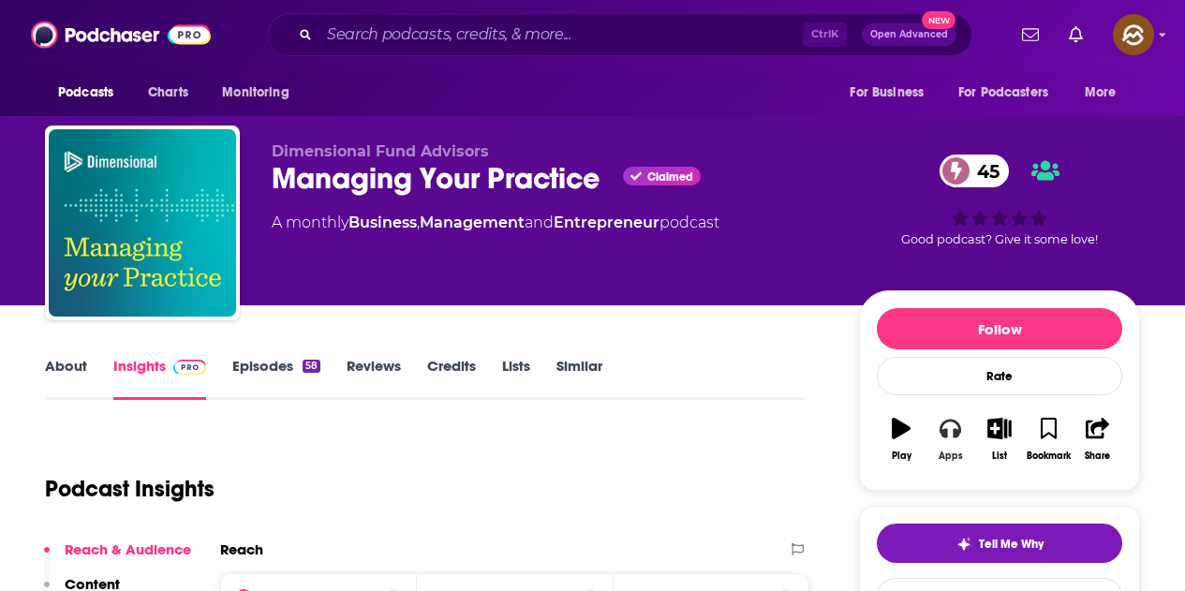
click at [950, 442] on button "Apps" at bounding box center [950, 439] width 49 height 67
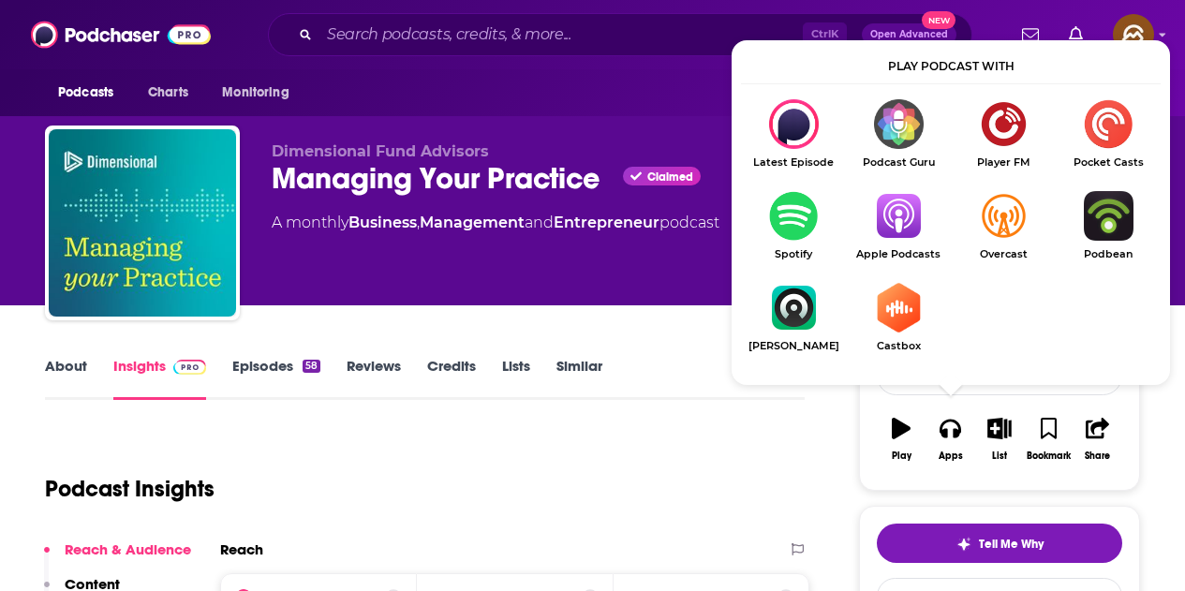
click at [900, 226] on img "Show Listen On dropdown" at bounding box center [898, 216] width 105 height 50
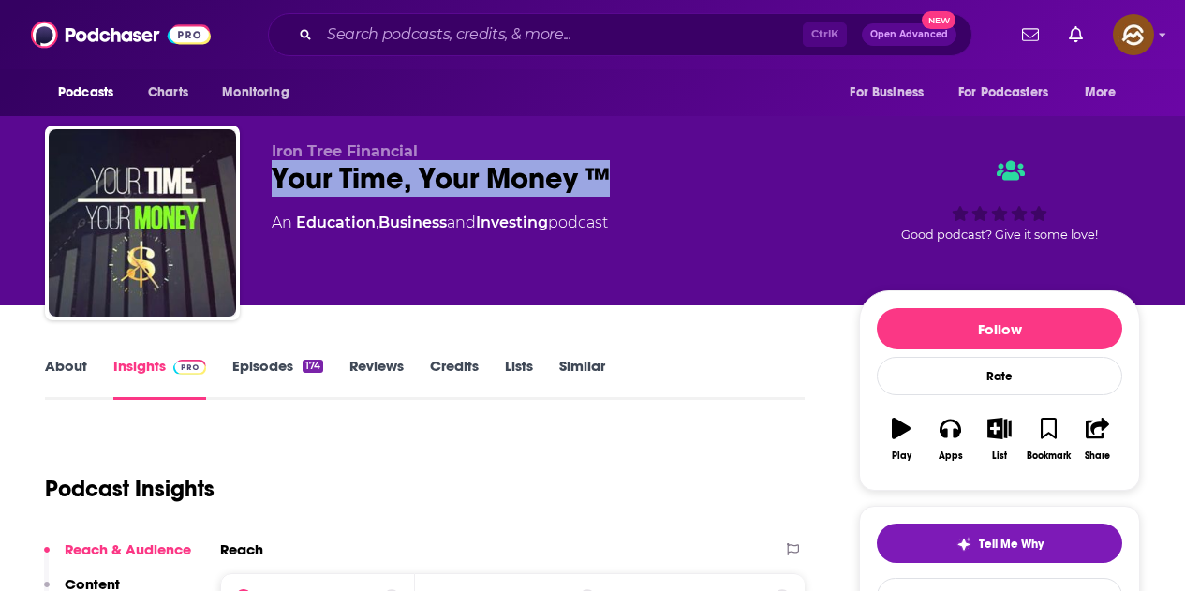
drag, startPoint x: 271, startPoint y: 174, endPoint x: 624, endPoint y: 185, distance: 353.4
click at [624, 185] on div "Iron Tree Financial Your Time, Your Money ™ An Education , Business and Investi…" at bounding box center [592, 227] width 1095 height 202
click at [281, 171] on div "Your Time, Your Money ™" at bounding box center [550, 178] width 557 height 37
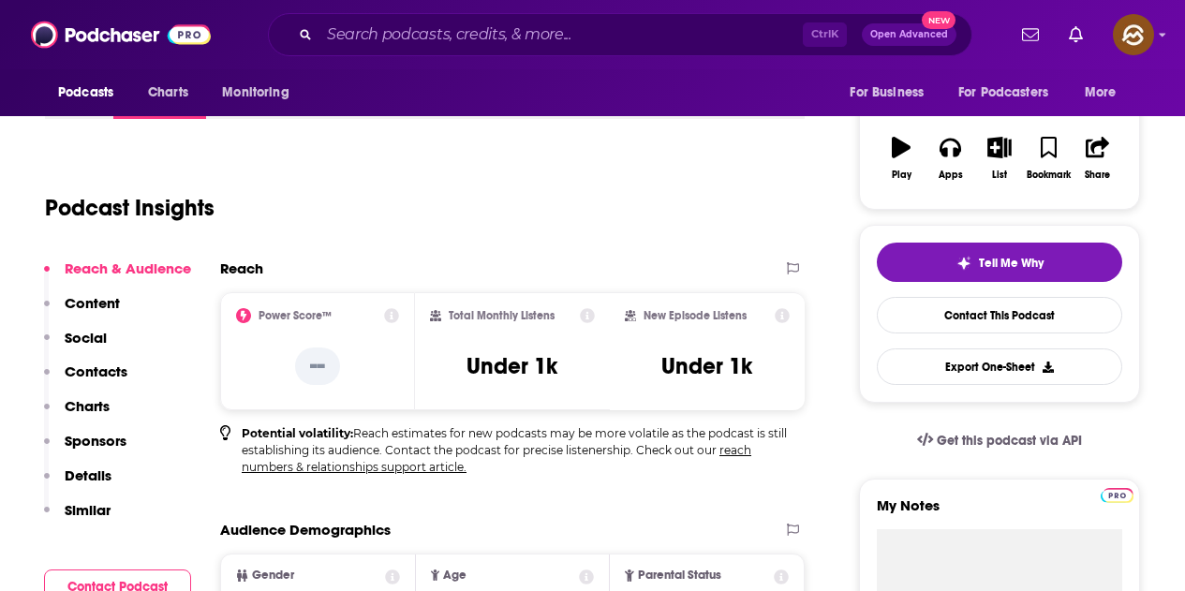
scroll to position [94, 0]
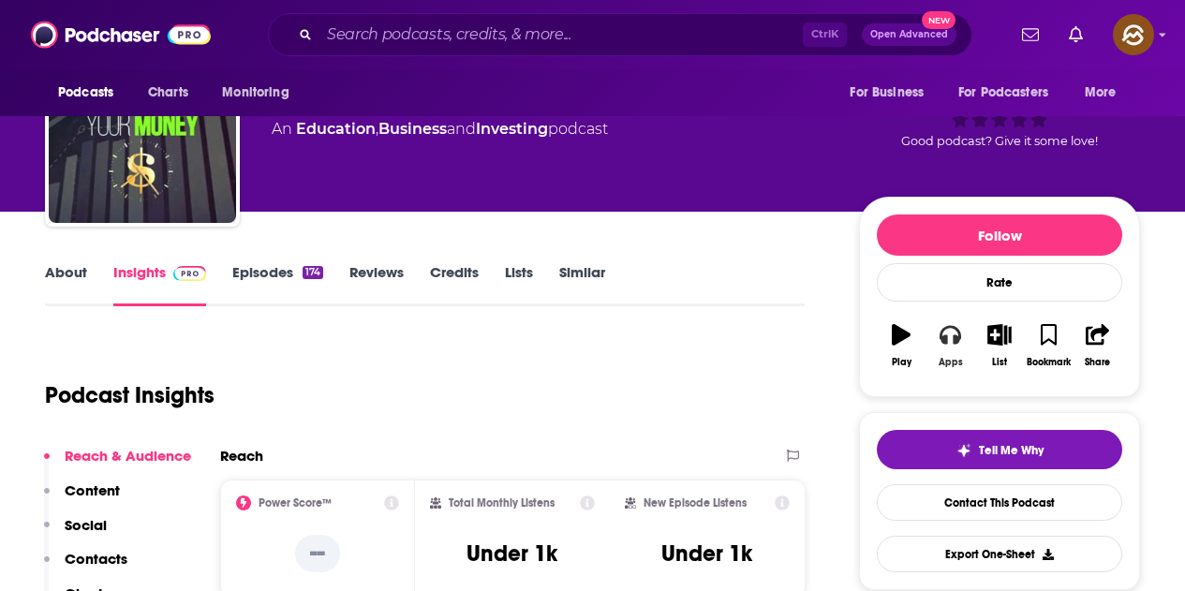
click at [953, 347] on button "Apps" at bounding box center [950, 345] width 49 height 67
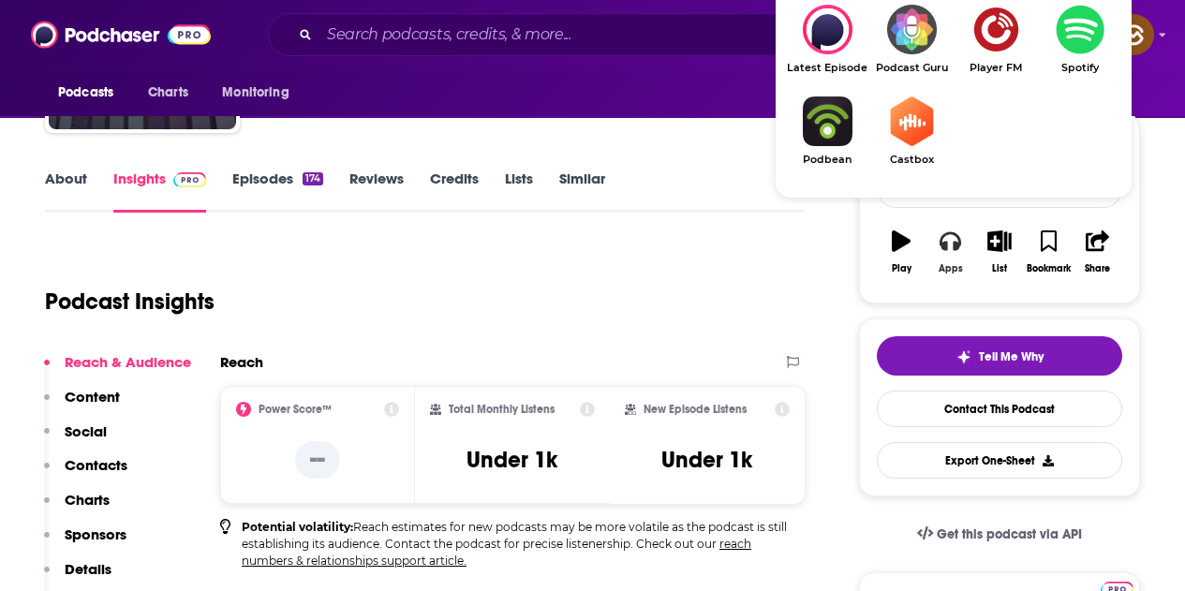
scroll to position [0, 0]
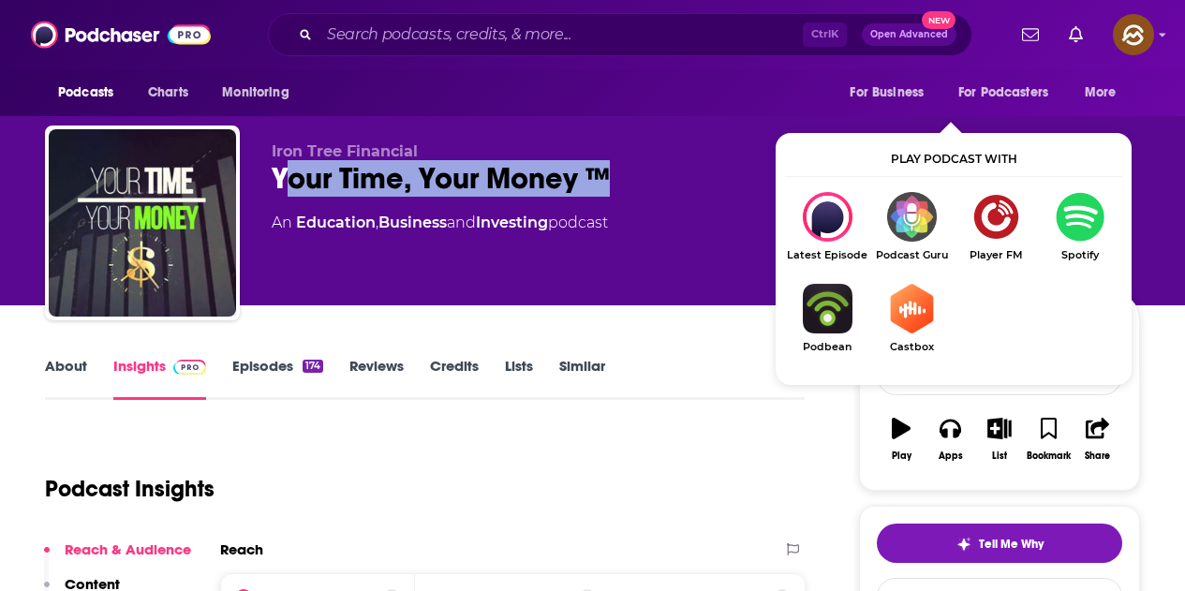
drag, startPoint x: 280, startPoint y: 180, endPoint x: 603, endPoint y: 171, distance: 323.4
click at [603, 171] on div "Your Time, Your Money ™" at bounding box center [550, 178] width 557 height 37
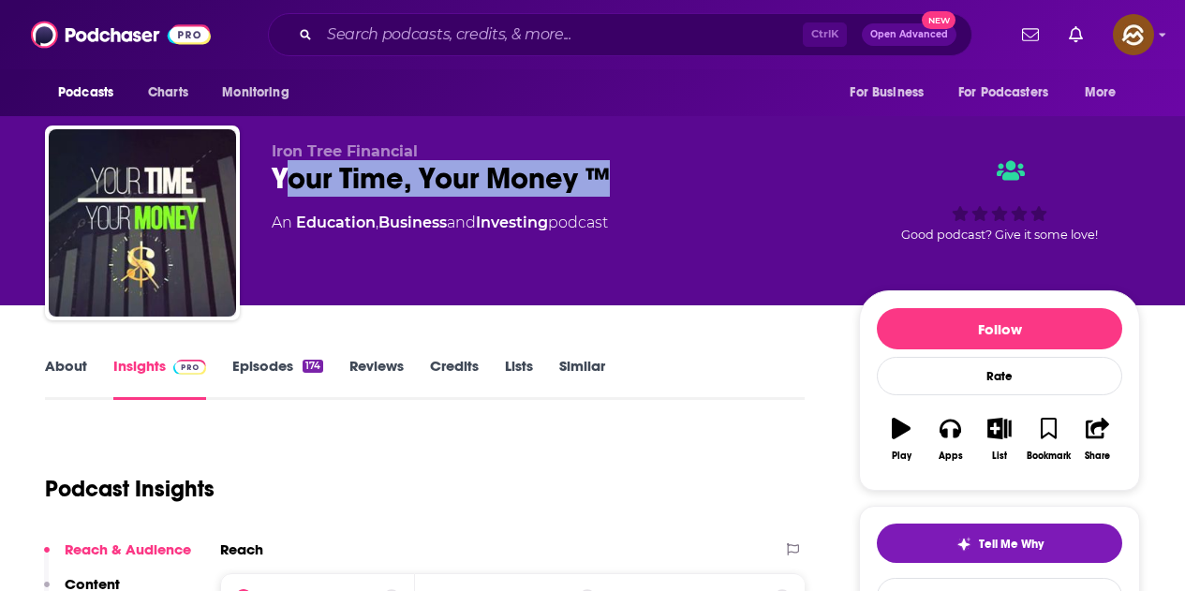
drag, startPoint x: 600, startPoint y: 183, endPoint x: 497, endPoint y: 199, distance: 103.4
click at [600, 185] on div "Your Time, Your Money ™" at bounding box center [550, 178] width 557 height 37
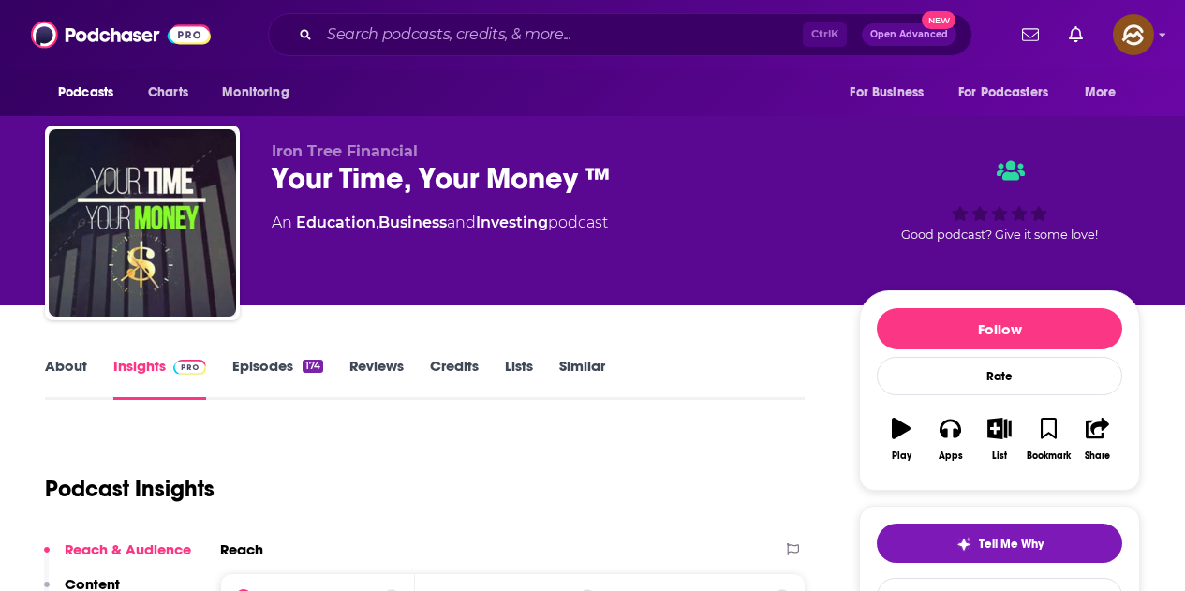
click at [278, 182] on div "Your Time, Your Money ™" at bounding box center [550, 178] width 557 height 37
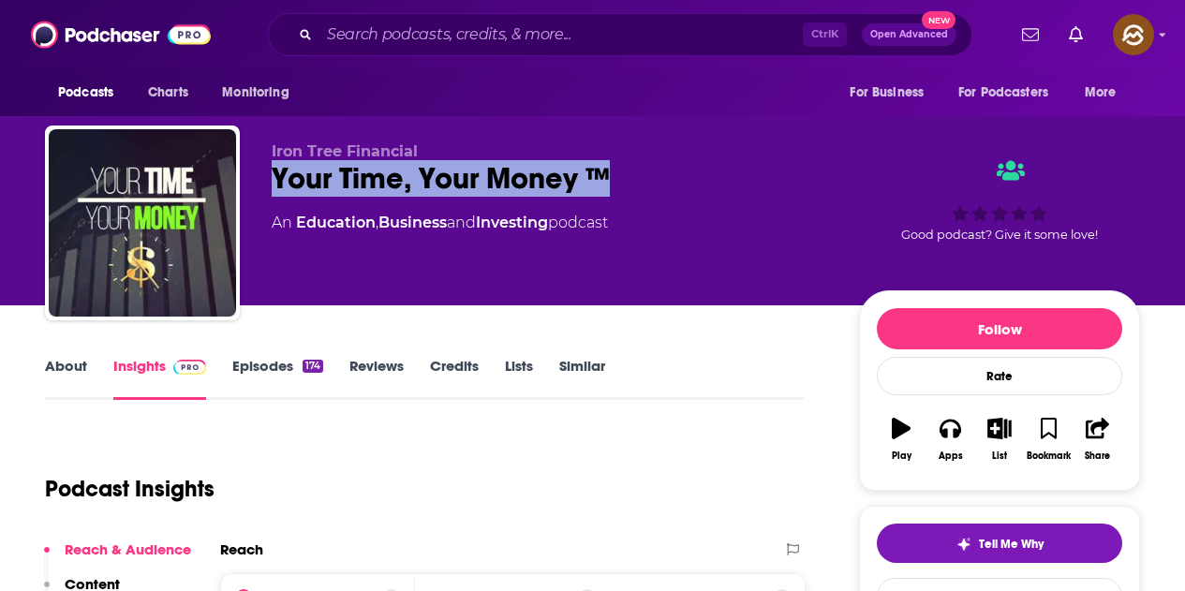
drag, startPoint x: 275, startPoint y: 181, endPoint x: 638, endPoint y: 175, distance: 363.6
click at [638, 175] on div "Your Time, Your Money ™" at bounding box center [550, 178] width 557 height 37
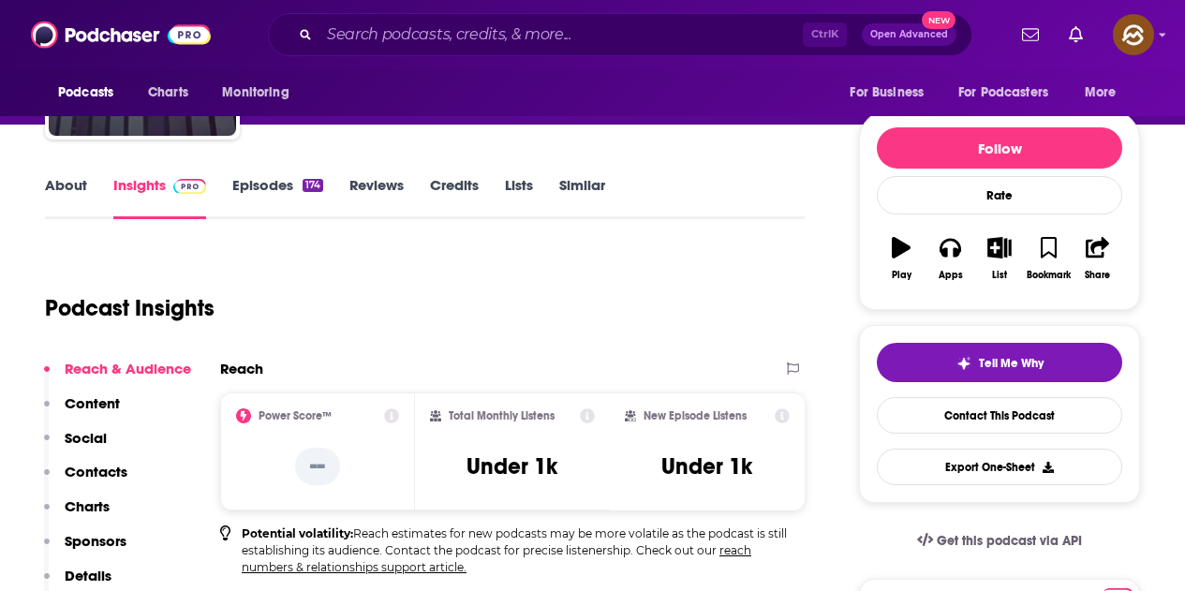
scroll to position [187, 0]
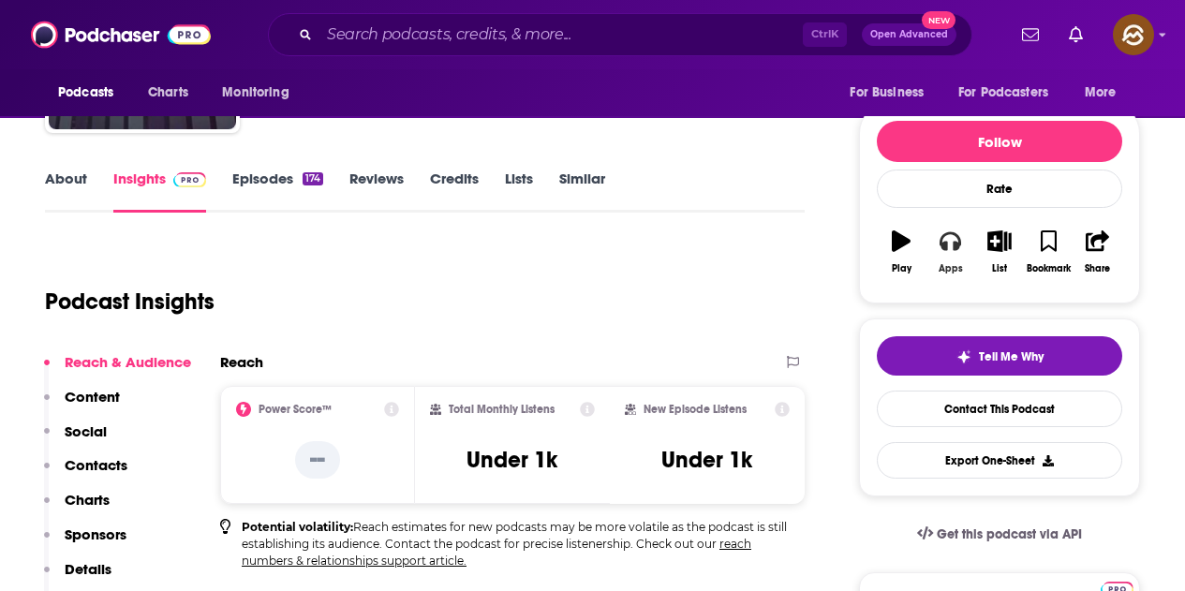
click at [957, 251] on icon "button" at bounding box center [950, 240] width 21 height 21
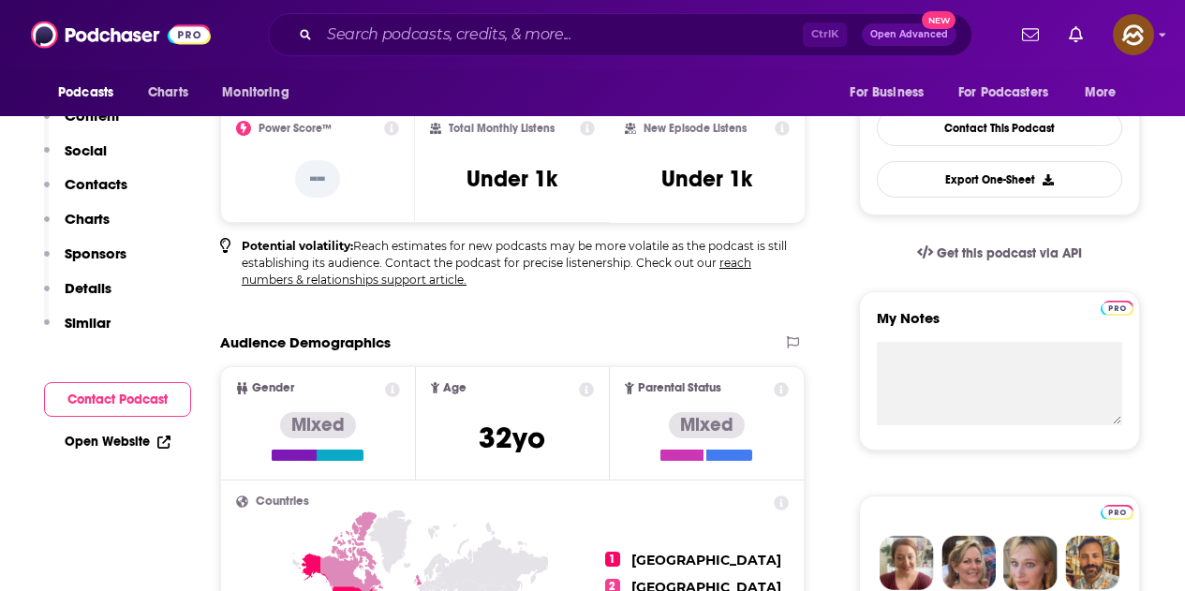
scroll to position [0, 0]
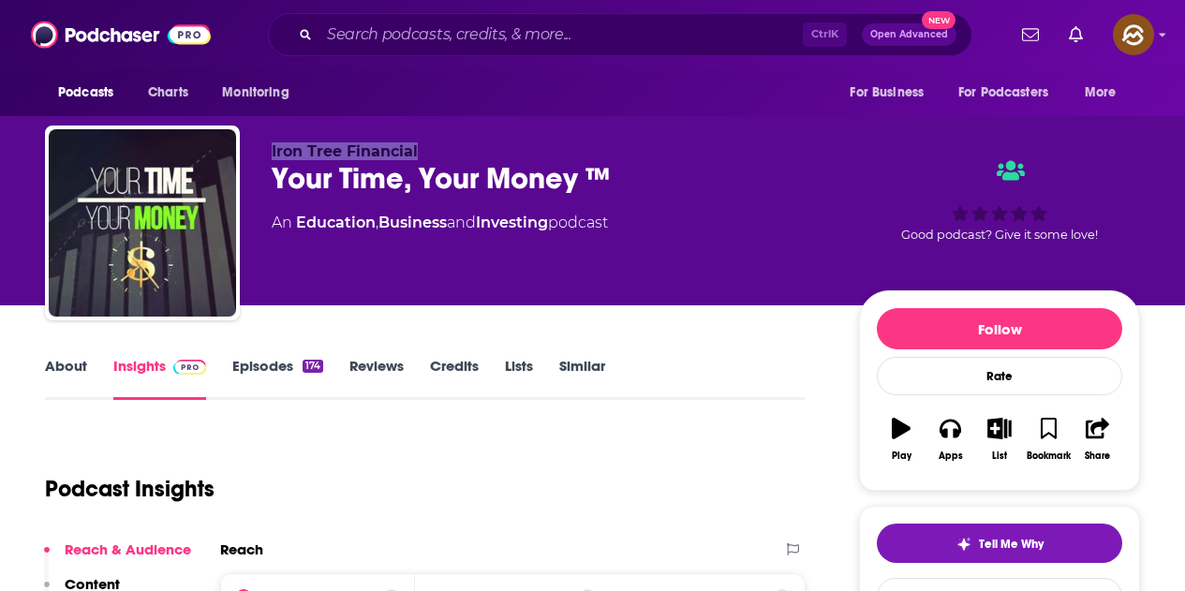
drag, startPoint x: 265, startPoint y: 150, endPoint x: 449, endPoint y: 140, distance: 183.9
click at [449, 140] on div "Iron Tree Financial Your Time, Your Money ™ An Education , Business and Investi…" at bounding box center [592, 227] width 1095 height 202
click at [317, 160] on div "Your Time, Your Money ™" at bounding box center [550, 178] width 557 height 37
drag, startPoint x: 271, startPoint y: 149, endPoint x: 508, endPoint y: 140, distance: 237.2
click at [508, 140] on div "Iron Tree Financial Your Time, Your Money ™ An Education , Business and Investi…" at bounding box center [592, 227] width 1095 height 202
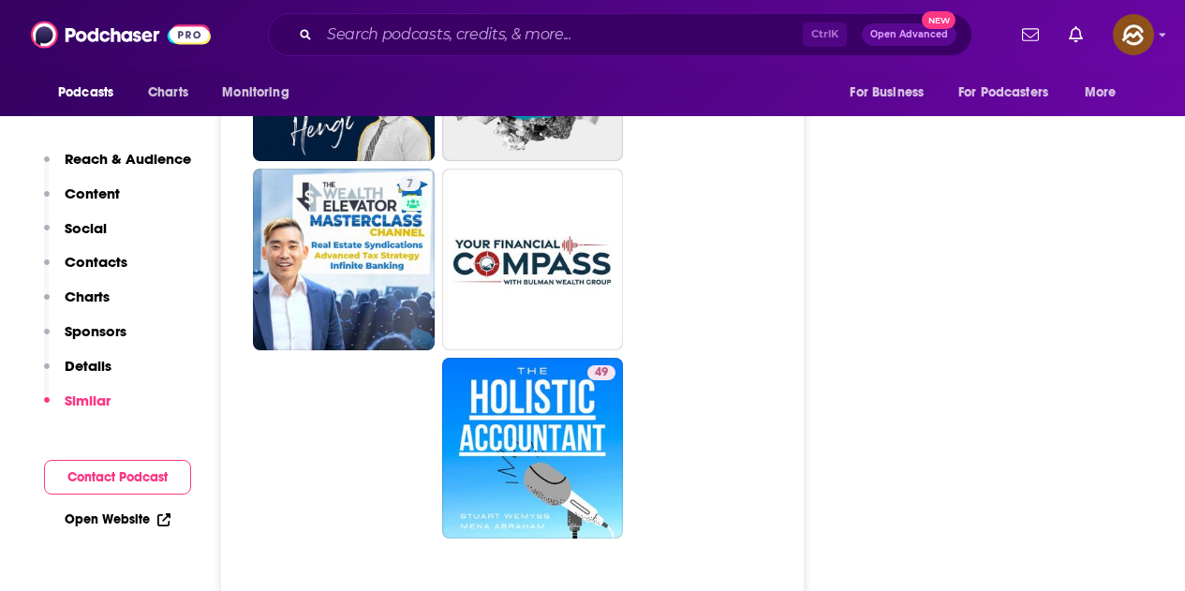
scroll to position [4684, 0]
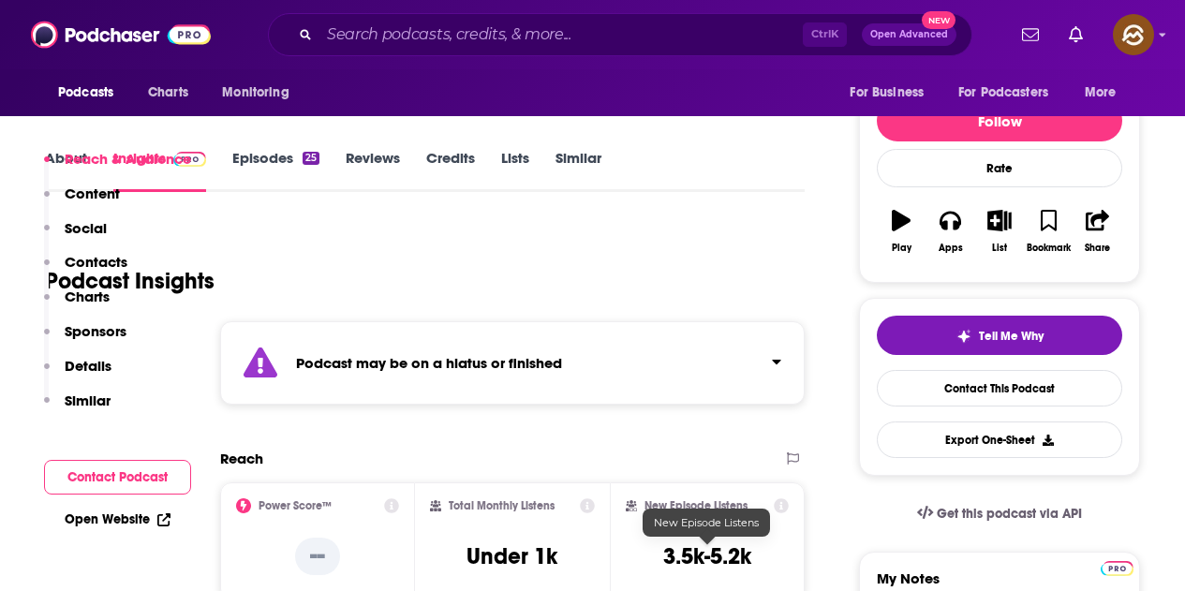
scroll to position [468, 0]
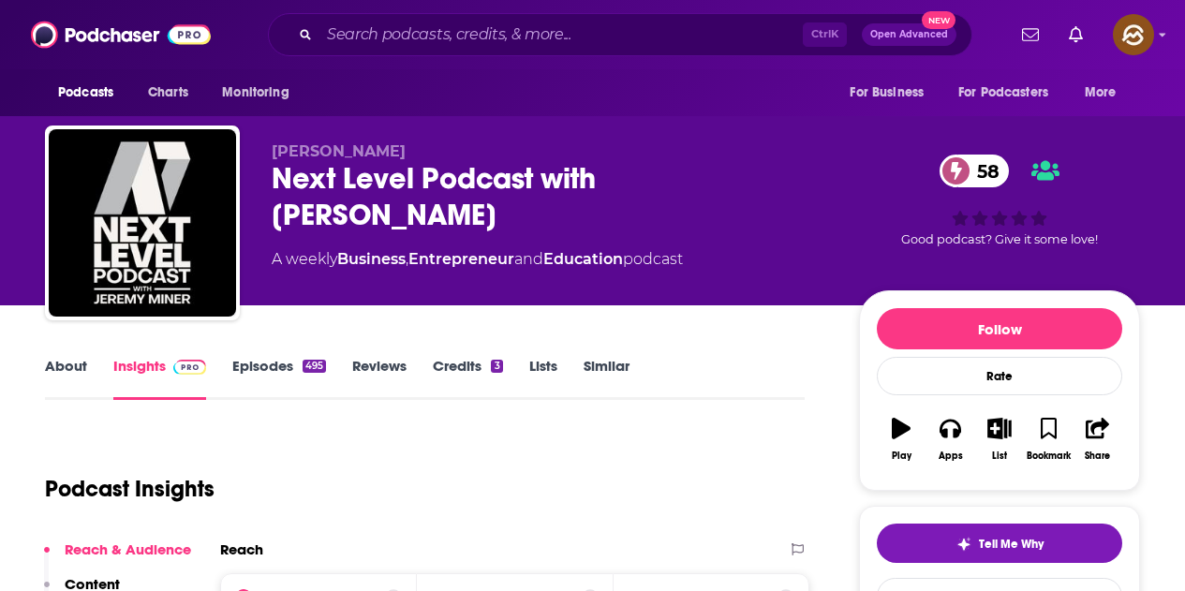
click at [816, 179] on div "Next Level Podcast with [PERSON_NAME] 58" at bounding box center [550, 196] width 557 height 73
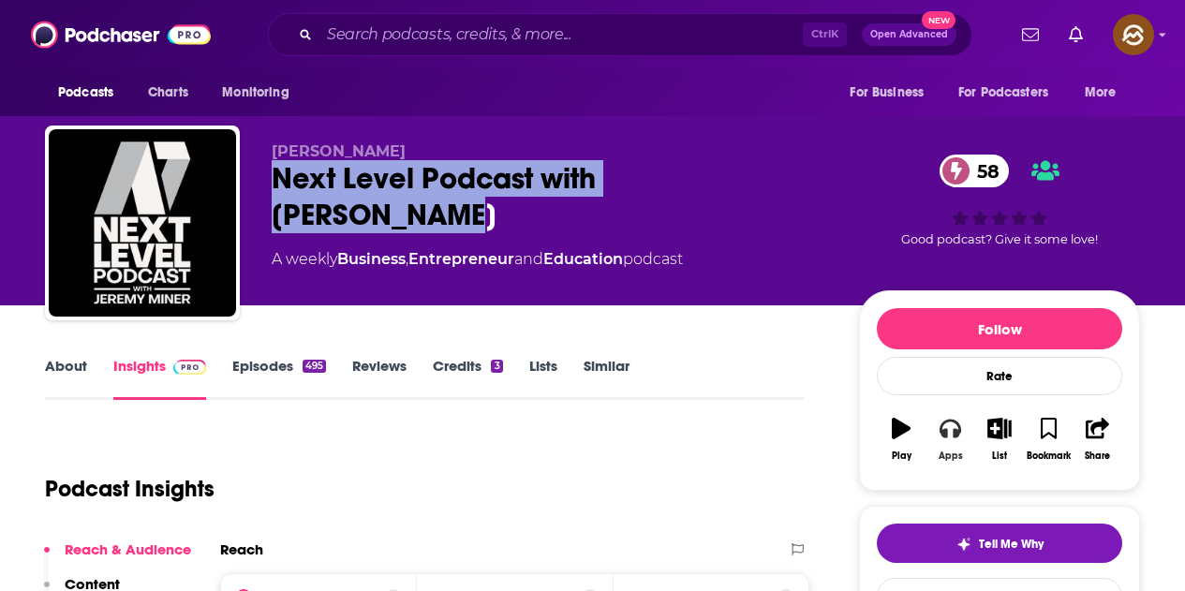
click at [956, 435] on icon "button" at bounding box center [950, 429] width 21 height 19
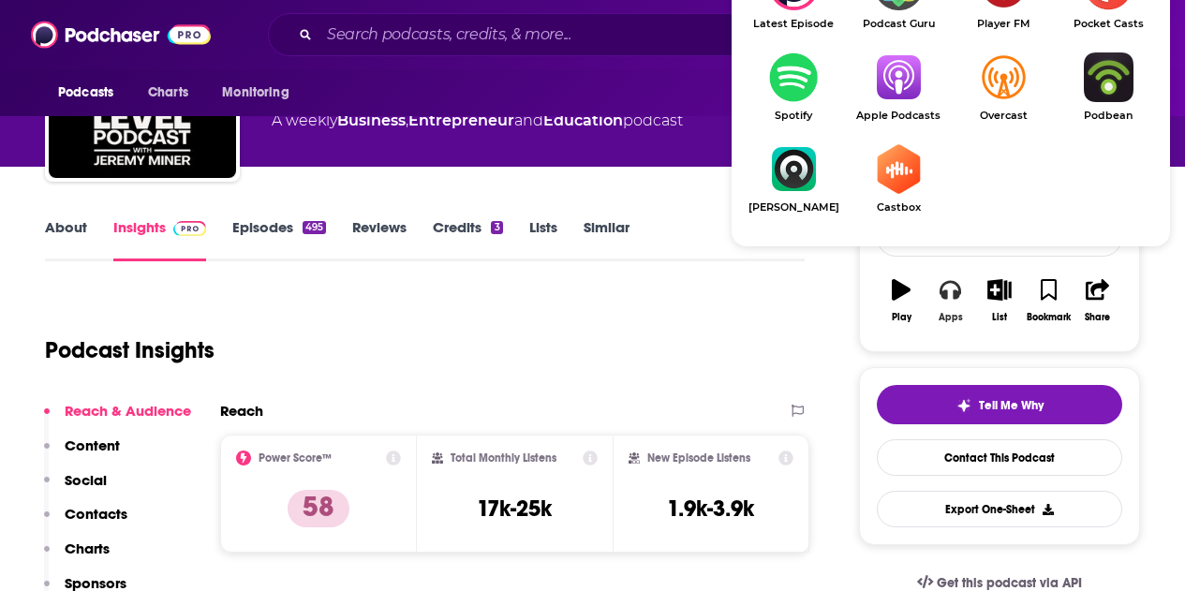
scroll to position [187, 0]
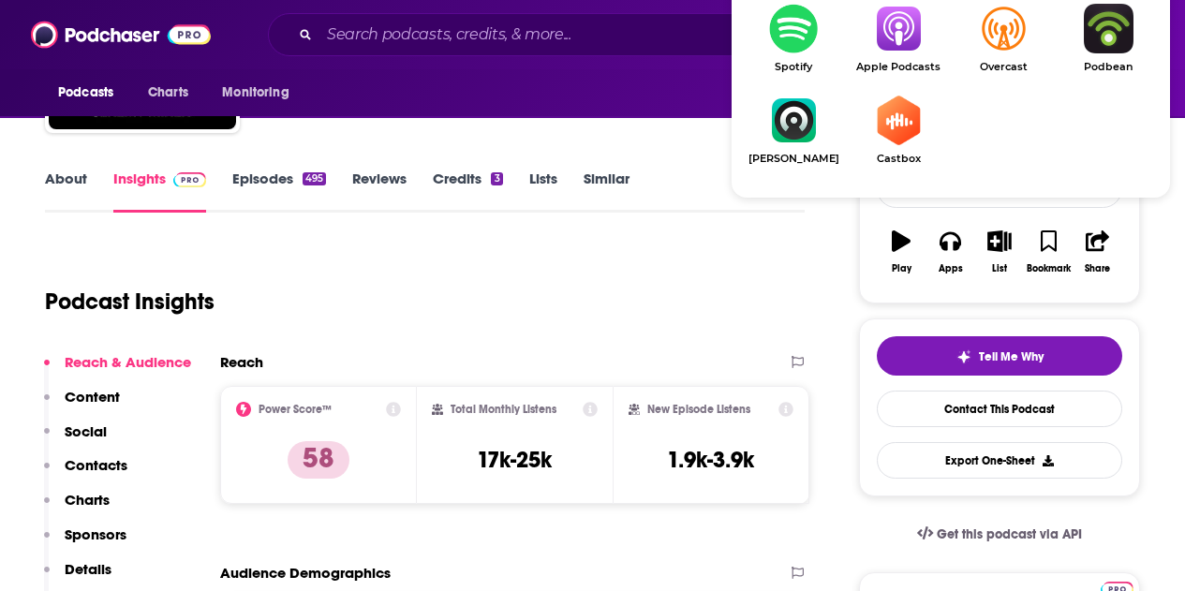
click at [909, 26] on img "Show Listen On dropdown" at bounding box center [898, 29] width 105 height 50
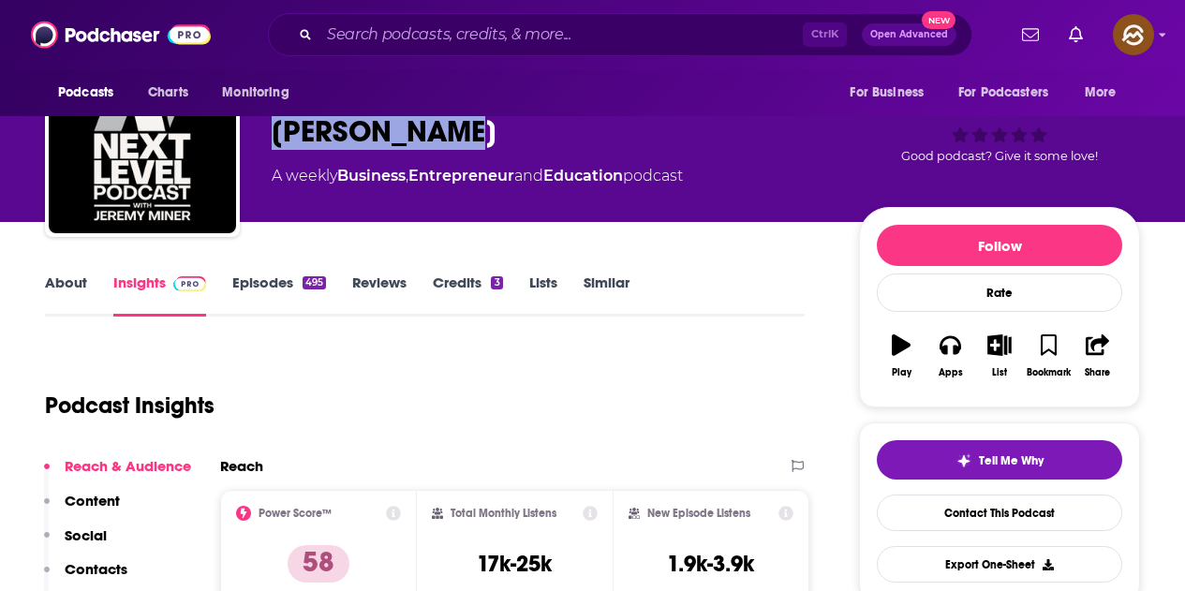
scroll to position [0, 0]
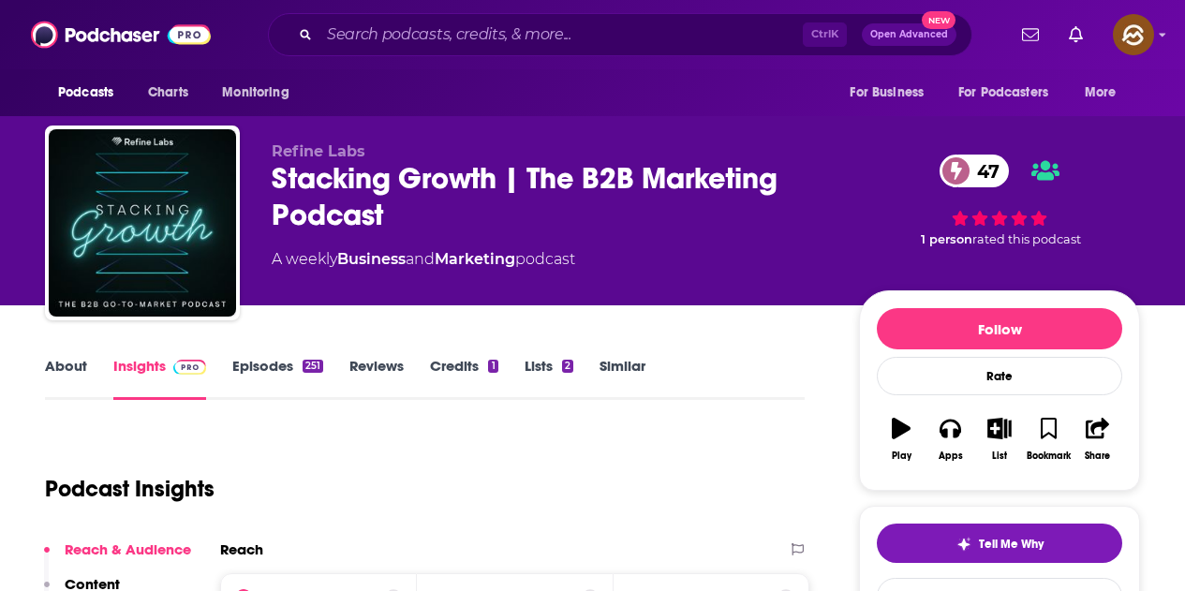
drag, startPoint x: 388, startPoint y: 199, endPoint x: 390, endPoint y: 209, distance: 10.5
click at [390, 209] on div "Stacking Growth | The B2B Marketing Podcast 47" at bounding box center [550, 196] width 557 height 73
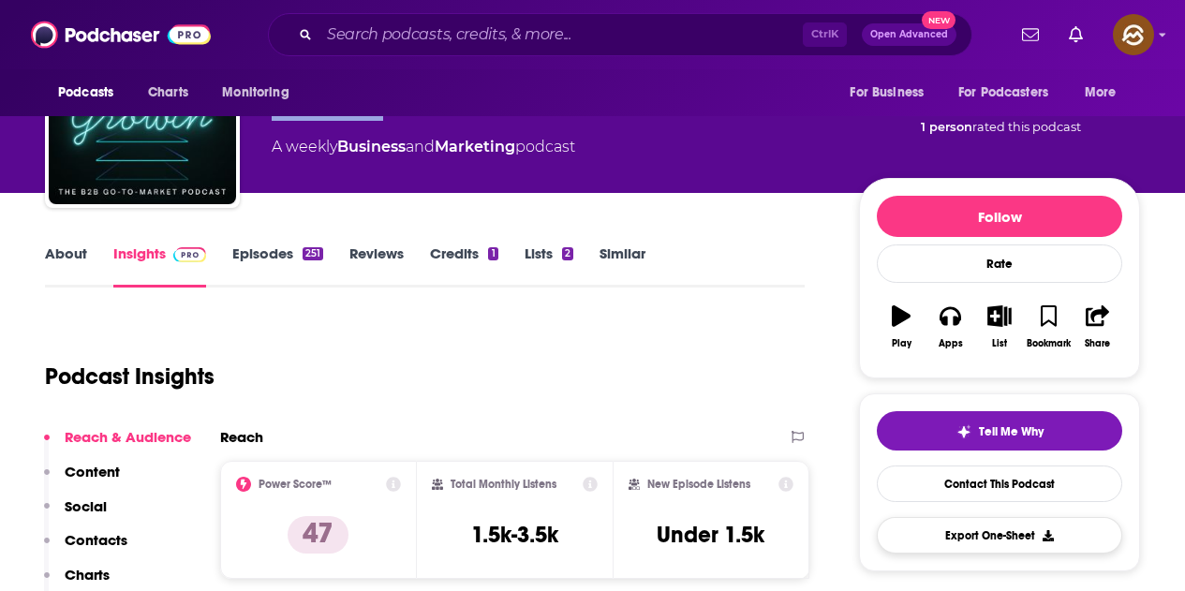
scroll to position [281, 0]
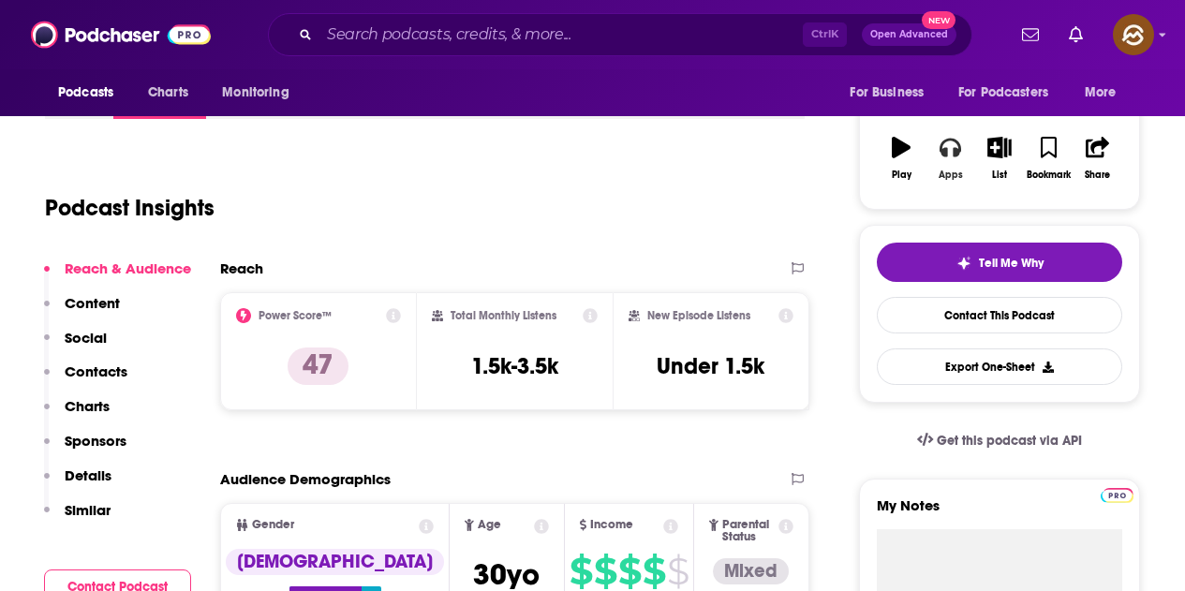
click at [948, 170] on div "Apps" at bounding box center [951, 175] width 24 height 11
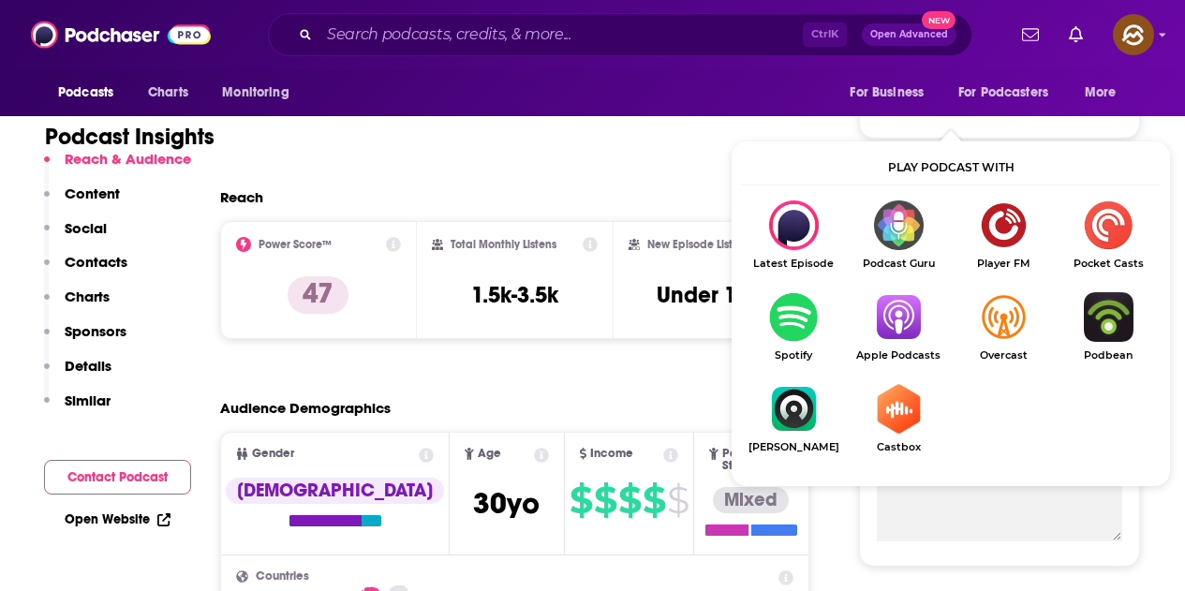
scroll to position [375, 0]
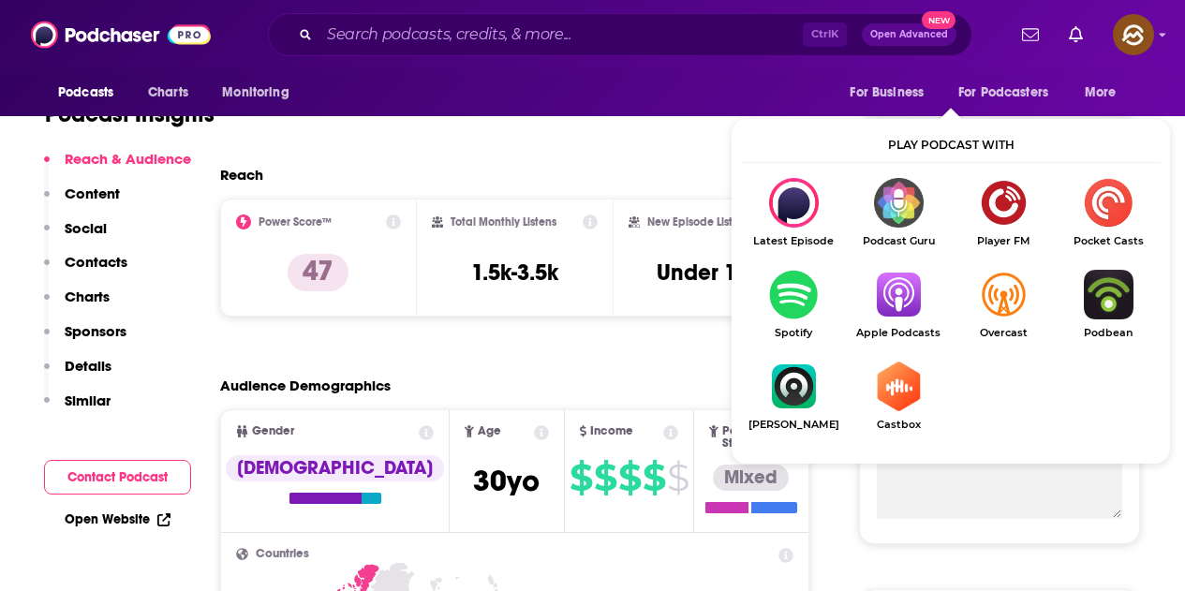
click at [899, 312] on img "Show Listen On dropdown" at bounding box center [898, 295] width 105 height 50
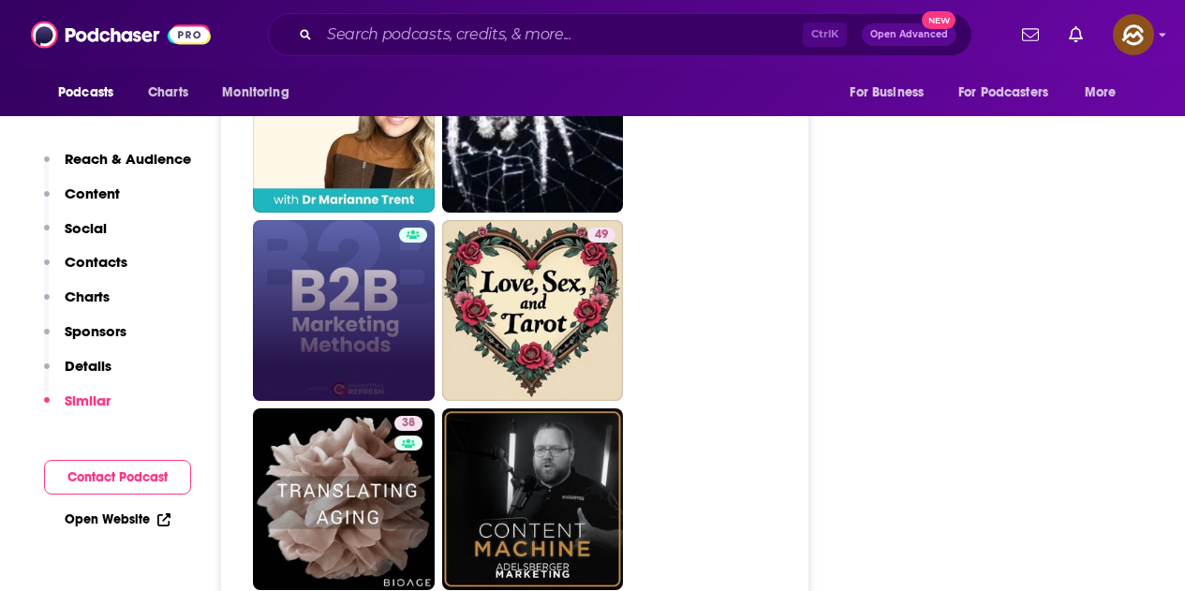
scroll to position [4778, 0]
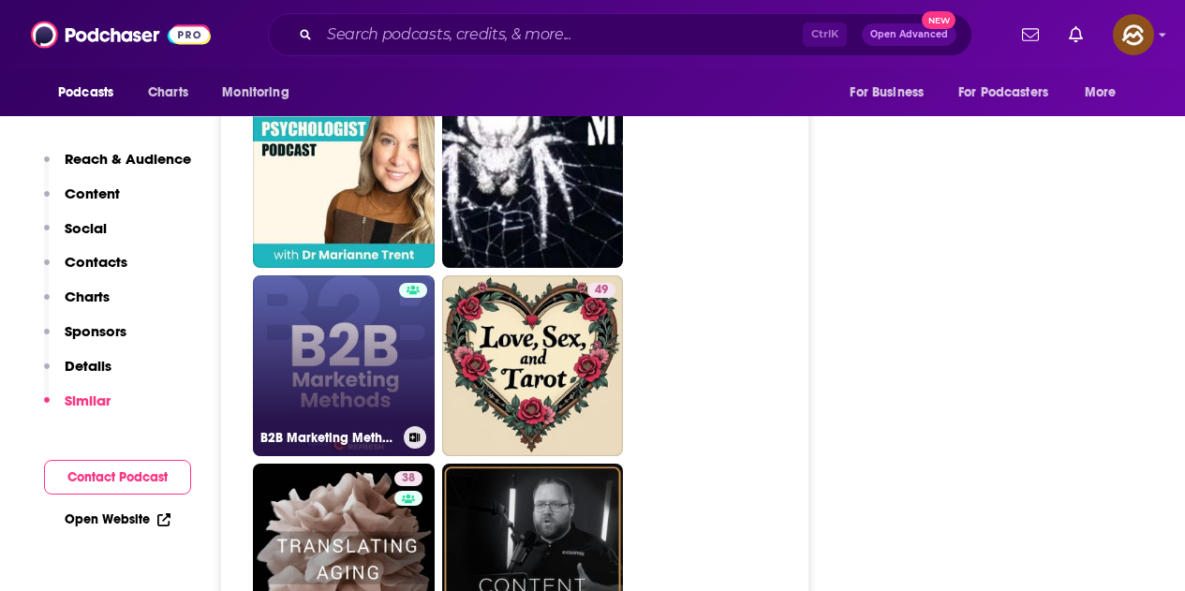
click at [377, 319] on link "B2B Marketing Methods" at bounding box center [344, 366] width 182 height 182
type input "https://www.podchaser.com/podcasts/b2b-marketing-methods-5637087"
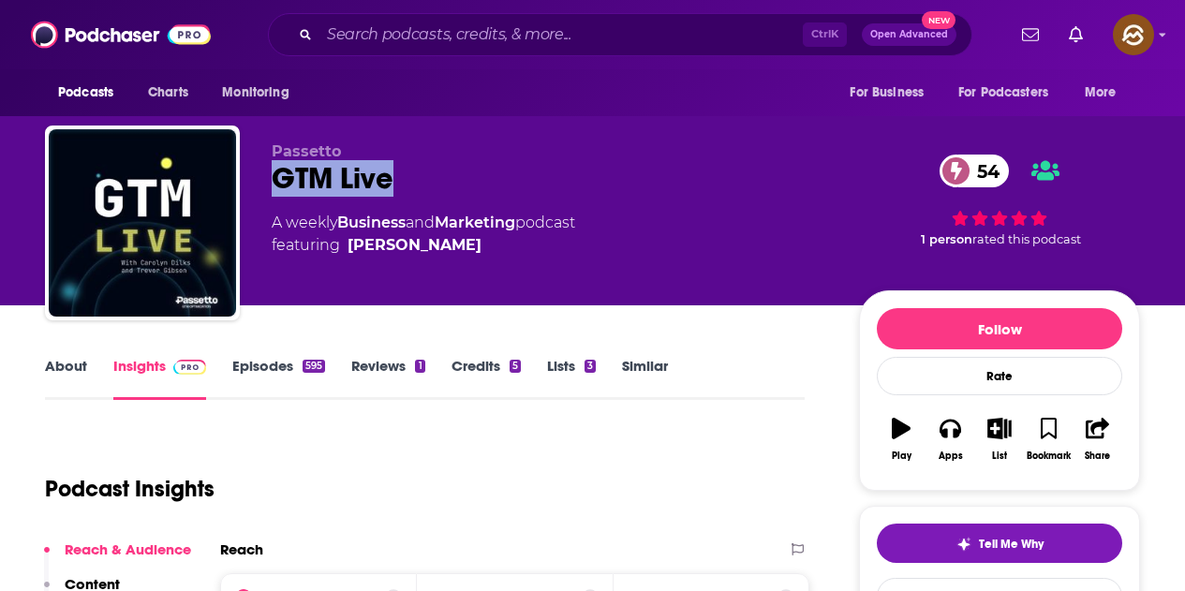
drag, startPoint x: 256, startPoint y: 181, endPoint x: 385, endPoint y: 182, distance: 129.3
click at [385, 182] on div "Passetto GTM Live 54 A weekly Business and Marketing podcast featuring [PERSON_…" at bounding box center [592, 227] width 1095 height 202
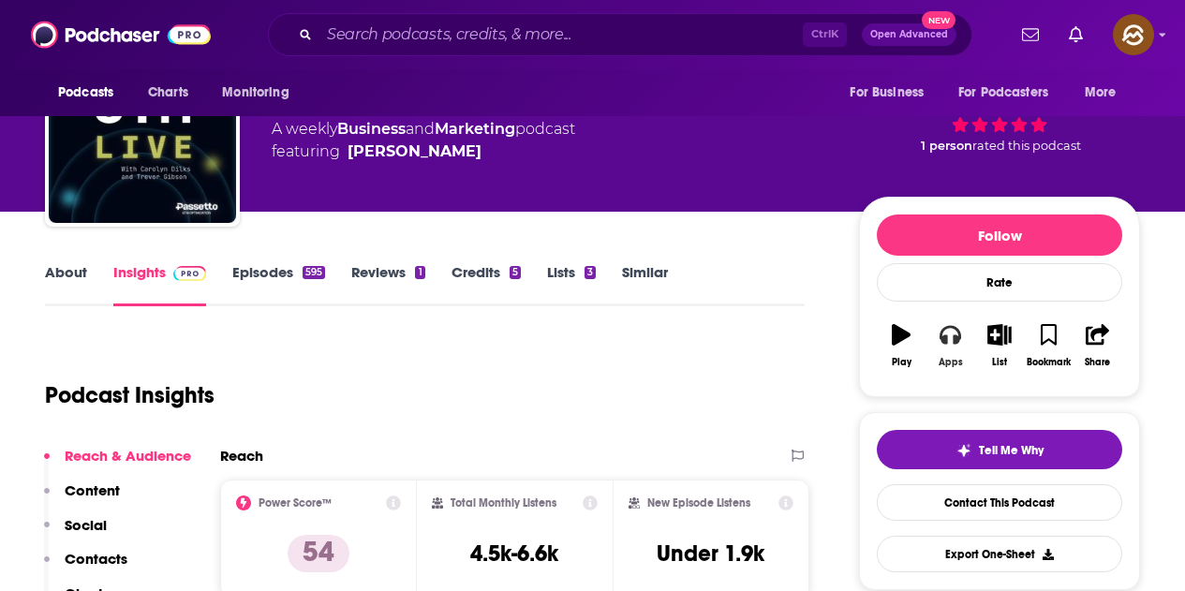
click at [952, 349] on button "Apps" at bounding box center [950, 345] width 49 height 67
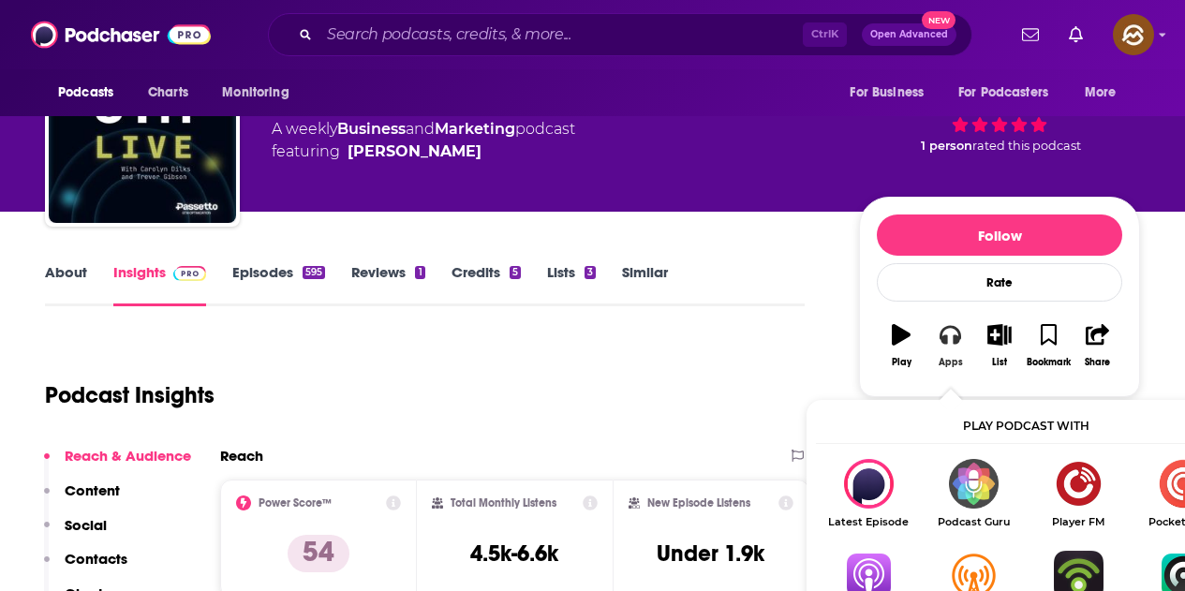
scroll to position [187, 0]
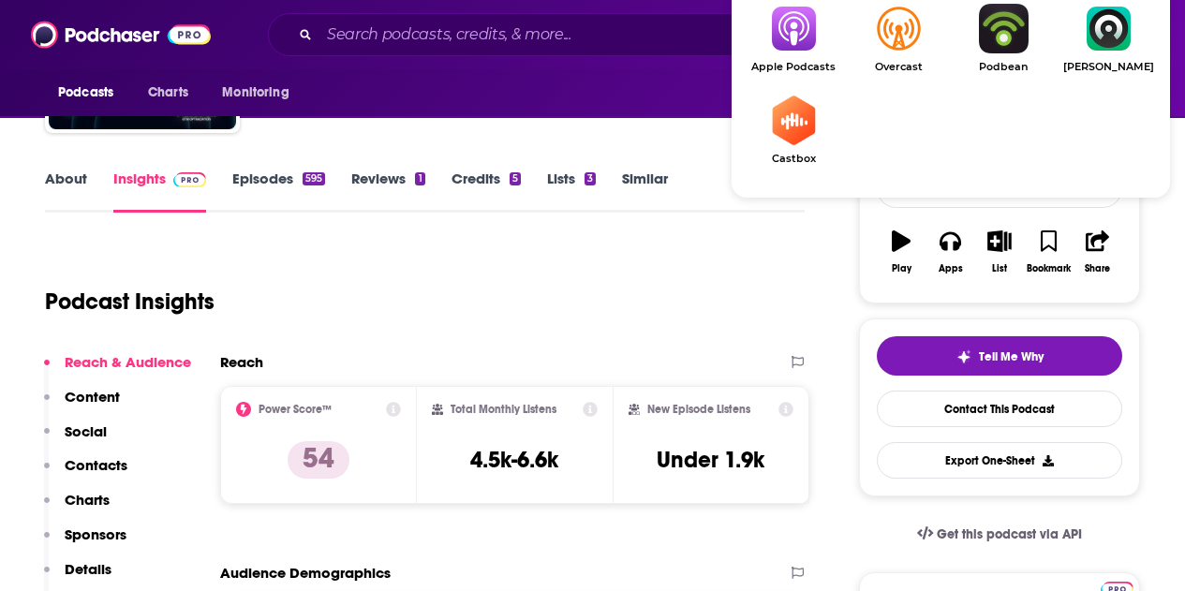
click at [802, 50] on img "Show Listen On dropdown" at bounding box center [793, 29] width 105 height 50
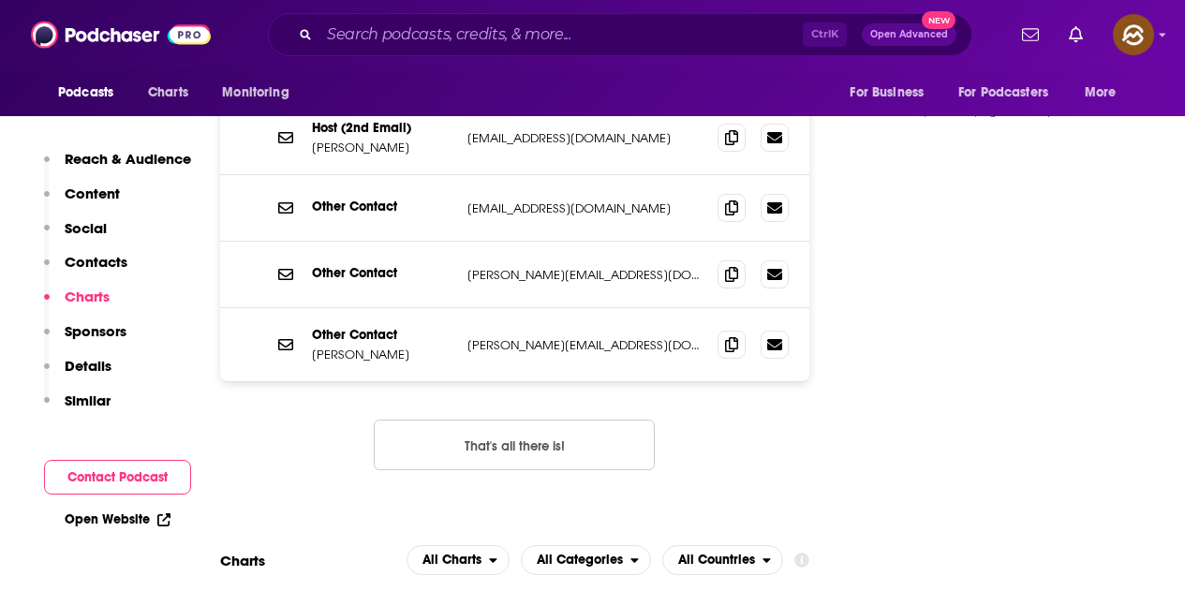
scroll to position [2623, 0]
